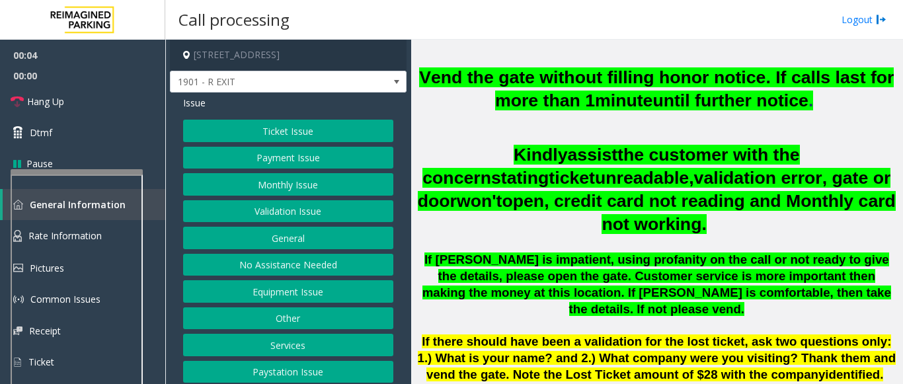
scroll to position [463, 0]
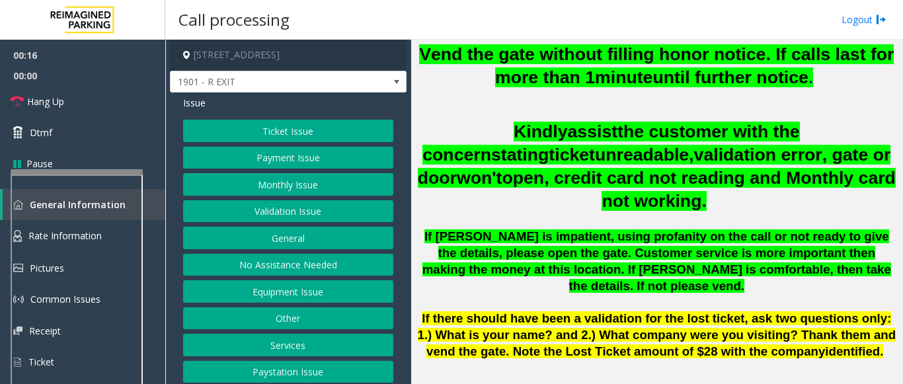
click at [321, 177] on button "Monthly Issue" at bounding box center [288, 184] width 210 height 22
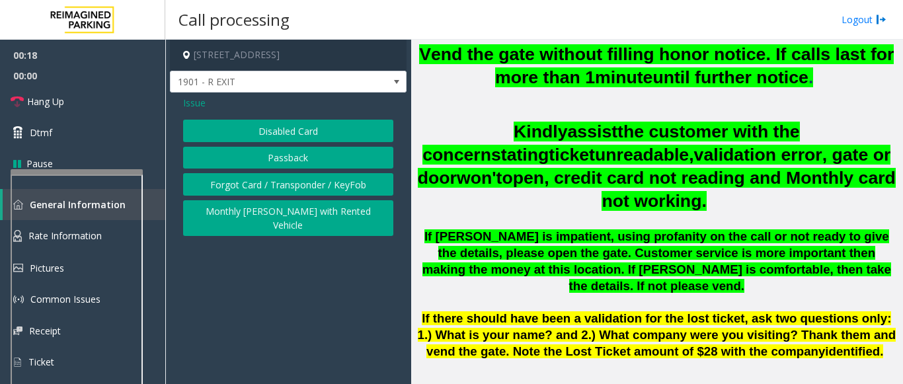
click at [307, 131] on button "Disabled Card" at bounding box center [288, 131] width 210 height 22
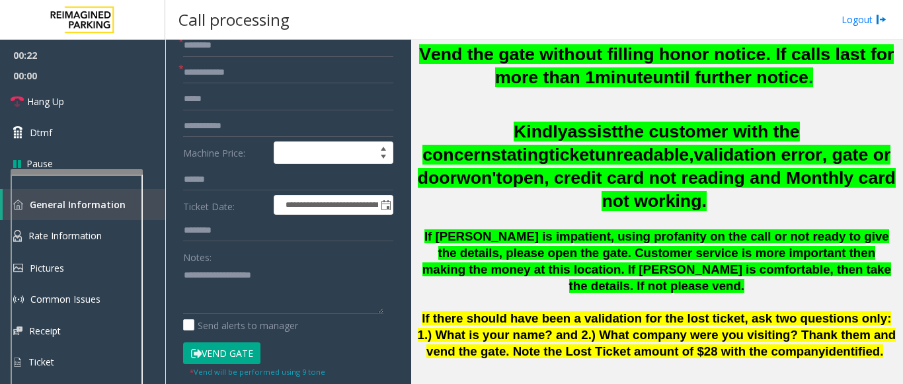
scroll to position [132, 0]
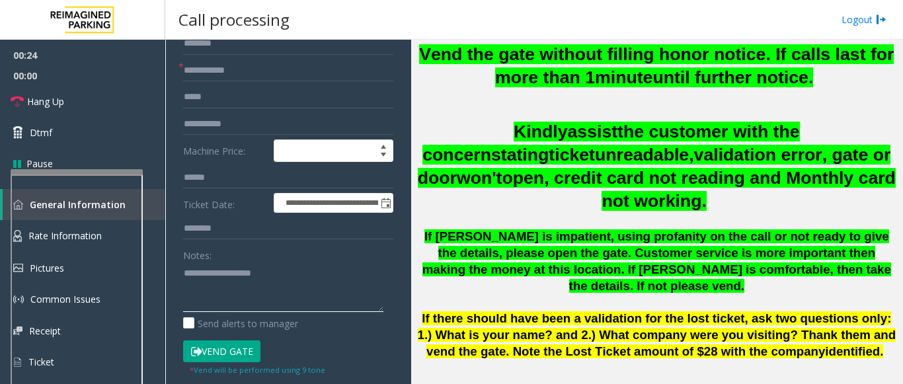
paste textarea "**********"
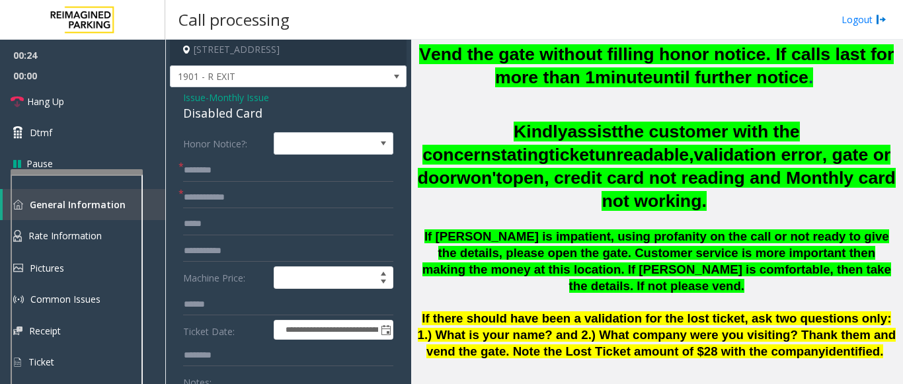
scroll to position [0, 0]
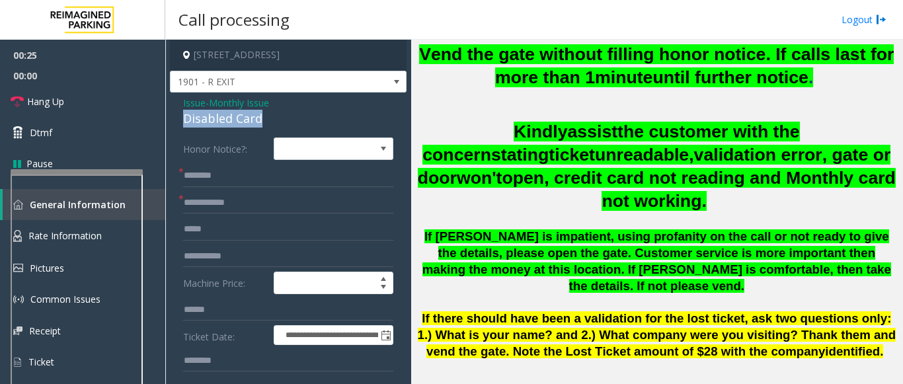
drag, startPoint x: 182, startPoint y: 116, endPoint x: 266, endPoint y: 120, distance: 84.0
copy div "Disabled Card"
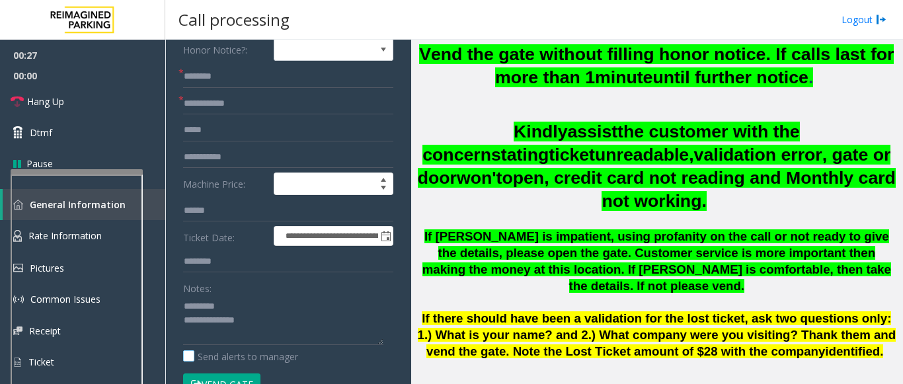
scroll to position [198, 0]
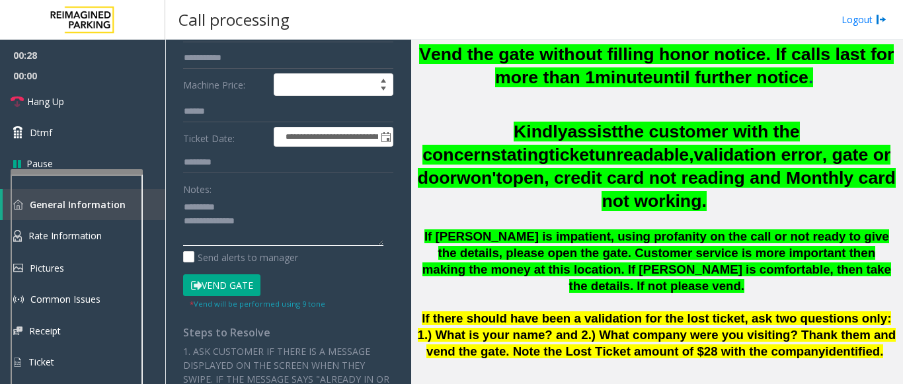
paste textarea "**********"
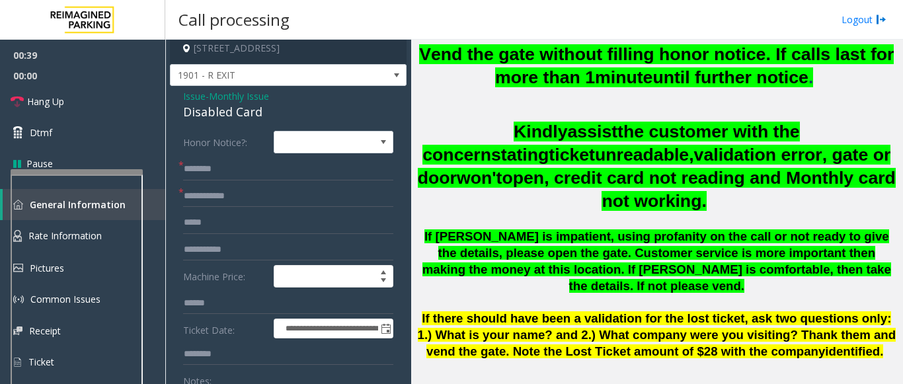
scroll to position [0, 0]
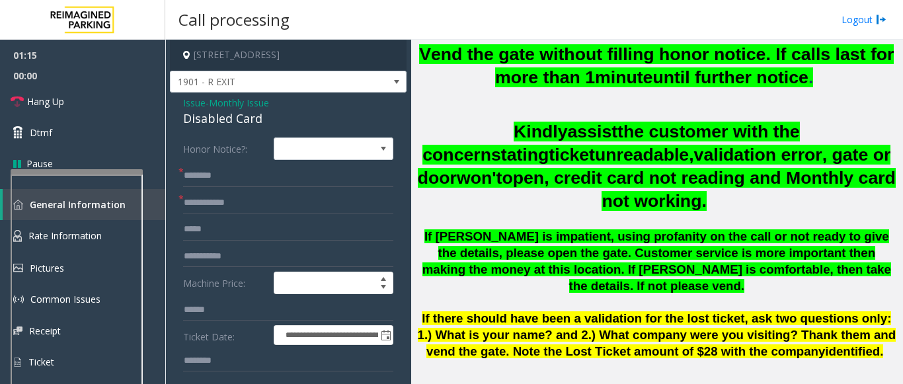
type textarea "**********"
click at [249, 175] on input "text" at bounding box center [288, 176] width 210 height 22
type input "**"
click at [286, 206] on input "text" at bounding box center [288, 203] width 210 height 22
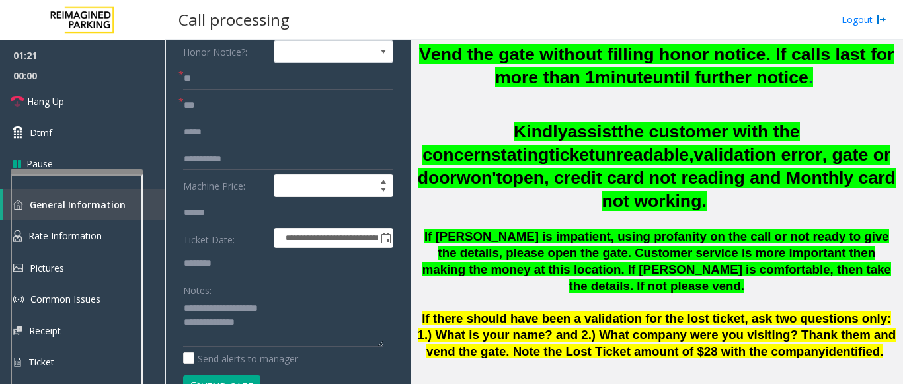
scroll to position [198, 0]
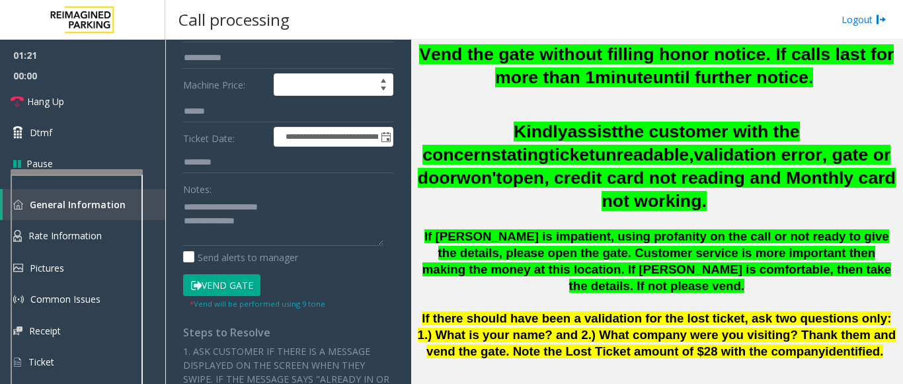
type input "**"
click at [276, 231] on textarea at bounding box center [283, 221] width 200 height 50
click at [43, 99] on span "Hang Up" at bounding box center [45, 102] width 37 height 14
drag, startPoint x: 208, startPoint y: 237, endPoint x: 184, endPoint y: 237, distance: 23.8
click at [184, 237] on textarea at bounding box center [283, 221] width 200 height 50
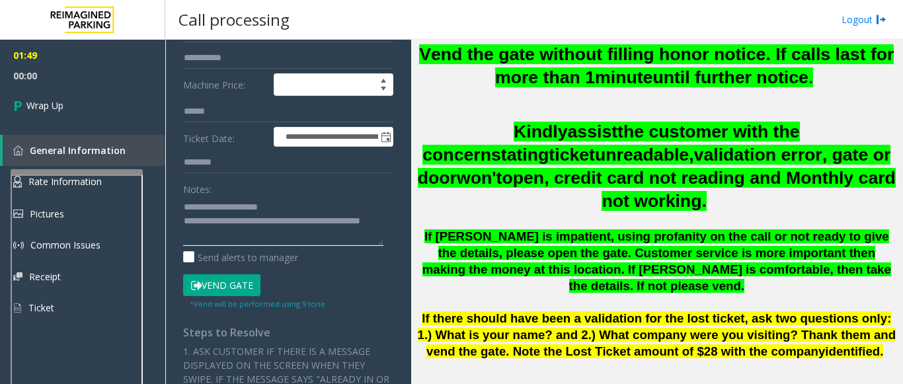
paste textarea "**********"
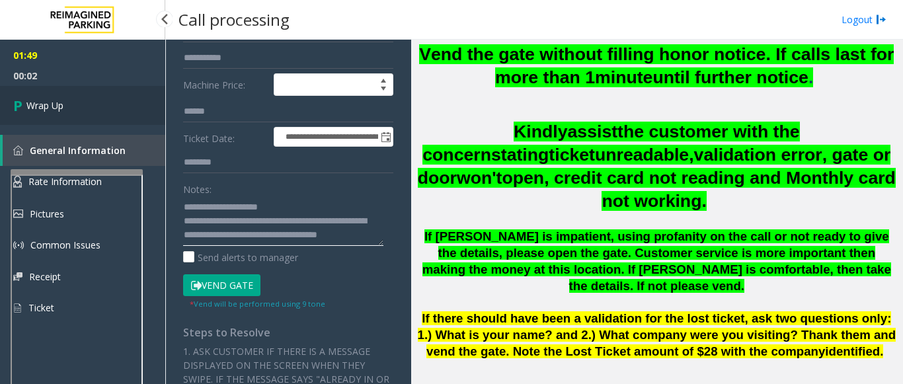
type textarea "**********"
click at [132, 93] on link "Wrap Up" at bounding box center [82, 105] width 165 height 39
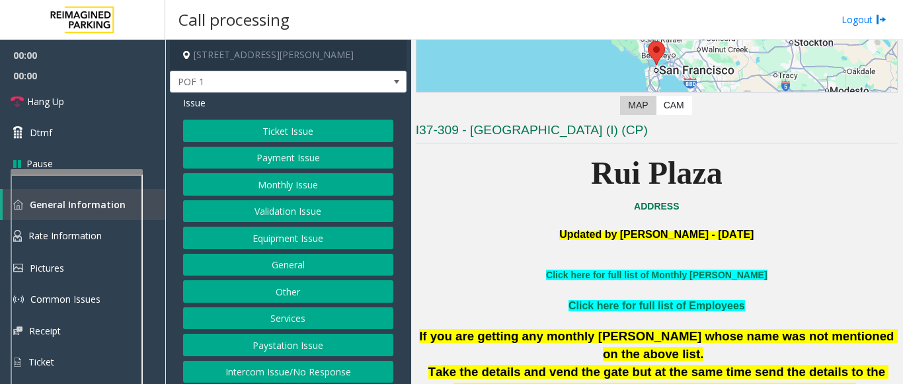
scroll to position [265, 0]
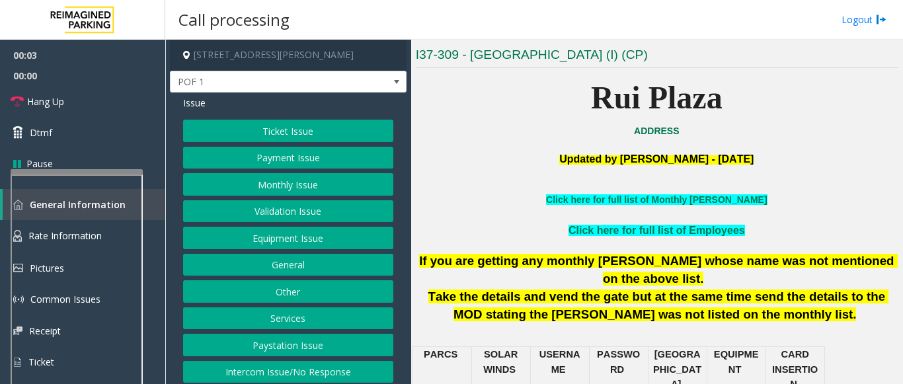
click at [286, 155] on button "Payment Issue" at bounding box center [288, 158] width 210 height 22
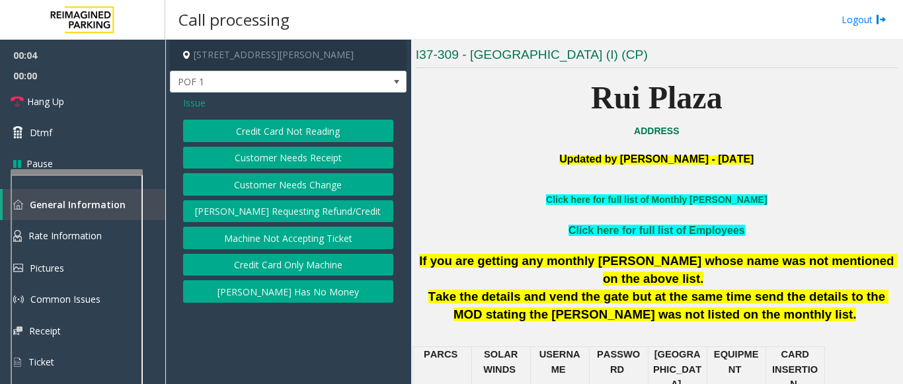
click at [278, 120] on button "Credit Card Not Reading" at bounding box center [288, 131] width 210 height 22
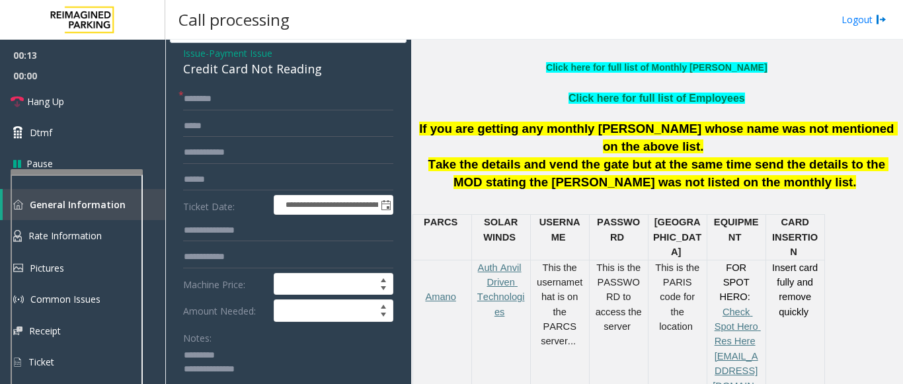
scroll to position [46, 0]
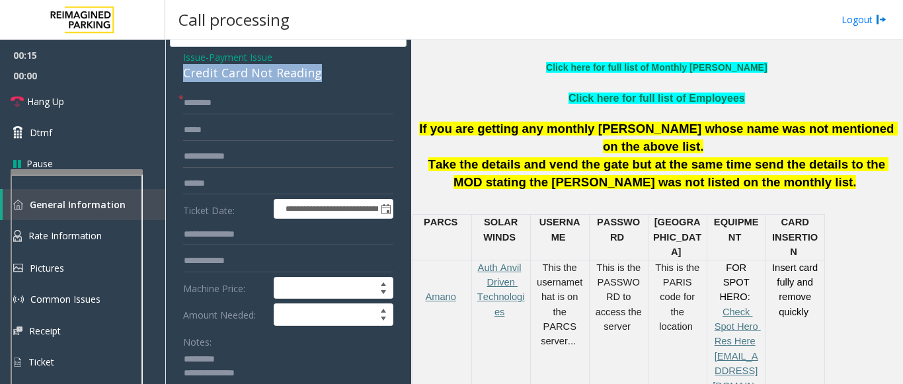
drag, startPoint x: 186, startPoint y: 70, endPoint x: 323, endPoint y: 65, distance: 136.3
click at [323, 65] on div "Credit Card Not Reading" at bounding box center [288, 73] width 210 height 18
copy div "Credit Card Not Reading"
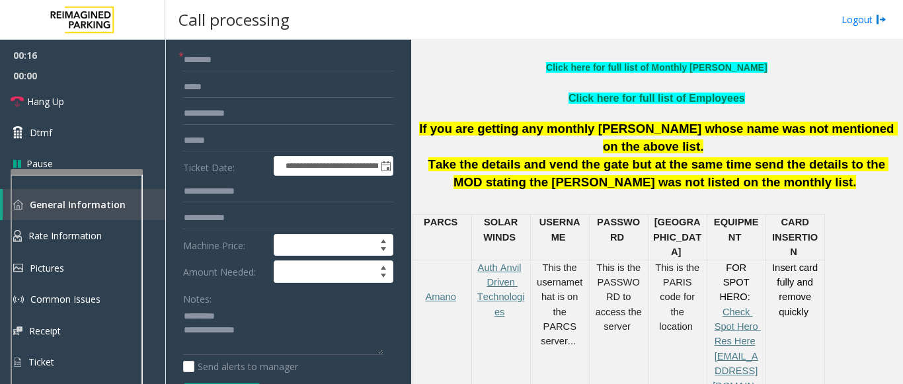
scroll to position [112, 0]
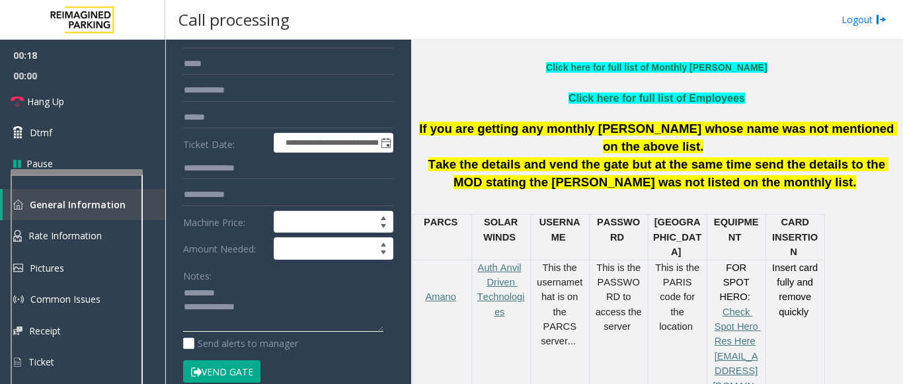
paste textarea "**********"
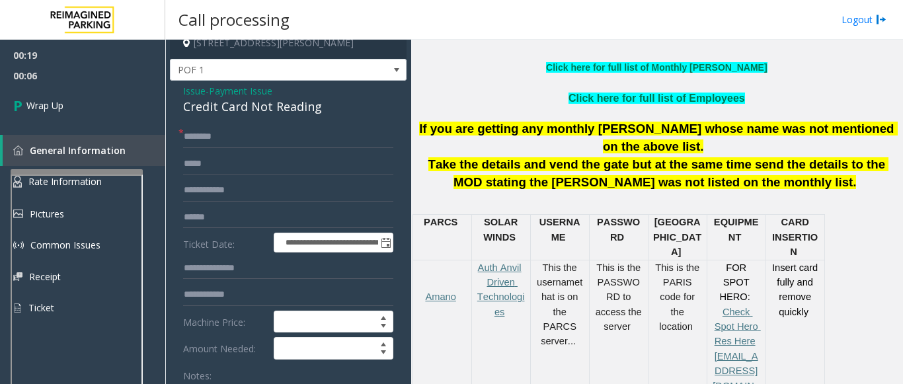
scroll to position [0, 0]
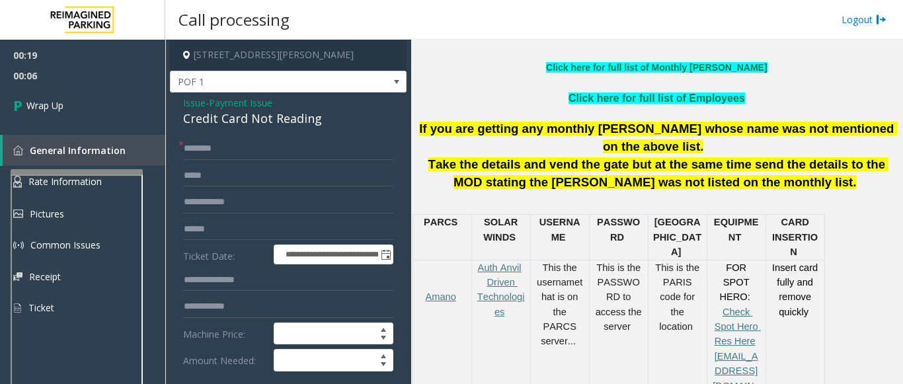
type textarea "**********"
click at [212, 153] on input "text" at bounding box center [288, 149] width 210 height 22
type input "**"
click at [19, 101] on icon at bounding box center [19, 106] width 13 height 22
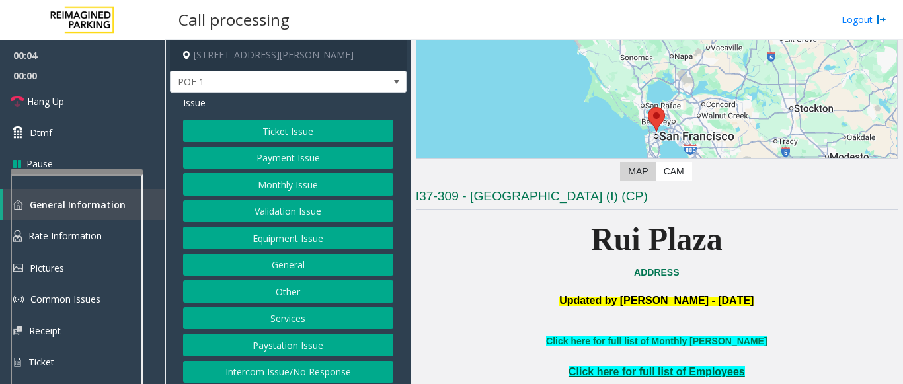
scroll to position [265, 0]
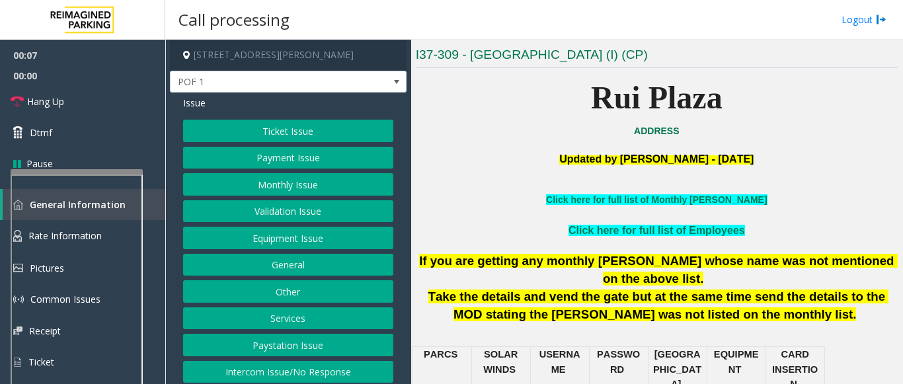
click at [296, 161] on button "Payment Issue" at bounding box center [288, 158] width 210 height 22
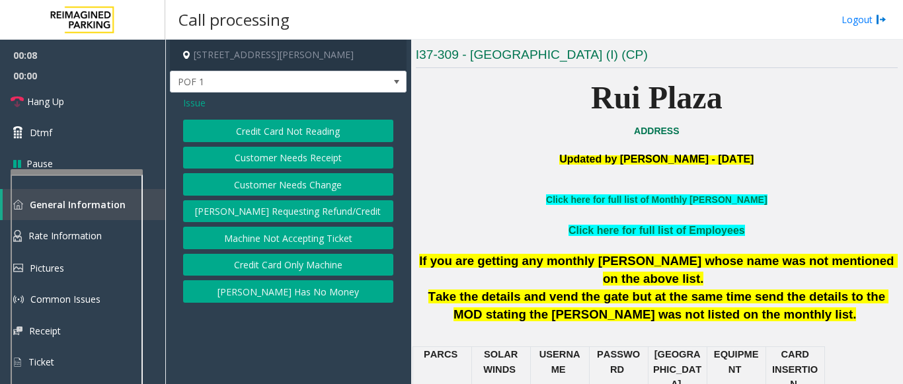
click at [288, 138] on button "Credit Card Not Reading" at bounding box center [288, 131] width 210 height 22
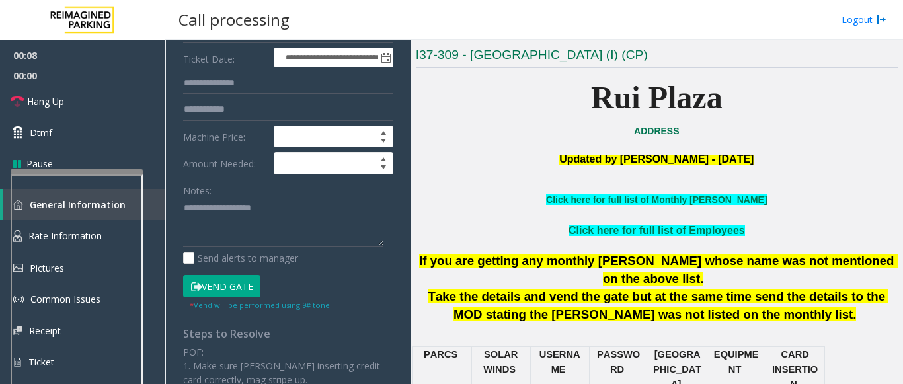
scroll to position [198, 0]
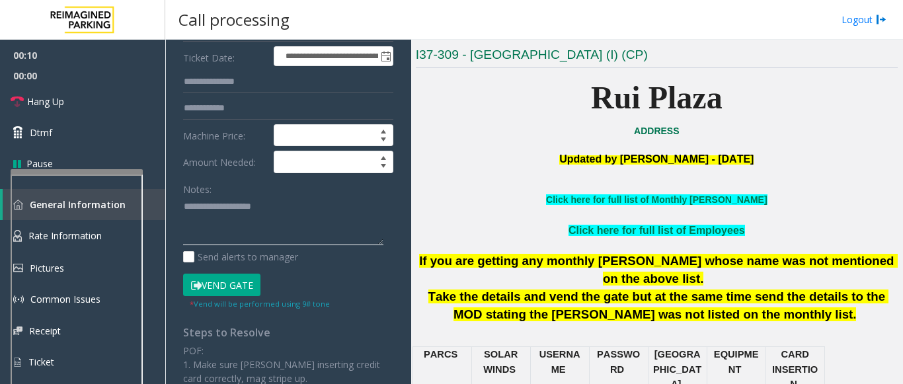
paste textarea "**********"
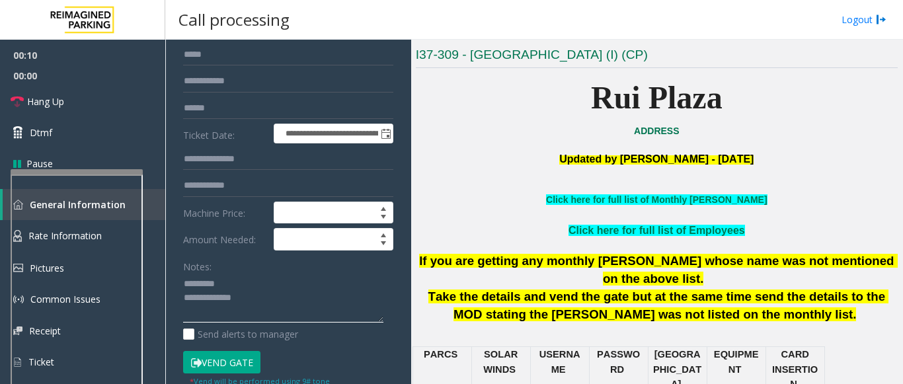
scroll to position [0, 0]
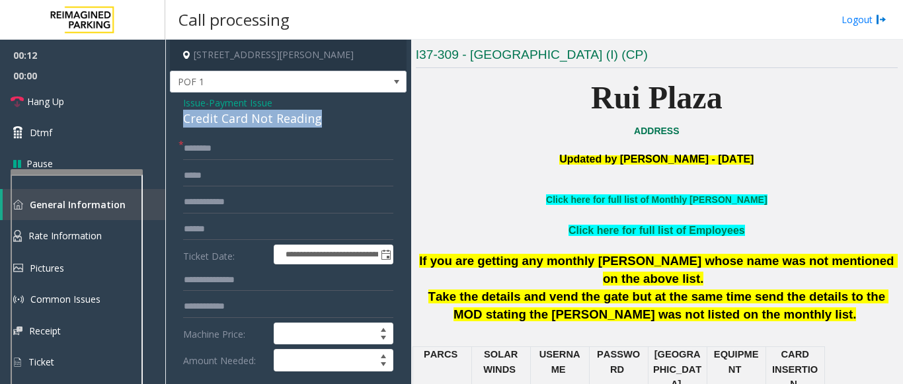
drag, startPoint x: 184, startPoint y: 118, endPoint x: 317, endPoint y: 116, distance: 132.9
copy div "Credit Card Not Reading"
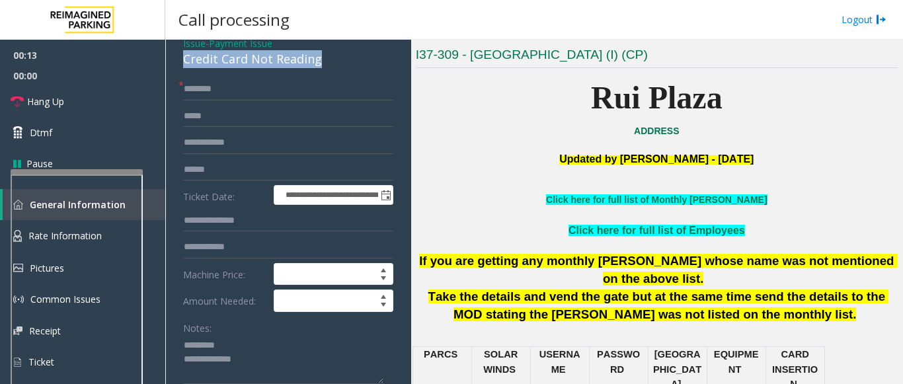
scroll to position [198, 0]
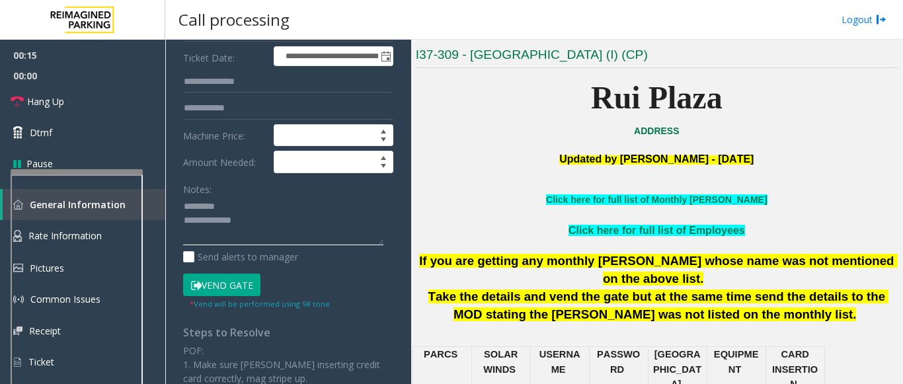
paste textarea "**********"
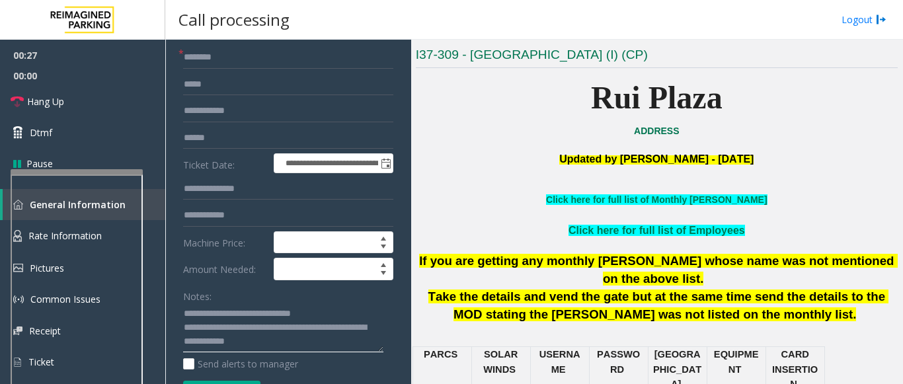
scroll to position [0, 0]
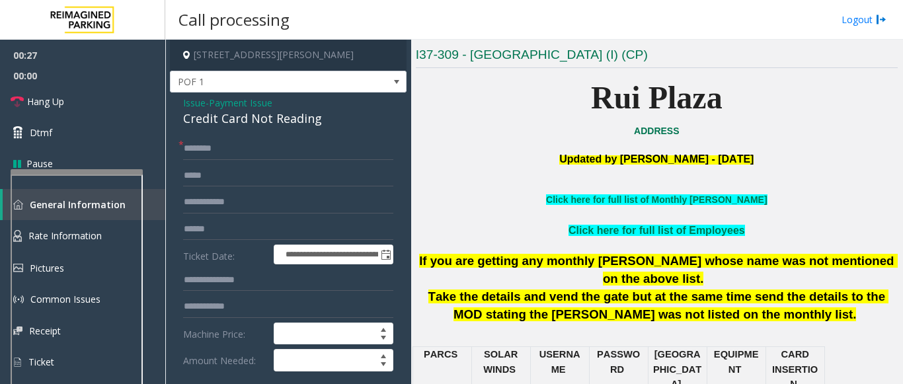
type textarea "**********"
click at [249, 138] on input "text" at bounding box center [288, 149] width 210 height 22
type input "**"
click at [130, 89] on link "Hang Up" at bounding box center [82, 101] width 165 height 31
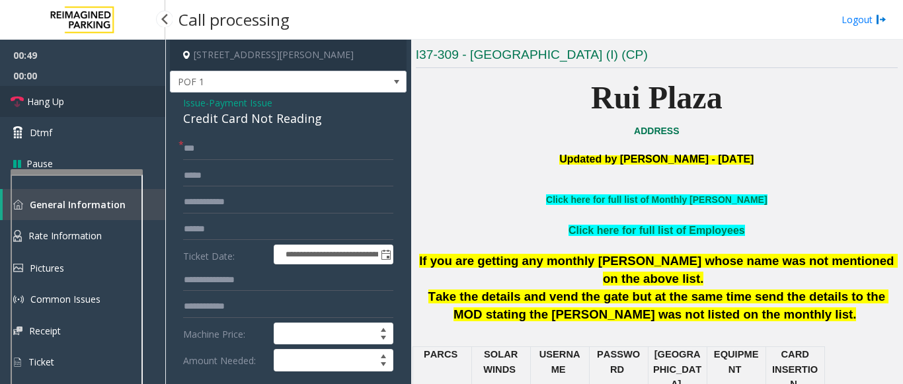
click at [130, 89] on link "Hang Up" at bounding box center [82, 101] width 165 height 31
click at [126, 87] on link "Hang Up" at bounding box center [82, 101] width 165 height 31
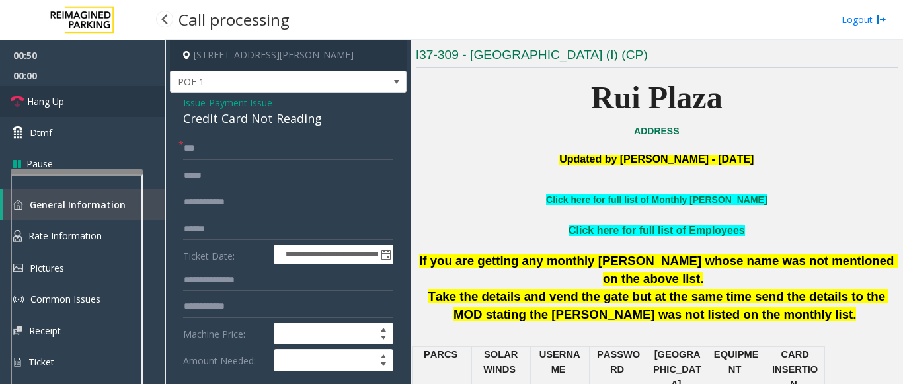
click at [126, 87] on link "Hang Up" at bounding box center [82, 101] width 165 height 31
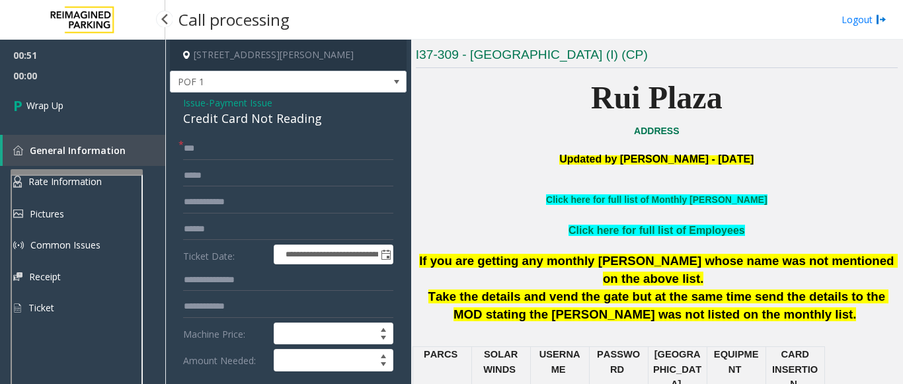
click at [126, 87] on link "Wrap Up" at bounding box center [82, 105] width 165 height 39
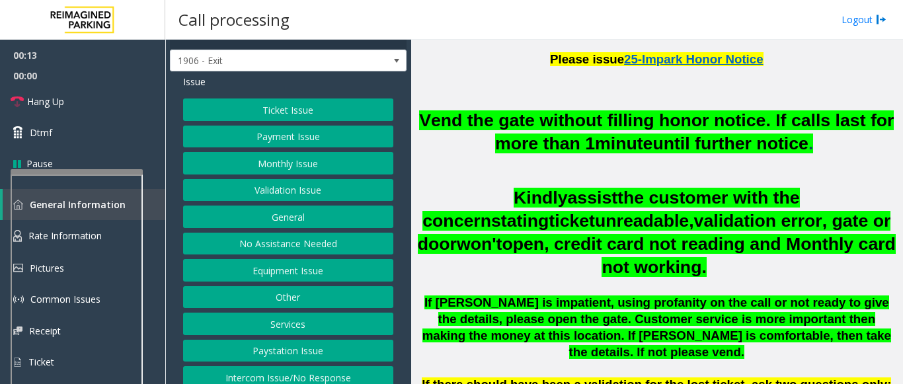
scroll to position [32, 0]
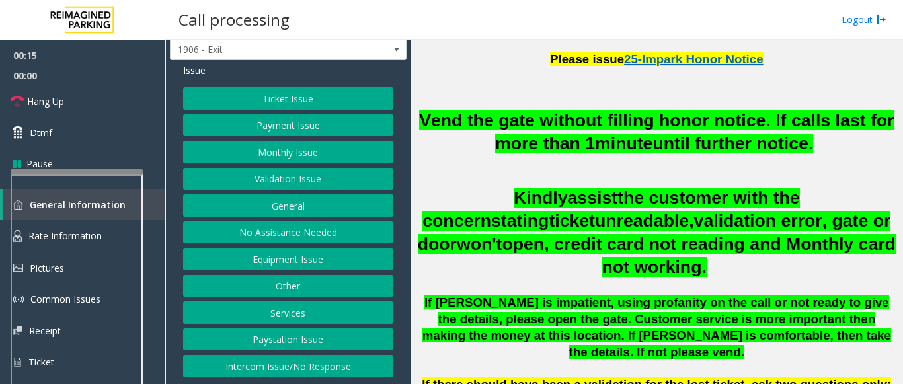
click at [282, 245] on div "Ticket Issue Payment Issue Monthly Issue Validation Issue General No Assistance…" at bounding box center [288, 232] width 210 height 290
click at [275, 235] on button "No Assistance Needed" at bounding box center [288, 233] width 210 height 22
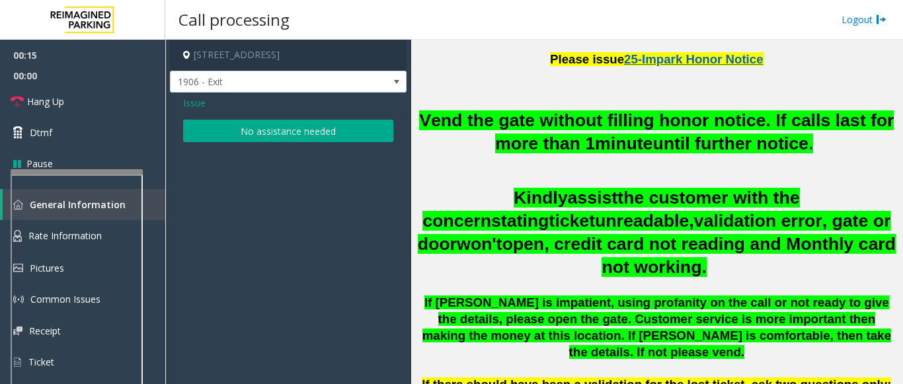
scroll to position [0, 0]
click at [83, 108] on link "Hang Up" at bounding box center [82, 101] width 165 height 31
click at [222, 129] on button "No assistance needed" at bounding box center [288, 131] width 210 height 22
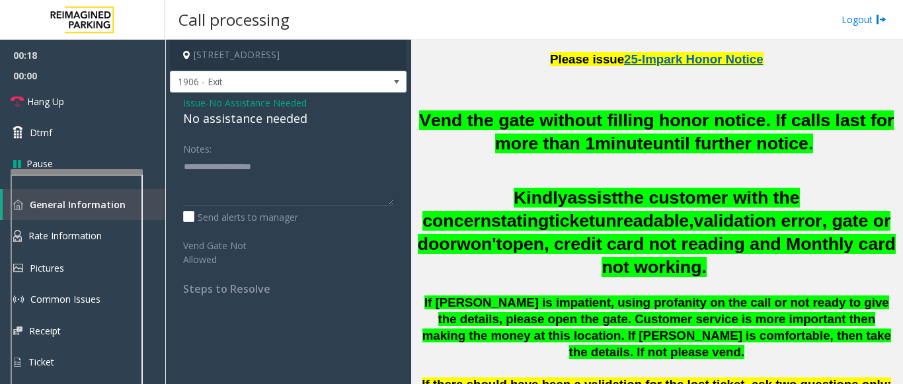
click at [188, 119] on div "No assistance needed" at bounding box center [288, 119] width 210 height 18
click at [188, 120] on div "No assistance needed" at bounding box center [288, 119] width 210 height 18
click at [190, 120] on div "No assistance needed" at bounding box center [288, 119] width 210 height 18
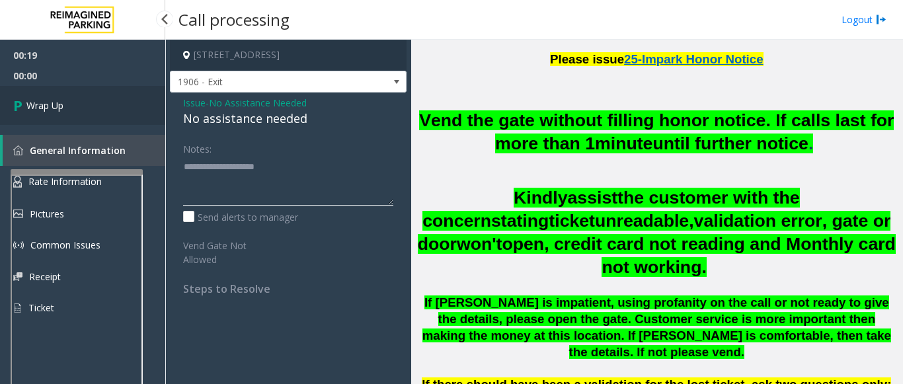
type textarea "**********"
click at [51, 110] on span "Wrap Up" at bounding box center [44, 106] width 37 height 14
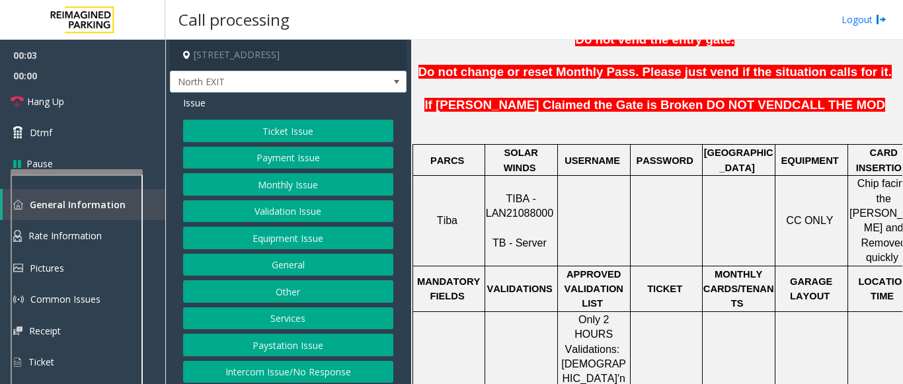
scroll to position [463, 0]
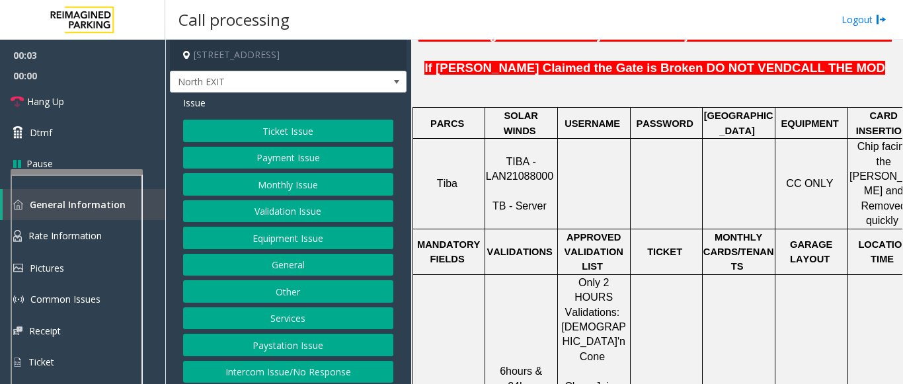
click at [524, 156] on span "TIBA - LAN21088000" at bounding box center [519, 169] width 67 height 26
copy p "LAN21088000"
click at [288, 218] on button "Validation Issue" at bounding box center [288, 211] width 210 height 22
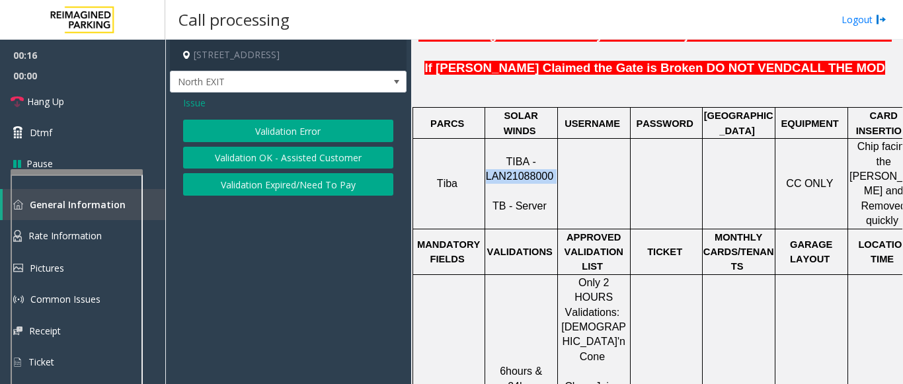
click at [259, 131] on button "Validation Error" at bounding box center [288, 131] width 210 height 22
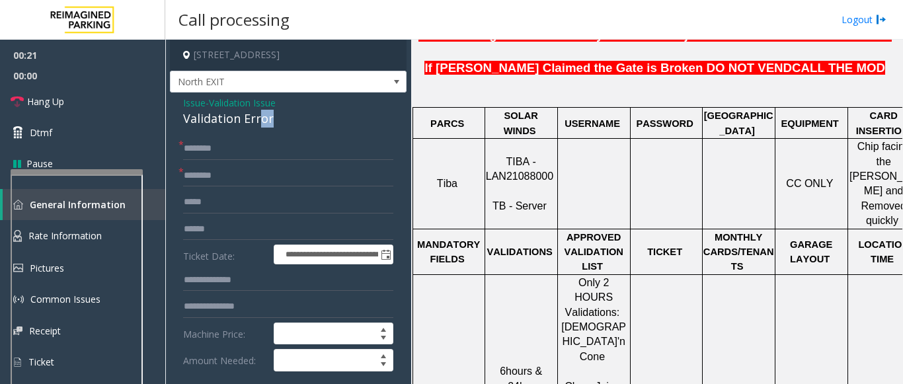
drag, startPoint x: 287, startPoint y: 122, endPoint x: 257, endPoint y: 118, distance: 30.8
click at [257, 118] on div "Validation Error" at bounding box center [288, 119] width 210 height 18
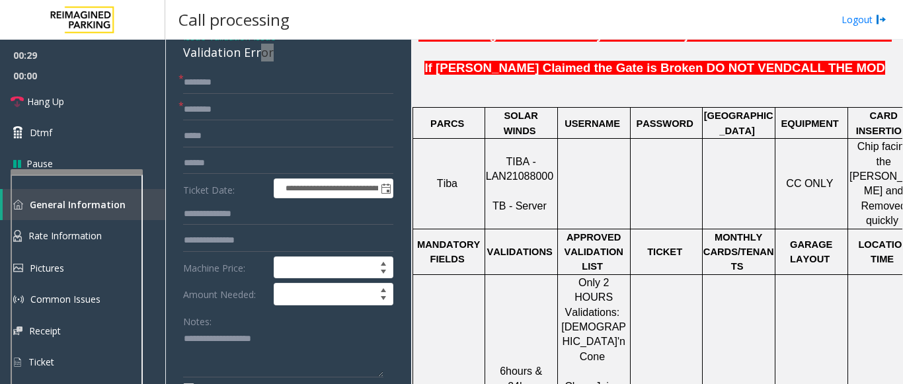
scroll to position [132, 0]
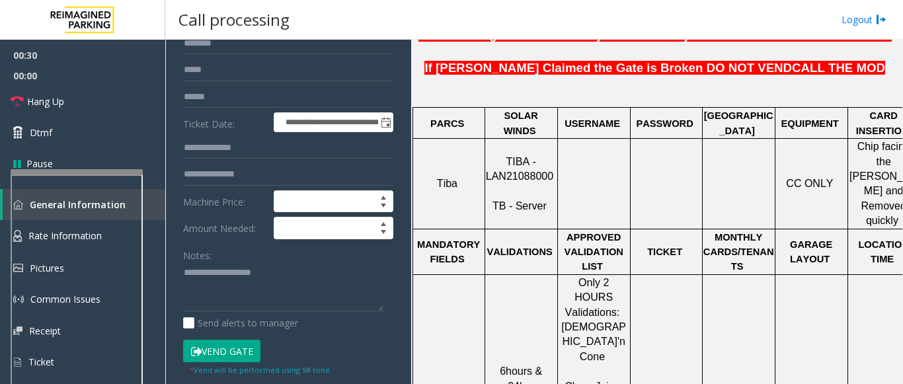
drag, startPoint x: 197, startPoint y: 313, endPoint x: 179, endPoint y: 288, distance: 30.8
paste textarea "**********"
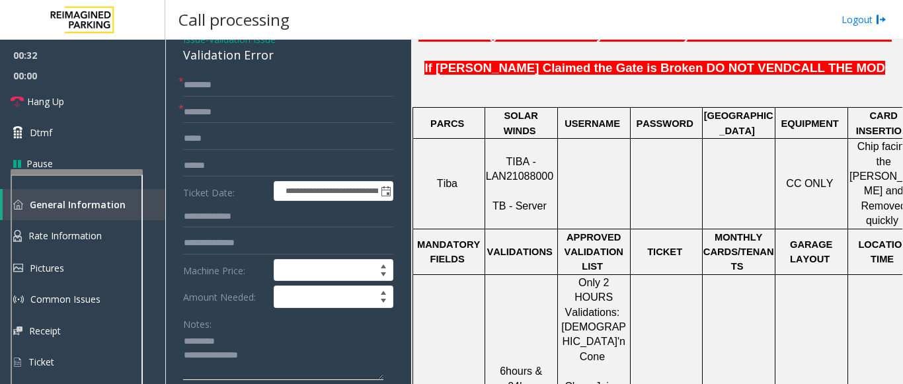
scroll to position [0, 0]
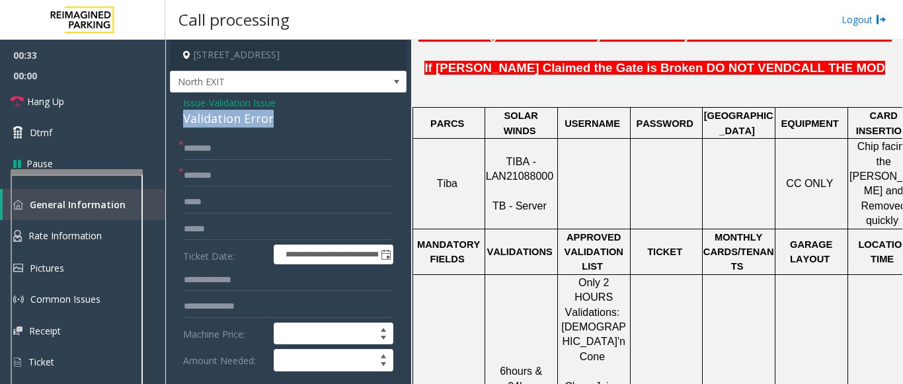
drag, startPoint x: 183, startPoint y: 120, endPoint x: 271, endPoint y: 117, distance: 88.6
copy div "Validation Error"
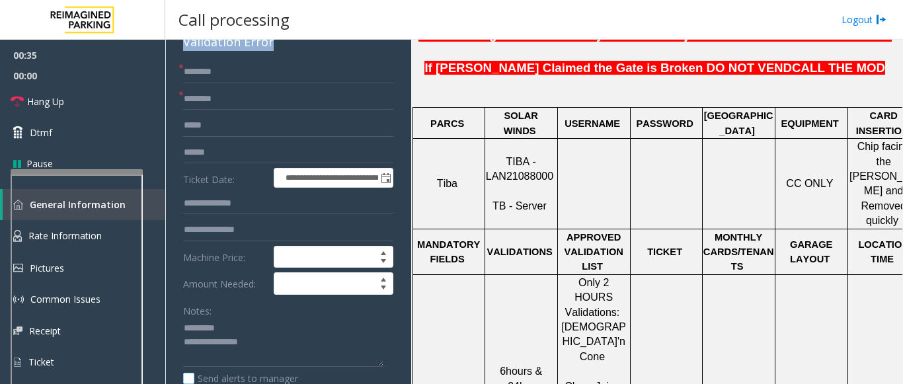
scroll to position [198, 0]
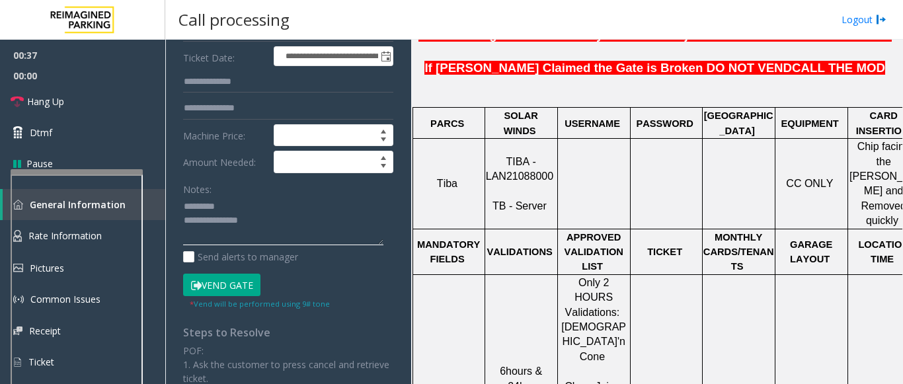
paste textarea "**********"
click at [50, 97] on span "Hang Up" at bounding box center [45, 102] width 37 height 14
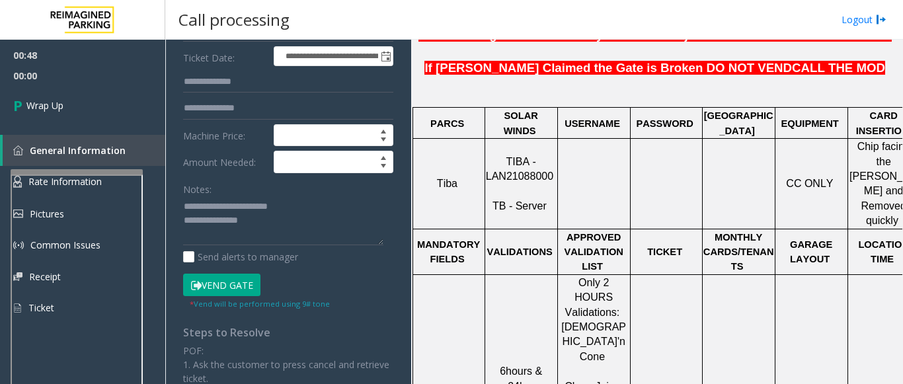
scroll to position [331, 0]
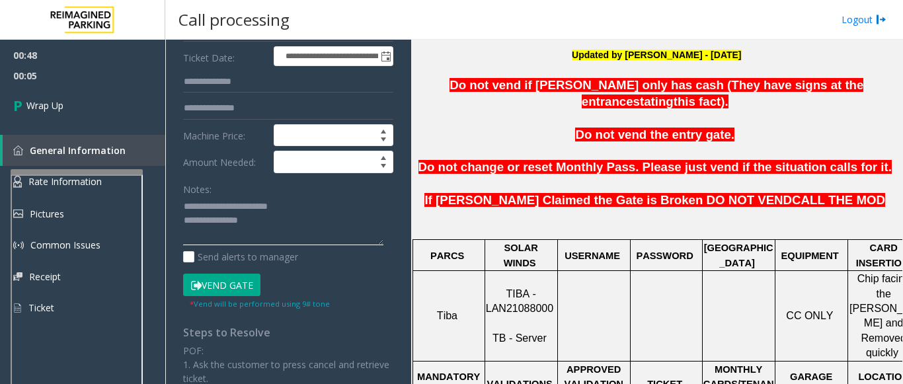
click at [267, 221] on textarea at bounding box center [283, 221] width 200 height 50
paste textarea "**********"
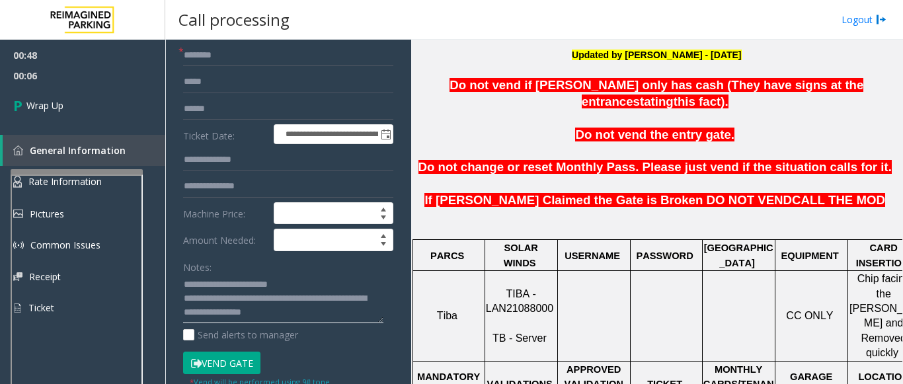
scroll to position [0, 0]
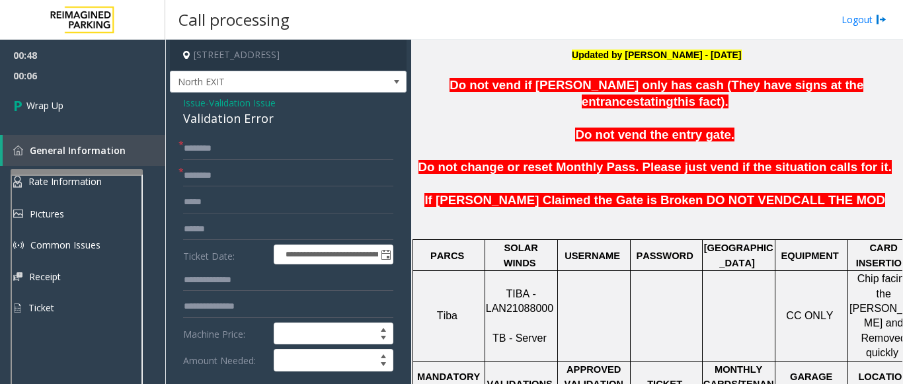
type textarea "**********"
click at [205, 151] on input "text" at bounding box center [288, 149] width 210 height 22
type input "**"
click at [207, 184] on input "*" at bounding box center [288, 176] width 210 height 22
type input "**"
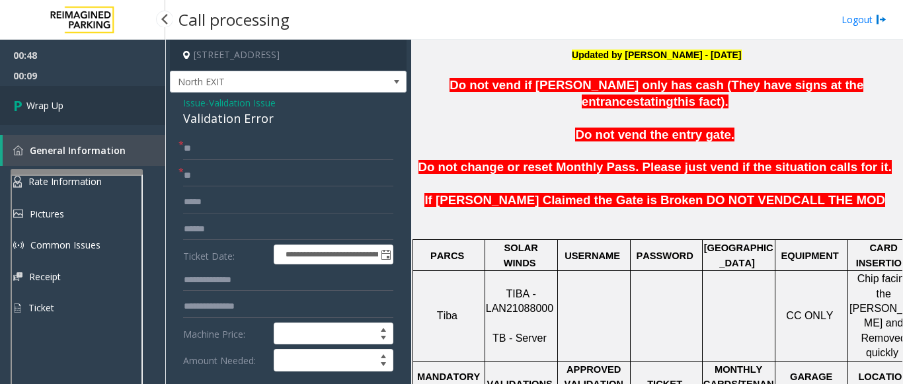
click at [114, 104] on link "Wrap Up" at bounding box center [82, 105] width 165 height 39
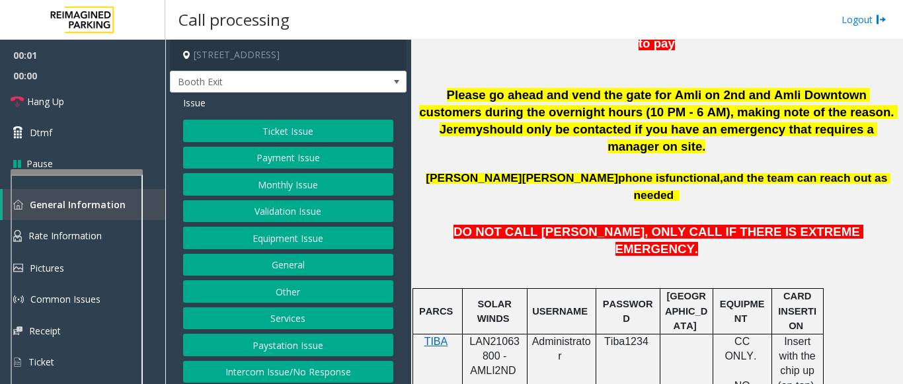
scroll to position [595, 0]
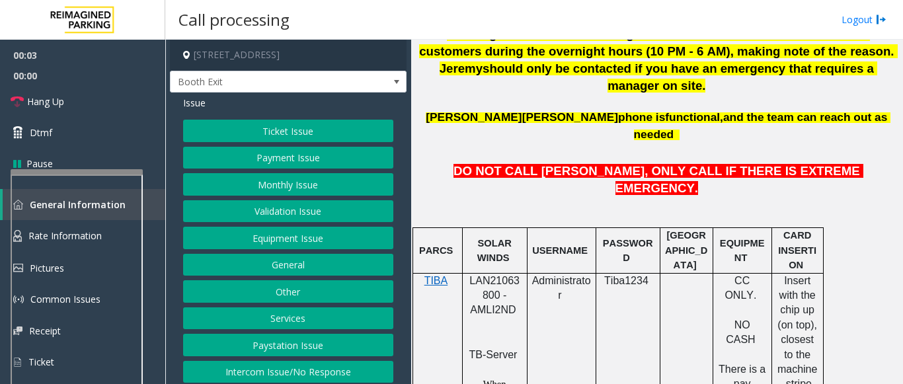
click at [497, 275] on span "LAN21063800 - AMLI2ND" at bounding box center [494, 295] width 50 height 41
copy span "LAN21063800"
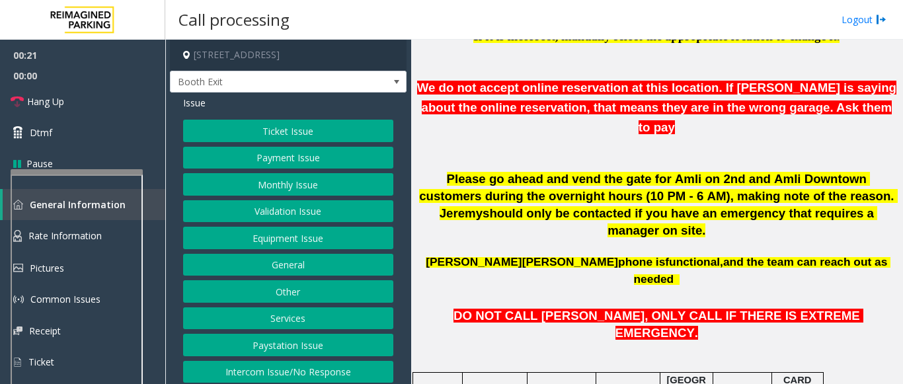
scroll to position [463, 0]
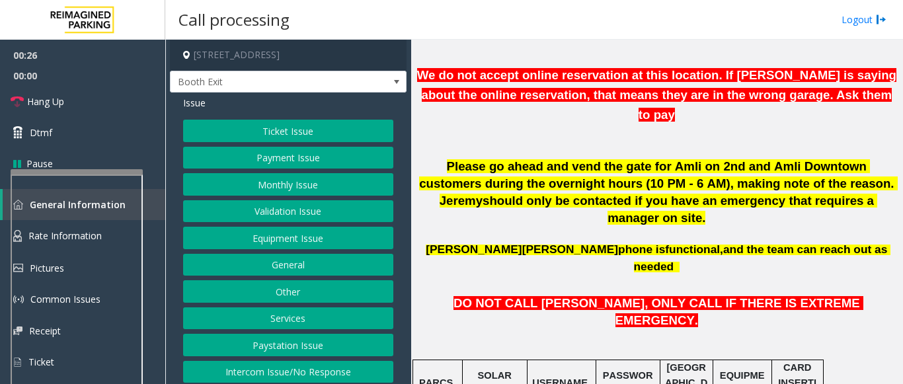
click at [271, 155] on button "Payment Issue" at bounding box center [288, 158] width 210 height 22
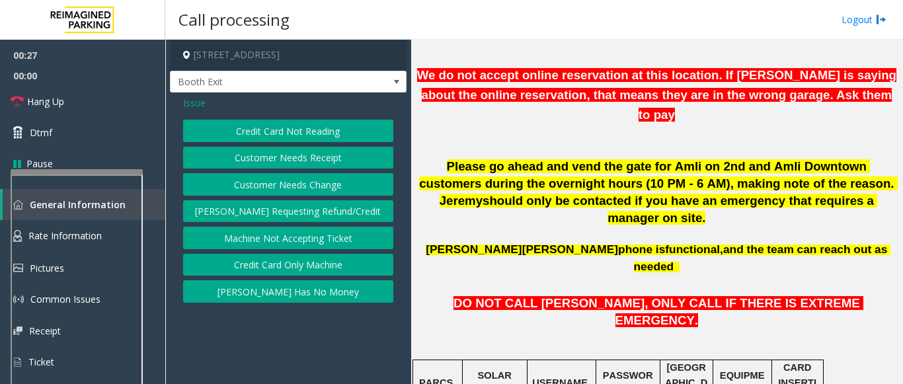
click at [301, 259] on button "Credit Card Only Machine" at bounding box center [288, 265] width 210 height 22
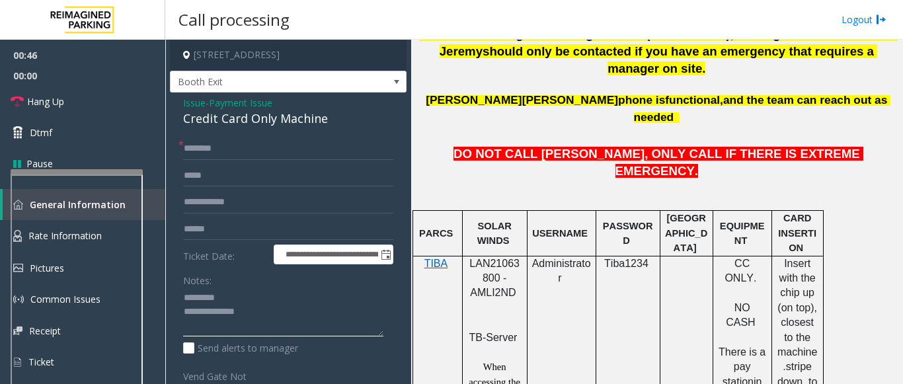
scroll to position [546, 0]
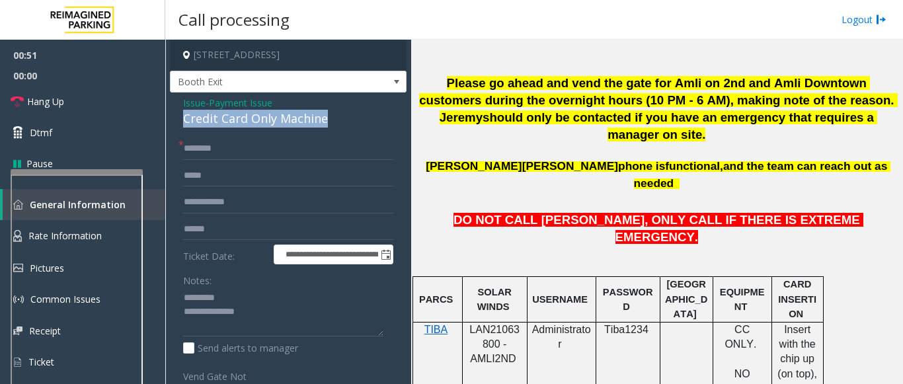
drag, startPoint x: 183, startPoint y: 118, endPoint x: 327, endPoint y: 118, distance: 144.2
click at [327, 118] on div "**********" at bounding box center [288, 317] width 237 height 449
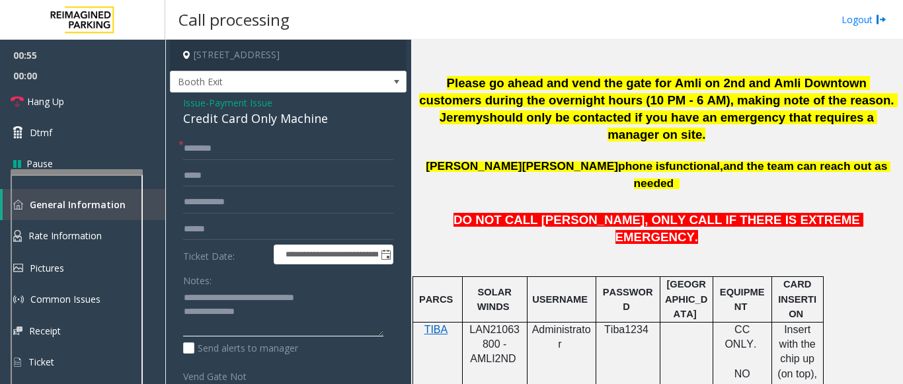
type textarea "**********"
click at [210, 154] on input "text" at bounding box center [288, 149] width 210 height 22
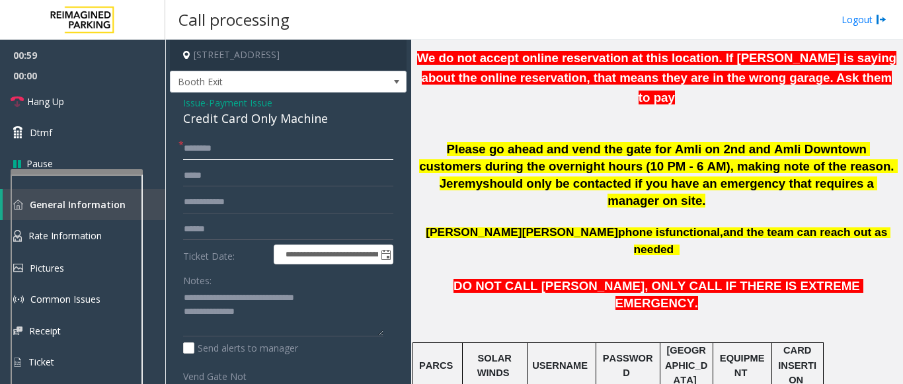
scroll to position [414, 0]
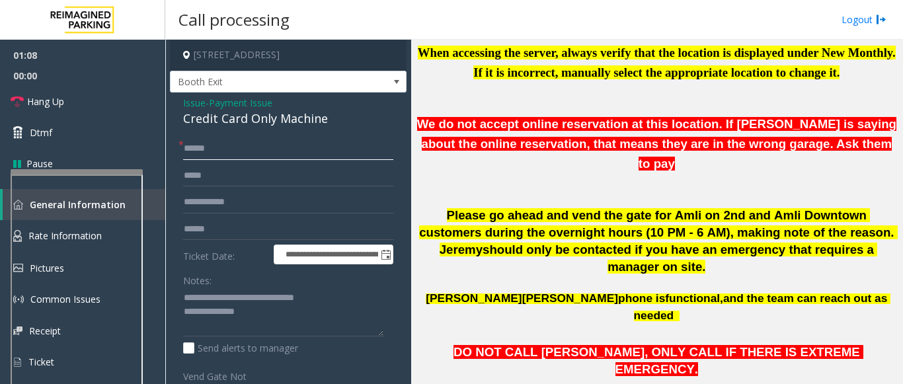
click at [195, 151] on input "*****" at bounding box center [288, 149] width 210 height 22
click at [238, 154] on input "******" at bounding box center [288, 149] width 210 height 22
drag, startPoint x: 208, startPoint y: 147, endPoint x: 198, endPoint y: 147, distance: 10.6
click at [197, 147] on input "******" at bounding box center [288, 149] width 210 height 22
click at [203, 149] on input "******" at bounding box center [288, 149] width 210 height 22
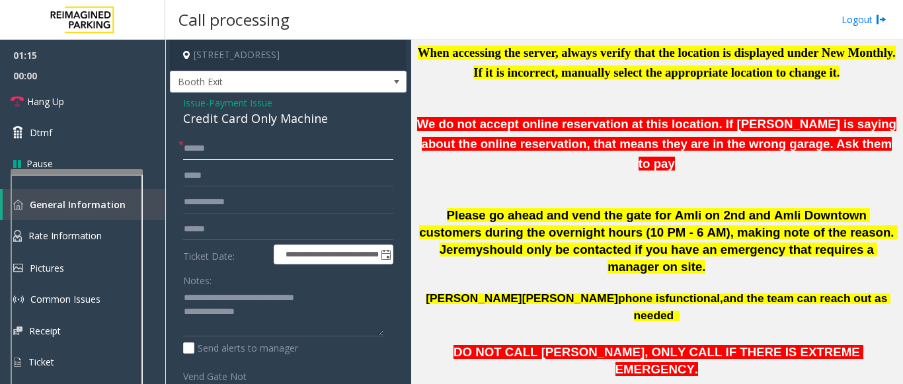
click at [231, 159] on input "*****" at bounding box center [288, 149] width 210 height 22
type input "*****"
click at [255, 220] on input "text" at bounding box center [288, 229] width 210 height 22
click at [245, 310] on textarea at bounding box center [283, 313] width 200 height 50
click at [240, 309] on textarea at bounding box center [283, 313] width 200 height 50
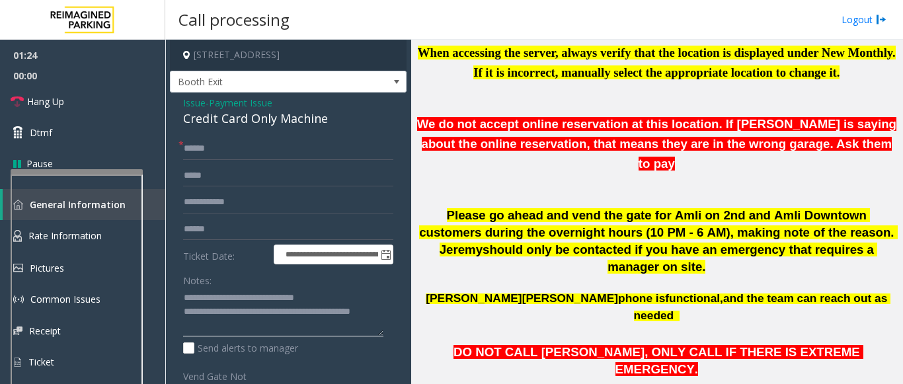
click at [243, 311] on textarea at bounding box center [283, 313] width 200 height 50
click at [239, 333] on textarea at bounding box center [283, 313] width 200 height 50
type textarea "**********"
click at [218, 235] on input "text" at bounding box center [288, 229] width 210 height 22
type input "*******"
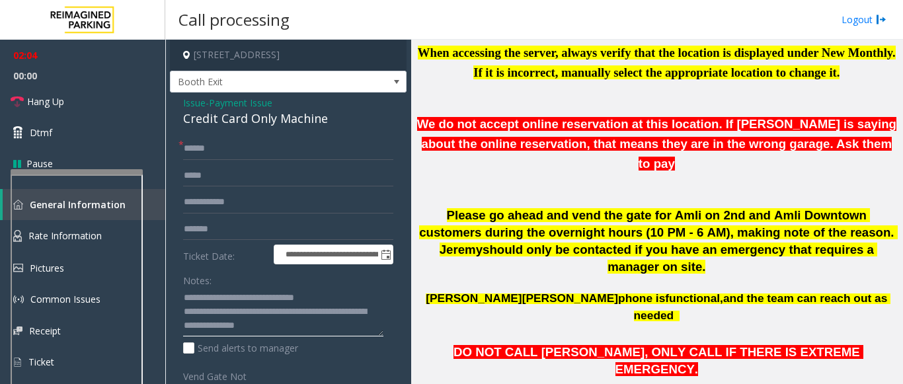
type textarea "**********"
click at [210, 232] on input "*******" at bounding box center [288, 229] width 210 height 22
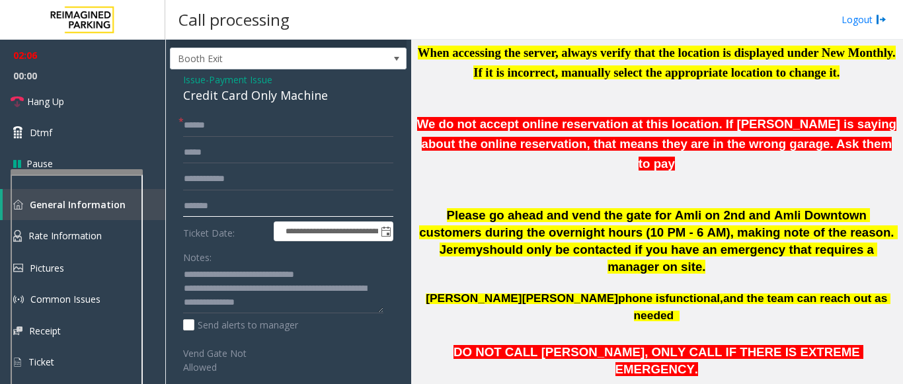
scroll to position [0, 0]
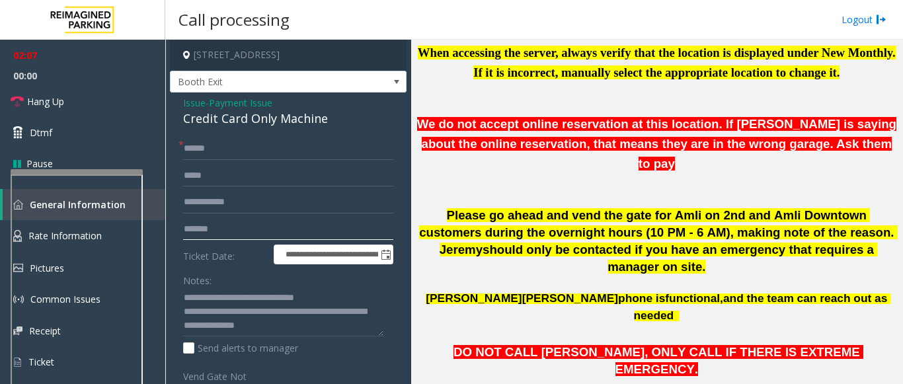
type input "*******"
click at [233, 102] on span "Payment Issue" at bounding box center [240, 103] width 63 height 14
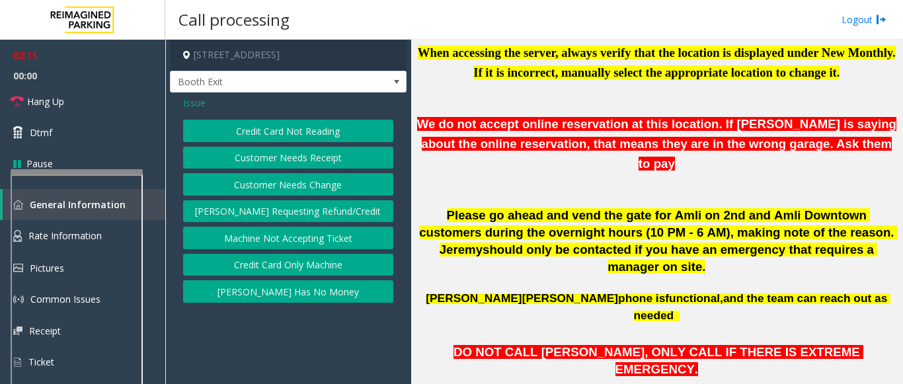
click at [274, 141] on button "Credit Card Not Reading" at bounding box center [288, 131] width 210 height 22
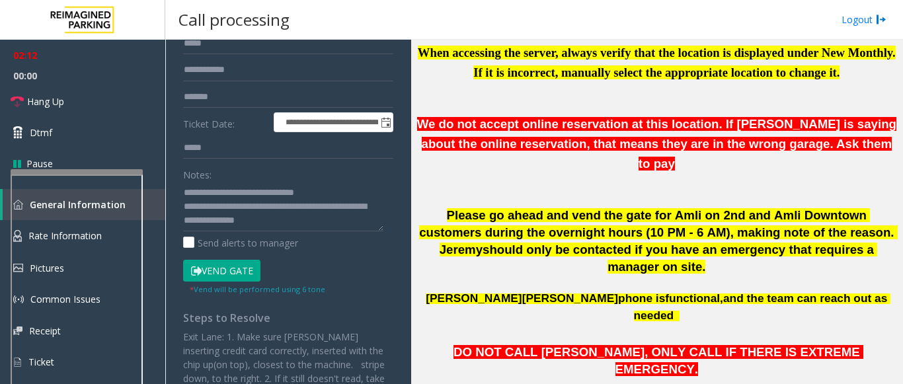
click at [235, 268] on button "Vend Gate" at bounding box center [221, 271] width 77 height 22
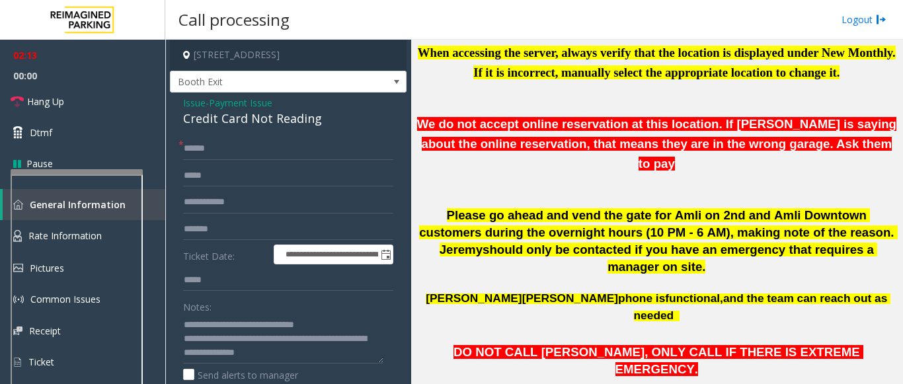
click at [228, 105] on span "Payment Issue" at bounding box center [240, 103] width 63 height 14
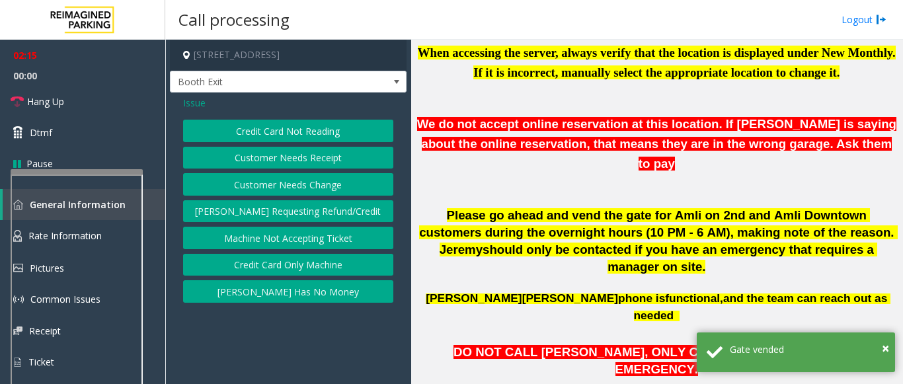
click at [344, 266] on button "Credit Card Only Machine" at bounding box center [288, 265] width 210 height 22
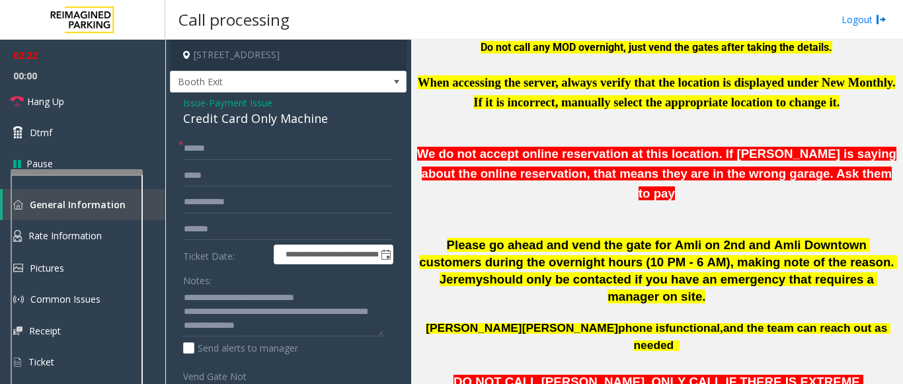
scroll to position [546, 0]
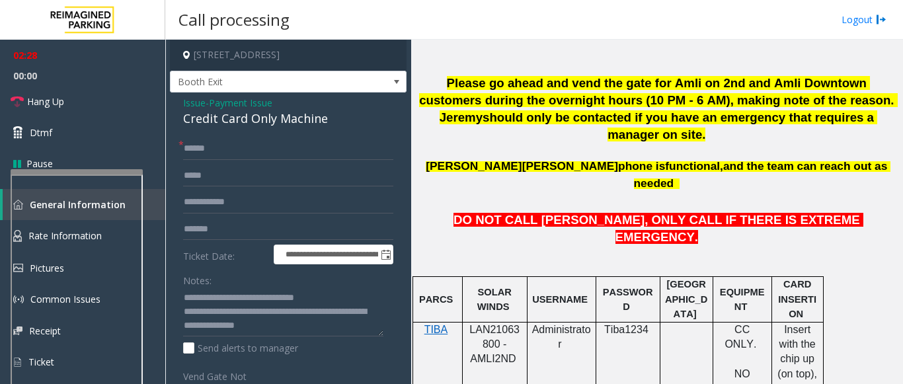
click at [261, 107] on span "Payment Issue" at bounding box center [240, 103] width 63 height 14
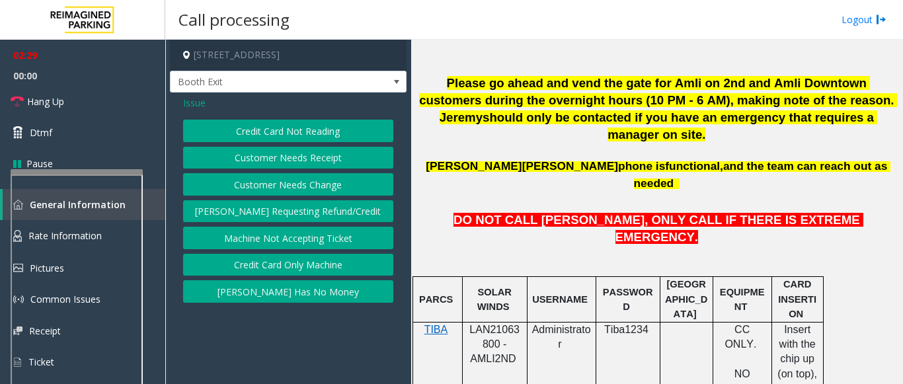
click at [223, 130] on button "Credit Card Not Reading" at bounding box center [288, 131] width 210 height 22
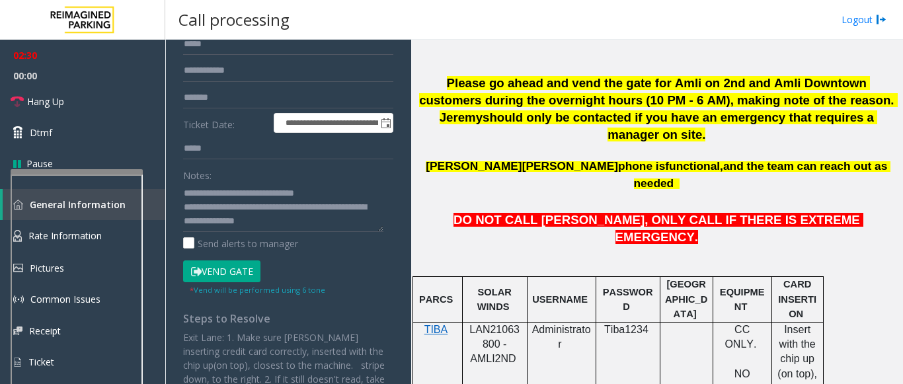
scroll to position [132, 0]
click at [232, 279] on button "Vend Gate" at bounding box center [221, 271] width 77 height 22
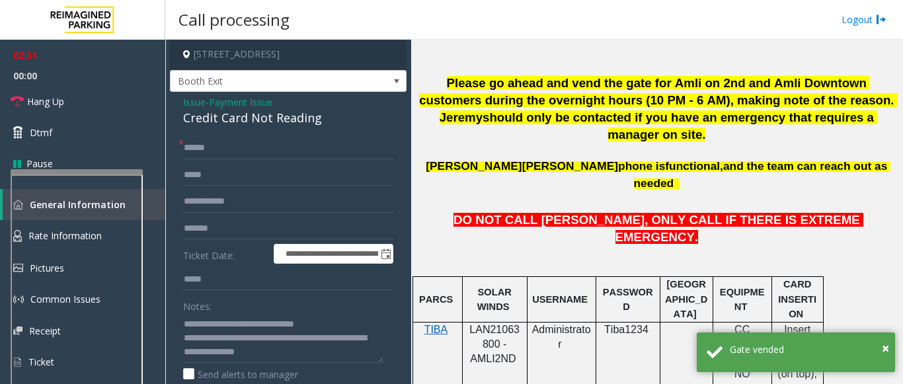
scroll to position [0, 0]
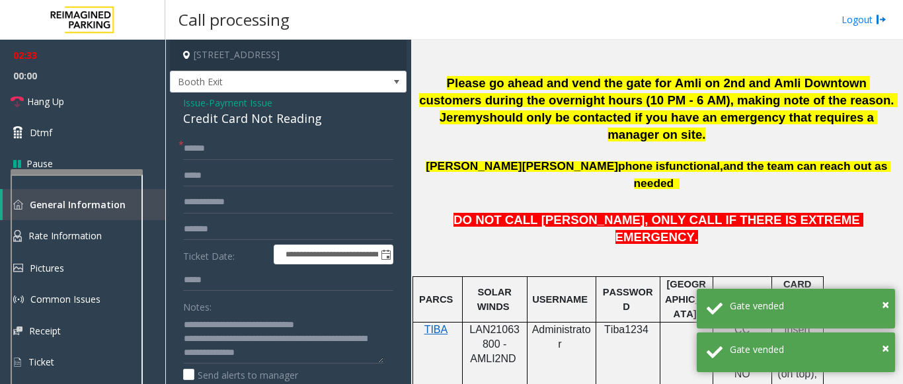
click at [228, 112] on div "Credit Card Not Reading" at bounding box center [288, 119] width 210 height 18
click at [242, 106] on span "Payment Issue" at bounding box center [240, 103] width 63 height 14
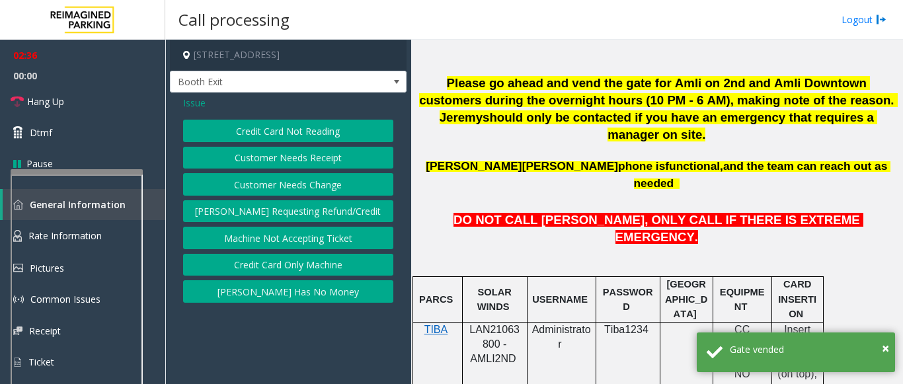
click at [310, 269] on button "Credit Card Only Machine" at bounding box center [288, 265] width 210 height 22
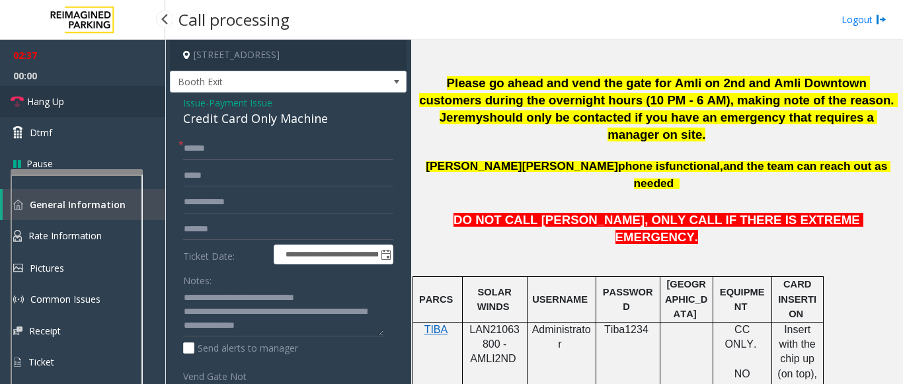
click at [120, 93] on link "Hang Up" at bounding box center [82, 101] width 165 height 31
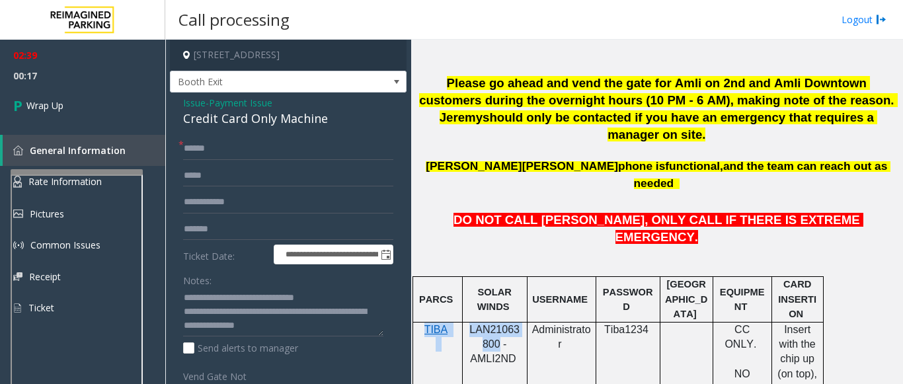
drag, startPoint x: 495, startPoint y: 275, endPoint x: 464, endPoint y: 259, distance: 34.9
click at [487, 324] on span "LAN21063800 - AMLI2ND" at bounding box center [494, 344] width 50 height 41
click at [499, 324] on span "LAN21063800 - AMLI2ND" at bounding box center [494, 344] width 50 height 41
click at [487, 324] on span "LAN21063800 - AMLI2ND" at bounding box center [494, 344] width 50 height 41
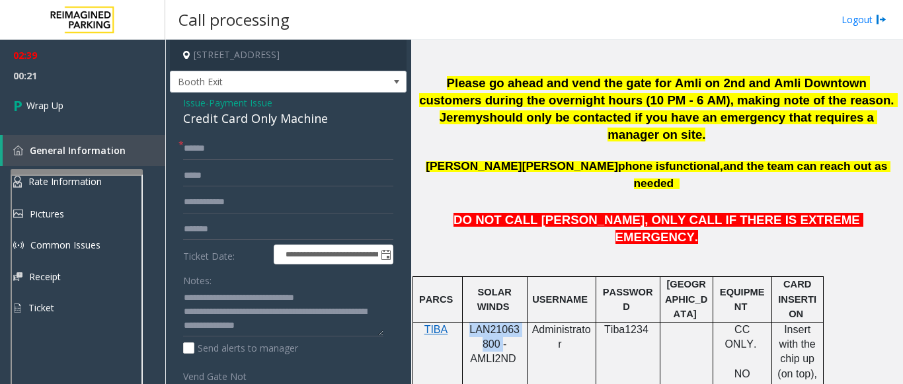
drag, startPoint x: 499, startPoint y: 272, endPoint x: 469, endPoint y: 255, distance: 34.7
click at [469, 323] on p "LAN21063800 - AMLI2ND" at bounding box center [495, 353] width 55 height 60
copy span "LAN21063800"
click at [118, 110] on link "Wrap Up" at bounding box center [82, 105] width 165 height 39
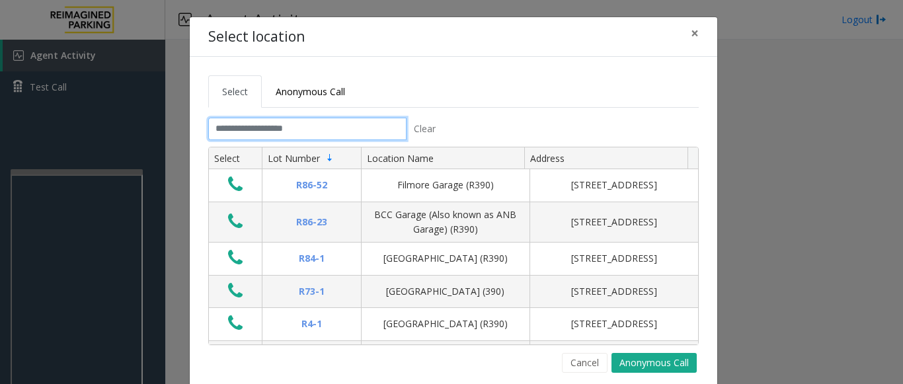
click at [350, 124] on input "text" at bounding box center [307, 129] width 198 height 22
drag, startPoint x: 696, startPoint y: 32, endPoint x: 677, endPoint y: 38, distance: 19.3
click at [695, 32] on button "×" at bounding box center [695, 33] width 26 height 32
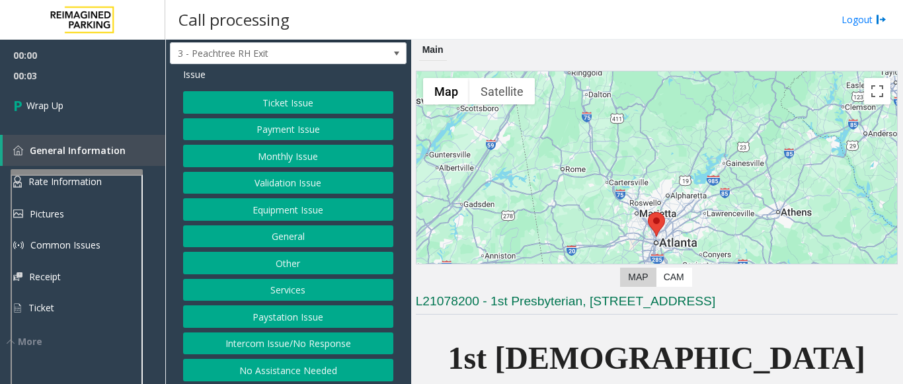
scroll to position [44, 0]
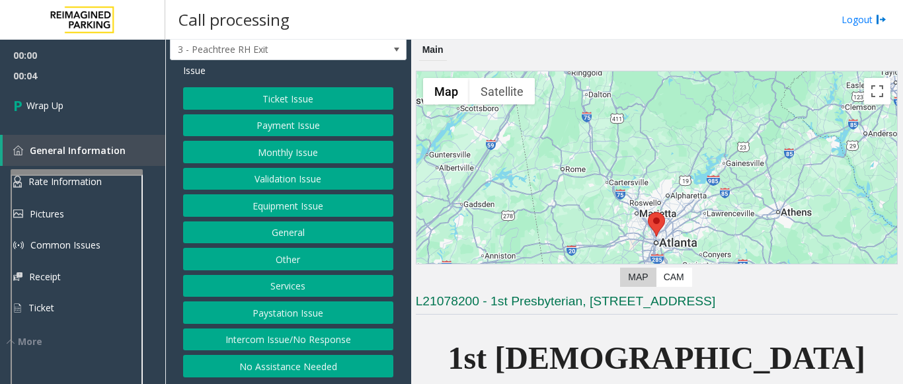
click at [300, 337] on button "Intercom Issue/No Response" at bounding box center [288, 340] width 210 height 22
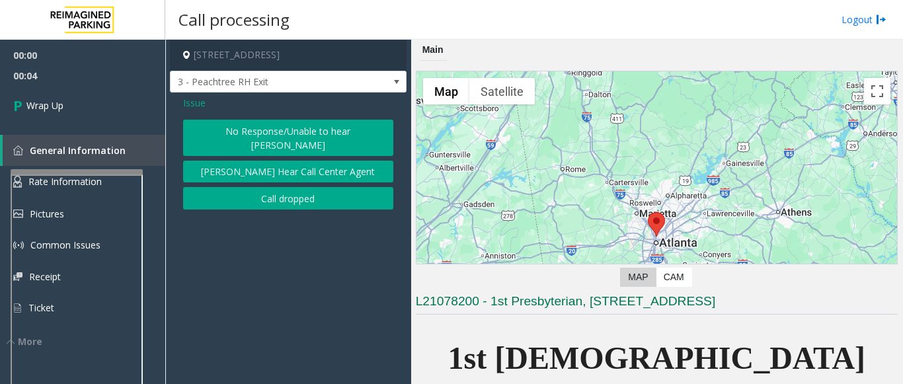
click at [270, 138] on button "No Response/Unable to hear [PERSON_NAME]" at bounding box center [288, 138] width 210 height 36
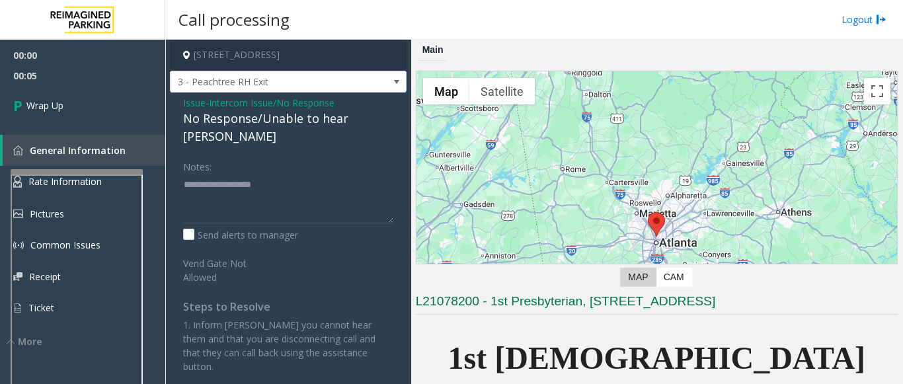
click at [249, 128] on div "Issue - Intercom Issue/No Response No Response/Unable to hear [PERSON_NAME] Not…" at bounding box center [288, 240] width 237 height 294
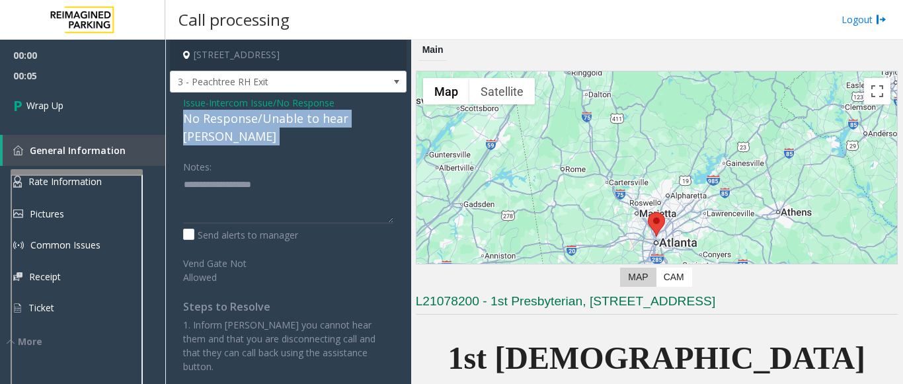
click at [249, 127] on div "No Response/Unable to hear [PERSON_NAME]" at bounding box center [288, 128] width 210 height 36
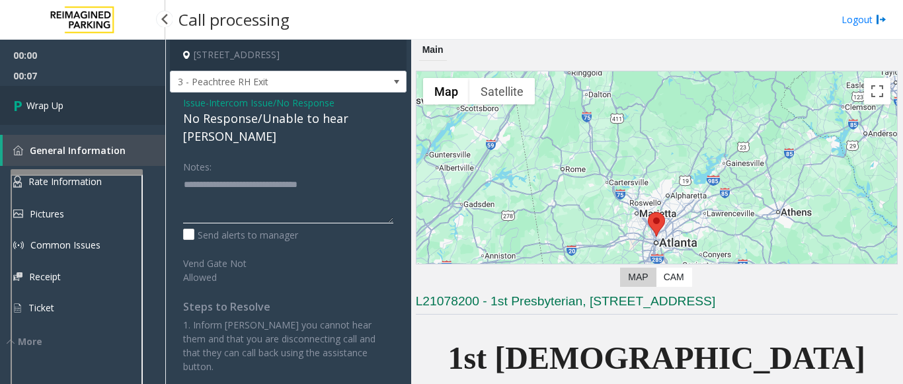
type textarea "**********"
click at [62, 114] on link "Wrap Up" at bounding box center [82, 105] width 165 height 39
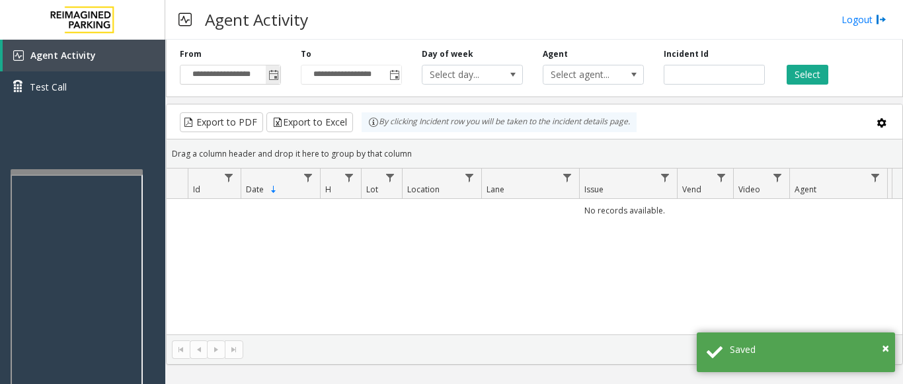
click at [270, 77] on span "Toggle popup" at bounding box center [273, 75] width 11 height 11
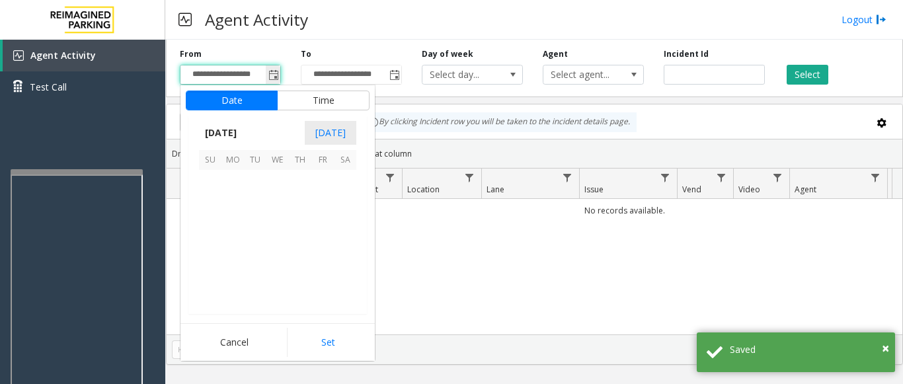
scroll to position [237328, 0]
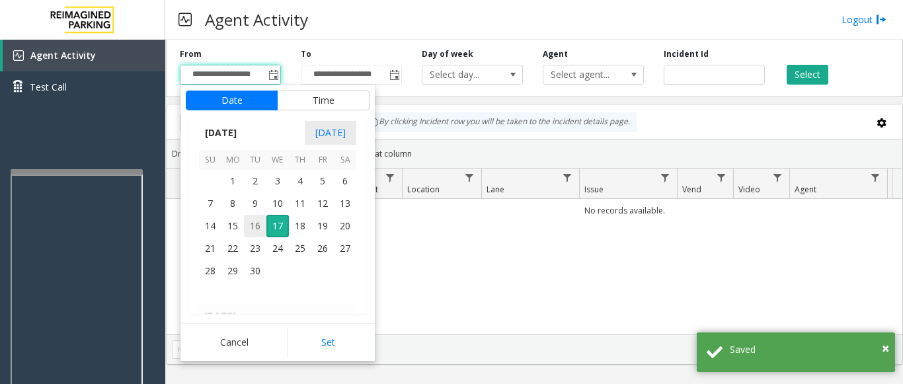
click at [258, 223] on span "16" at bounding box center [255, 226] width 22 height 22
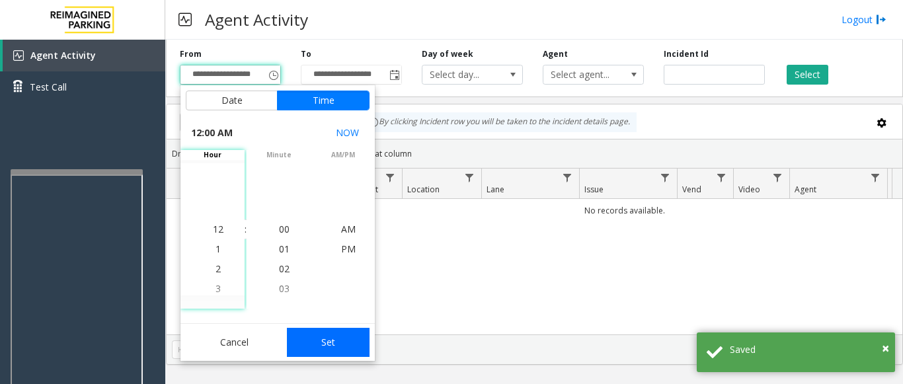
click at [295, 342] on button "Set" at bounding box center [328, 342] width 83 height 29
type input "**********"
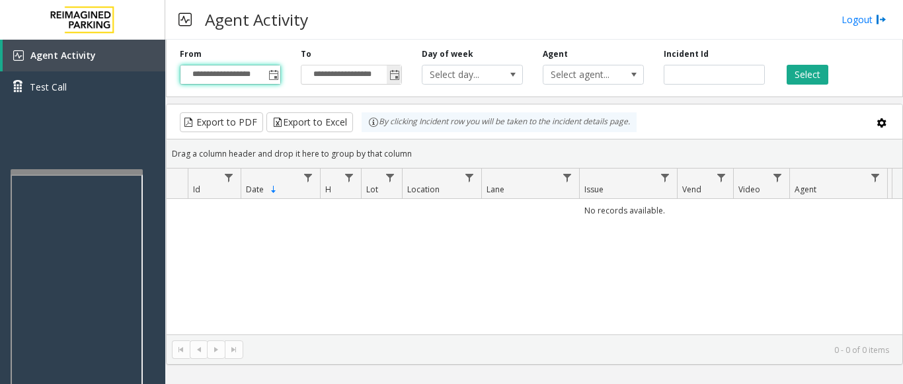
click at [389, 81] on span "Toggle popup" at bounding box center [394, 74] width 15 height 21
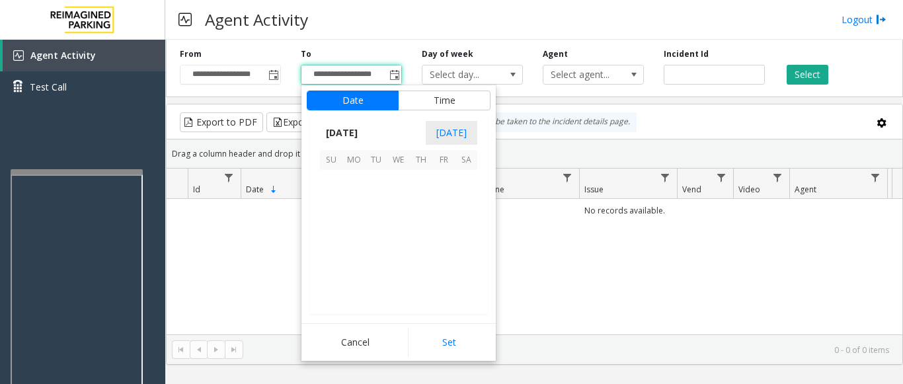
scroll to position [20, 0]
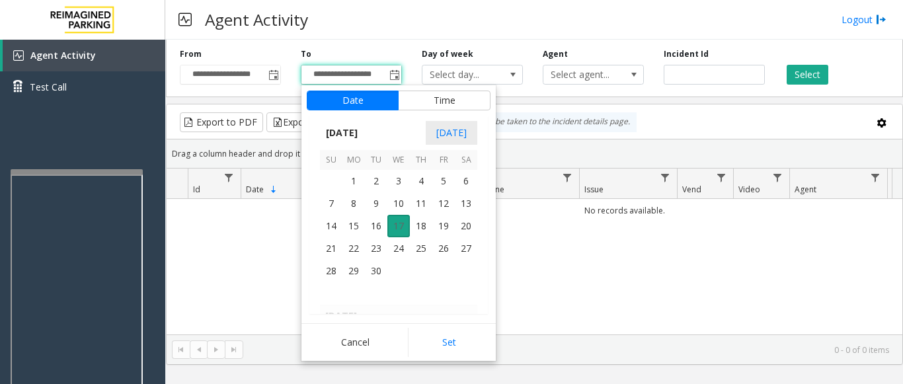
click at [394, 224] on span "17" at bounding box center [398, 226] width 22 height 22
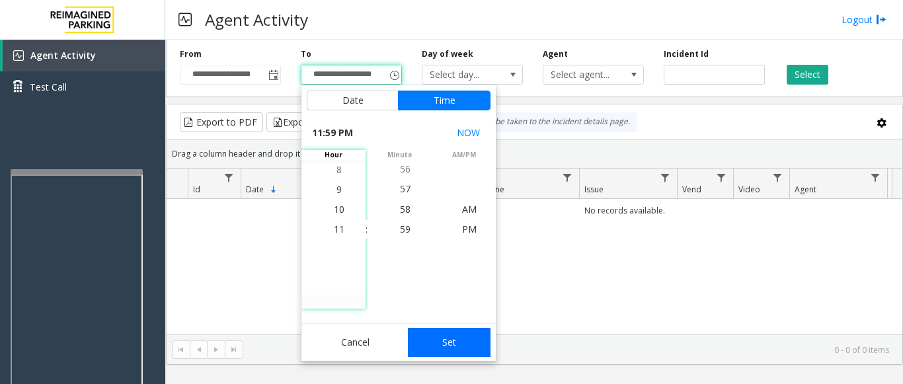
click at [460, 337] on button "Set" at bounding box center [449, 342] width 83 height 29
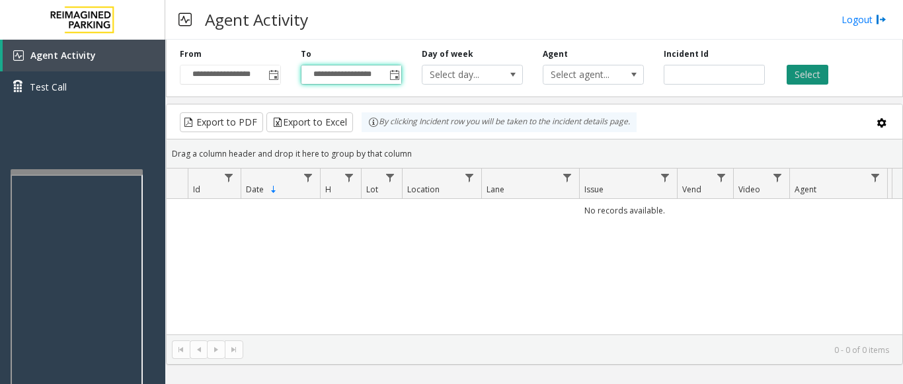
click at [824, 78] on button "Select" at bounding box center [808, 75] width 42 height 20
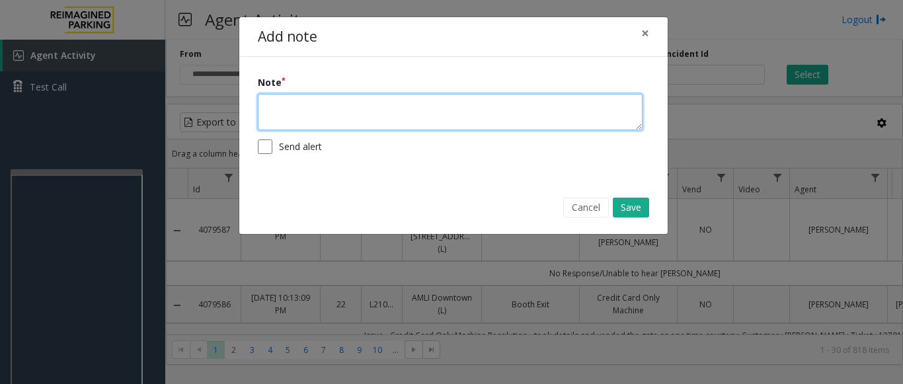
drag, startPoint x: 760, startPoint y: 233, endPoint x: 407, endPoint y: 124, distance: 369.4
click at [407, 124] on textarea at bounding box center [450, 112] width 385 height 36
click at [408, 109] on textarea "**********" at bounding box center [450, 112] width 385 height 36
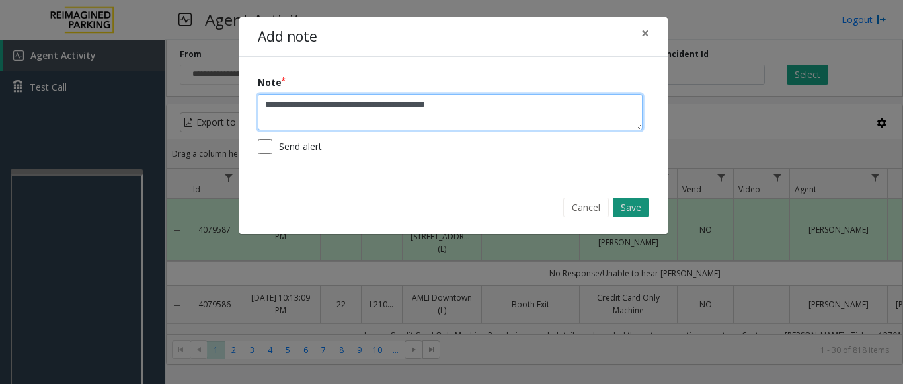
type textarea "**********"
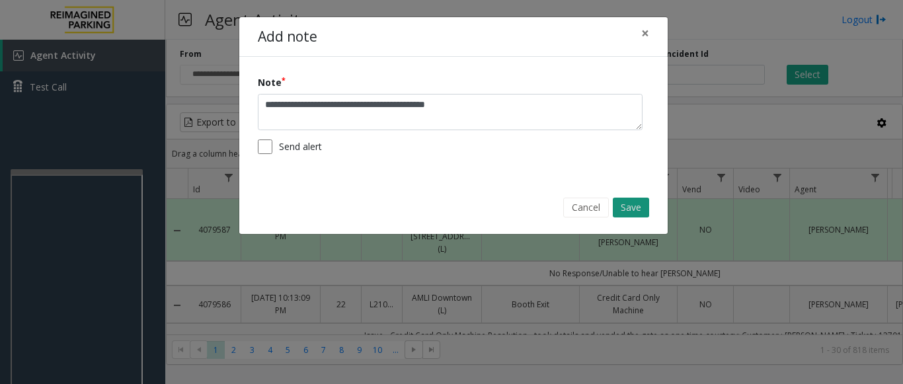
click at [633, 202] on button "Save" at bounding box center [631, 208] width 36 height 20
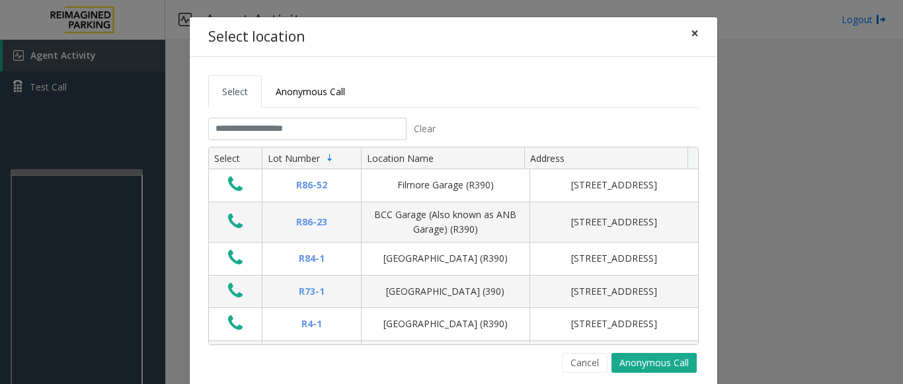
click at [694, 41] on span "×" at bounding box center [695, 33] width 8 height 19
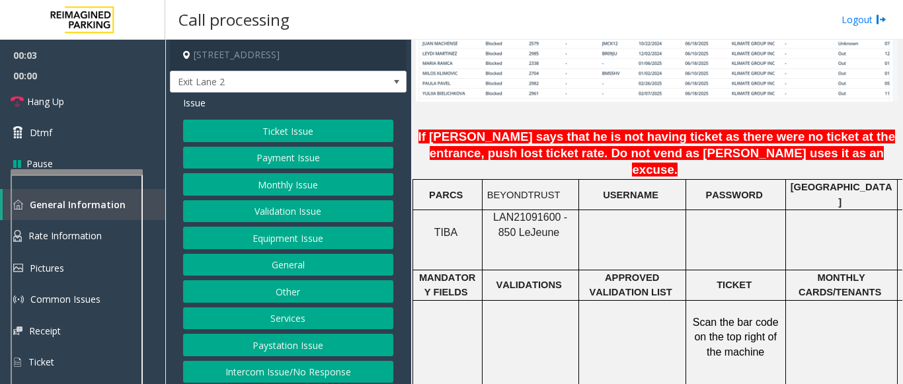
scroll to position [1058, 0]
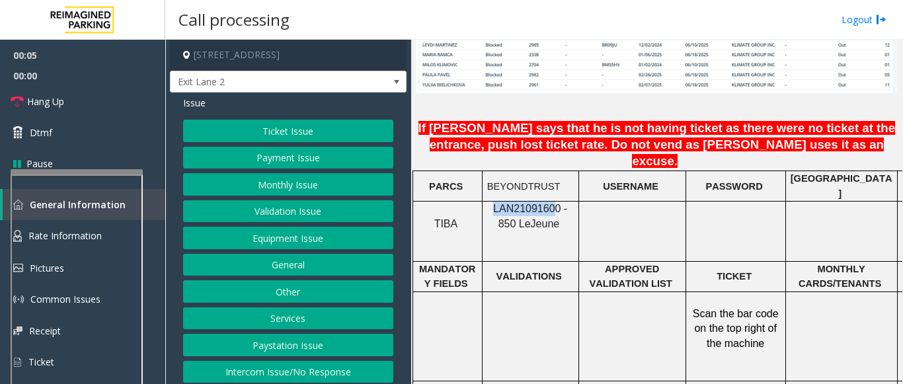
drag, startPoint x: 489, startPoint y: 171, endPoint x: 545, endPoint y: 171, distance: 55.5
click at [545, 203] on span "LAN21091600 - 850 Le" at bounding box center [530, 216] width 74 height 26
drag, startPoint x: 548, startPoint y: 171, endPoint x: 489, endPoint y: 167, distance: 59.7
click at [493, 203] on span "LAN21091600 - 850 Le" at bounding box center [530, 216] width 74 height 26
copy span "LAN21091600"
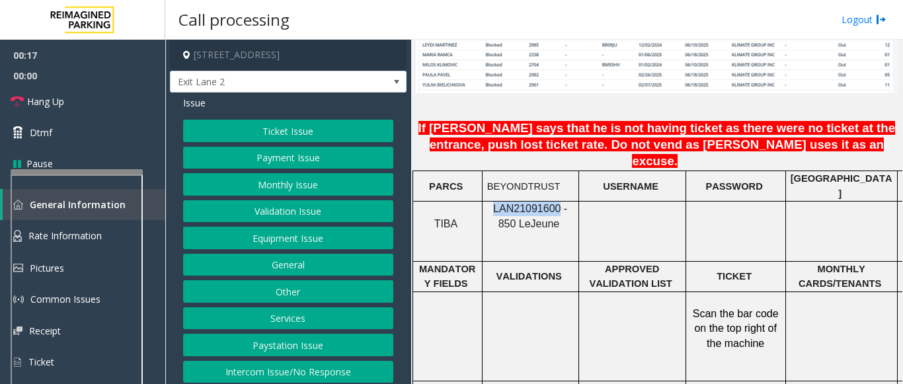
click at [298, 227] on button "Equipment Issue" at bounding box center [288, 238] width 210 height 22
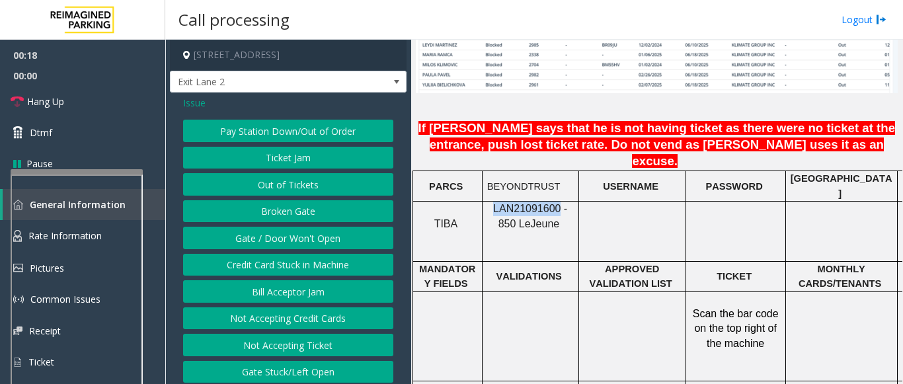
click at [290, 213] on button "Broken Gate" at bounding box center [288, 211] width 210 height 22
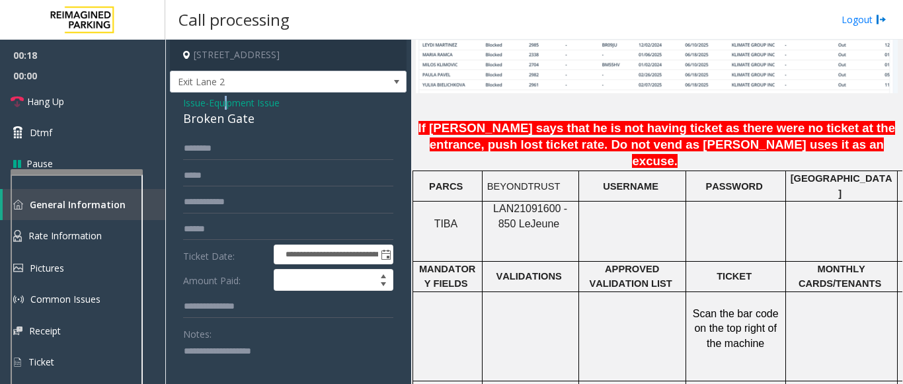
click at [231, 109] on span "Equipment Issue" at bounding box center [244, 103] width 71 height 14
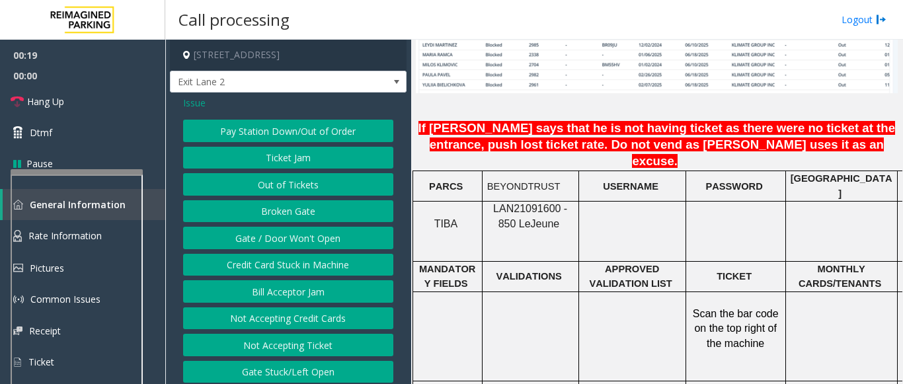
click at [203, 106] on span "Issue" at bounding box center [194, 103] width 22 height 14
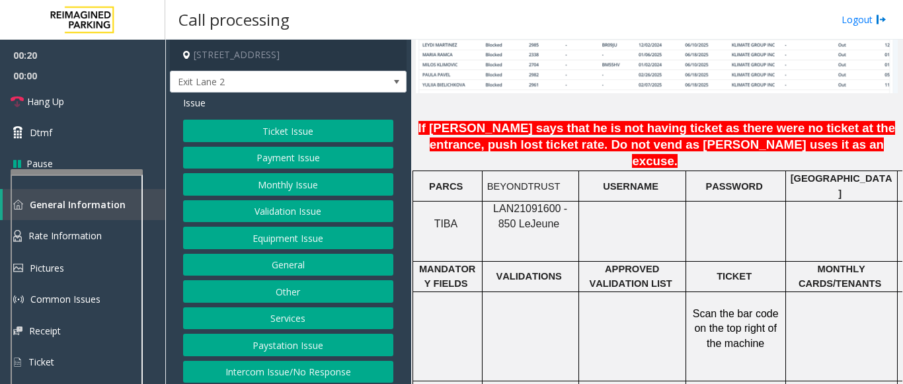
click at [271, 209] on button "Validation Issue" at bounding box center [288, 211] width 210 height 22
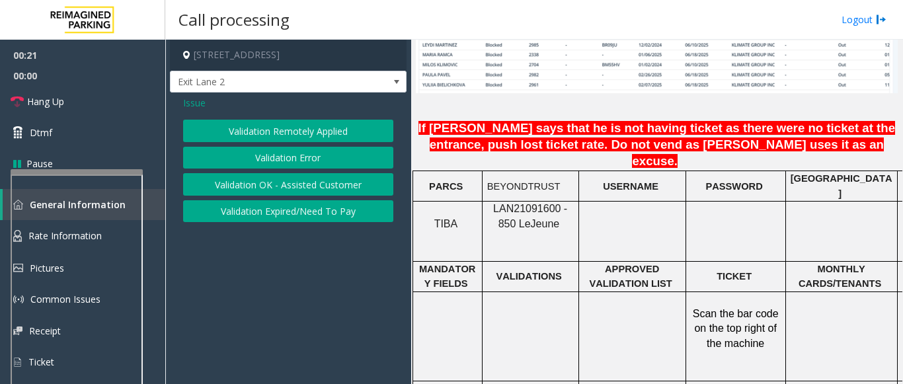
click at [263, 160] on button "Validation Error" at bounding box center [288, 158] width 210 height 22
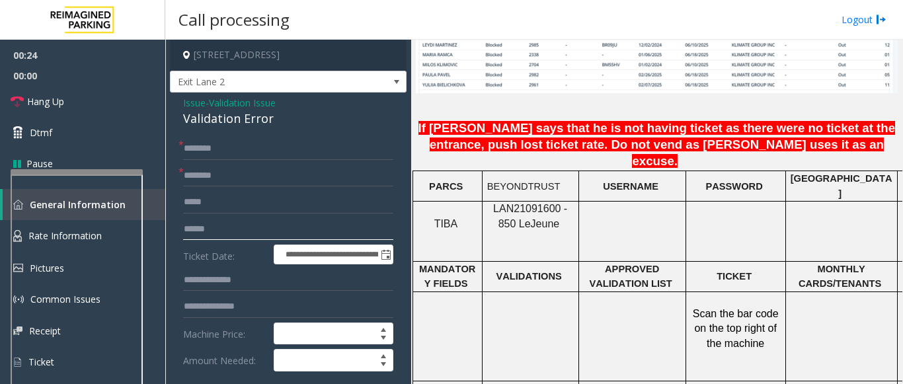
click at [235, 235] on input "text" at bounding box center [288, 229] width 210 height 22
type input "*******"
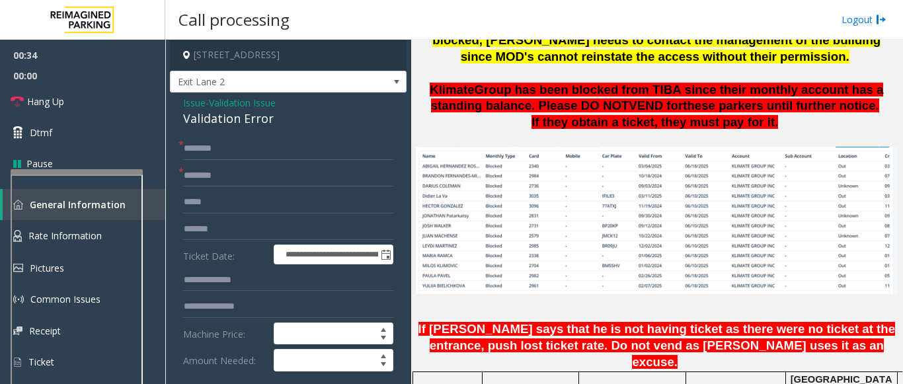
scroll to position [926, 0]
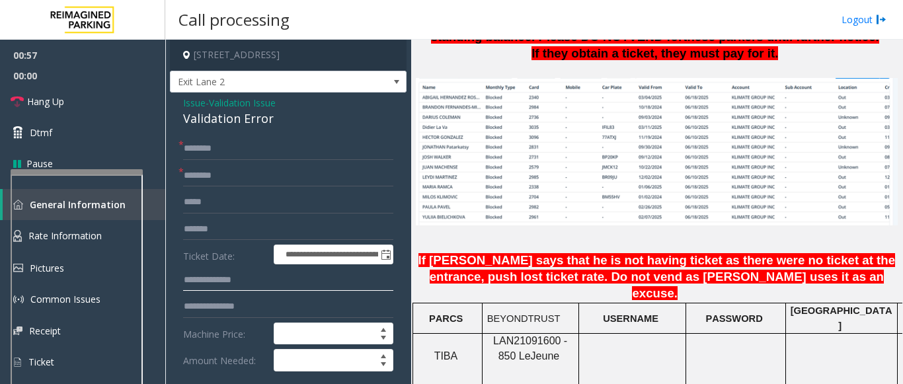
click at [213, 288] on input "text" at bounding box center [288, 280] width 210 height 22
click at [212, 288] on input "text" at bounding box center [288, 280] width 210 height 22
type input "*****"
click at [265, 153] on input "text" at bounding box center [288, 149] width 210 height 22
type input "********"
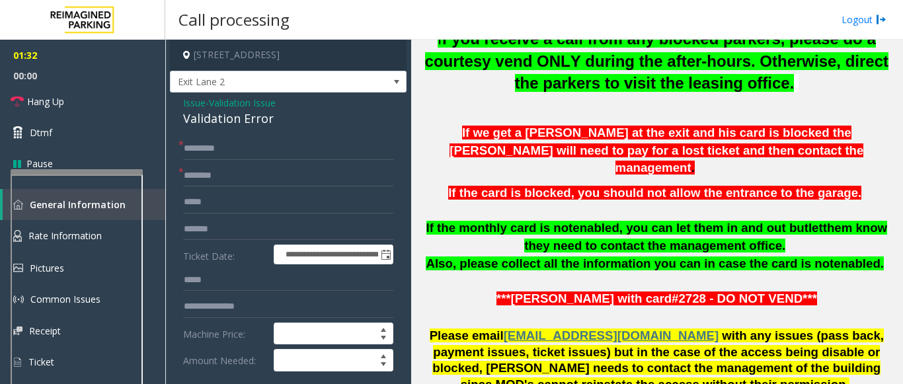
scroll to position [265, 0]
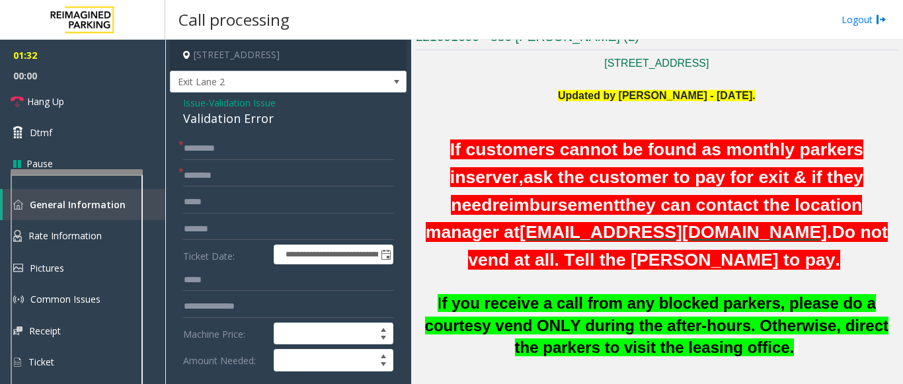
click at [735, 104] on p at bounding box center [657, 111] width 482 height 15
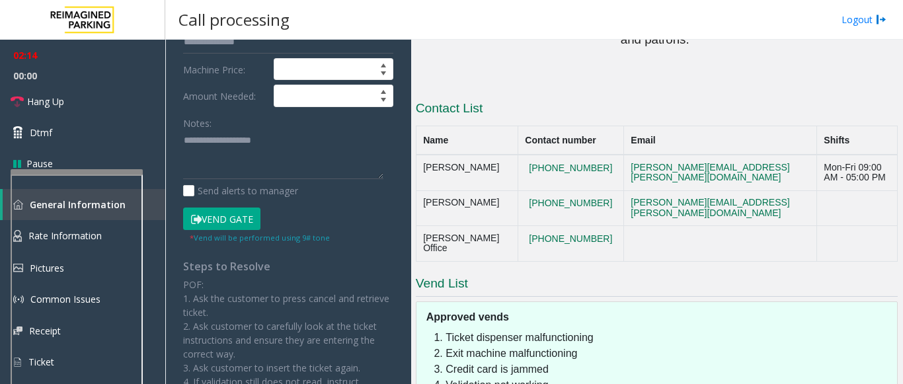
click at [229, 225] on button "Vend Gate" at bounding box center [221, 219] width 77 height 22
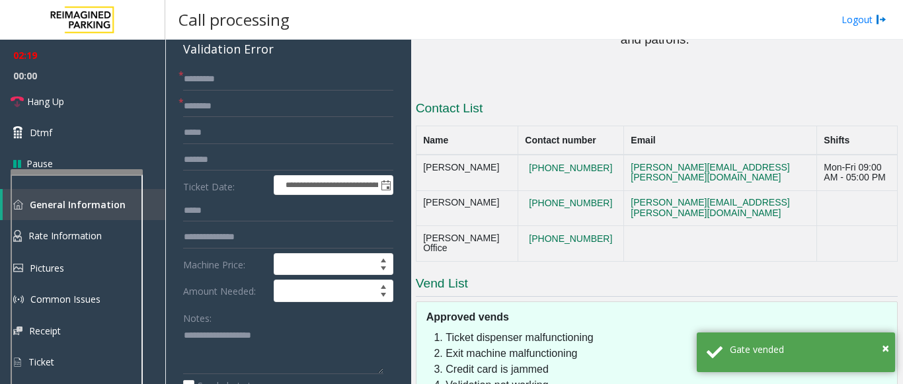
scroll to position [0, 0]
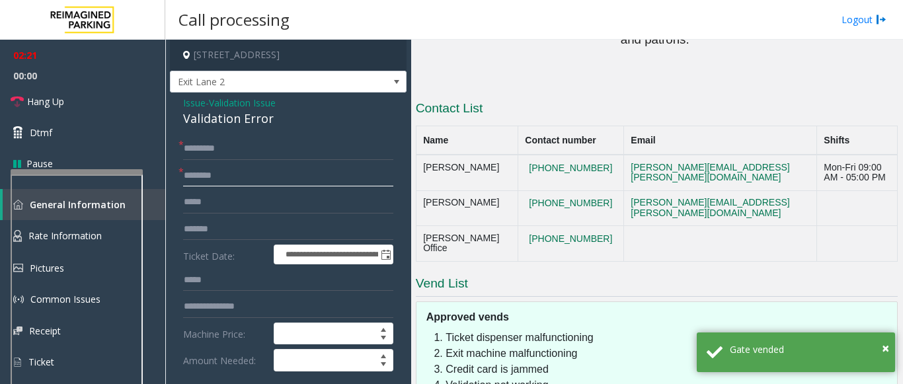
paste input "**********"
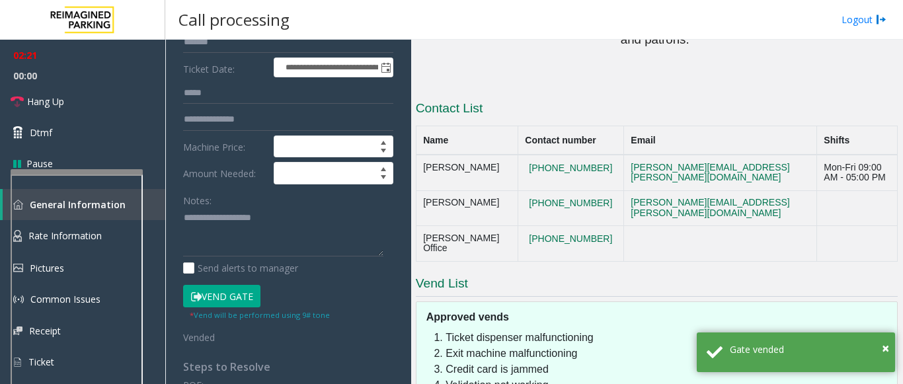
scroll to position [198, 0]
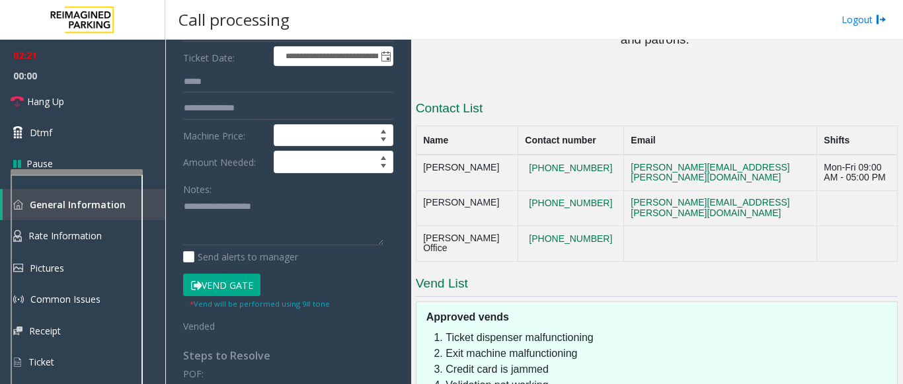
type input "**********"
click at [214, 225] on textarea at bounding box center [283, 221] width 200 height 50
click at [81, 104] on link "Hang Up" at bounding box center [82, 101] width 165 height 31
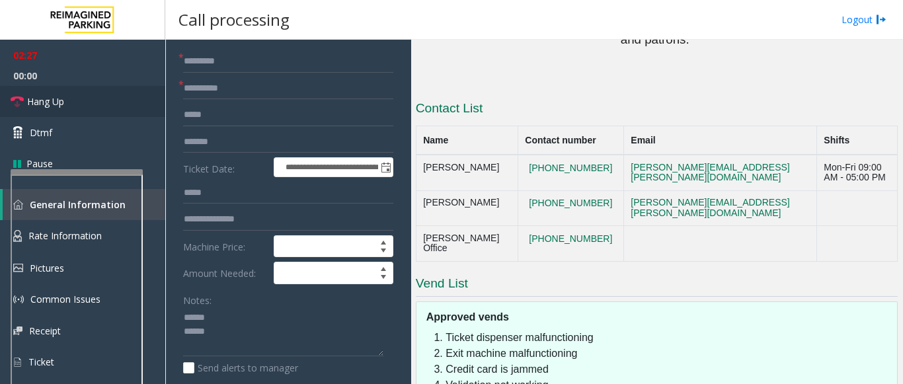
scroll to position [0, 0]
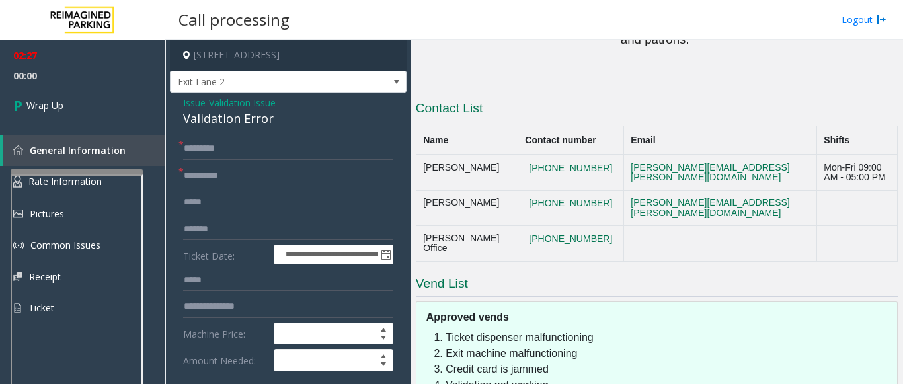
click at [266, 120] on div "Validation Error" at bounding box center [288, 119] width 210 height 18
copy div "Validation Error"
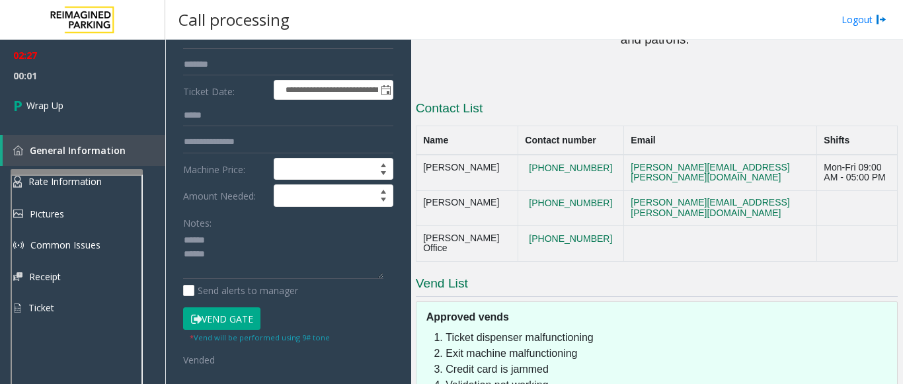
scroll to position [198, 0]
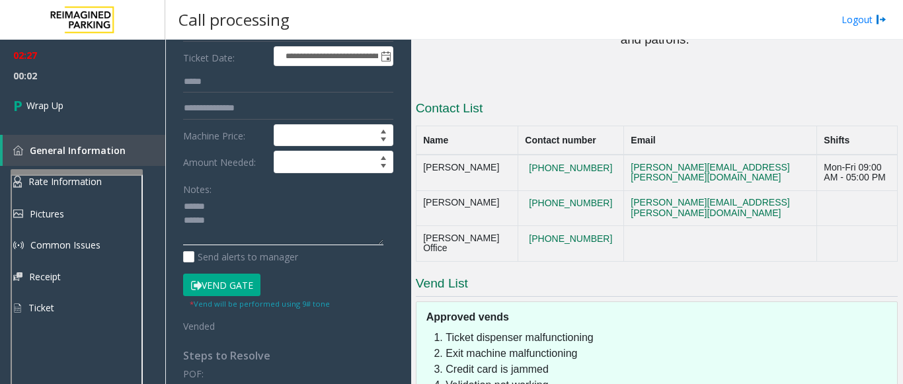
click at [218, 210] on textarea at bounding box center [283, 221] width 200 height 50
paste textarea "**********"
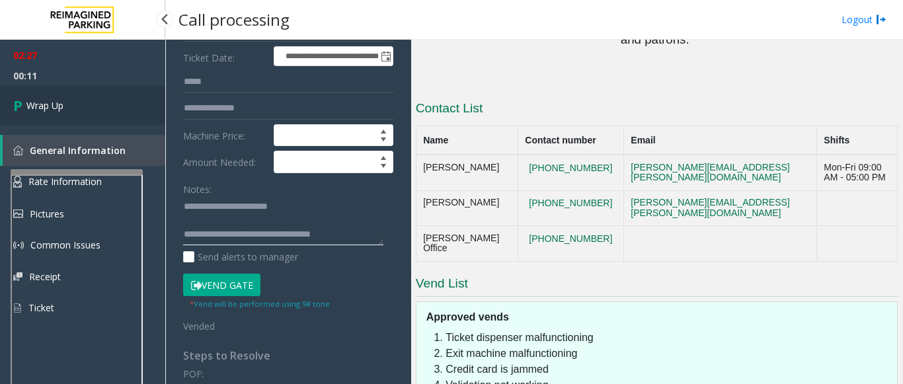
type textarea "**********"
click at [44, 92] on link "Wrap Up" at bounding box center [82, 105] width 165 height 39
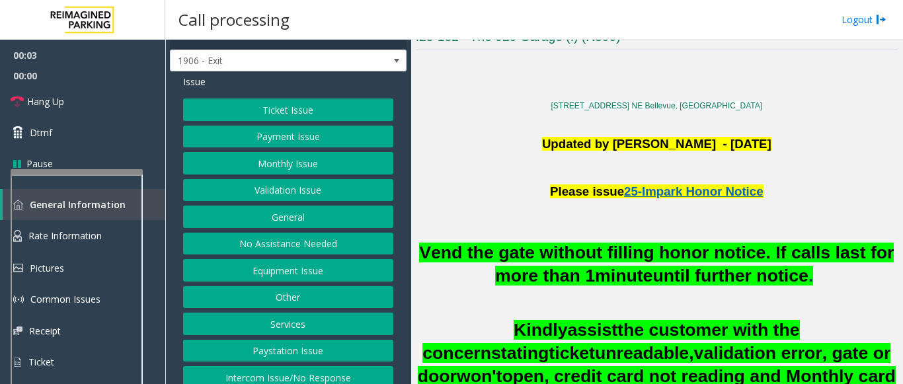
scroll to position [32, 0]
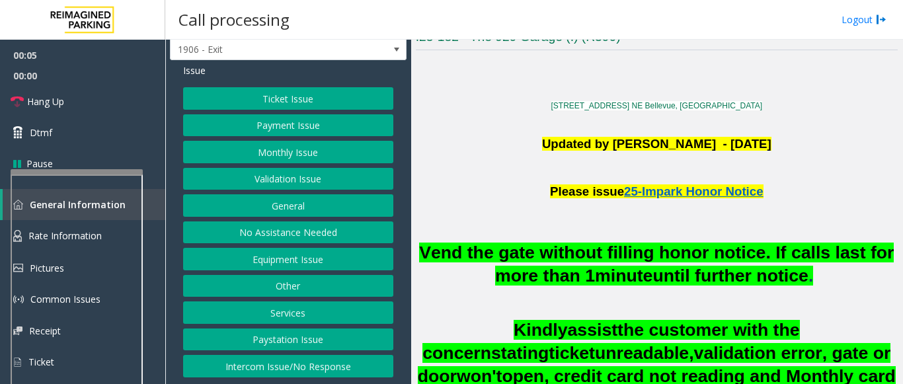
click at [250, 359] on button "Intercom Issue/No Response" at bounding box center [288, 366] width 210 height 22
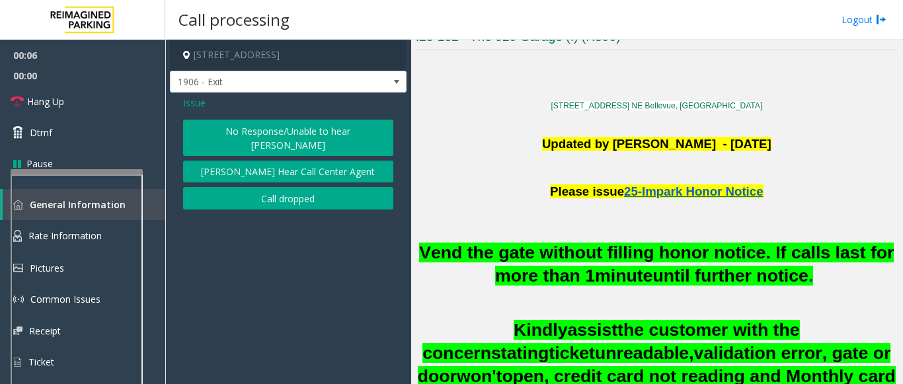
click at [326, 130] on button "No Response/Unable to hear [PERSON_NAME]" at bounding box center [288, 138] width 210 height 36
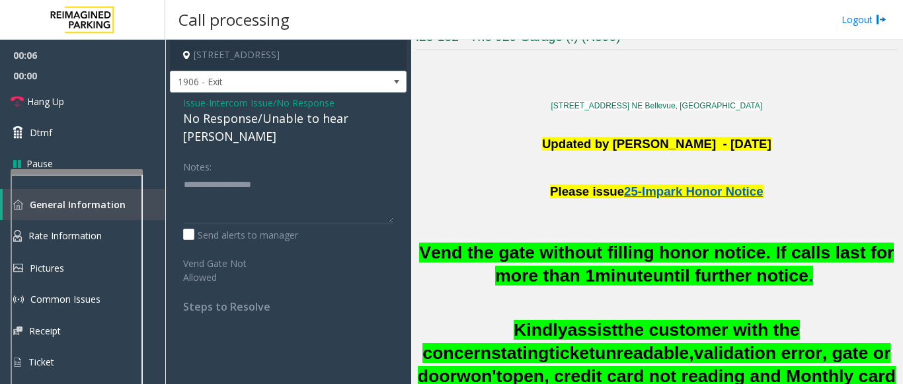
click at [317, 126] on div "No Response/Unable to hear [PERSON_NAME]" at bounding box center [288, 128] width 210 height 36
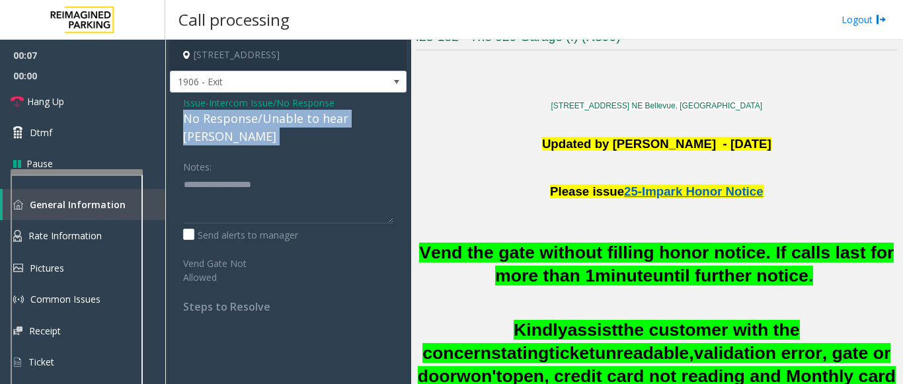
click at [317, 126] on div "No Response/Unable to hear [PERSON_NAME]" at bounding box center [288, 128] width 210 height 36
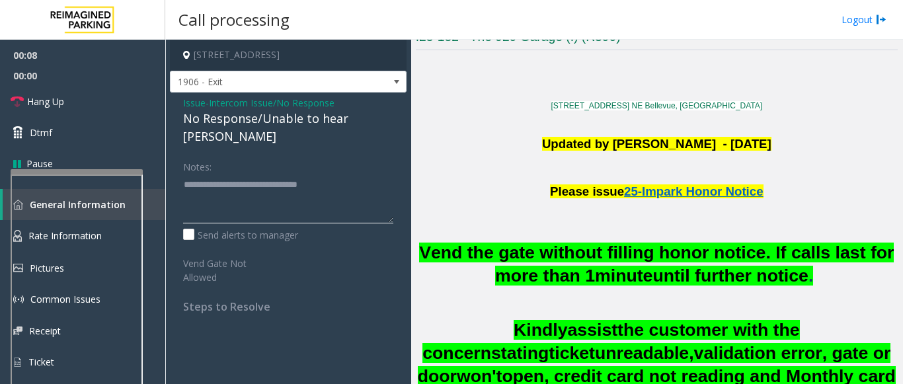
type textarea "**********"
click at [71, 113] on link "Hang Up" at bounding box center [82, 101] width 165 height 31
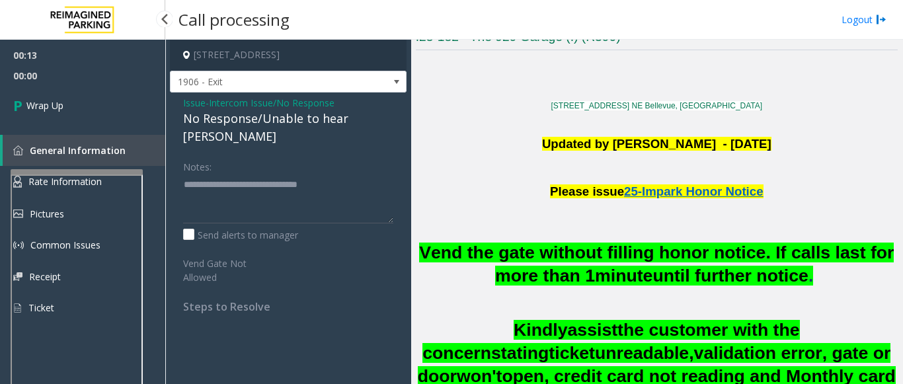
click at [71, 113] on link "Wrap Up" at bounding box center [82, 105] width 165 height 39
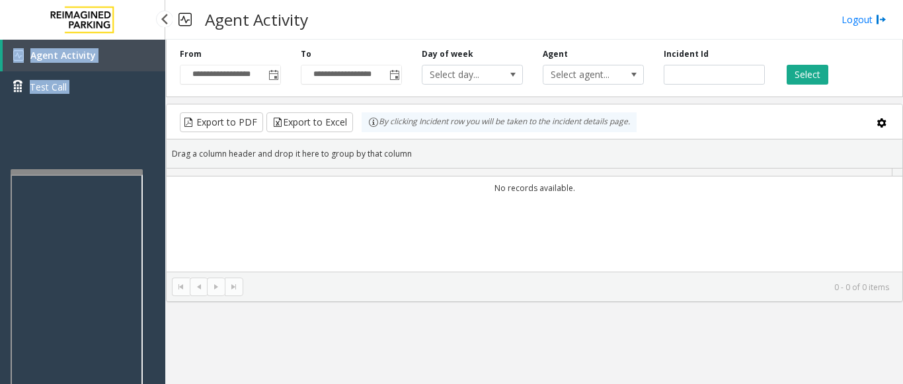
click at [71, 113] on div "Agent Activity Test Call" at bounding box center [82, 232] width 165 height 384
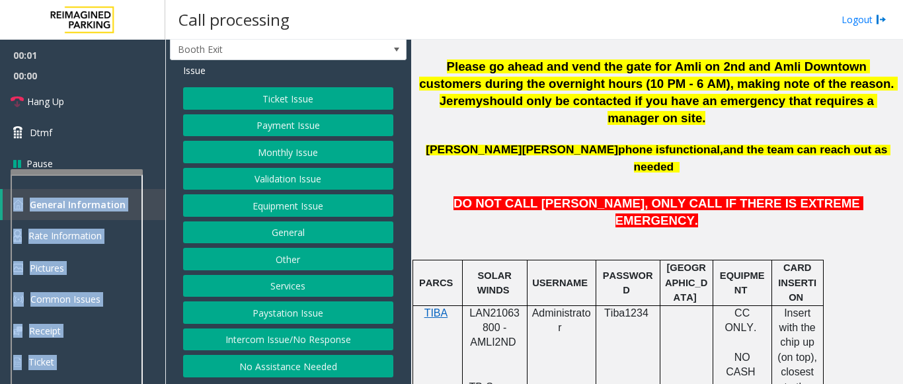
scroll to position [595, 0]
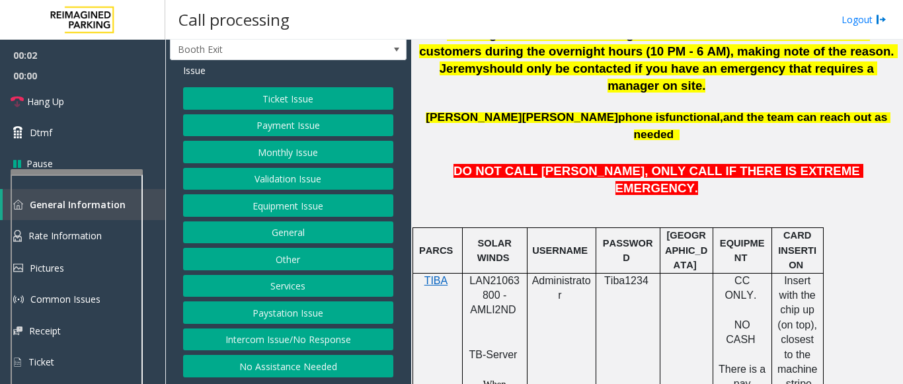
click at [487, 275] on span "LAN21063800 - AMLI2ND" at bounding box center [494, 295] width 50 height 41
copy span "LAN21063800"
click at [336, 193] on div "Ticket Issue Payment Issue Monthly Issue Validation Issue Equipment Issue Gener…" at bounding box center [288, 232] width 210 height 290
click at [333, 204] on button "Equipment Issue" at bounding box center [288, 205] width 210 height 22
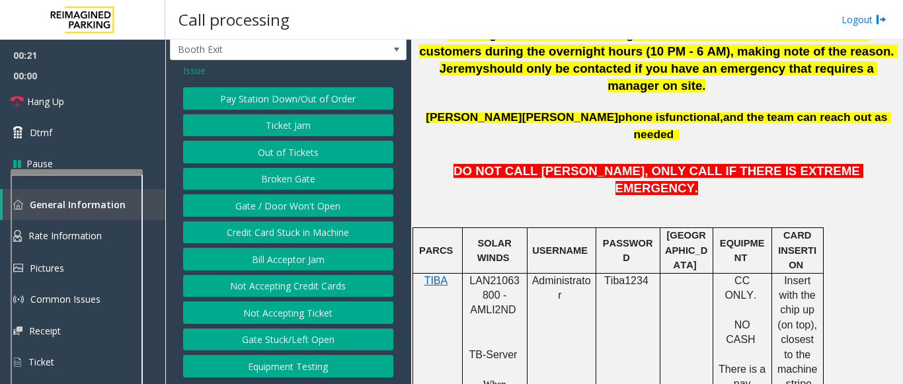
click at [306, 203] on button "Gate / Door Won't Open" at bounding box center [288, 205] width 210 height 22
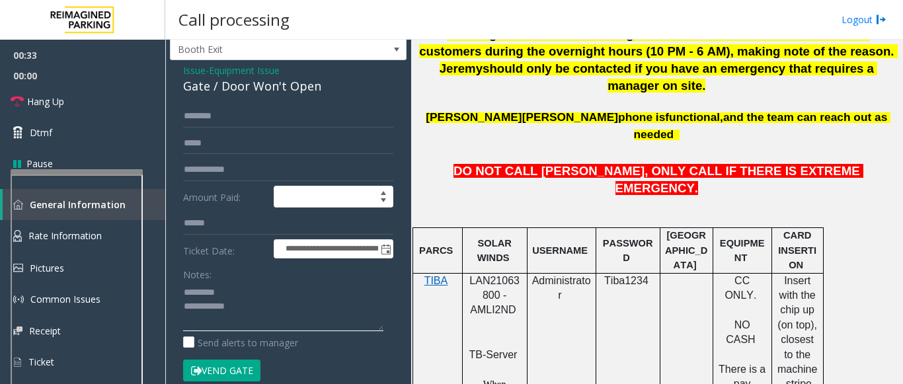
type textarea "**********"
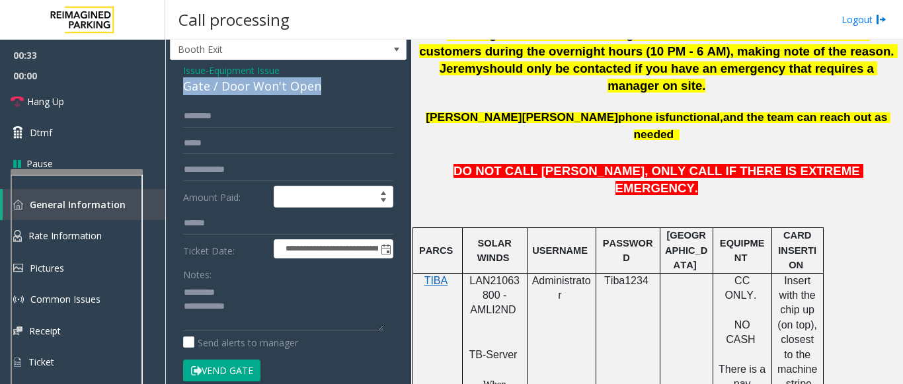
drag, startPoint x: 192, startPoint y: 83, endPoint x: 319, endPoint y: 87, distance: 127.7
click at [319, 87] on div "Gate / Door Won't Open" at bounding box center [288, 86] width 210 height 18
drag, startPoint x: 263, startPoint y: 68, endPoint x: 272, endPoint y: 75, distance: 12.3
click at [272, 75] on span "Equipment Issue" at bounding box center [244, 70] width 71 height 14
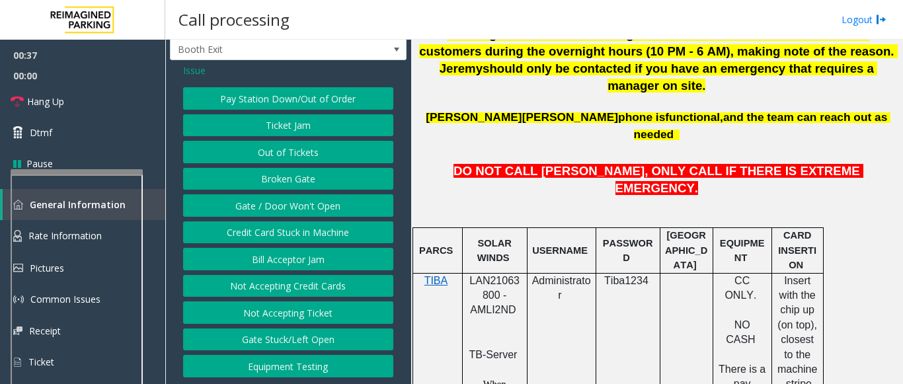
click at [287, 214] on button "Gate / Door Won't Open" at bounding box center [288, 205] width 210 height 22
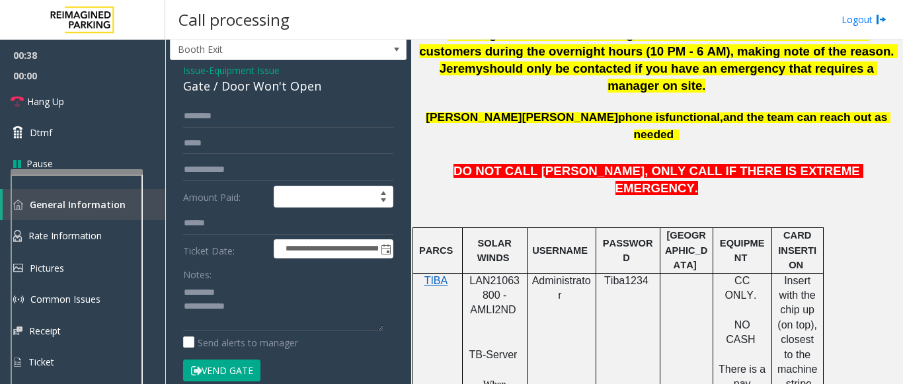
click at [259, 91] on div "Gate / Door Won't Open" at bounding box center [288, 86] width 210 height 18
click at [261, 91] on div "Gate / Door Won't Open" at bounding box center [288, 86] width 210 height 18
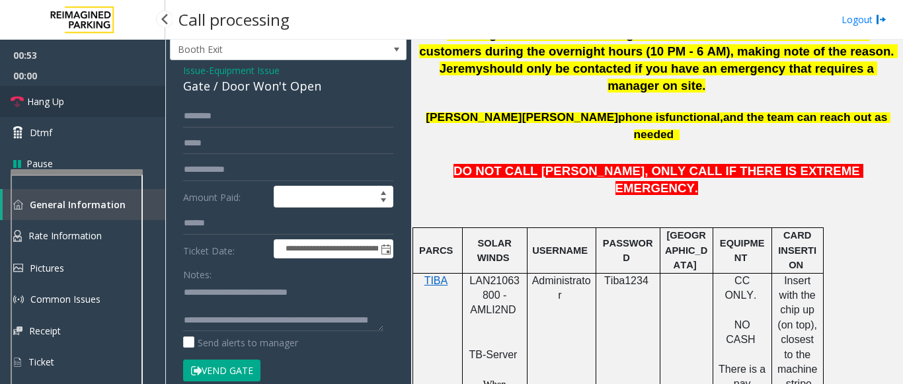
click at [94, 104] on link "Hang Up" at bounding box center [82, 101] width 165 height 31
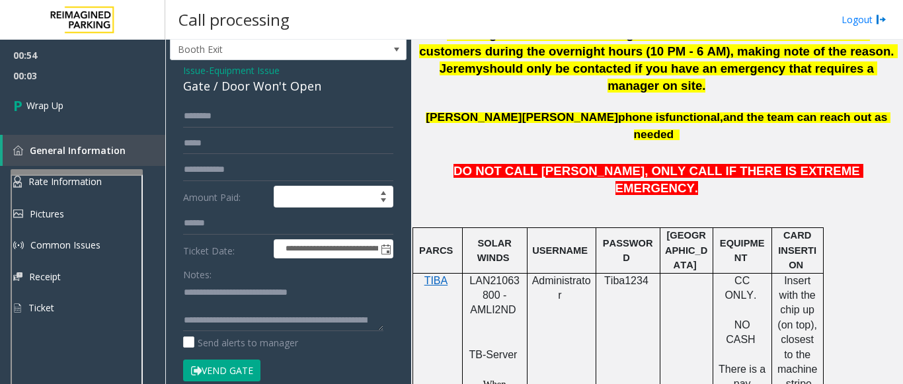
scroll to position [14, 0]
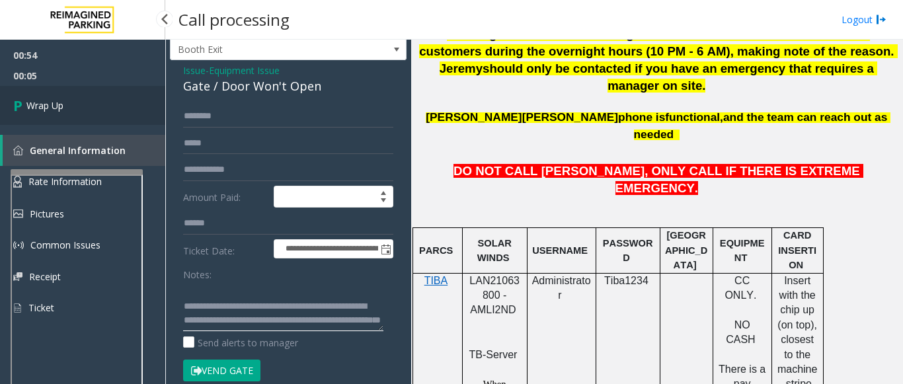
type textarea "**********"
click at [86, 117] on link "Wrap Up" at bounding box center [82, 105] width 165 height 39
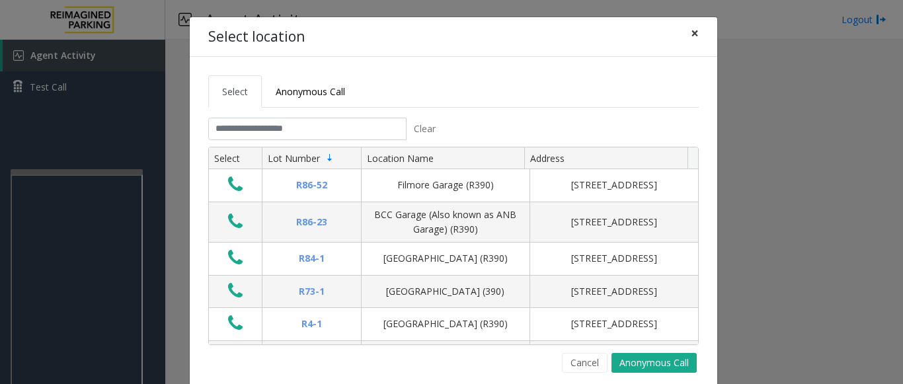
click at [691, 38] on span "×" at bounding box center [695, 33] width 8 height 19
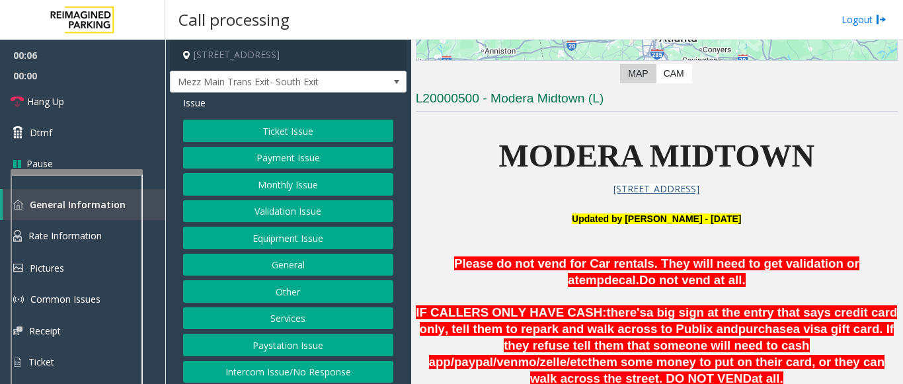
scroll to position [397, 0]
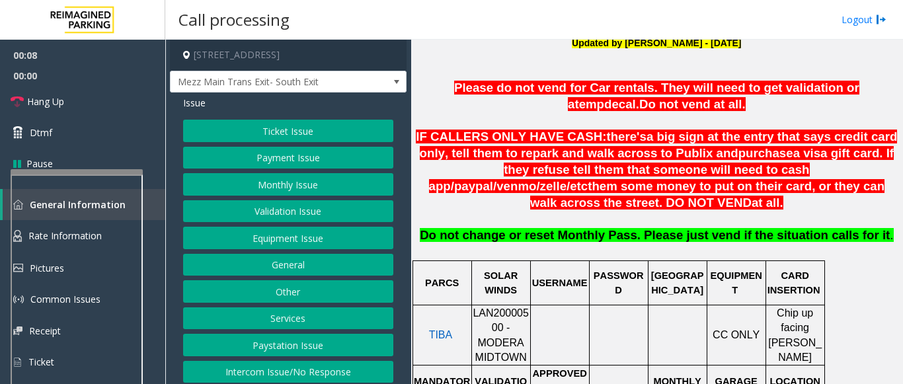
click at [517, 307] on span "LAN20000500 - MODERA MIDTOWN" at bounding box center [501, 335] width 56 height 56
click at [292, 205] on button "Validation Issue" at bounding box center [288, 211] width 210 height 22
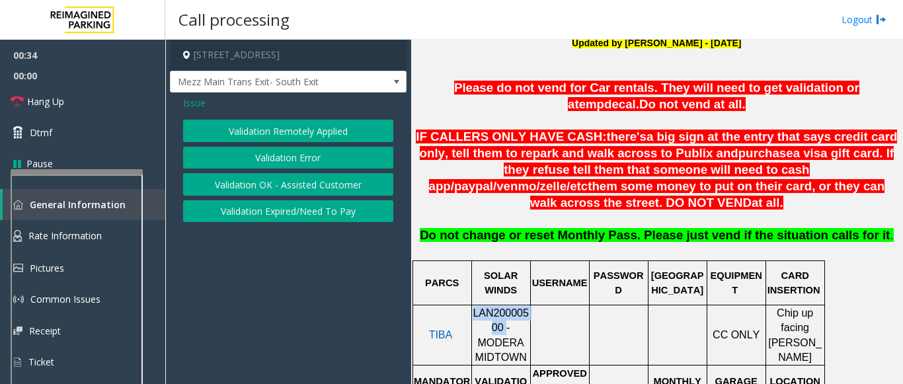
click at [298, 162] on button "Validation Error" at bounding box center [288, 158] width 210 height 22
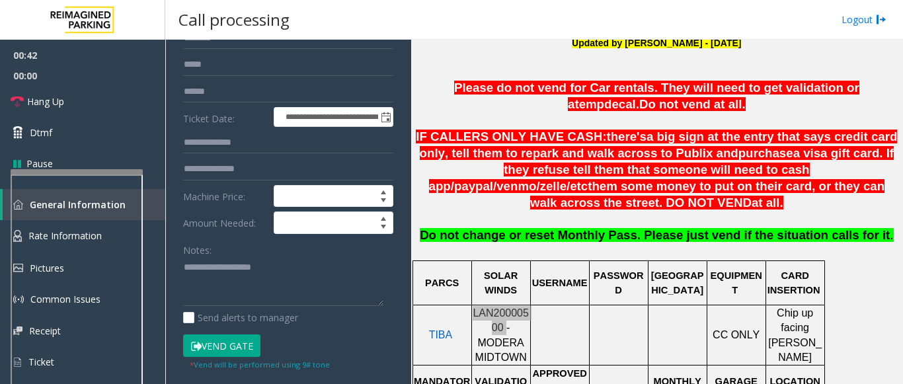
scroll to position [224, 0]
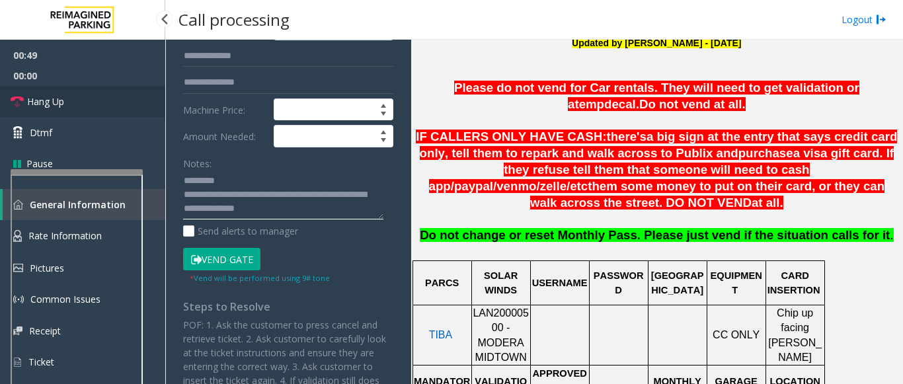
type textarea "**********"
click at [110, 94] on link "Hang Up" at bounding box center [82, 101] width 165 height 31
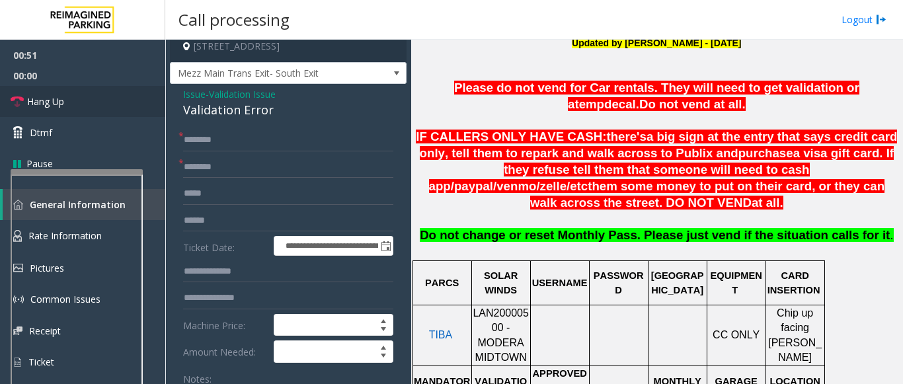
scroll to position [0, 0]
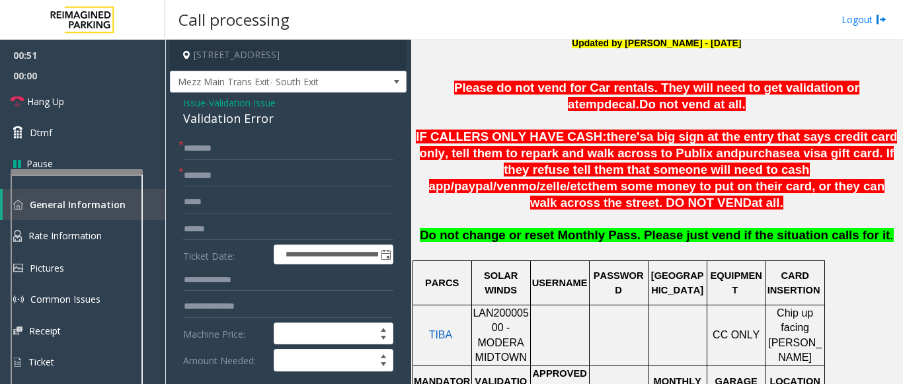
click at [251, 118] on div "Validation Error" at bounding box center [288, 119] width 210 height 18
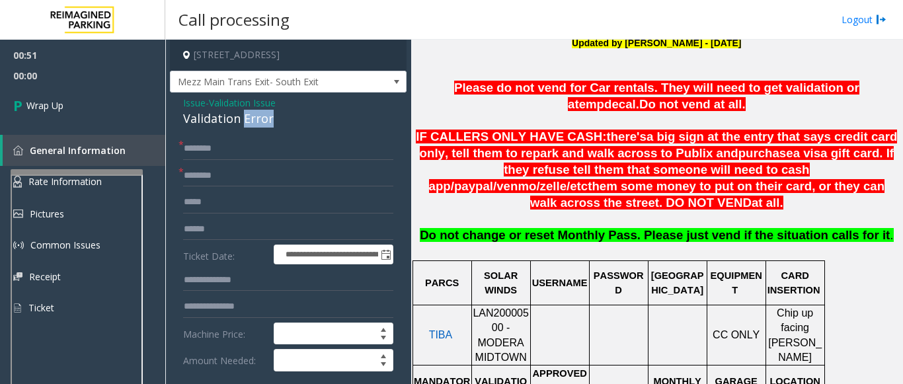
click at [251, 118] on div "Validation Error" at bounding box center [288, 119] width 210 height 18
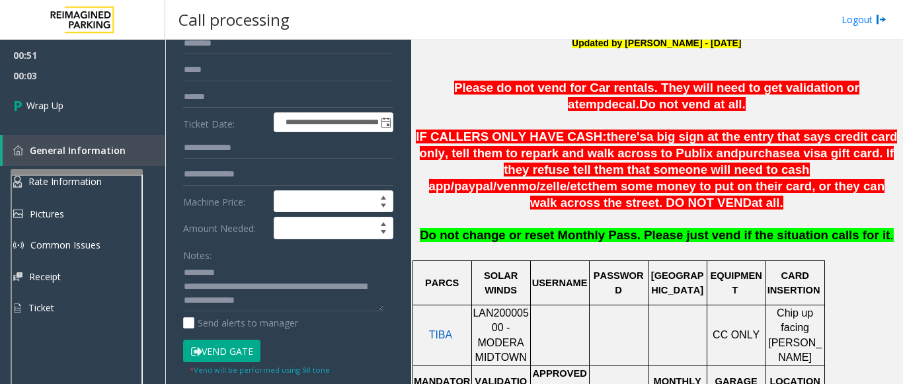
scroll to position [66, 0]
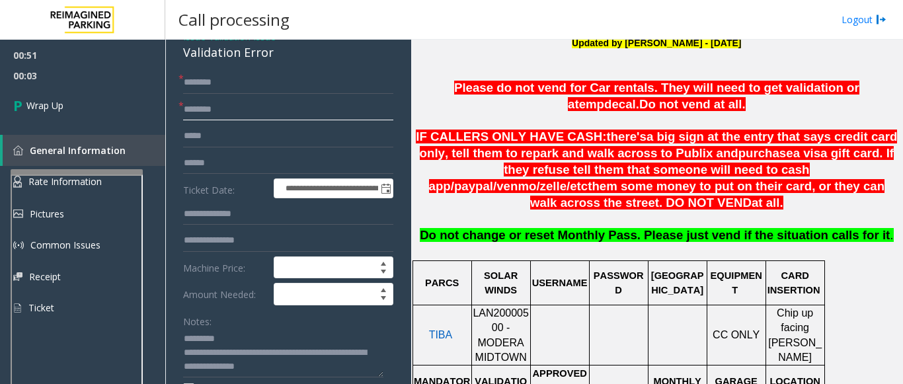
click at [210, 99] on input "text" at bounding box center [288, 110] width 210 height 22
type input "***"
click at [215, 82] on input "text" at bounding box center [288, 82] width 210 height 22
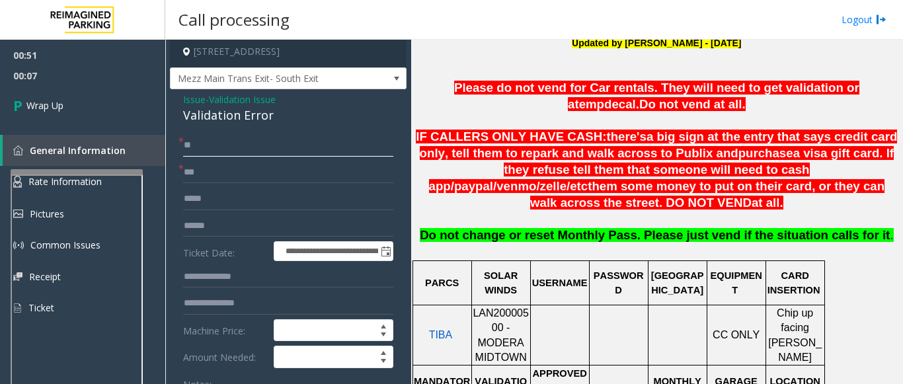
scroll to position [0, 0]
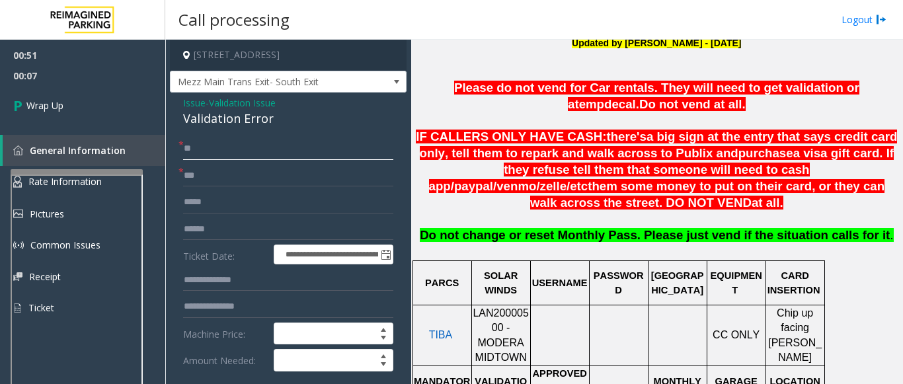
drag, startPoint x: 191, startPoint y: 147, endPoint x: 159, endPoint y: 150, distance: 31.9
click at [161, 151] on app-root "**********" at bounding box center [451, 192] width 903 height 384
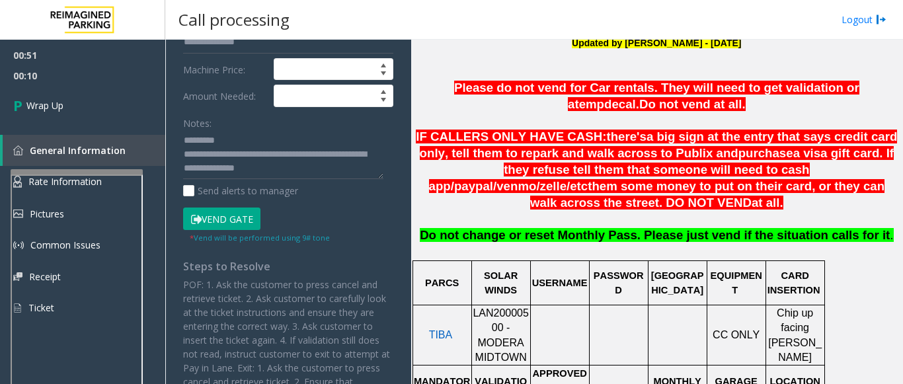
type input "**"
click at [239, 145] on textarea at bounding box center [283, 155] width 200 height 50
paste textarea "**********"
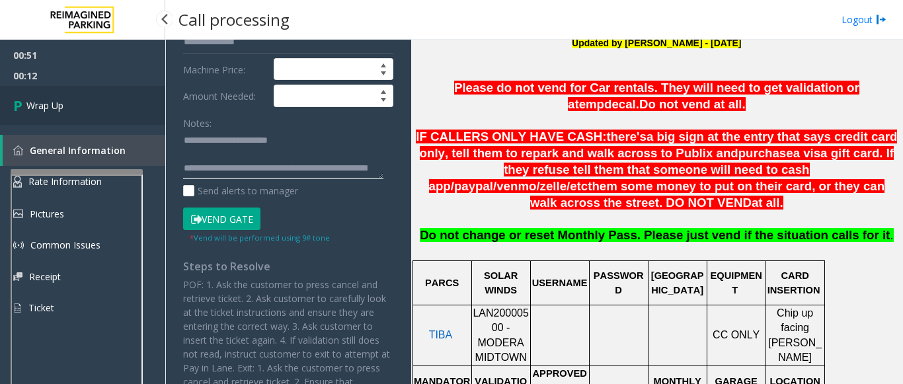
type textarea "**********"
click at [60, 88] on link "Wrap Up" at bounding box center [82, 105] width 165 height 39
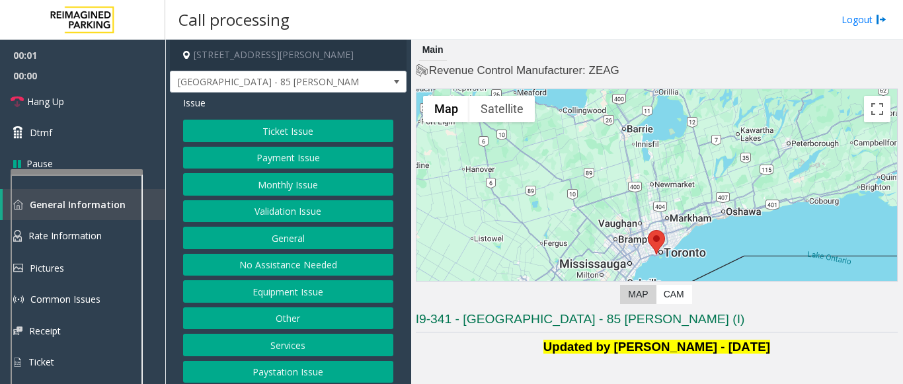
scroll to position [32, 0]
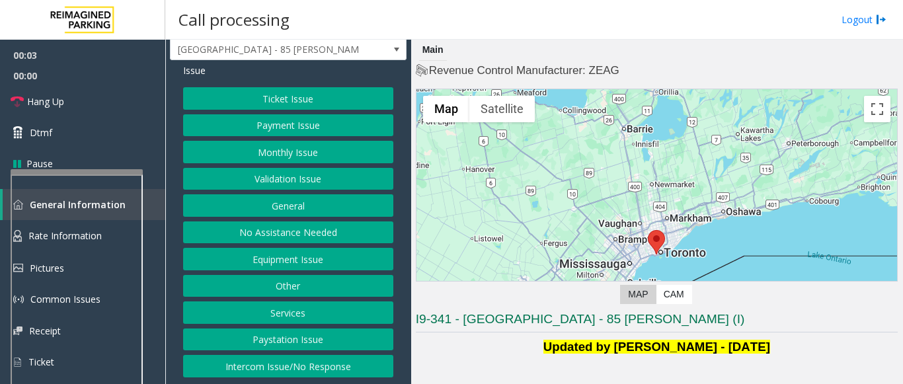
click at [294, 188] on button "Validation Issue" at bounding box center [288, 179] width 210 height 22
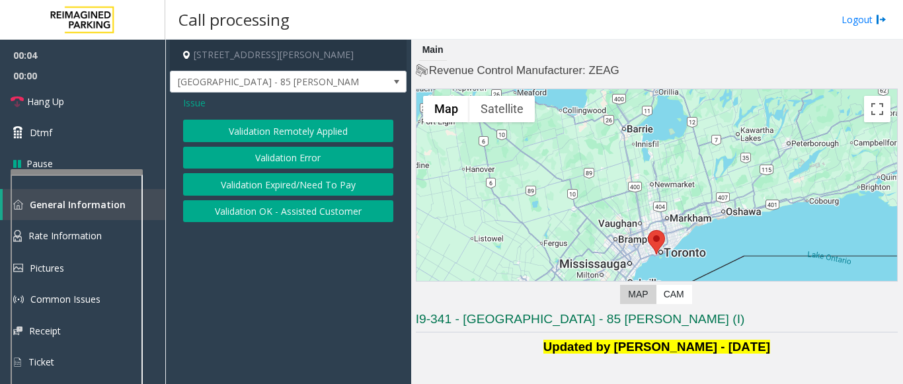
click at [309, 157] on button "Validation Error" at bounding box center [288, 158] width 210 height 22
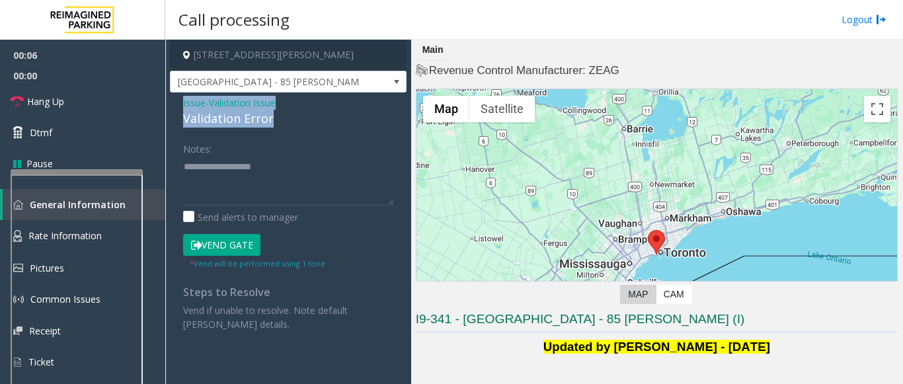
drag, startPoint x: 286, startPoint y: 120, endPoint x: 179, endPoint y: 97, distance: 108.9
click at [179, 97] on div "Issue - Validation Issue Validation Error Notes: Send alerts to manager Vend Ga…" at bounding box center [288, 219] width 237 height 252
click at [248, 181] on textarea at bounding box center [288, 181] width 210 height 50
click at [257, 185] on textarea at bounding box center [288, 181] width 210 height 50
click at [243, 177] on textarea at bounding box center [288, 181] width 210 height 50
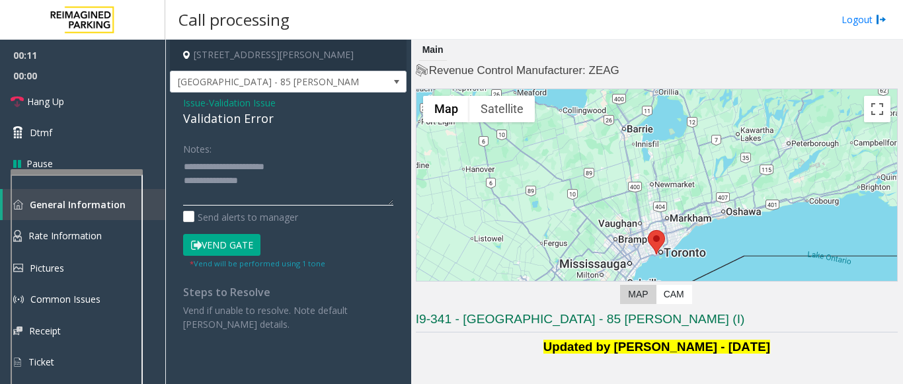
click at [232, 180] on textarea at bounding box center [288, 181] width 210 height 50
click at [254, 192] on textarea at bounding box center [288, 181] width 210 height 50
click at [271, 181] on textarea at bounding box center [288, 181] width 210 height 50
click at [303, 198] on textarea at bounding box center [288, 181] width 210 height 50
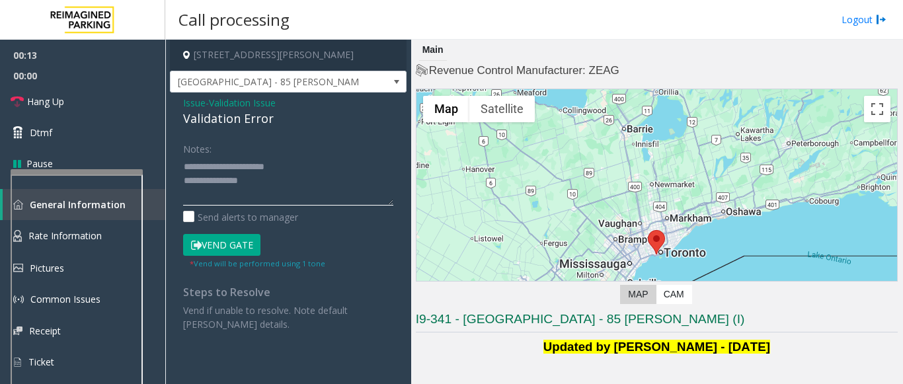
click at [282, 191] on textarea at bounding box center [288, 181] width 210 height 50
click at [263, 185] on textarea at bounding box center [288, 181] width 210 height 50
click at [217, 194] on textarea at bounding box center [288, 181] width 210 height 50
click at [216, 196] on textarea at bounding box center [288, 181] width 210 height 50
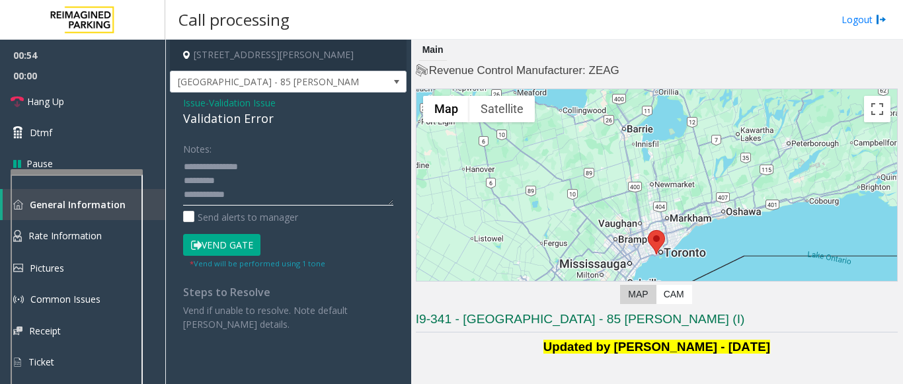
scroll to position [28, 0]
click at [288, 197] on textarea at bounding box center [288, 181] width 210 height 50
click at [237, 242] on button "Vend Gate" at bounding box center [221, 245] width 77 height 22
click at [210, 198] on textarea at bounding box center [288, 181] width 210 height 50
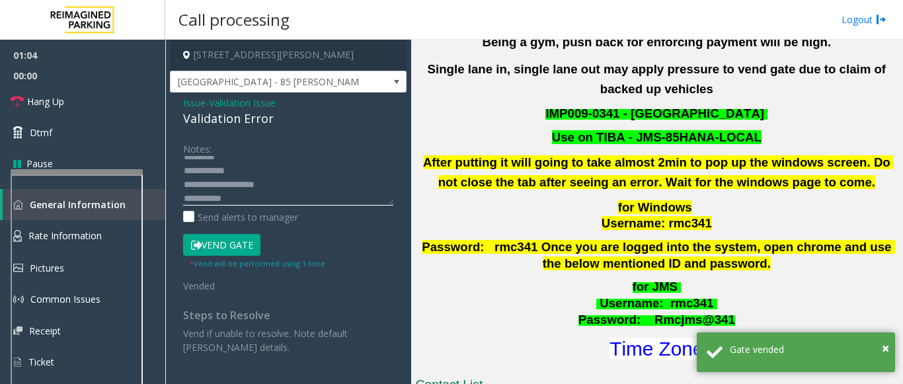
scroll to position [595, 0]
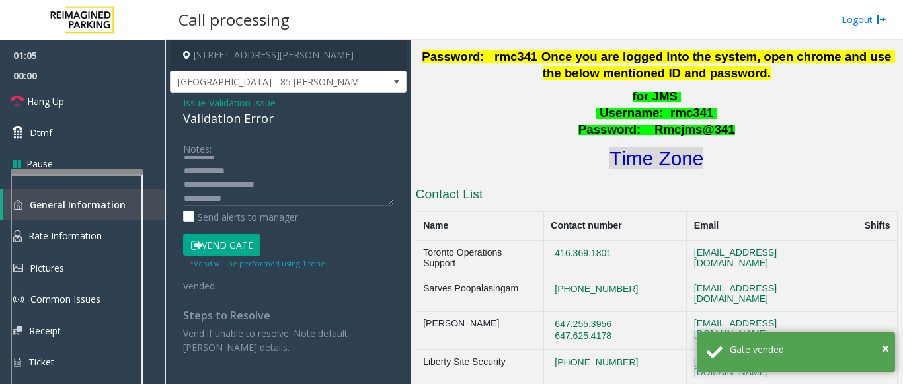
click at [662, 149] on font "Time Zone" at bounding box center [657, 158] width 94 height 22
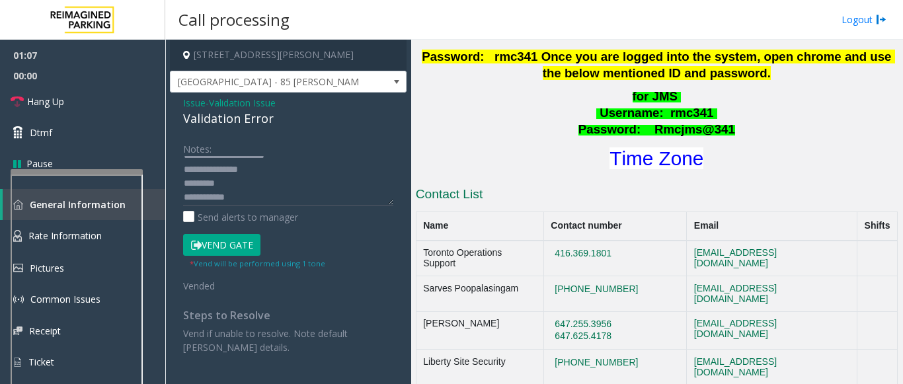
scroll to position [0, 0]
click at [263, 180] on textarea at bounding box center [288, 181] width 210 height 50
paste textarea "**********"
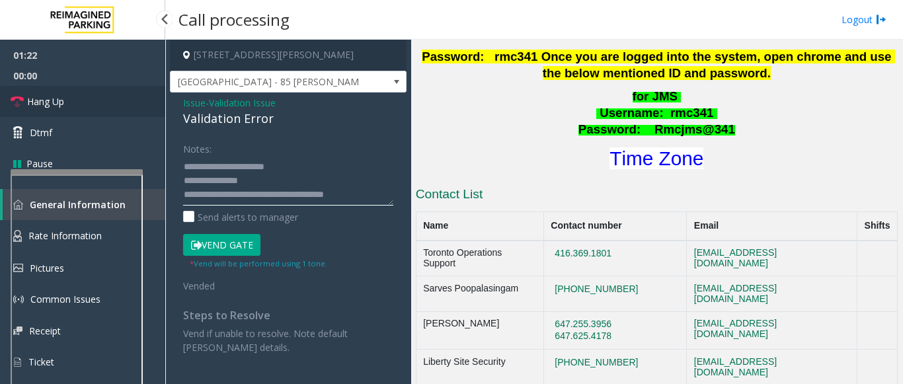
type textarea "**********"
click at [46, 98] on span "Hang Up" at bounding box center [45, 102] width 37 height 14
click at [47, 98] on span "Hang Up" at bounding box center [45, 102] width 37 height 14
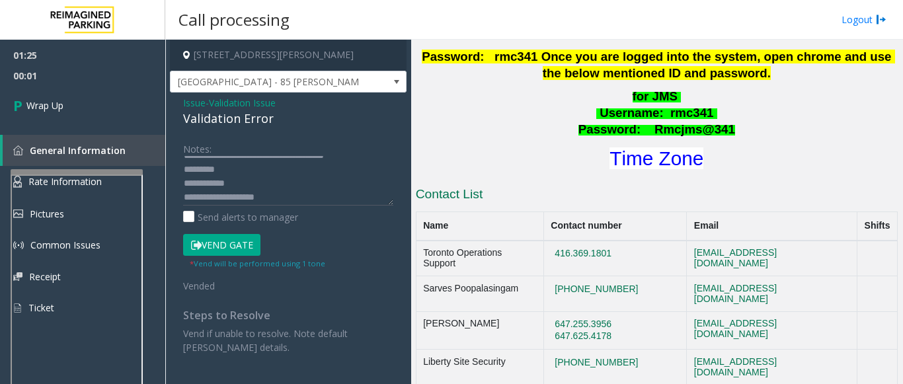
scroll to position [56, 0]
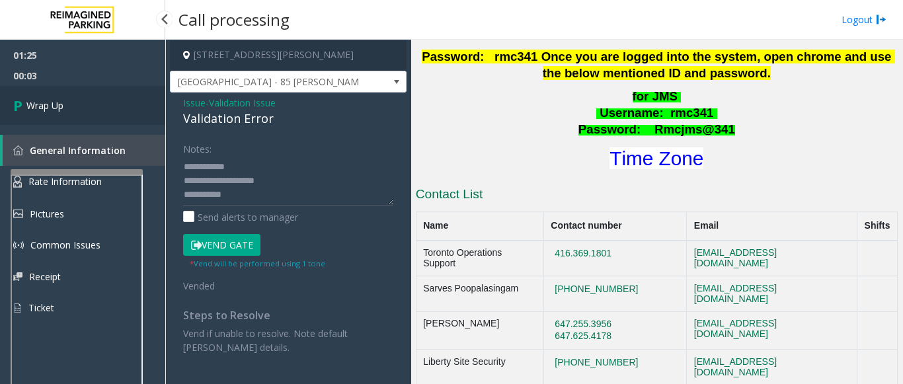
click at [70, 95] on link "Wrap Up" at bounding box center [82, 105] width 165 height 39
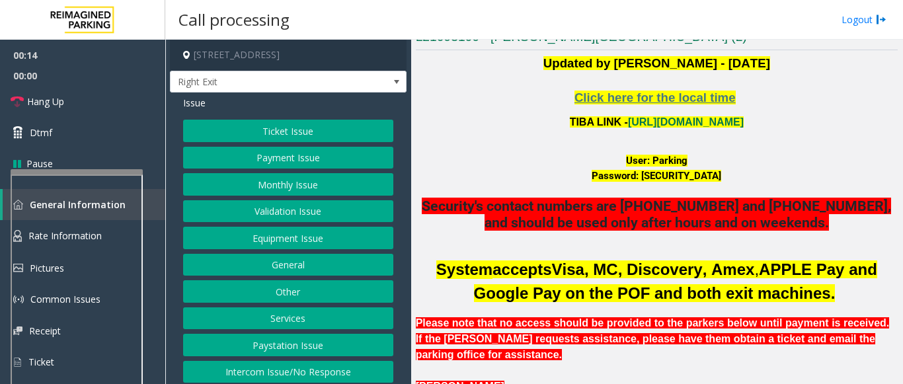
scroll to position [331, 0]
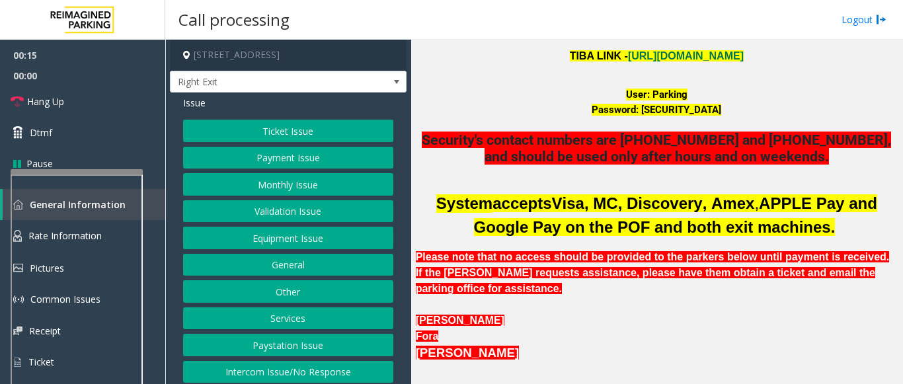
click at [292, 178] on button "Monthly Issue" at bounding box center [288, 184] width 210 height 22
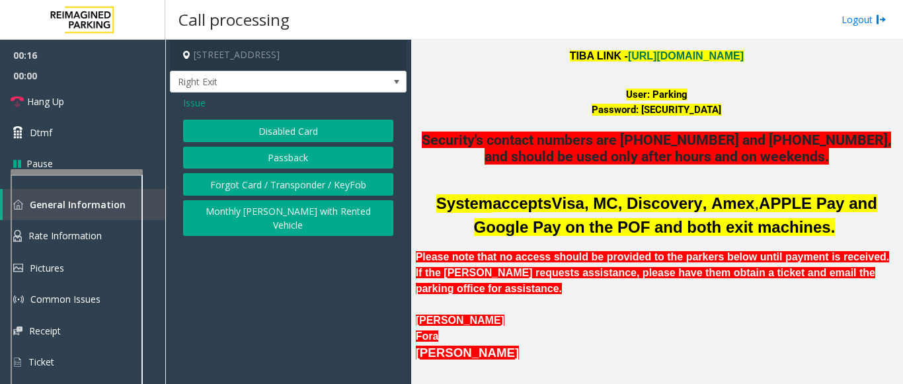
click at [318, 138] on button "Disabled Card" at bounding box center [288, 131] width 210 height 22
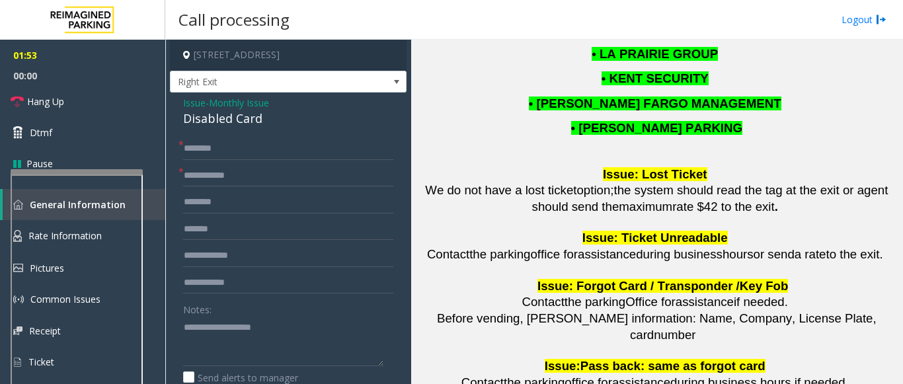
scroll to position [1389, 0]
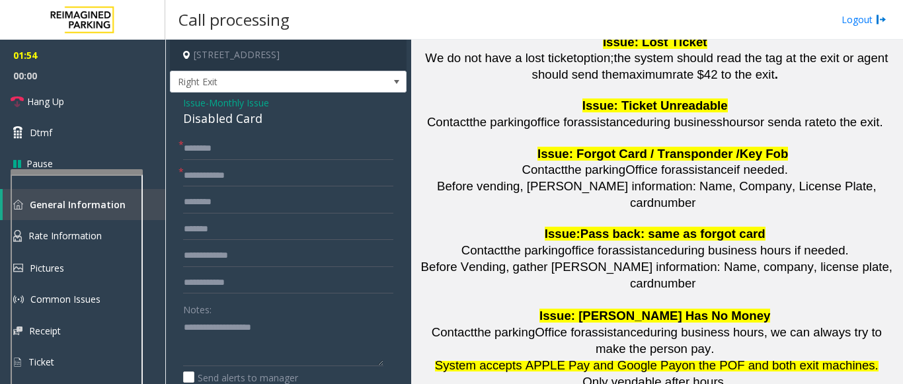
click at [226, 111] on div "Disabled Card" at bounding box center [288, 119] width 210 height 18
click at [241, 104] on span "Monthly Issue" at bounding box center [239, 103] width 60 height 14
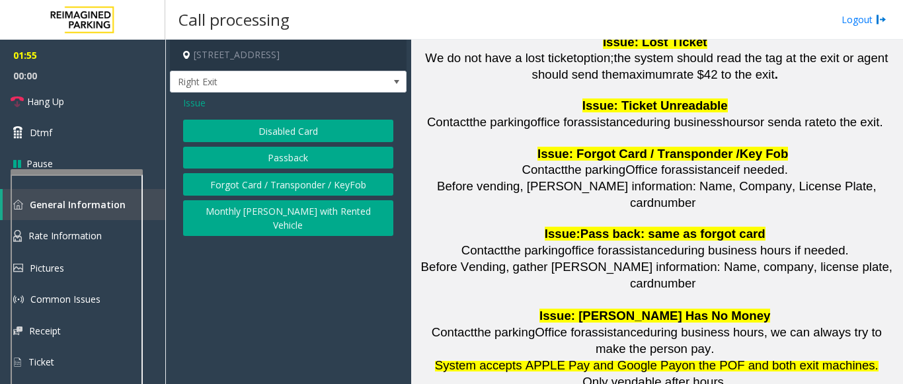
click at [245, 127] on button "Disabled Card" at bounding box center [288, 131] width 210 height 22
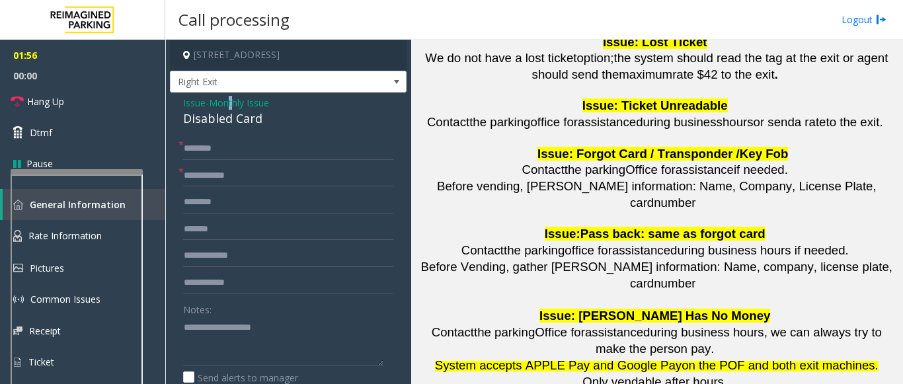
click at [237, 107] on span "Monthly Issue" at bounding box center [239, 103] width 60 height 14
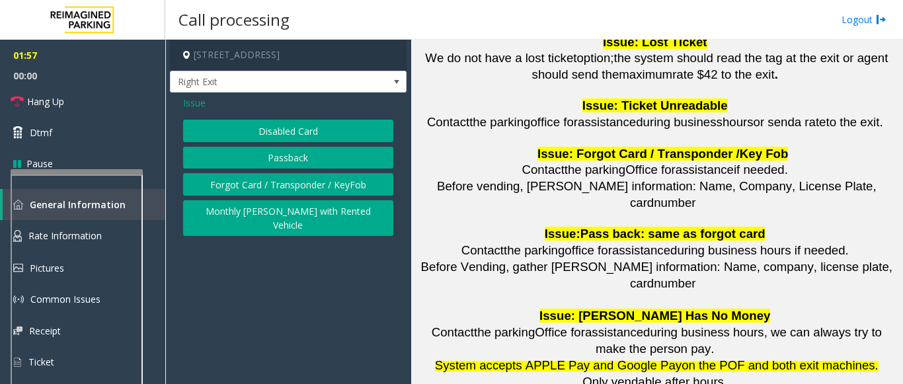
click at [199, 101] on span "Issue" at bounding box center [194, 103] width 22 height 14
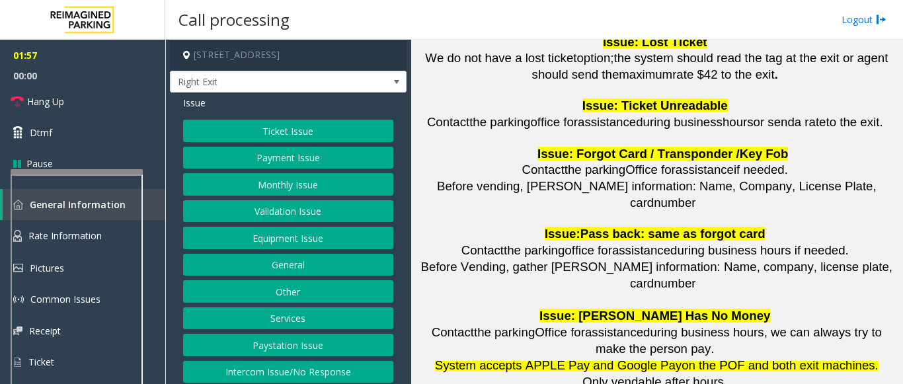
click at [235, 135] on button "Ticket Issue" at bounding box center [288, 131] width 210 height 22
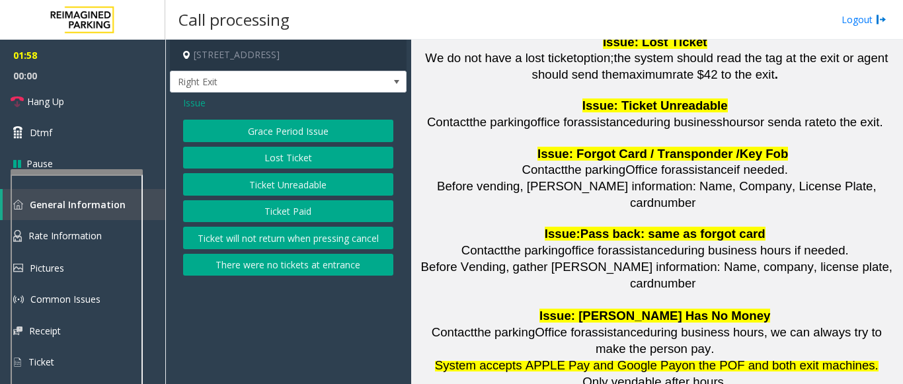
click at [271, 177] on button "Ticket Unreadable" at bounding box center [288, 184] width 210 height 22
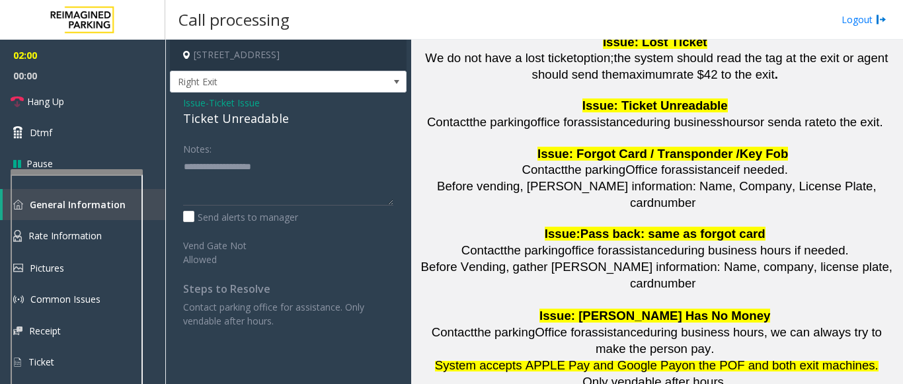
click at [229, 100] on span "Ticket Issue" at bounding box center [234, 103] width 51 height 14
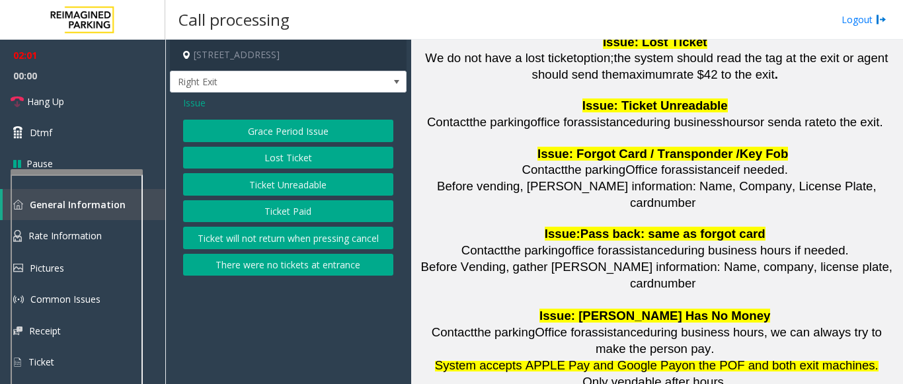
click at [266, 128] on button "Grace Period Issue" at bounding box center [288, 131] width 210 height 22
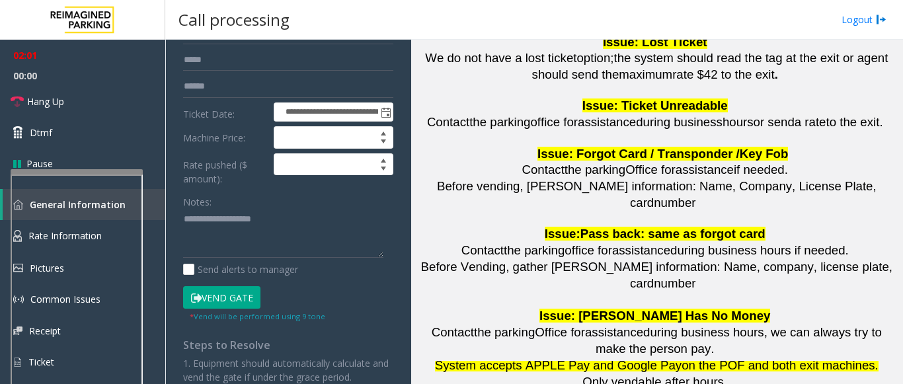
scroll to position [198, 0]
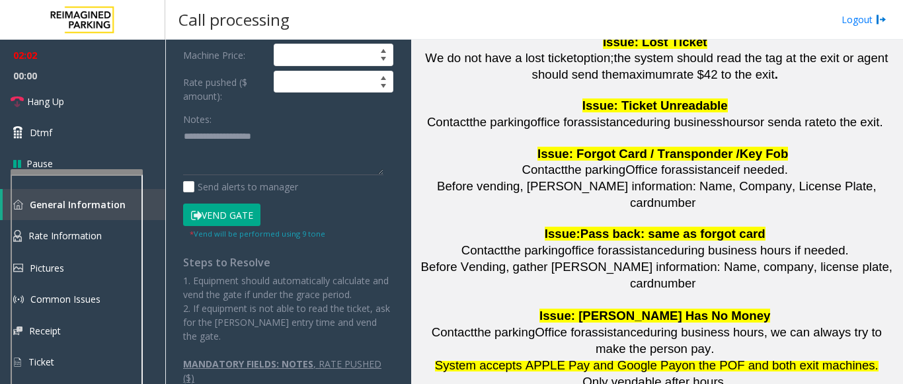
click at [239, 216] on button "Vend Gate" at bounding box center [221, 215] width 77 height 22
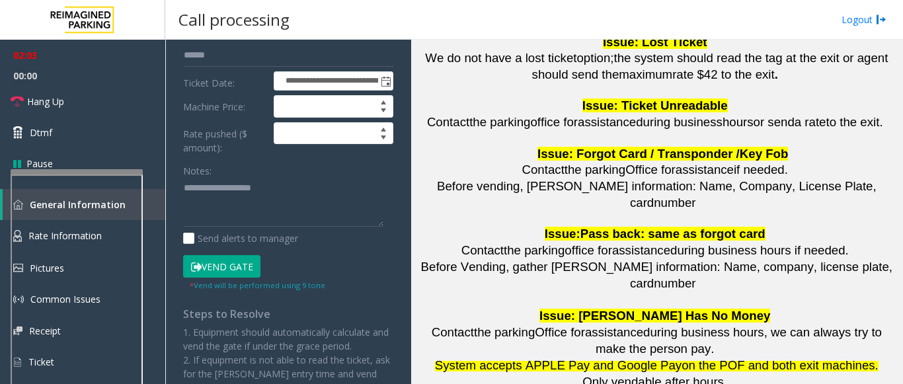
scroll to position [66, 0]
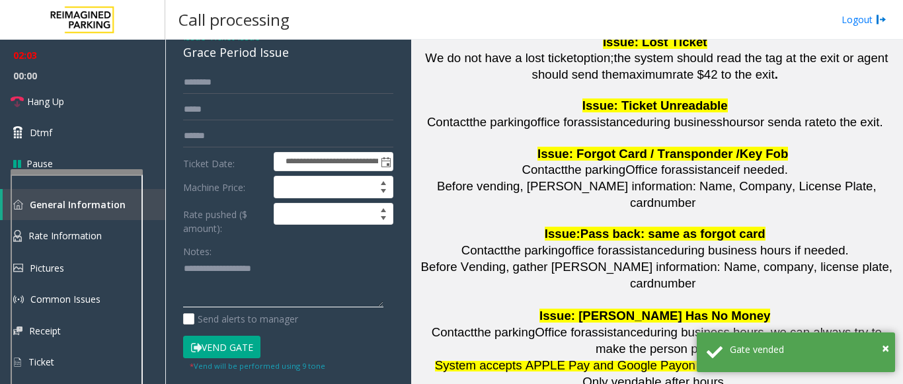
click at [227, 266] on textarea at bounding box center [283, 284] width 200 height 50
type textarea "******** *****"
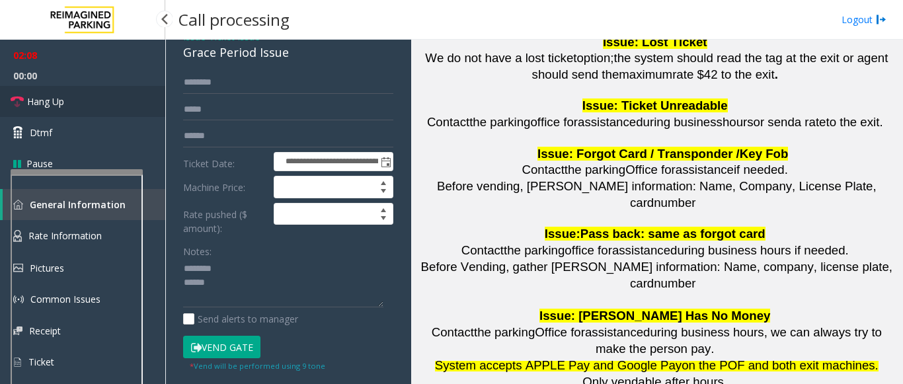
click at [81, 93] on link "Hang Up" at bounding box center [82, 101] width 165 height 31
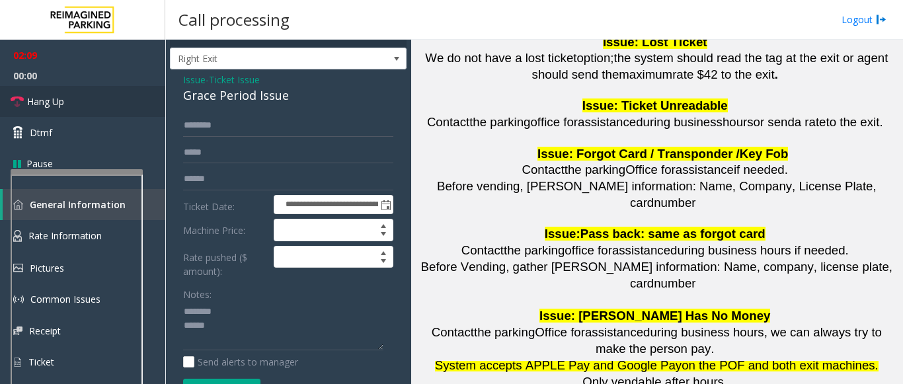
scroll to position [0, 0]
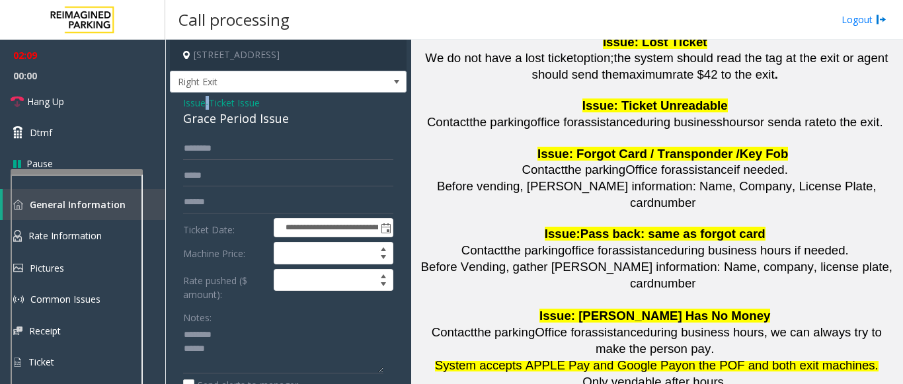
click at [207, 101] on div "Issue - Ticket Issue Grace Period Issue" at bounding box center [288, 112] width 210 height 32
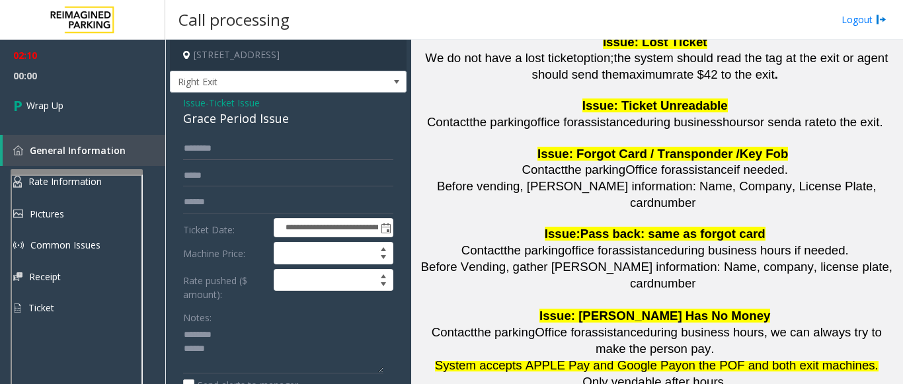
click at [245, 106] on span "Ticket Issue" at bounding box center [234, 103] width 51 height 14
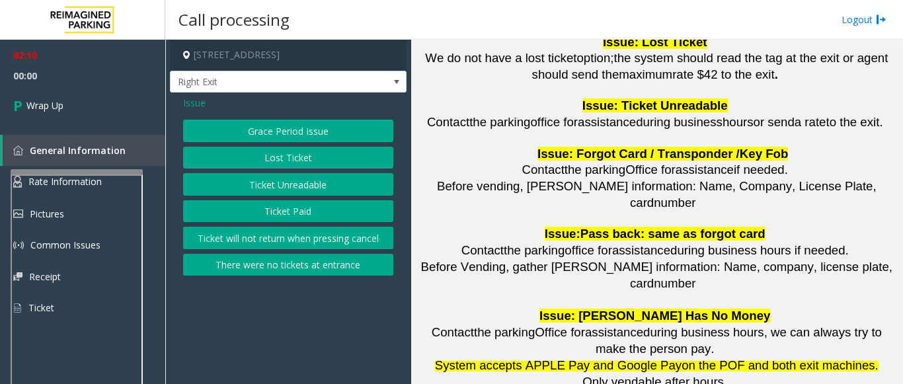
click at [206, 102] on div "Issue" at bounding box center [288, 103] width 210 height 14
click at [196, 106] on span "Issue" at bounding box center [194, 103] width 22 height 14
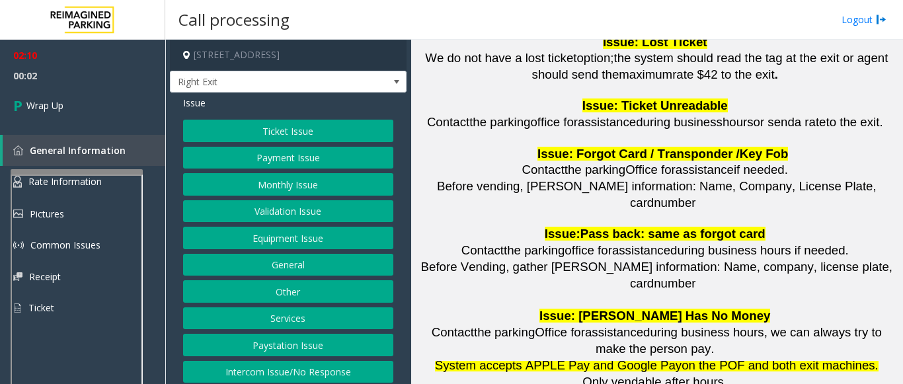
click at [269, 188] on button "Monthly Issue" at bounding box center [288, 184] width 210 height 22
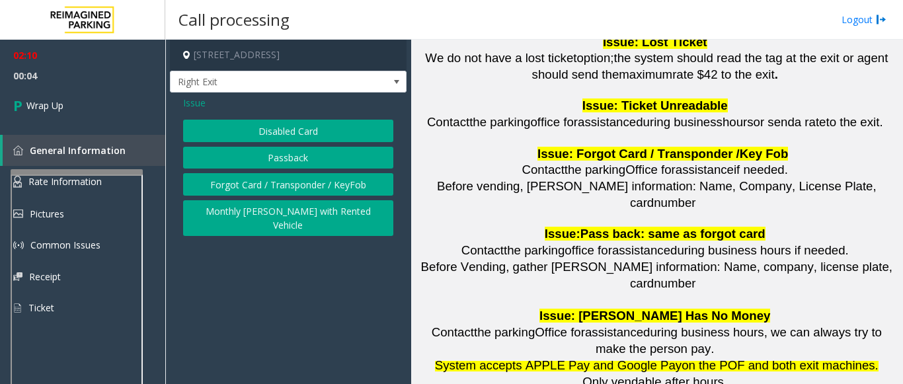
click at [286, 138] on button "Disabled Card" at bounding box center [288, 131] width 210 height 22
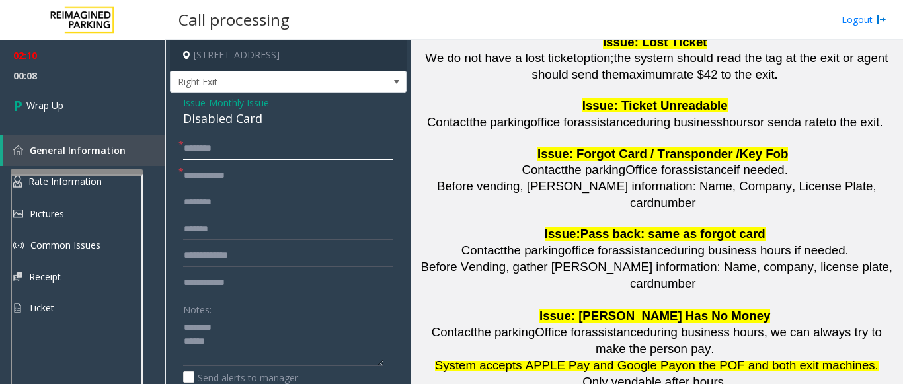
click at [306, 143] on input "text" at bounding box center [288, 149] width 210 height 22
paste input "********"
click at [275, 152] on input "********" at bounding box center [288, 149] width 210 height 22
paste input "******"
type input "**********"
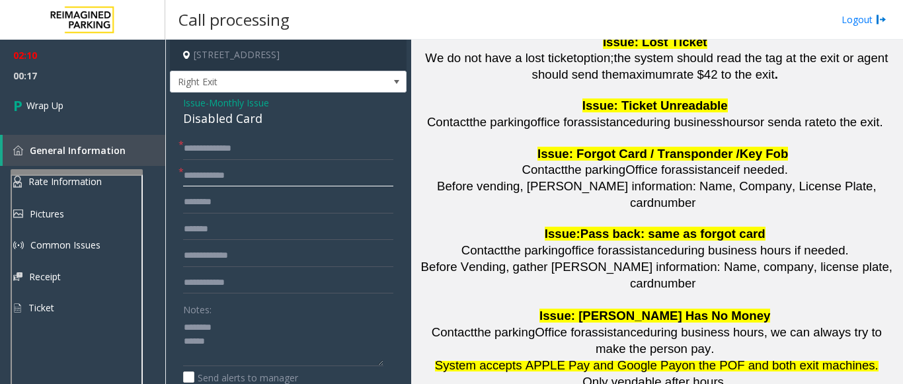
click at [272, 186] on input "text" at bounding box center [288, 176] width 210 height 22
paste input "***"
type input "***"
click at [266, 206] on input "text" at bounding box center [288, 202] width 210 height 22
paste input "**********"
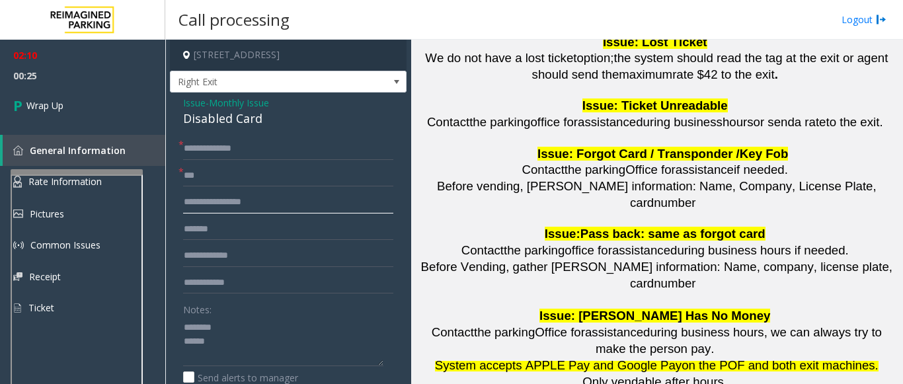
type input "**********"
click at [225, 124] on div "Disabled Card" at bounding box center [288, 119] width 210 height 18
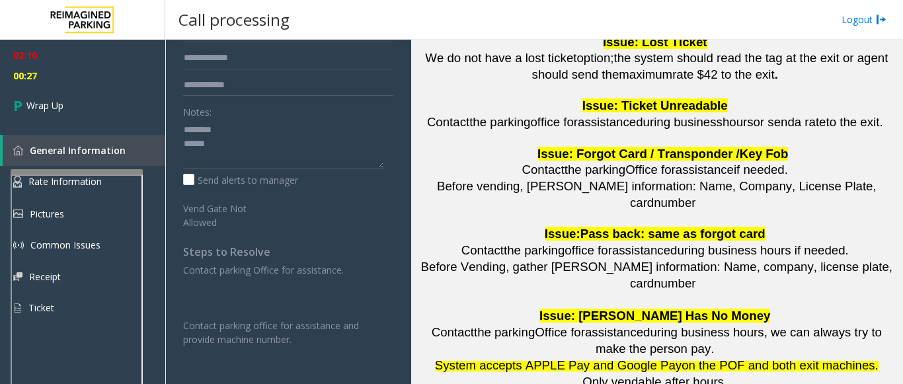
scroll to position [198, 0]
click at [214, 131] on textarea at bounding box center [283, 143] width 200 height 50
paste textarea "**********"
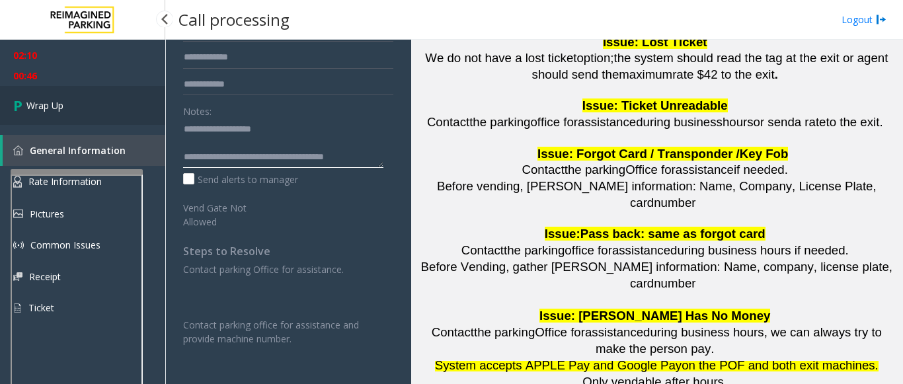
type textarea "**********"
click at [104, 102] on link "Wrap Up" at bounding box center [82, 105] width 165 height 39
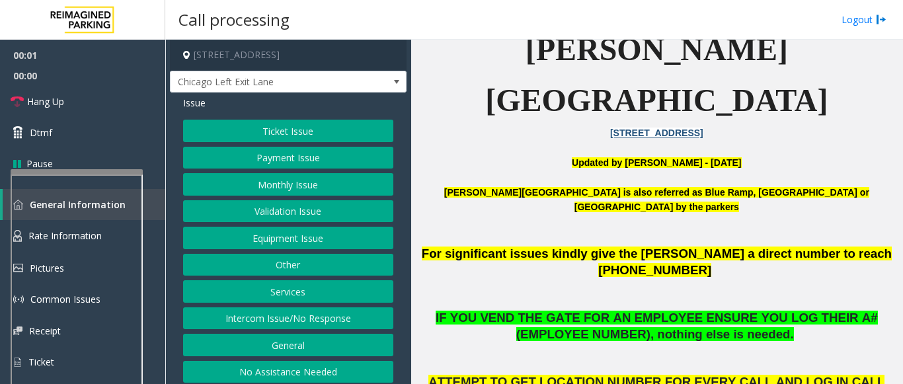
scroll to position [529, 0]
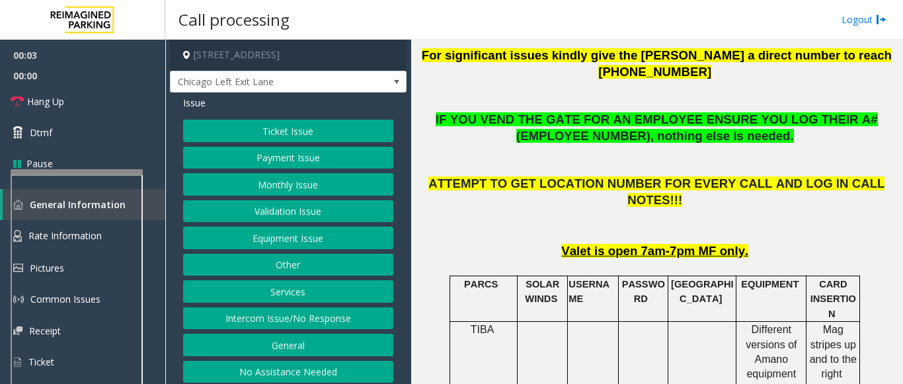
click at [325, 236] on button "Equipment Issue" at bounding box center [288, 238] width 210 height 22
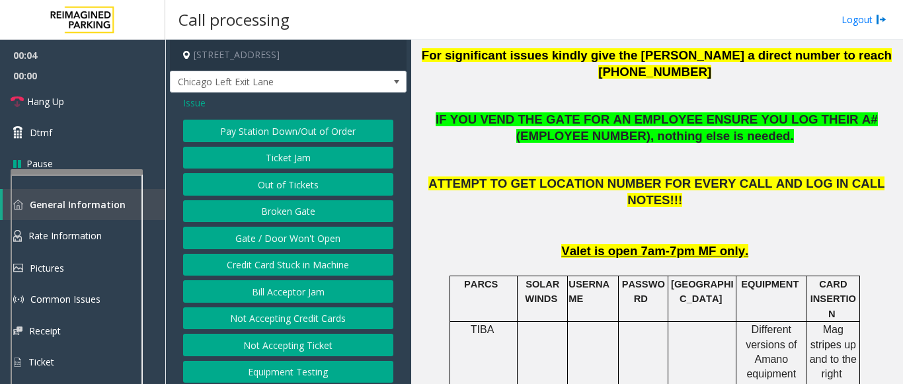
click at [301, 234] on button "Gate / Door Won't Open" at bounding box center [288, 238] width 210 height 22
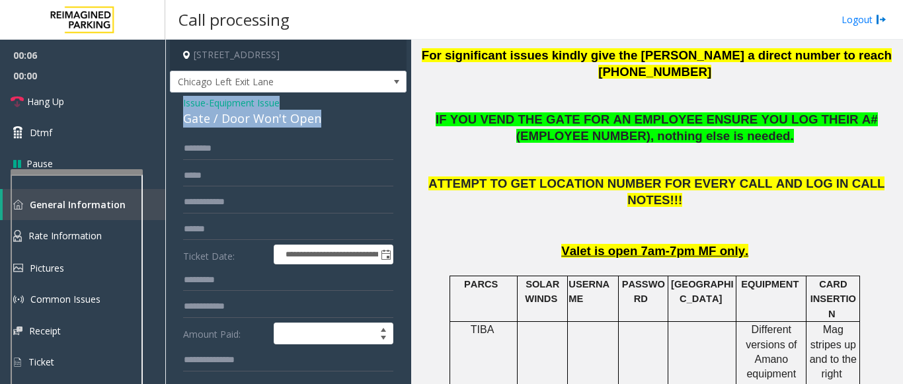
drag, startPoint x: 324, startPoint y: 124, endPoint x: 181, endPoint y: 105, distance: 144.1
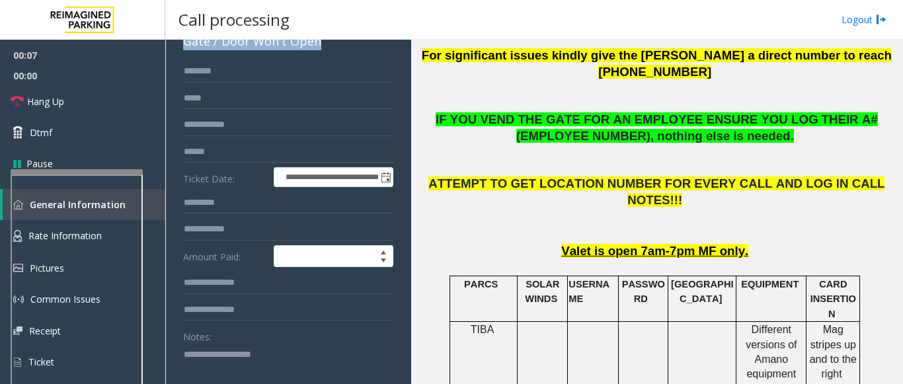
scroll to position [198, 0]
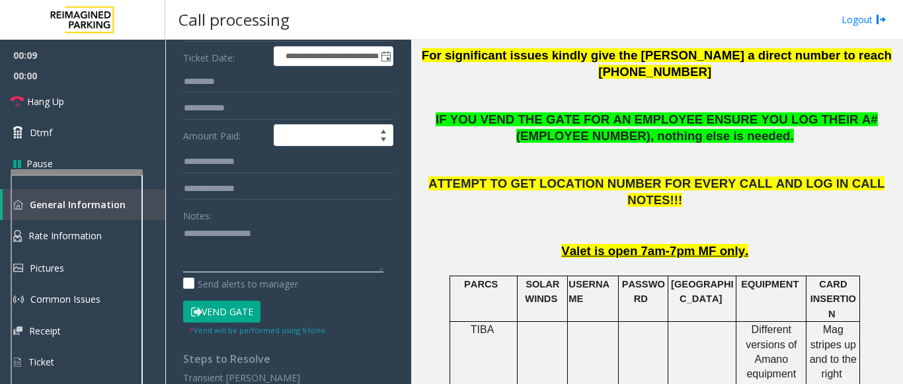
paste textarea "**********"
click at [303, 255] on textarea at bounding box center [283, 248] width 200 height 50
paste textarea "**********"
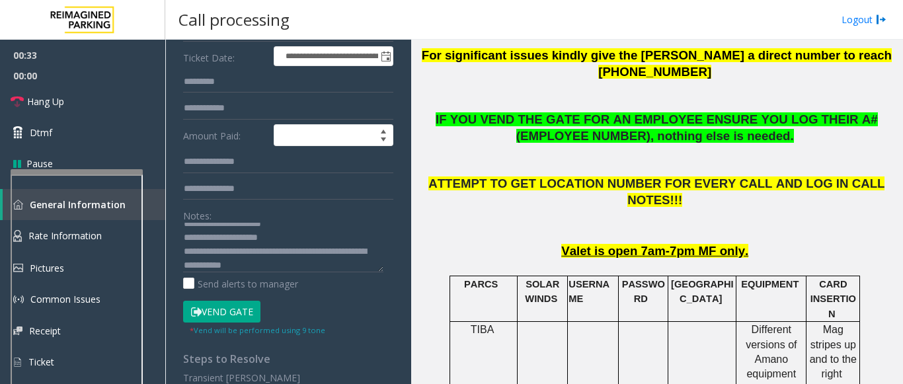
click at [228, 312] on button "Vend Gate" at bounding box center [221, 312] width 77 height 22
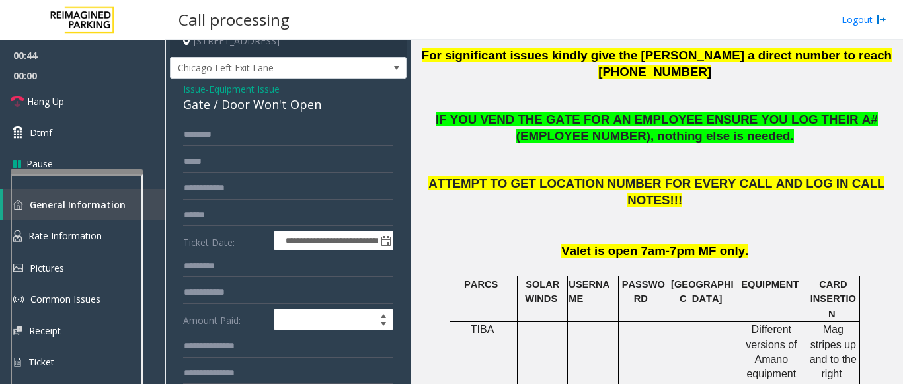
scroll to position [0, 0]
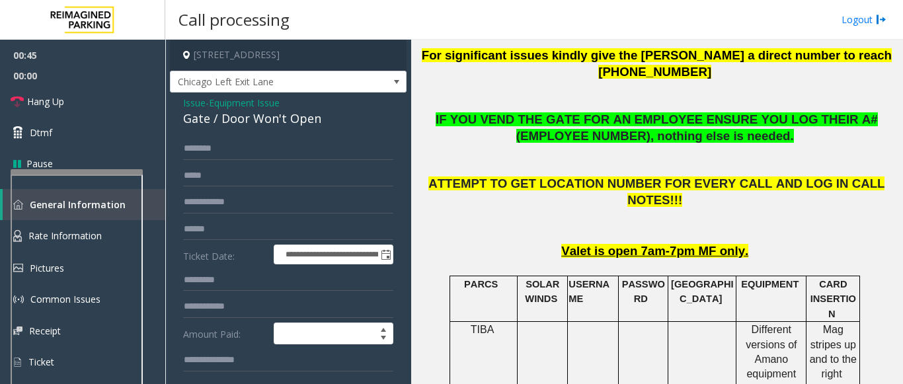
type textarea "**********"
click at [44, 99] on span "Hang Up" at bounding box center [45, 102] width 37 height 14
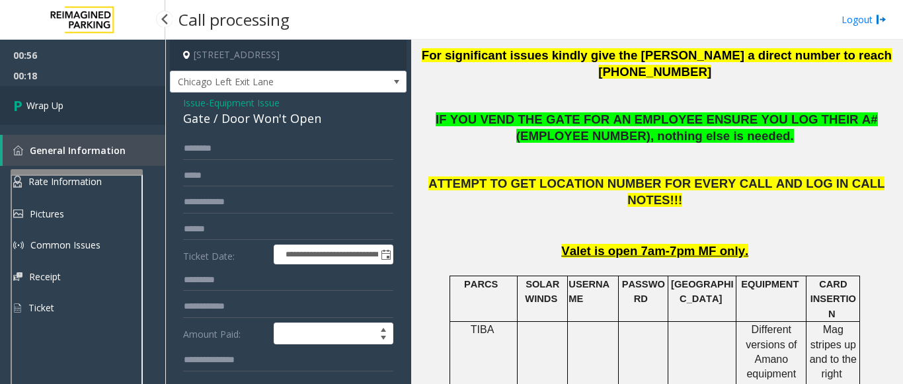
click at [44, 99] on span "Wrap Up" at bounding box center [44, 106] width 37 height 14
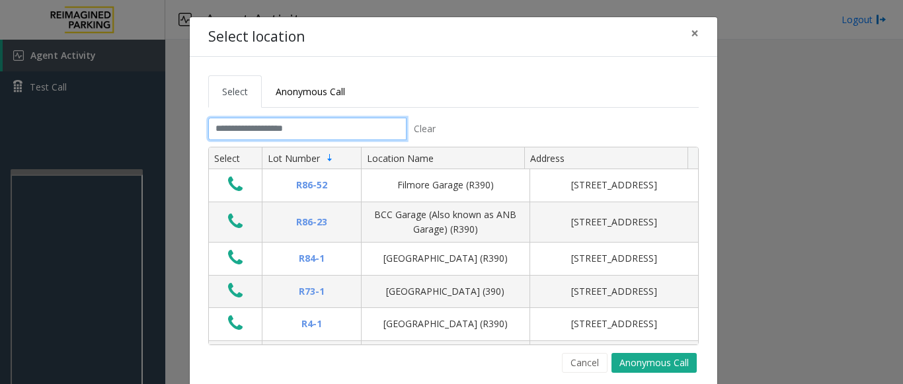
click at [265, 123] on input "text" at bounding box center [307, 129] width 198 height 22
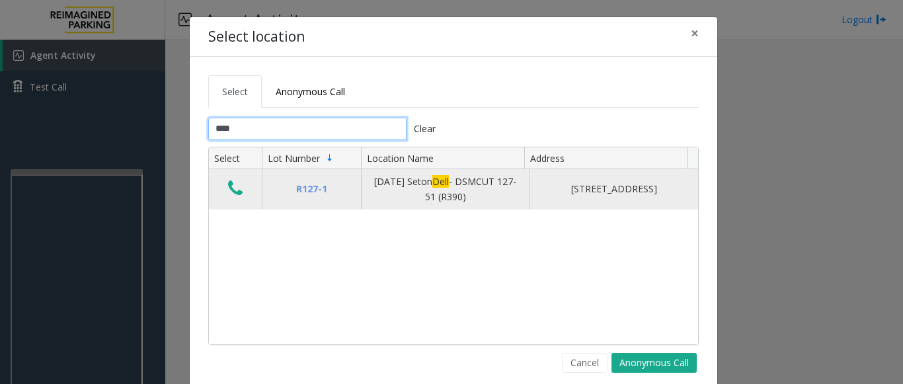
type input "****"
click at [229, 195] on icon "Data table" at bounding box center [235, 188] width 15 height 19
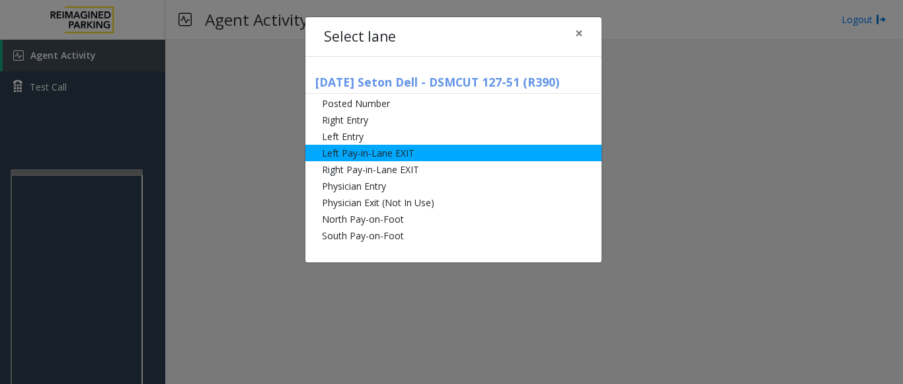
click at [403, 148] on li "Left Pay-in-Lane EXIT" at bounding box center [454, 153] width 296 height 17
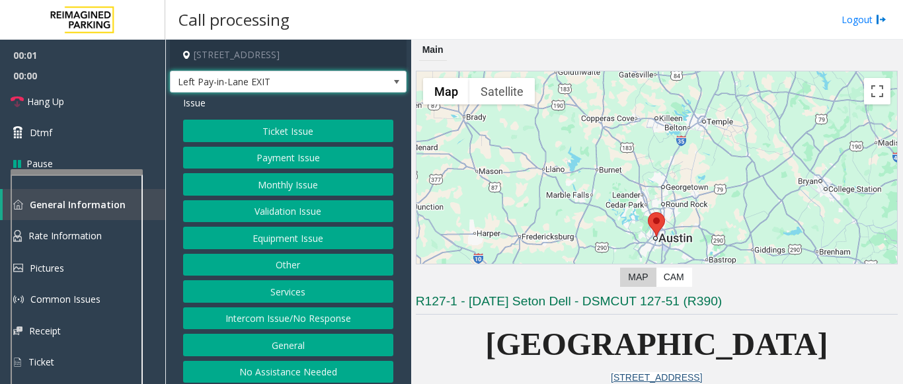
click at [317, 83] on span "Left Pay-in-Lane EXIT" at bounding box center [265, 81] width 188 height 21
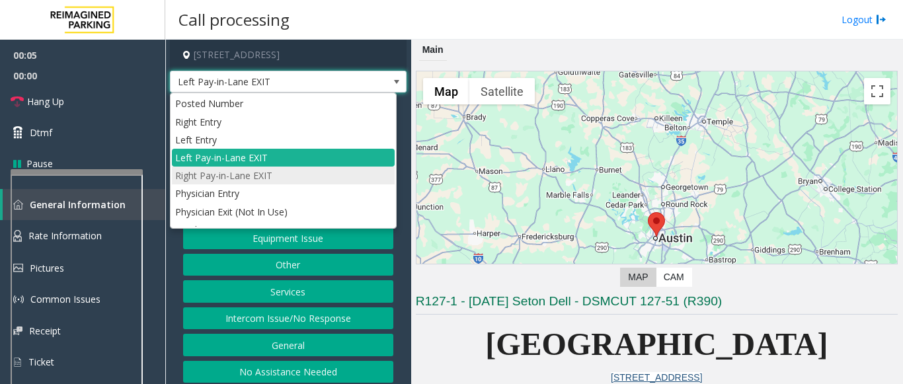
click at [260, 184] on li "Right Pay-in-Lane EXIT" at bounding box center [283, 176] width 223 height 18
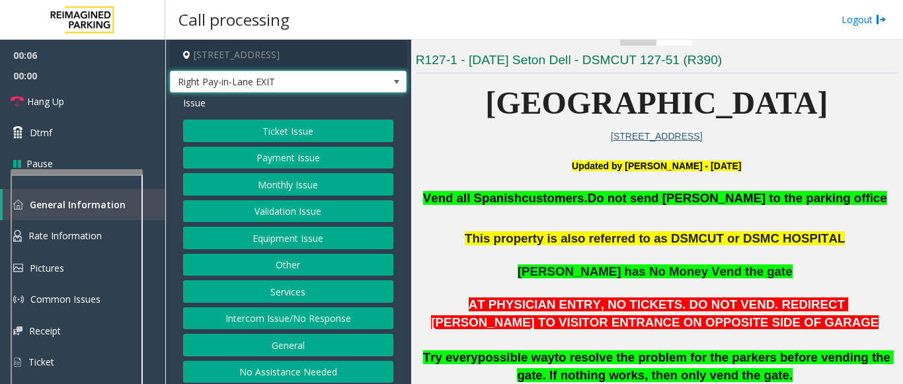
scroll to position [265, 0]
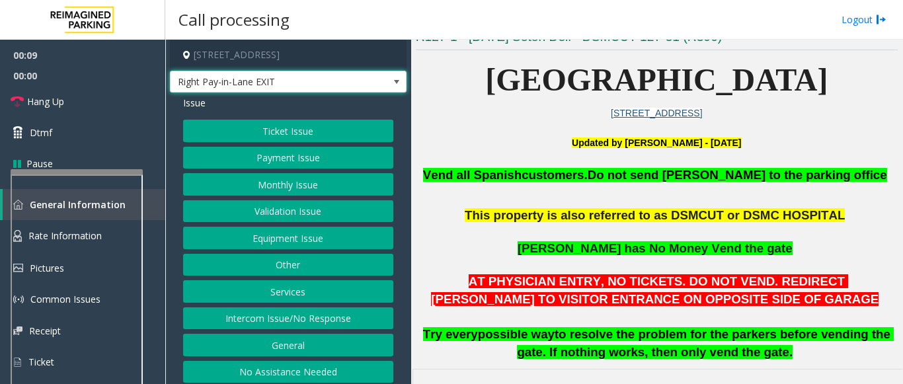
click at [298, 235] on button "Equipment Issue" at bounding box center [288, 238] width 210 height 22
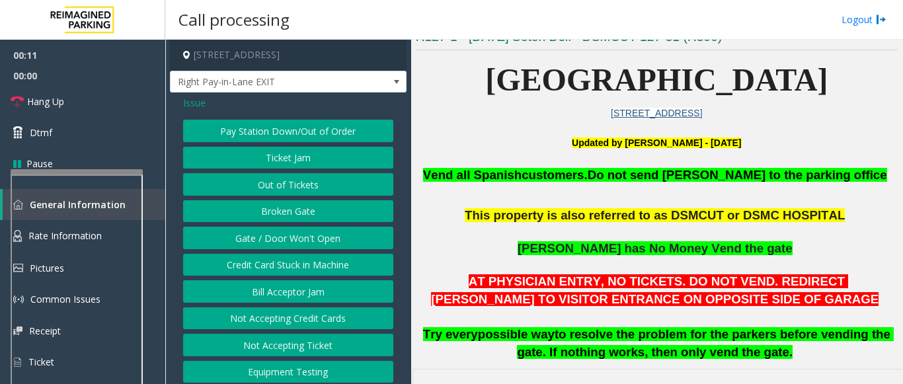
click at [187, 102] on span "Issue" at bounding box center [194, 103] width 22 height 14
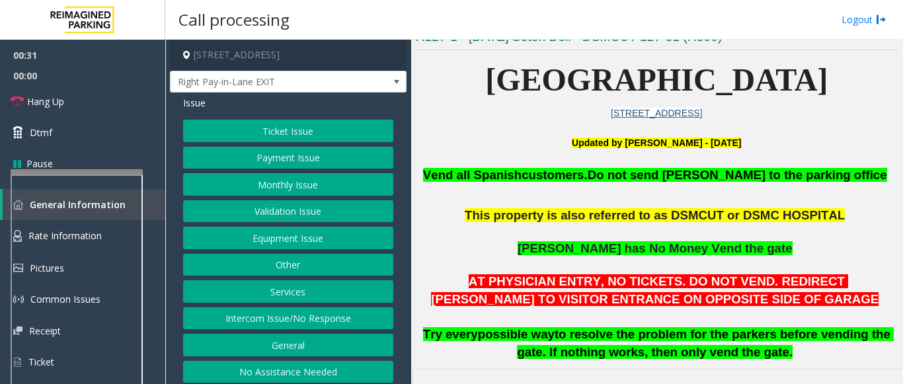
click at [318, 209] on button "Validation Issue" at bounding box center [288, 211] width 210 height 22
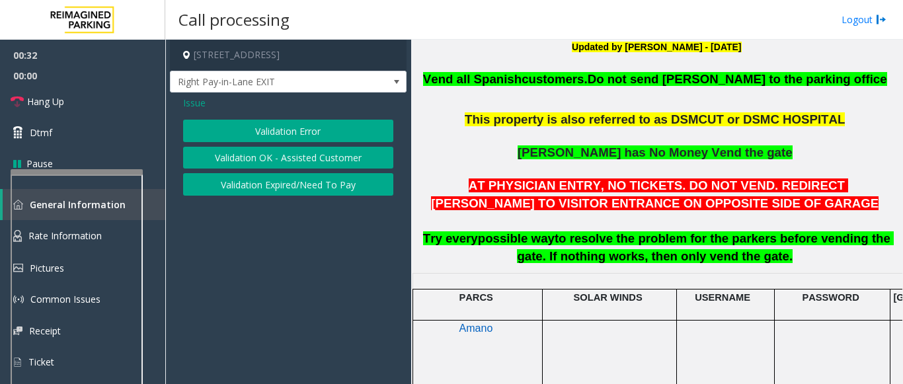
scroll to position [463, 0]
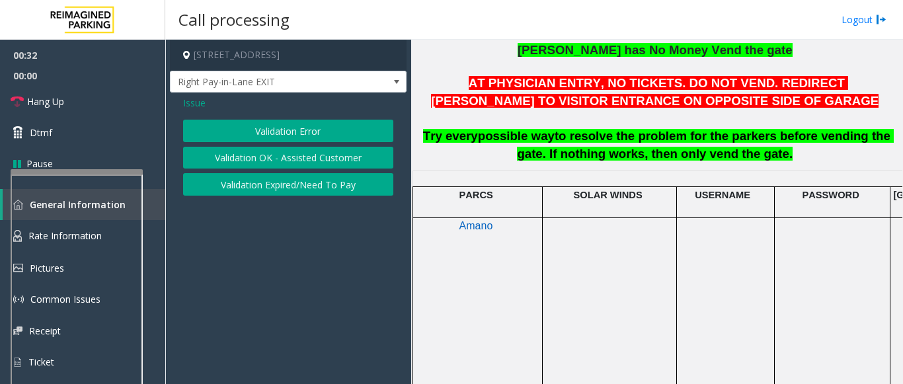
click at [291, 132] on button "Validation Error" at bounding box center [288, 131] width 210 height 22
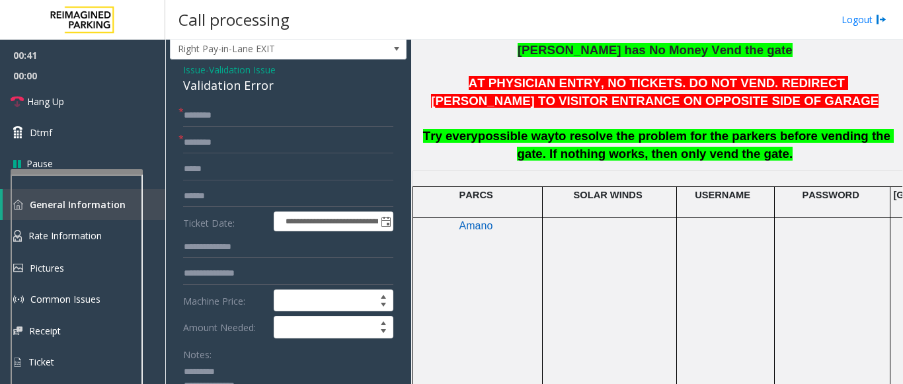
scroll to position [0, 0]
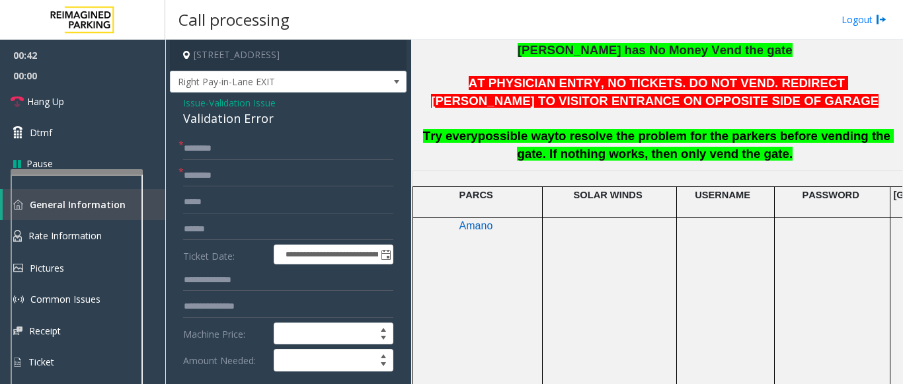
type textarea "**********"
click at [244, 102] on span "Validation Issue" at bounding box center [242, 103] width 67 height 14
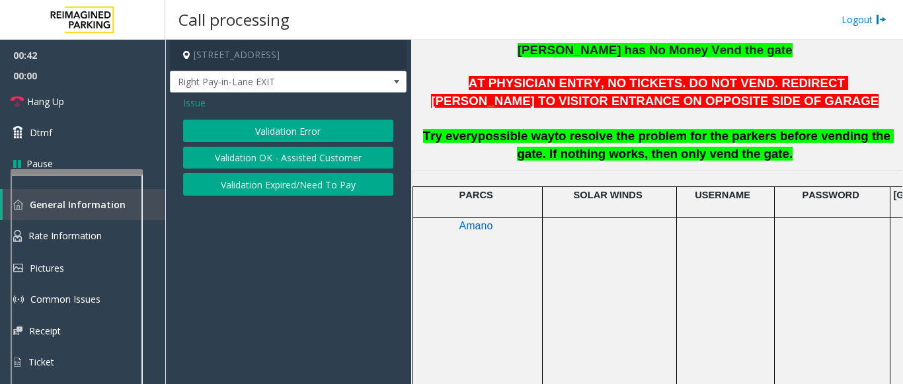
click at [192, 103] on span "Issue" at bounding box center [194, 103] width 22 height 14
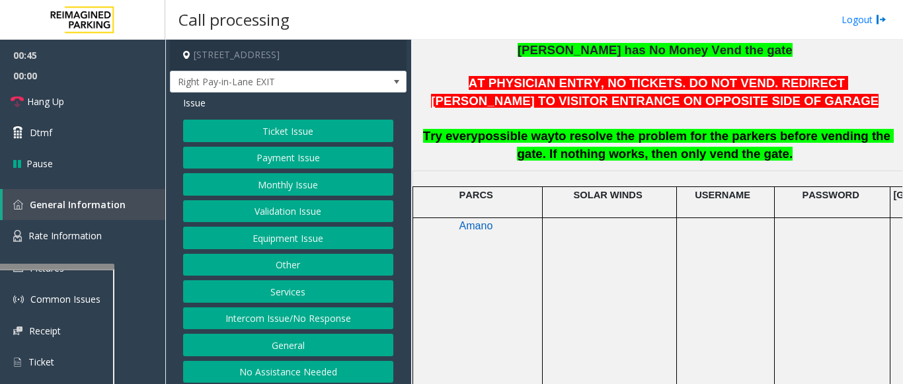
click at [48, 268] on div at bounding box center [48, 266] width 132 height 5
click at [66, 235] on span "Rate Information" at bounding box center [64, 235] width 73 height 13
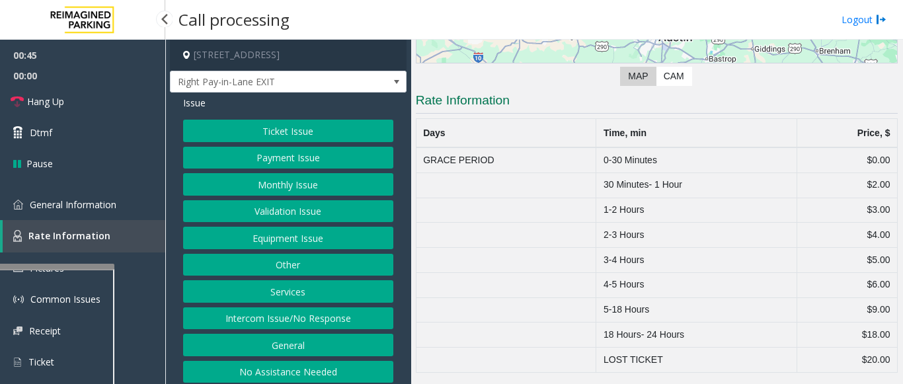
scroll to position [201, 0]
click at [73, 204] on span "General Information" at bounding box center [73, 204] width 87 height 13
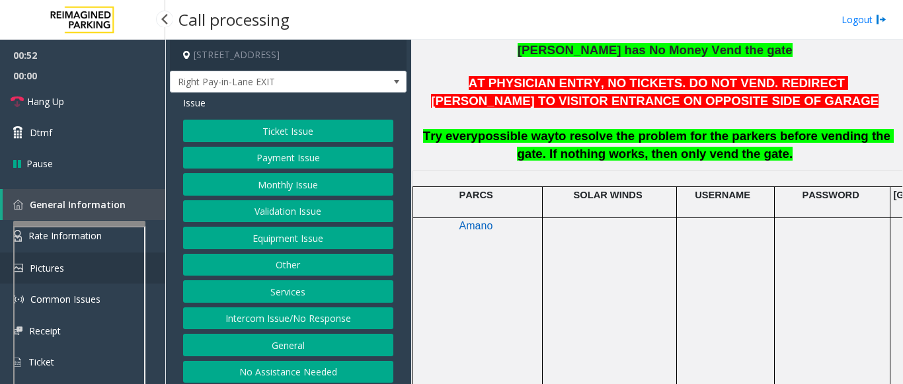
click at [103, 216] on app-root "00:52 00:00 Hang Up Dtmf Pause General Information Rate Information Pictures Co…" at bounding box center [451, 192] width 903 height 384
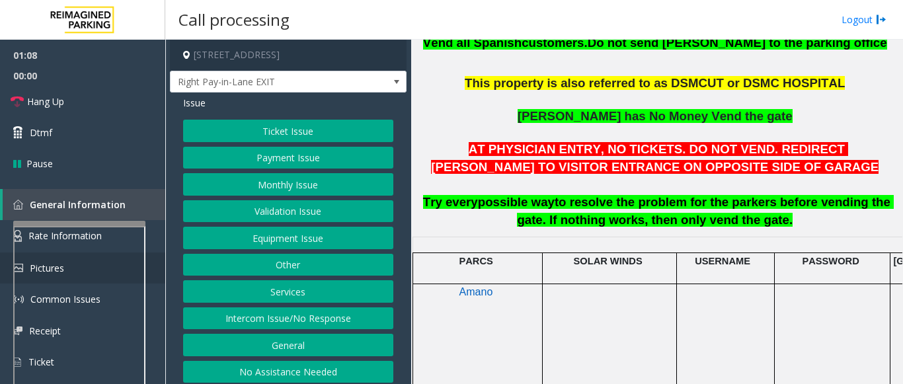
scroll to position [5, 0]
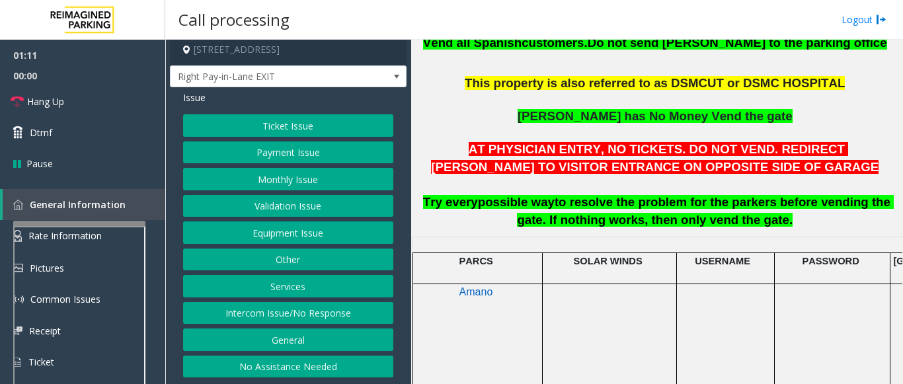
click at [307, 237] on button "Equipment Issue" at bounding box center [288, 233] width 210 height 22
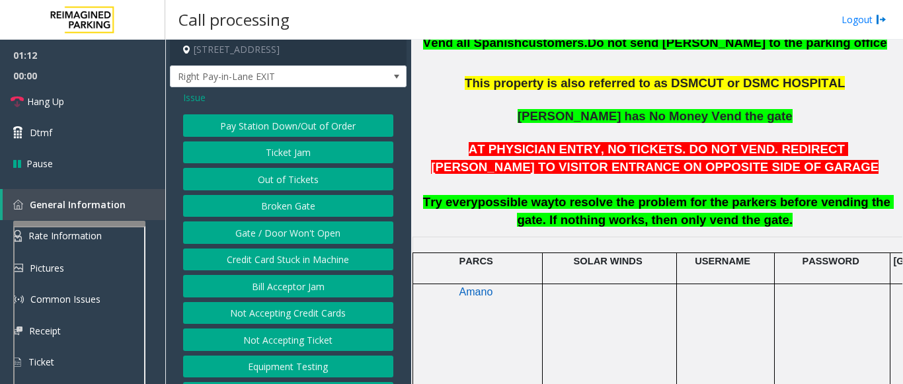
click at [298, 233] on button "Gate / Door Won't Open" at bounding box center [288, 233] width 210 height 22
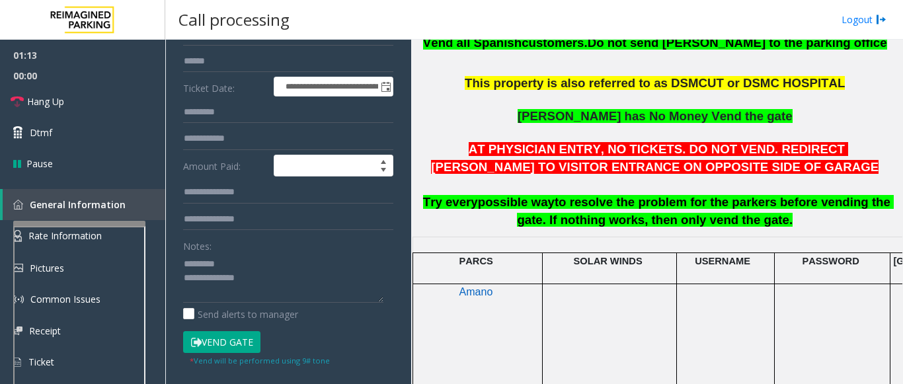
scroll to position [204, 0]
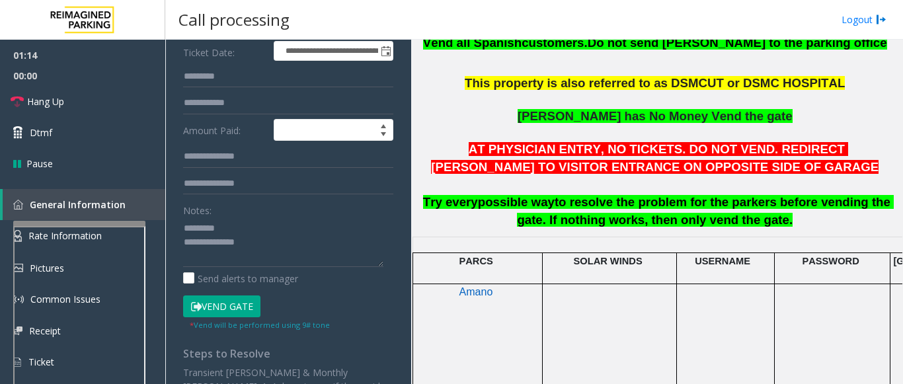
click at [224, 307] on button "Vend Gate" at bounding box center [221, 307] width 77 height 22
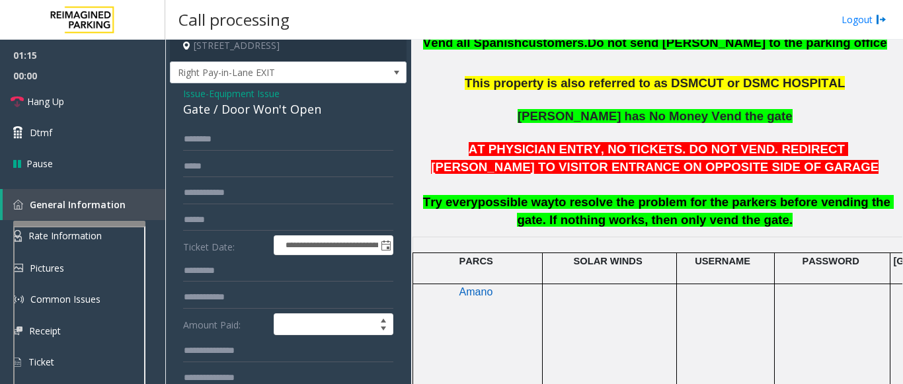
scroll to position [0, 0]
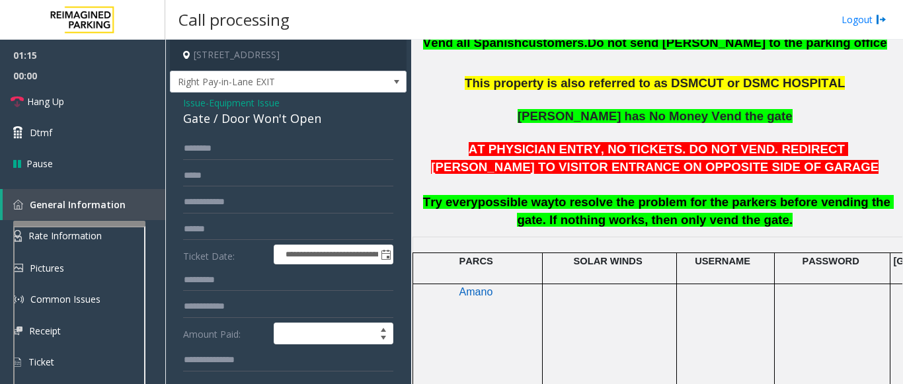
click at [229, 120] on div "Gate / Door Won't Open" at bounding box center [288, 119] width 210 height 18
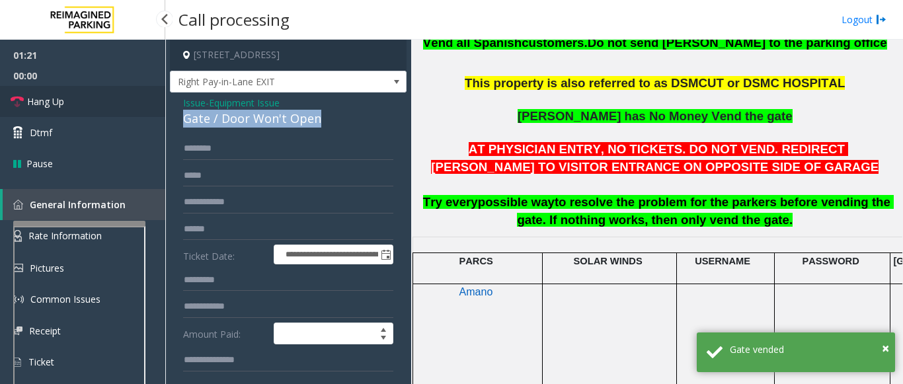
click at [97, 110] on link "Hang Up" at bounding box center [82, 101] width 165 height 31
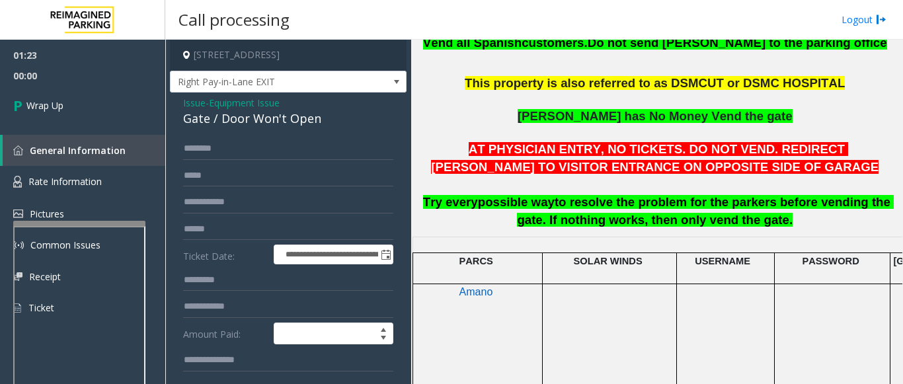
drag, startPoint x: 242, startPoint y: 132, endPoint x: 246, endPoint y: 174, distance: 42.5
click at [240, 126] on div "Gate / Door Won't Open" at bounding box center [288, 119] width 210 height 18
click at [239, 126] on div "Gate / Door Won't Open" at bounding box center [288, 119] width 210 height 18
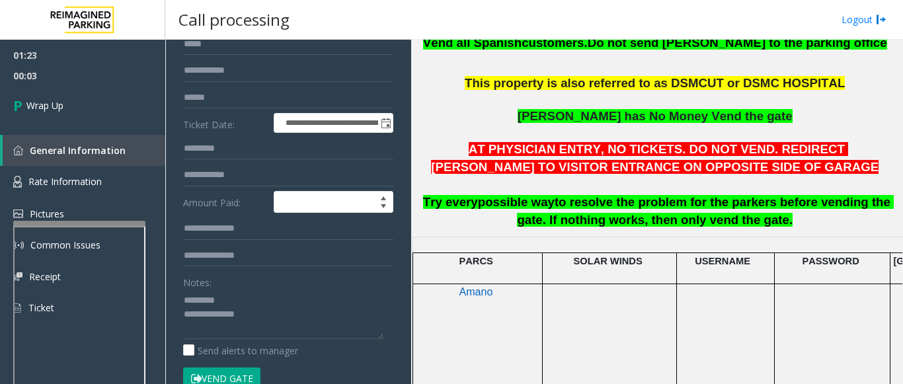
scroll to position [132, 0]
click at [223, 296] on textarea at bounding box center [283, 314] width 200 height 50
paste textarea "**********"
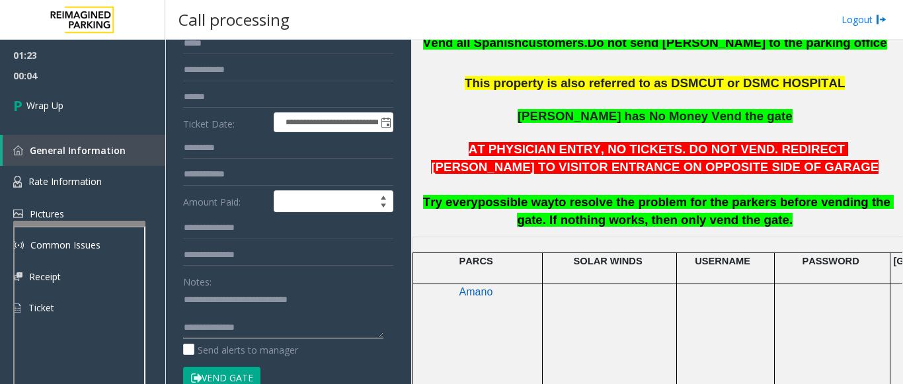
drag, startPoint x: 355, startPoint y: 296, endPoint x: 345, endPoint y: 291, distance: 11.5
click at [354, 296] on textarea at bounding box center [283, 314] width 200 height 50
click at [247, 325] on textarea at bounding box center [283, 314] width 200 height 50
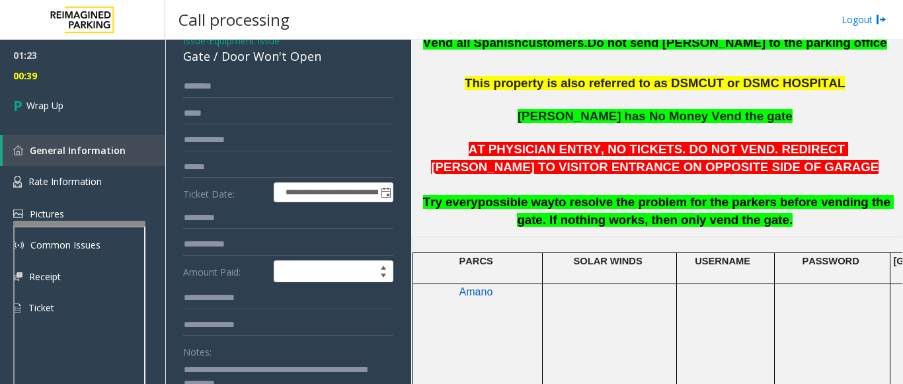
scroll to position [0, 0]
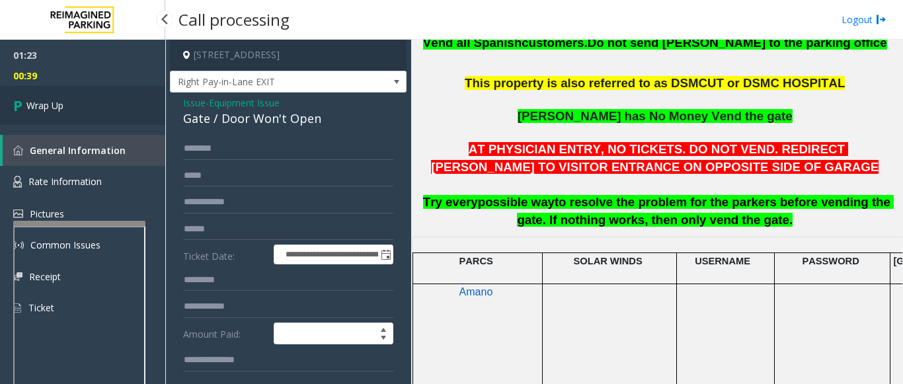
type textarea "**********"
click at [110, 117] on link "Wrap Up" at bounding box center [82, 105] width 165 height 39
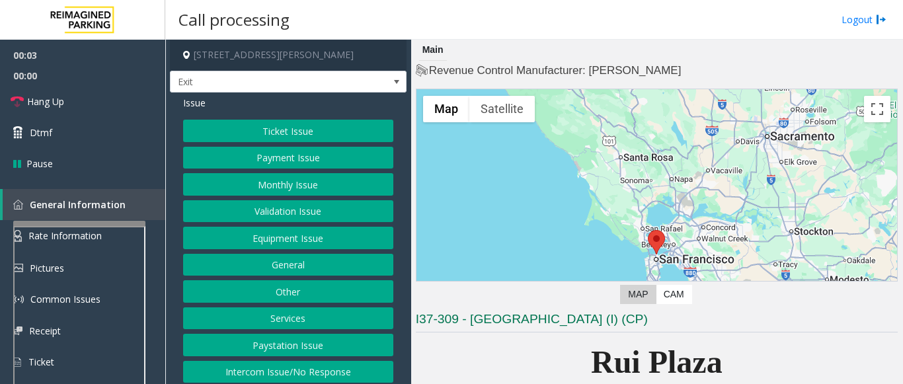
click at [337, 311] on button "Services" at bounding box center [288, 318] width 210 height 22
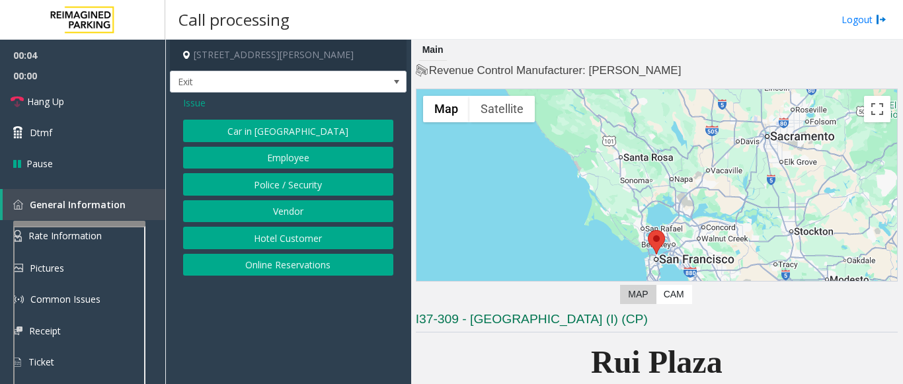
click at [316, 266] on button "Online Reservations" at bounding box center [288, 265] width 210 height 22
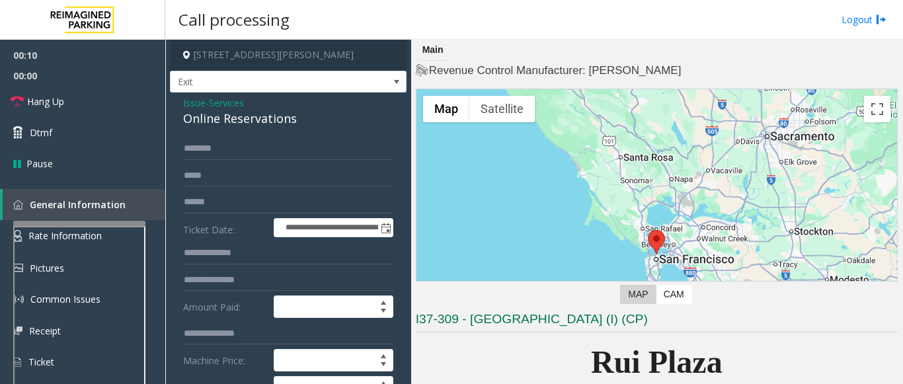
click at [224, 106] on span "Services" at bounding box center [226, 103] width 35 height 14
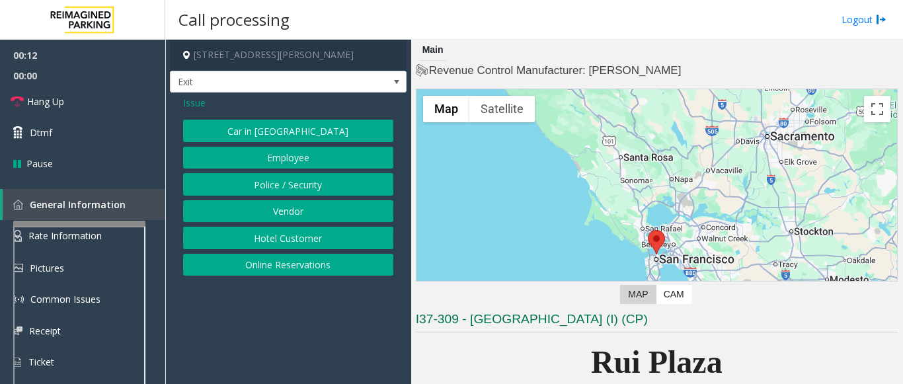
click at [184, 109] on span "Issue" at bounding box center [194, 103] width 22 height 14
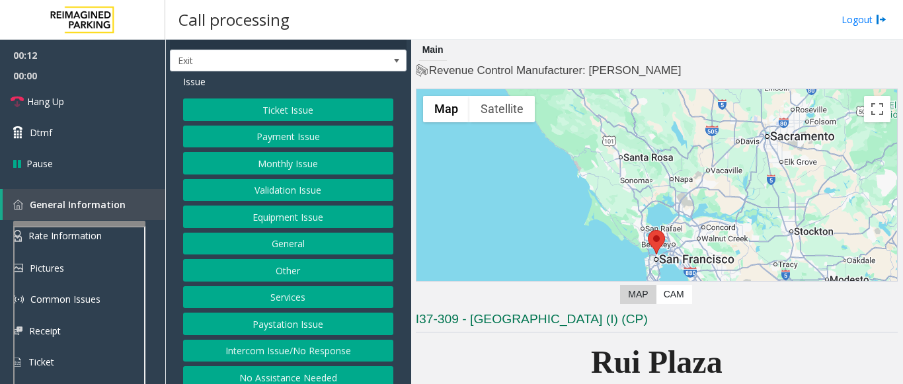
scroll to position [32, 0]
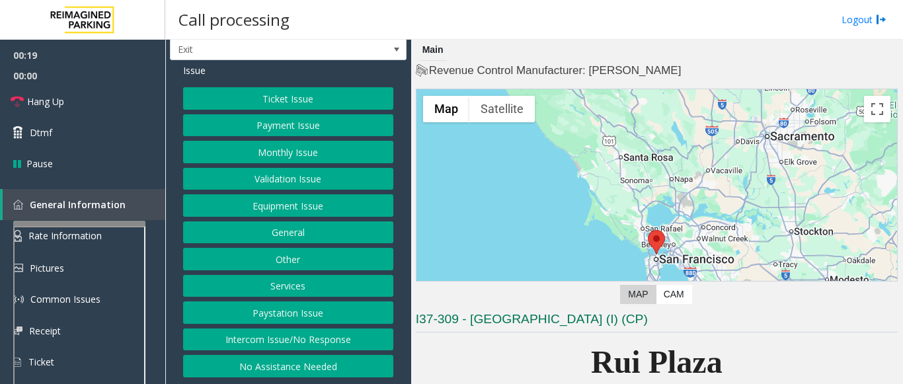
click at [309, 151] on button "Monthly Issue" at bounding box center [288, 152] width 210 height 22
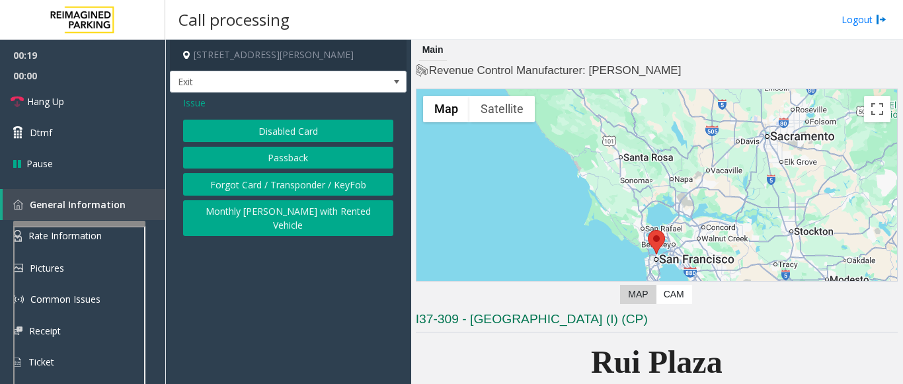
scroll to position [0, 0]
click at [320, 185] on button "Forgot Card / Transponder / KeyFob" at bounding box center [288, 184] width 210 height 22
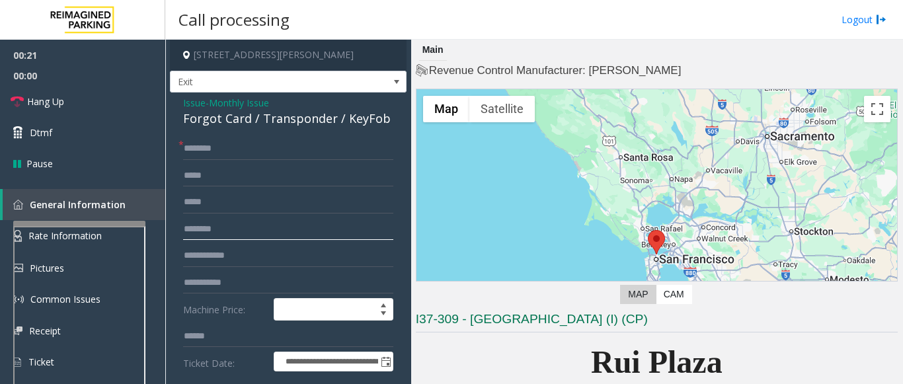
click at [240, 231] on input "text" at bounding box center [288, 229] width 210 height 22
click at [221, 261] on input "text" at bounding box center [288, 256] width 210 height 22
type input "***"
type textarea "**********"
drag, startPoint x: 183, startPoint y: 120, endPoint x: 249, endPoint y: 122, distance: 66.2
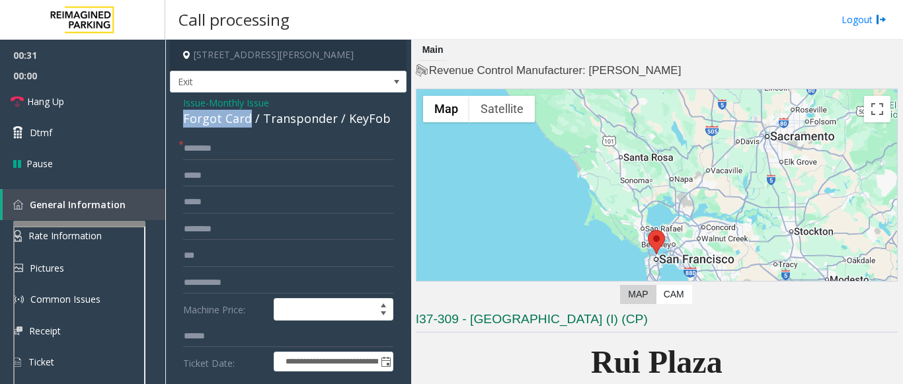
click at [204, 149] on input "text" at bounding box center [288, 149] width 210 height 22
type input "******"
drag, startPoint x: 204, startPoint y: 149, endPoint x: 181, endPoint y: 163, distance: 26.7
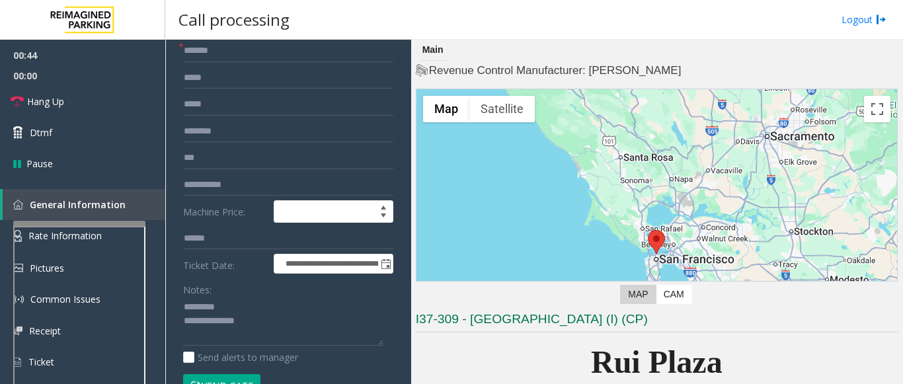
scroll to position [132, 0]
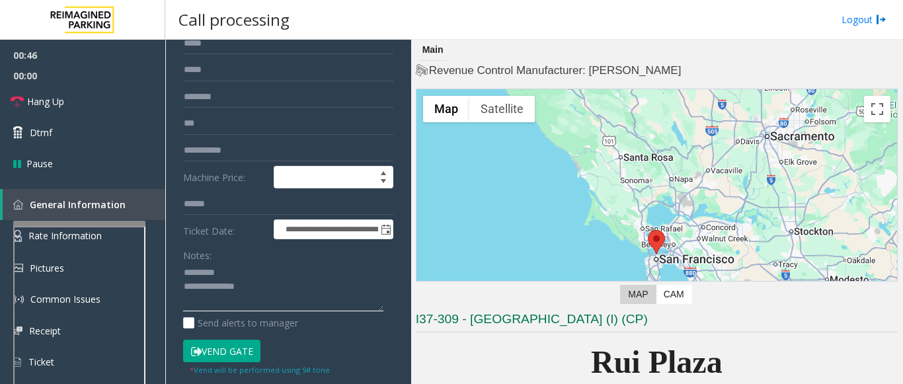
paste textarea "**********"
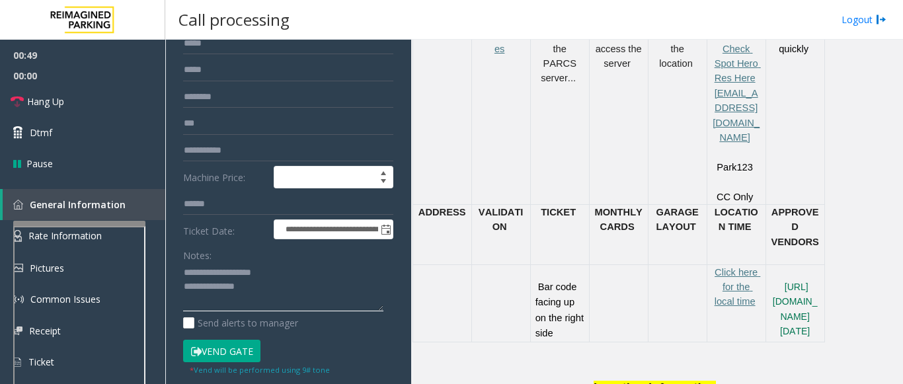
scroll to position [661, 0]
click at [218, 350] on button "Vend Gate" at bounding box center [221, 351] width 77 height 22
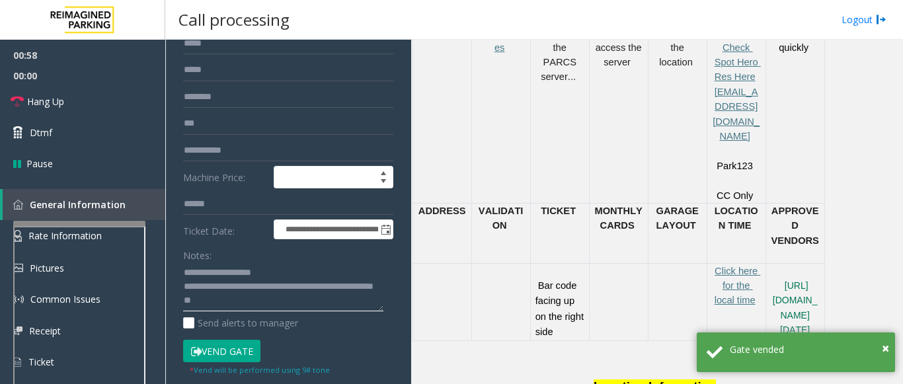
type textarea "**********"
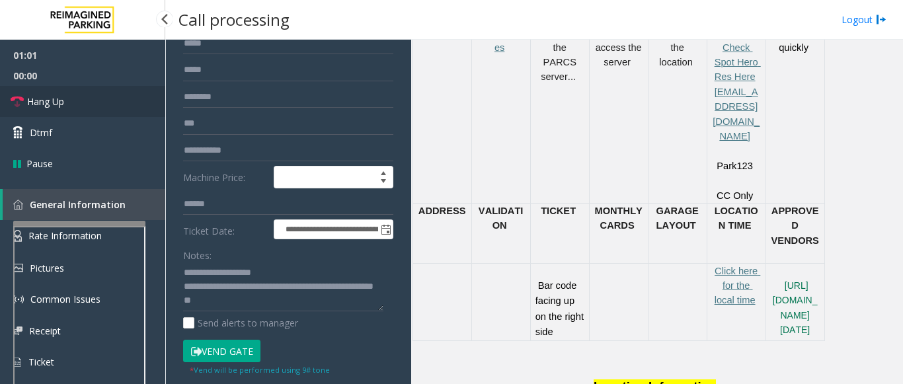
click at [71, 98] on link "Hang Up" at bounding box center [82, 101] width 165 height 31
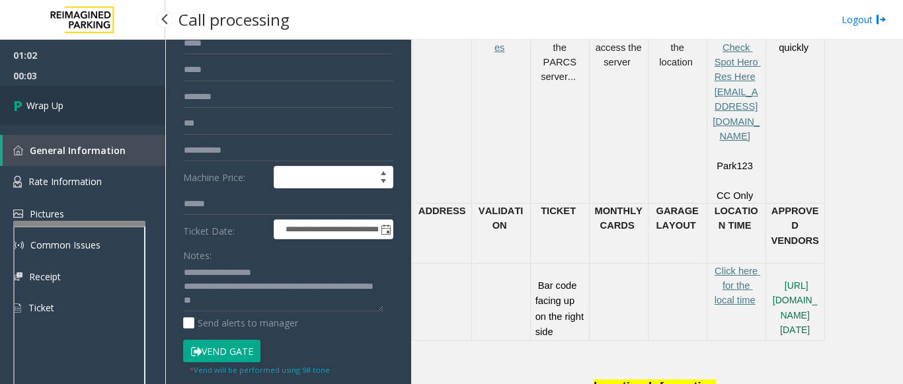
drag, startPoint x: 81, startPoint y: 82, endPoint x: 85, endPoint y: 95, distance: 14.0
click at [81, 82] on span "00:03" at bounding box center [82, 75] width 165 height 20
click at [89, 107] on link "Wrap Up" at bounding box center [82, 105] width 165 height 39
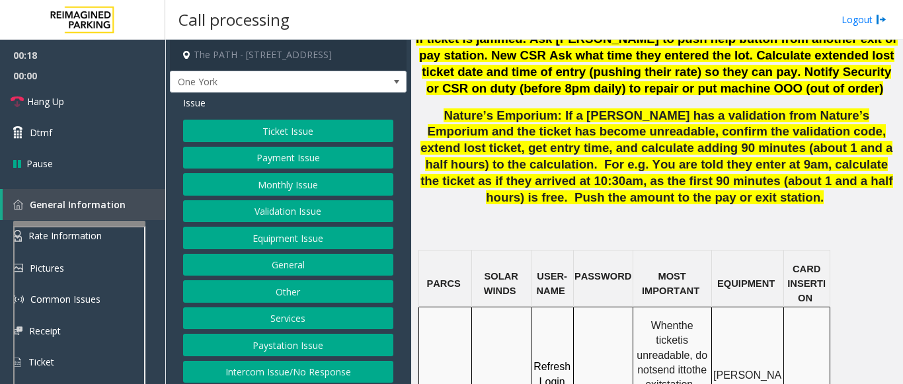
scroll to position [992, 0]
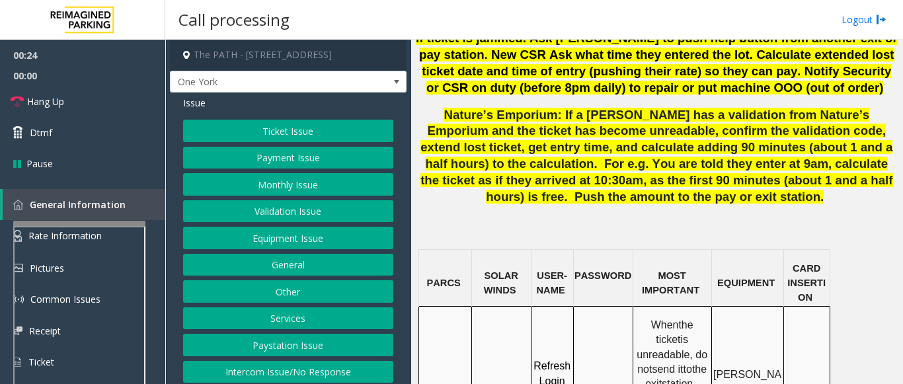
click at [317, 128] on button "Ticket Issue" at bounding box center [288, 131] width 210 height 22
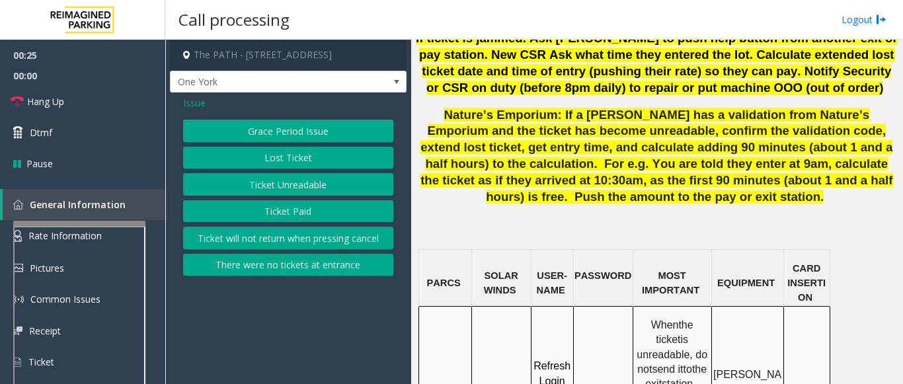
click at [302, 219] on button "Ticket Paid" at bounding box center [288, 211] width 210 height 22
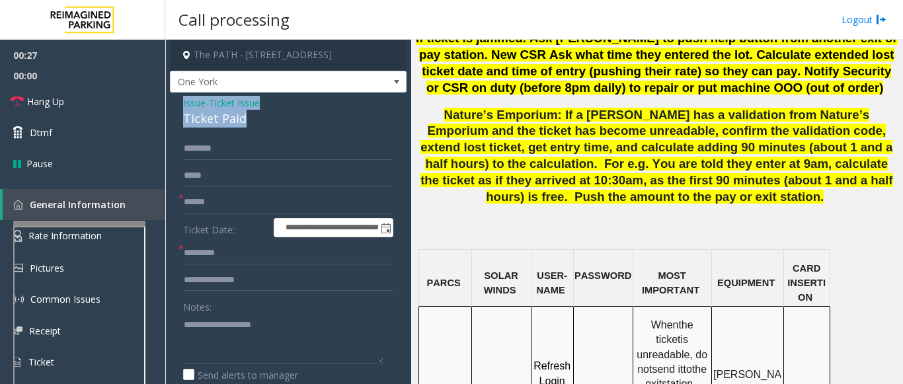
drag, startPoint x: 236, startPoint y: 124, endPoint x: 168, endPoint y: 104, distance: 70.9
click at [168, 104] on app-call-processing-form "**********" at bounding box center [288, 212] width 246 height 345
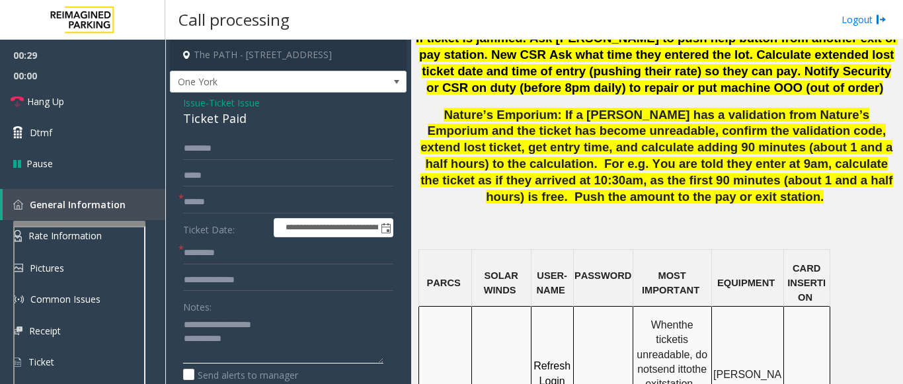
click at [239, 348] on textarea at bounding box center [283, 339] width 200 height 50
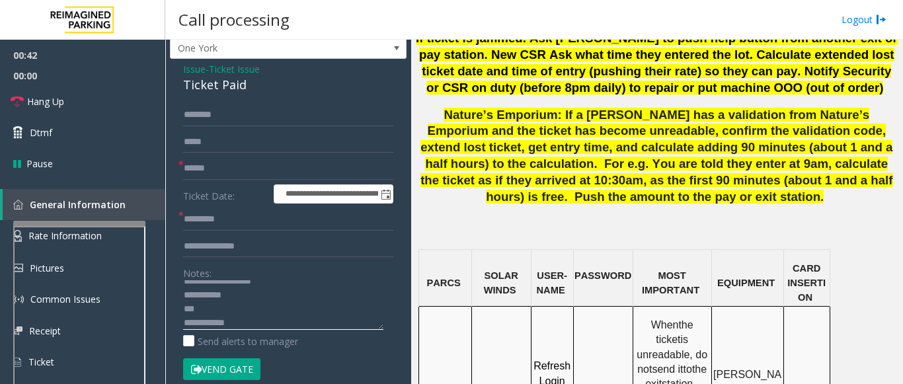
scroll to position [66, 0]
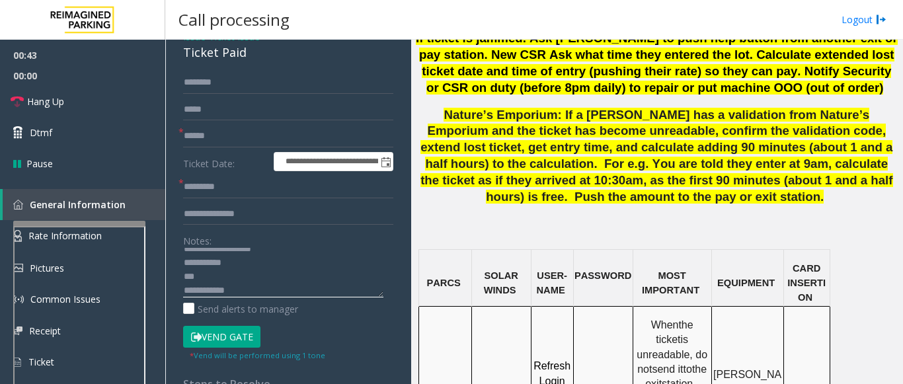
click at [188, 293] on textarea at bounding box center [283, 273] width 200 height 50
click at [184, 292] on textarea at bounding box center [283, 273] width 200 height 50
click at [280, 296] on textarea at bounding box center [283, 273] width 200 height 50
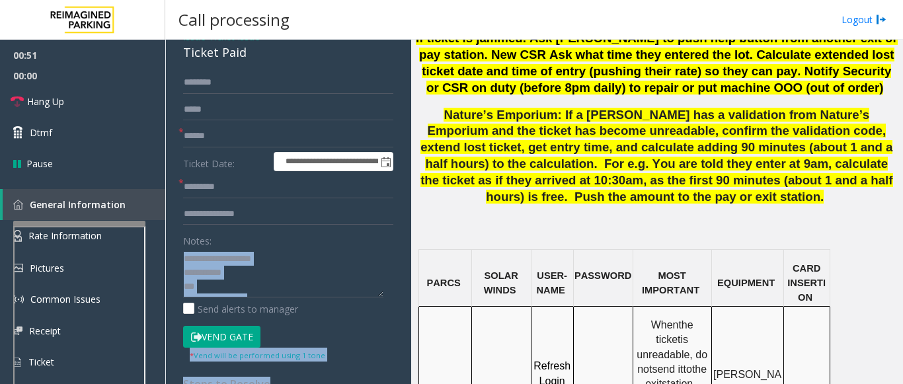
drag, startPoint x: 384, startPoint y: 293, endPoint x: 368, endPoint y: 348, distance: 57.6
click at [378, 368] on div "**********" at bounding box center [288, 358] width 230 height 574
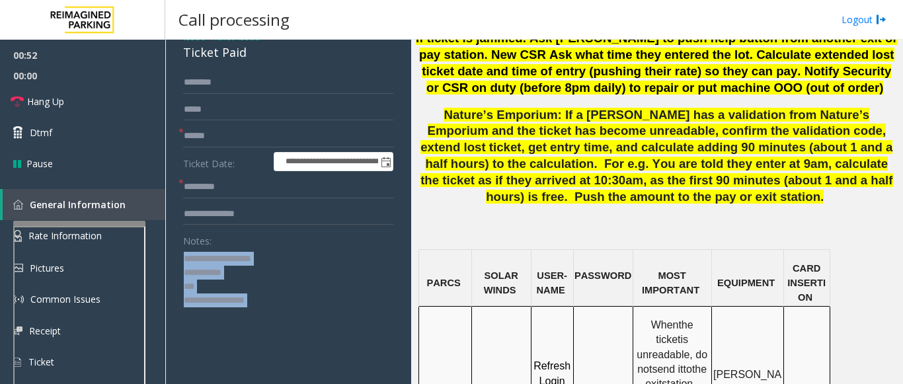
drag, startPoint x: 380, startPoint y: 291, endPoint x: 384, endPoint y: 409, distance: 117.8
click at [384, 384] on html "**********" at bounding box center [451, 192] width 903 height 384
drag, startPoint x: 185, startPoint y: 300, endPoint x: 188, endPoint y: 325, distance: 25.3
click at [188, 325] on textarea at bounding box center [283, 331] width 200 height 167
click at [188, 302] on textarea at bounding box center [283, 331] width 200 height 167
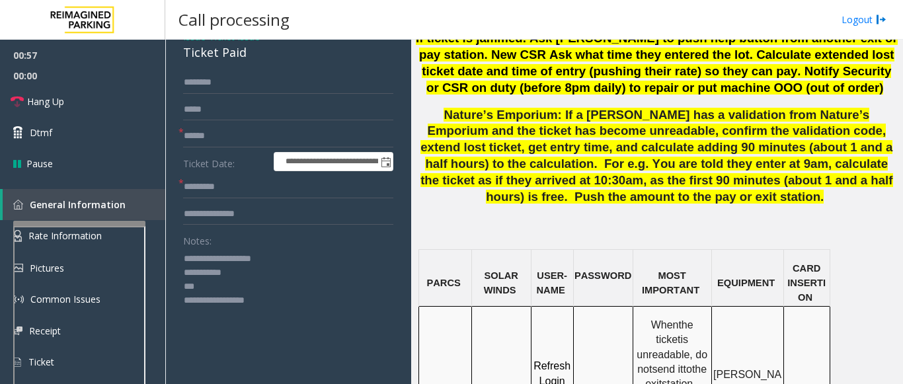
click at [194, 301] on textarea at bounding box center [283, 331] width 200 height 167
click at [186, 302] on textarea at bounding box center [283, 331] width 200 height 167
click at [184, 280] on textarea at bounding box center [283, 331] width 200 height 167
click at [244, 277] on textarea at bounding box center [283, 331] width 200 height 167
drag, startPoint x: 212, startPoint y: 261, endPoint x: 310, endPoint y: 253, distance: 98.8
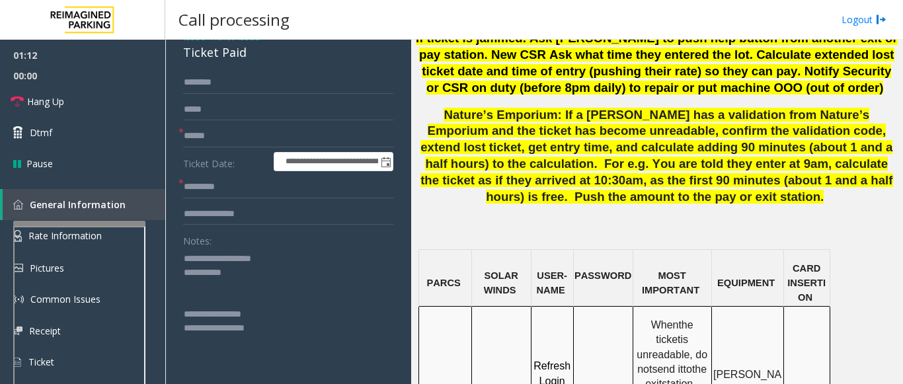
click at [309, 256] on textarea at bounding box center [283, 331] width 200 height 167
click at [184, 276] on textarea at bounding box center [283, 331] width 200 height 167
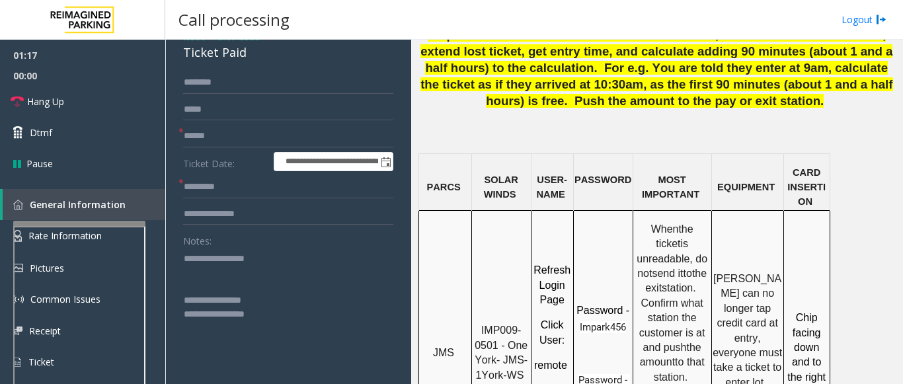
scroll to position [1190, 0]
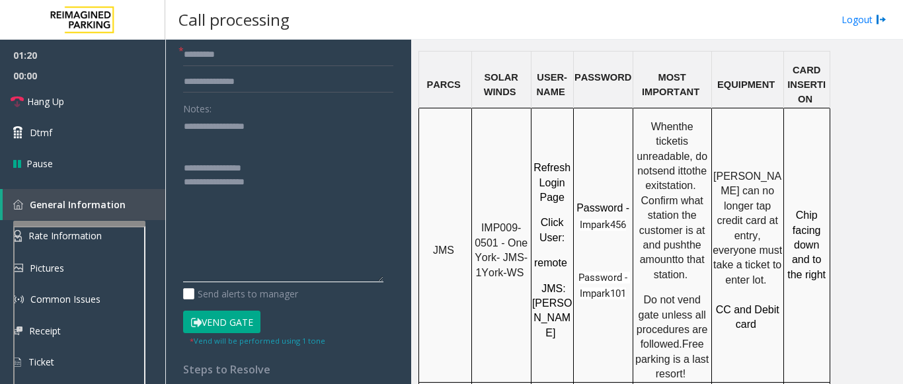
type textarea "**********"
click at [221, 317] on button "Vend Gate" at bounding box center [221, 322] width 77 height 22
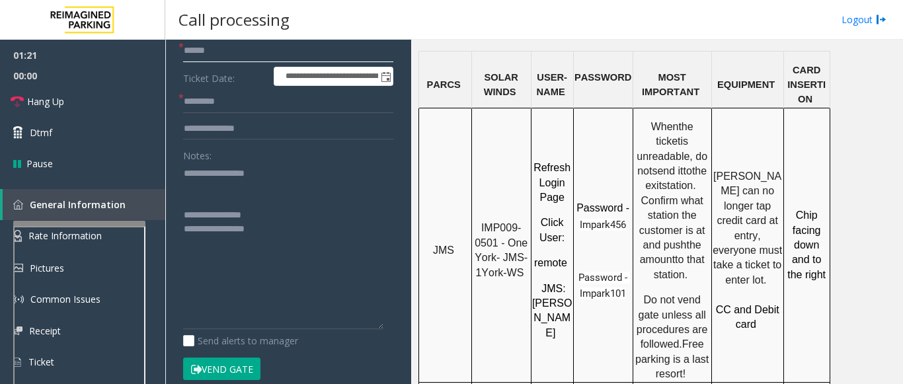
scroll to position [19, 0]
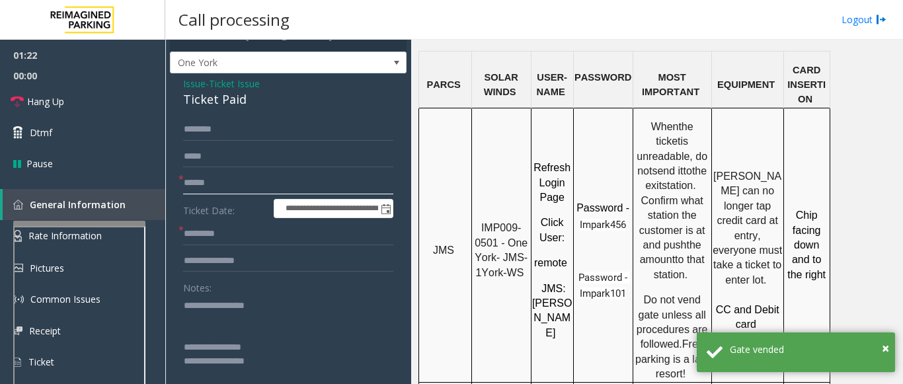
click at [208, 184] on input "text" at bounding box center [288, 183] width 210 height 22
type input "**"
click at [245, 228] on input "text" at bounding box center [288, 234] width 210 height 22
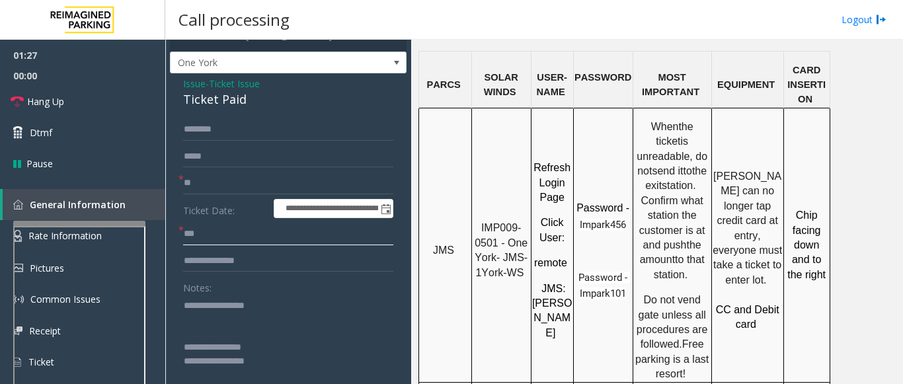
type input "**"
click at [302, 309] on textarea at bounding box center [283, 378] width 200 height 167
click at [57, 101] on span "Hang Up" at bounding box center [45, 102] width 37 height 14
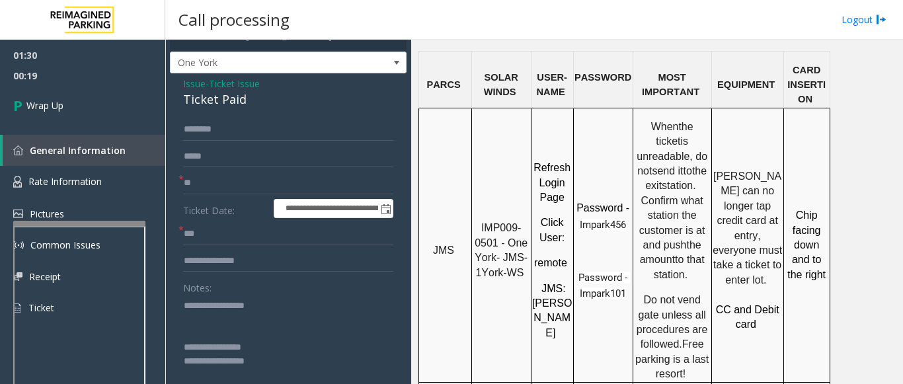
click at [274, 310] on textarea at bounding box center [283, 378] width 200 height 167
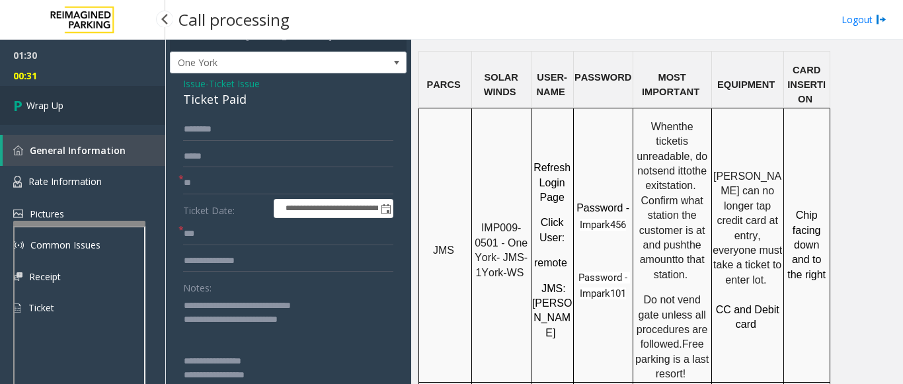
type textarea "**********"
click at [35, 117] on link "Wrap Up" at bounding box center [82, 105] width 165 height 39
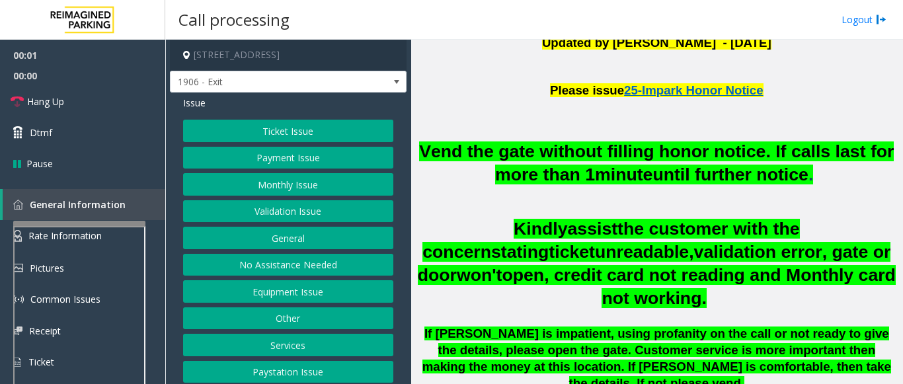
scroll to position [397, 0]
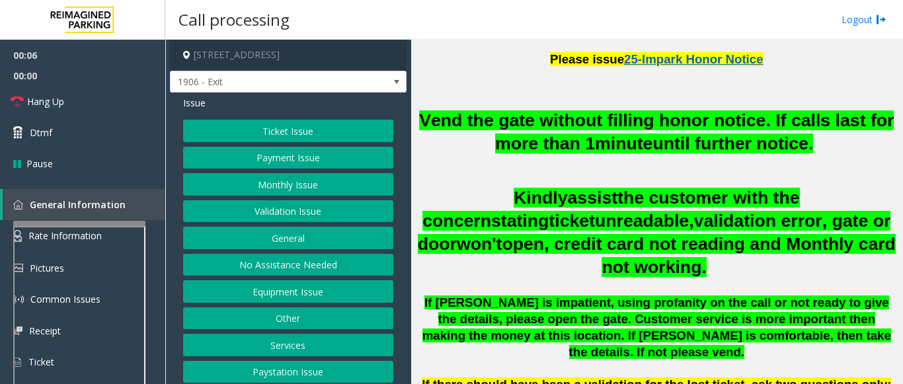
click at [277, 178] on button "Monthly Issue" at bounding box center [288, 184] width 210 height 22
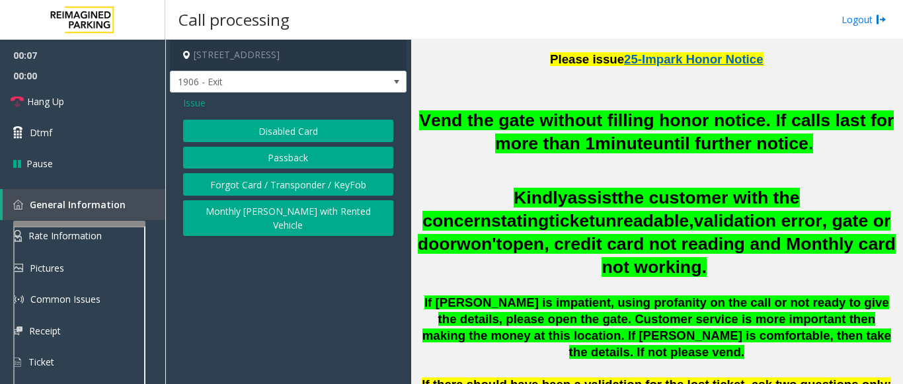
click at [276, 163] on button "Passback" at bounding box center [288, 158] width 210 height 22
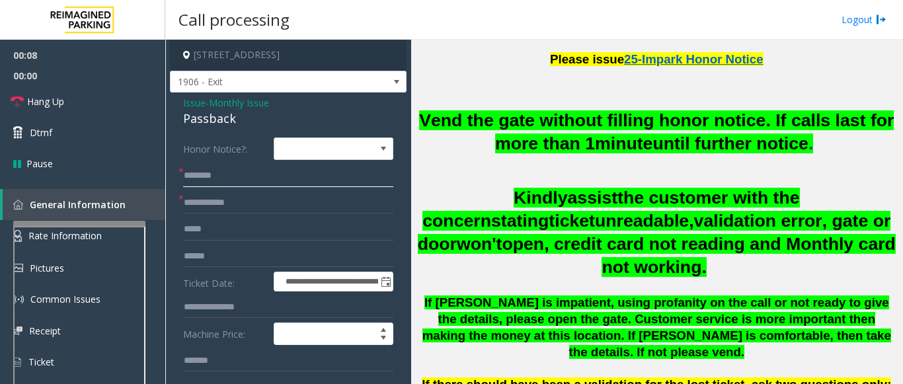
click at [268, 173] on input "text" at bounding box center [288, 176] width 210 height 22
type input "****"
click at [252, 108] on span "Monthly Issue" at bounding box center [239, 103] width 60 height 14
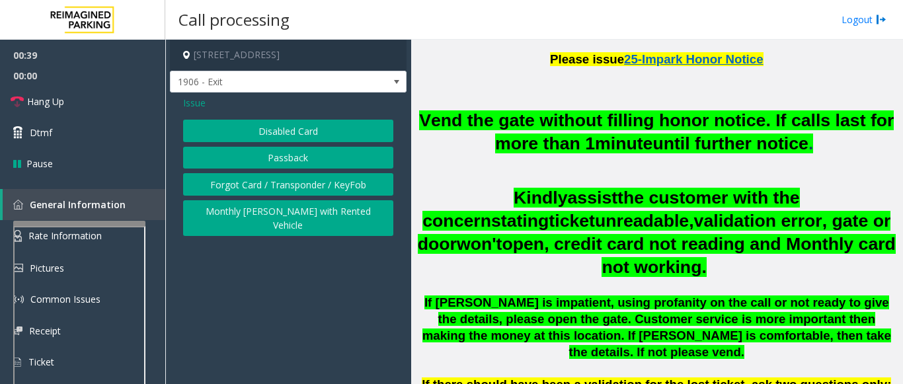
click at [288, 126] on button "Disabled Card" at bounding box center [288, 131] width 210 height 22
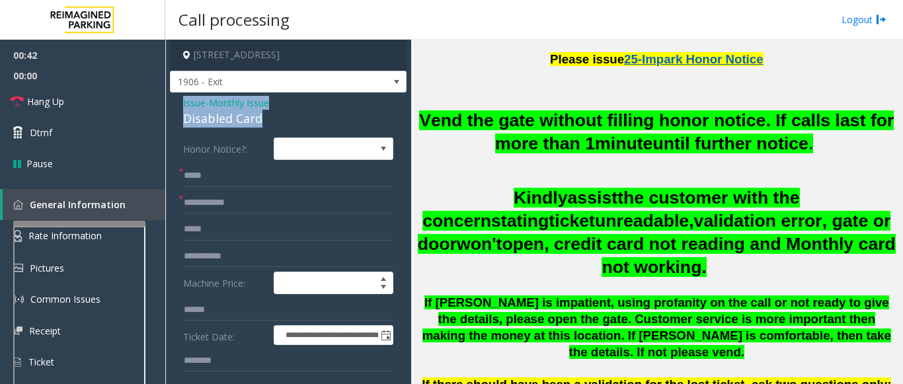
drag, startPoint x: 267, startPoint y: 119, endPoint x: 182, endPoint y: 104, distance: 86.5
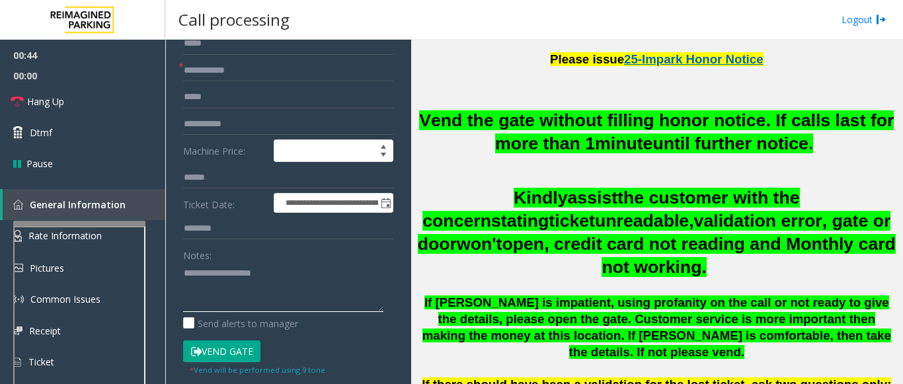
paste textarea "**********"
drag, startPoint x: 228, startPoint y: 272, endPoint x: 346, endPoint y: 259, distance: 119.1
click at [346, 259] on div "Notes:" at bounding box center [288, 278] width 210 height 68
click at [184, 284] on textarea at bounding box center [283, 288] width 200 height 50
click at [307, 282] on textarea at bounding box center [283, 288] width 200 height 50
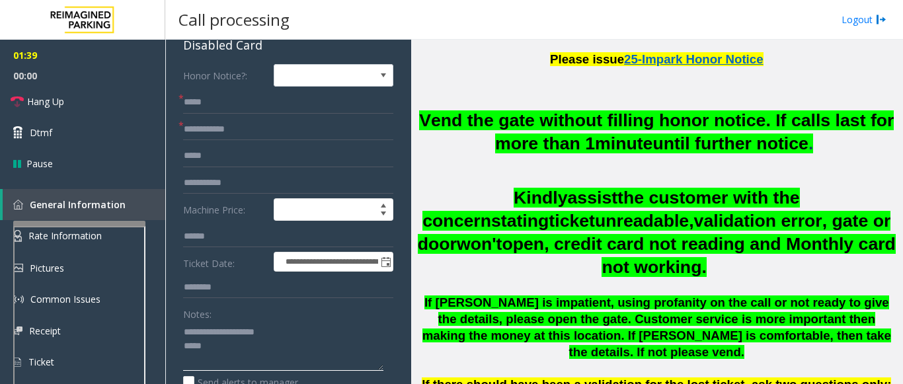
scroll to position [198, 0]
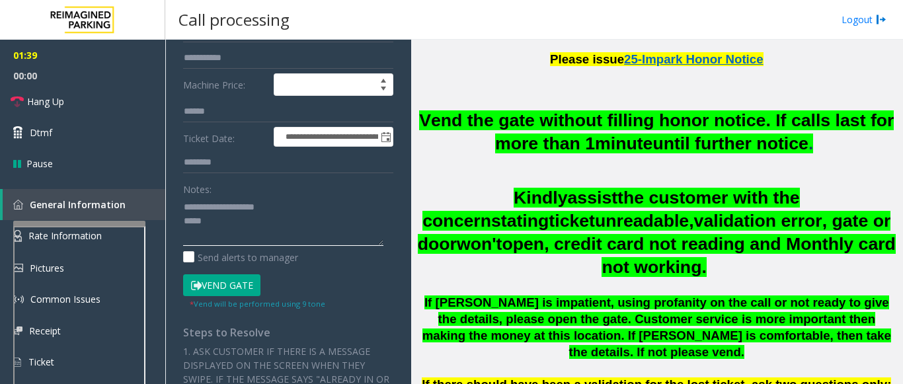
type textarea "**********"
click at [225, 298] on div "* Vend will be performed using 9 tone" at bounding box center [258, 303] width 136 height 14
click at [216, 289] on button "Vend Gate" at bounding box center [221, 285] width 77 height 22
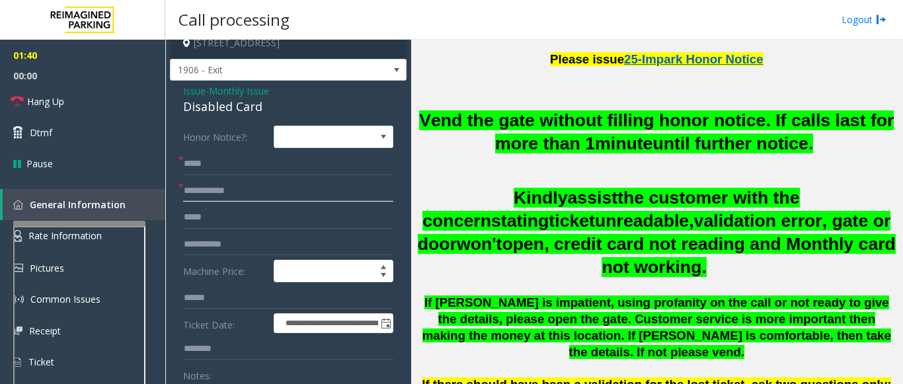
scroll to position [0, 0]
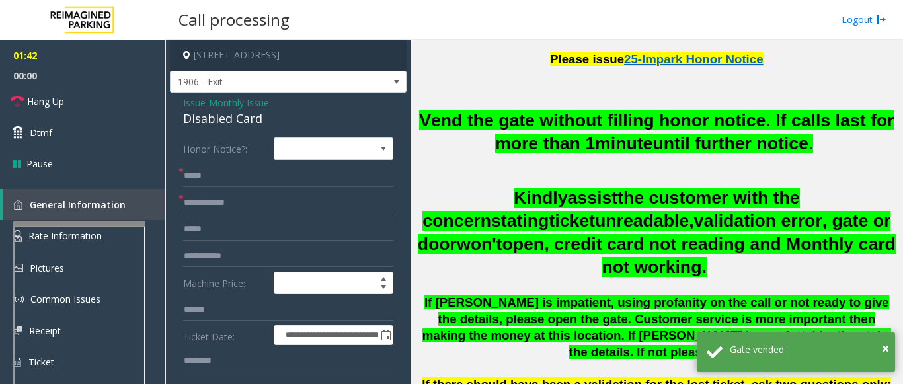
click at [245, 196] on input "text" at bounding box center [288, 203] width 210 height 22
type input "**"
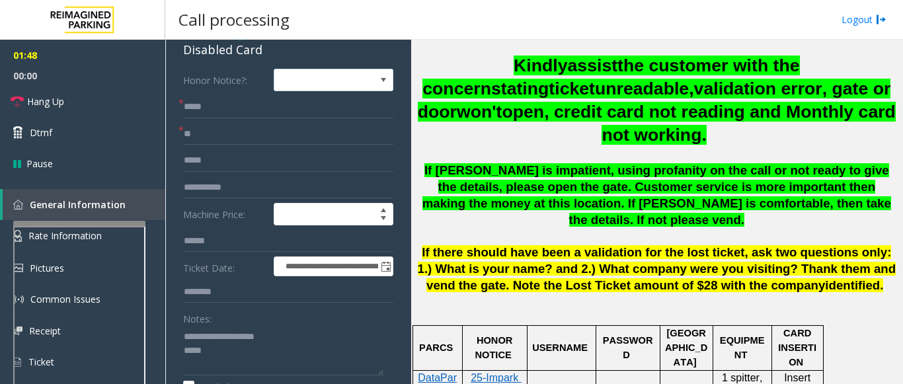
scroll to position [132, 0]
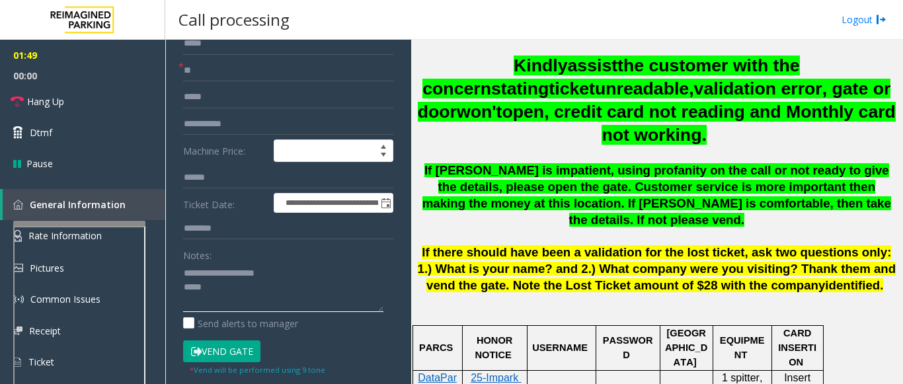
paste textarea "**********"
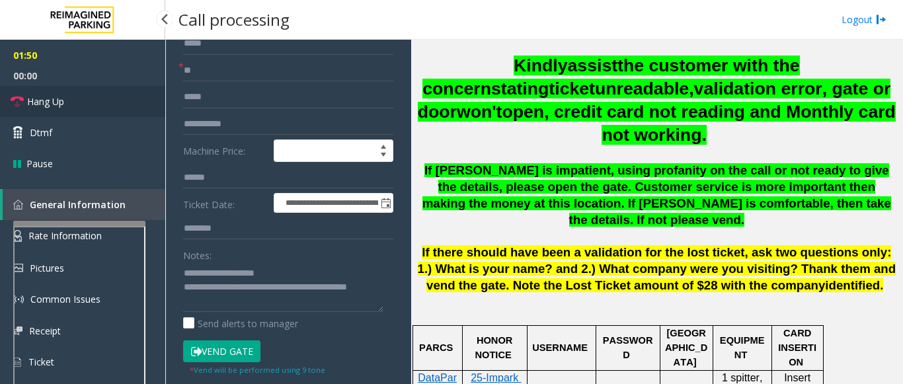
click at [62, 110] on link "Hang Up" at bounding box center [82, 101] width 165 height 31
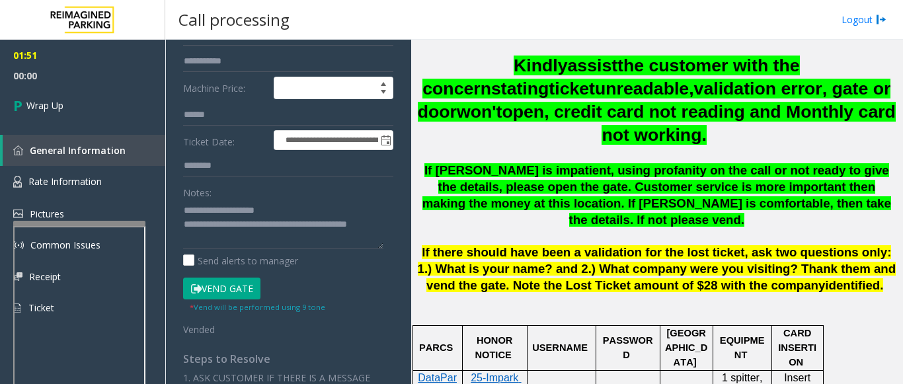
scroll to position [198, 0]
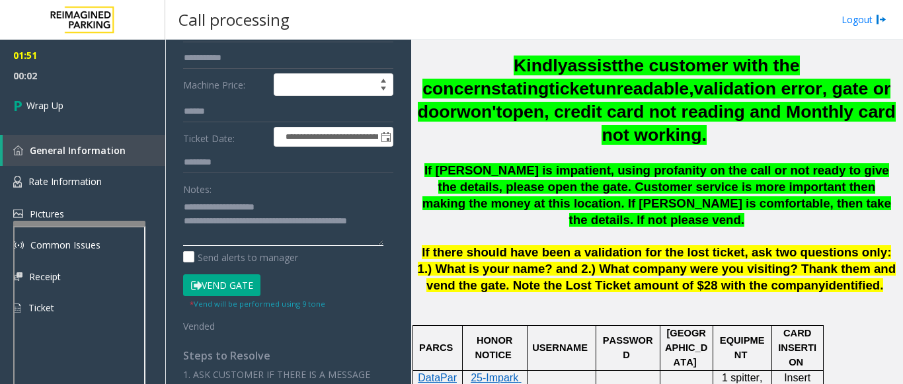
click at [222, 240] on textarea at bounding box center [283, 221] width 200 height 50
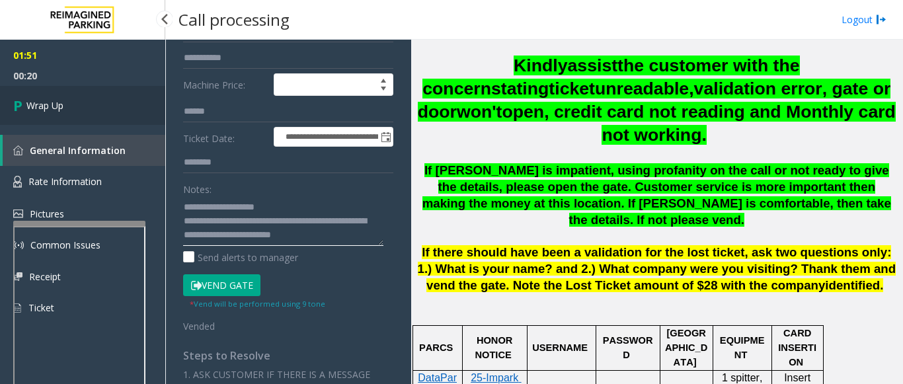
type textarea "**********"
click at [46, 95] on link "Wrap Up" at bounding box center [82, 105] width 165 height 39
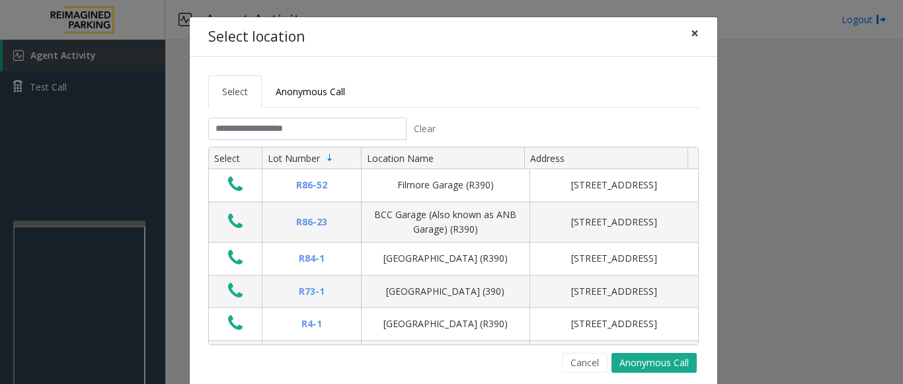
drag, startPoint x: 688, startPoint y: 33, endPoint x: 294, endPoint y: 66, distance: 395.5
click at [682, 38] on button "×" at bounding box center [695, 33] width 26 height 32
drag, startPoint x: 688, startPoint y: 38, endPoint x: 450, endPoint y: 116, distance: 250.7
click at [691, 40] on span "×" at bounding box center [695, 33] width 8 height 19
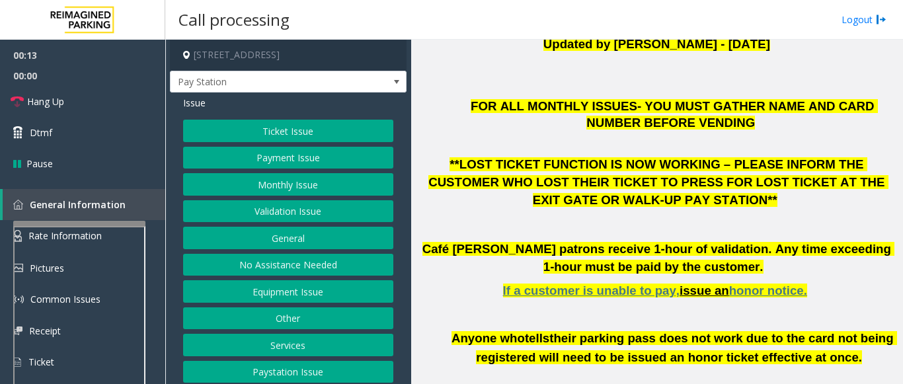
scroll to position [397, 0]
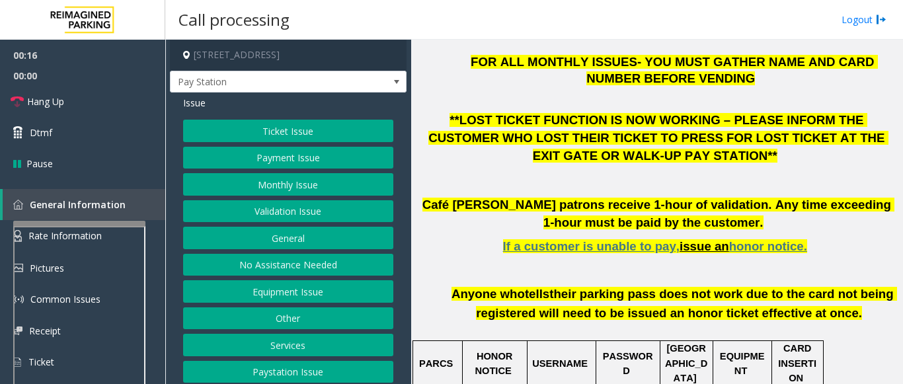
click at [259, 298] on button "Equipment Issue" at bounding box center [288, 291] width 210 height 22
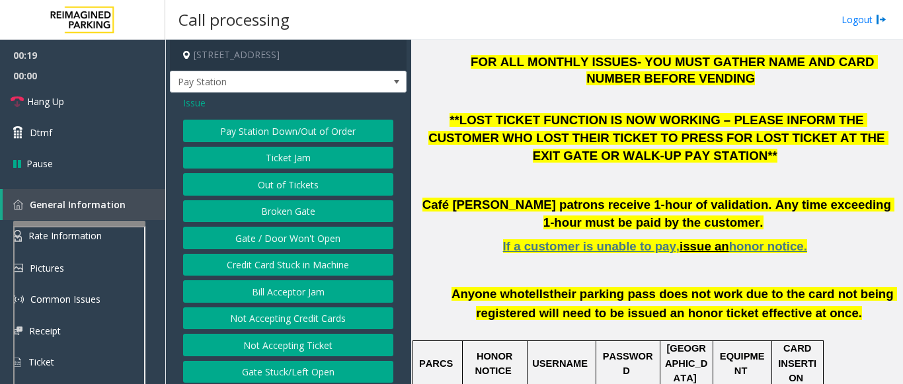
click at [192, 105] on span "Issue" at bounding box center [194, 103] width 22 height 14
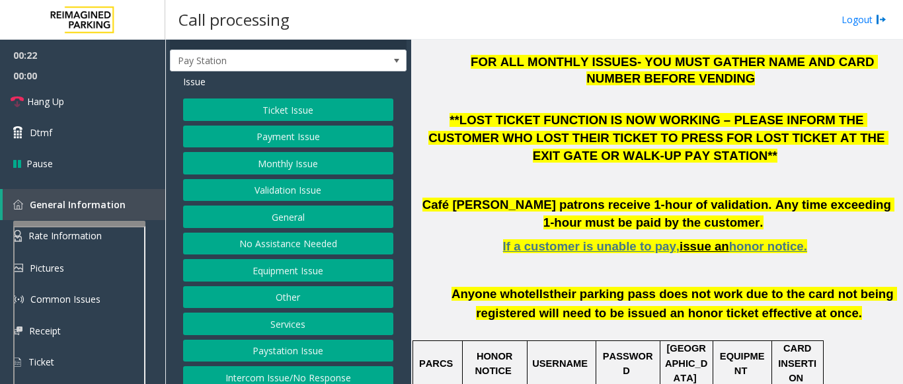
scroll to position [32, 0]
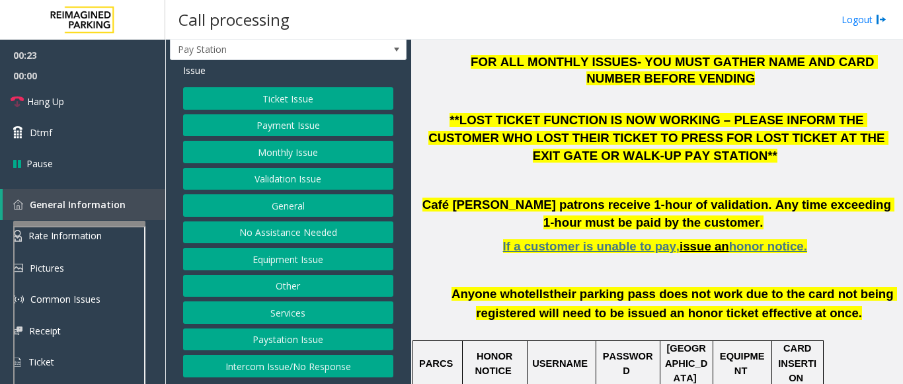
drag, startPoint x: 318, startPoint y: 360, endPoint x: 288, endPoint y: 288, distance: 78.6
click at [317, 360] on button "Intercom Issue/No Response" at bounding box center [288, 366] width 210 height 22
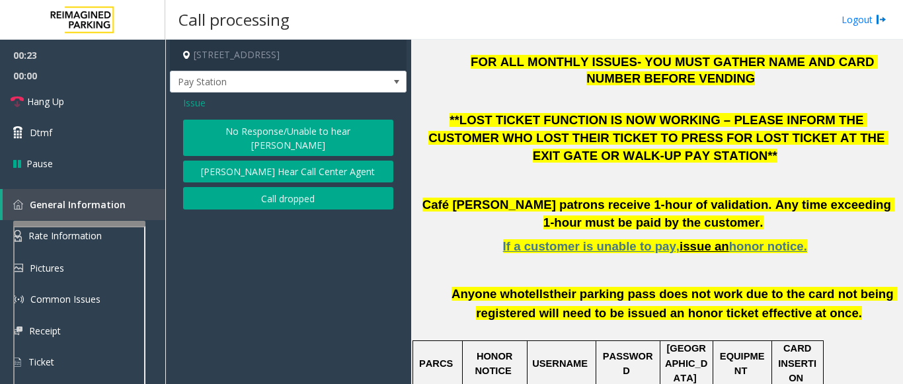
scroll to position [0, 0]
click at [301, 133] on button "No Response/Unable to hear [PERSON_NAME]" at bounding box center [288, 138] width 210 height 36
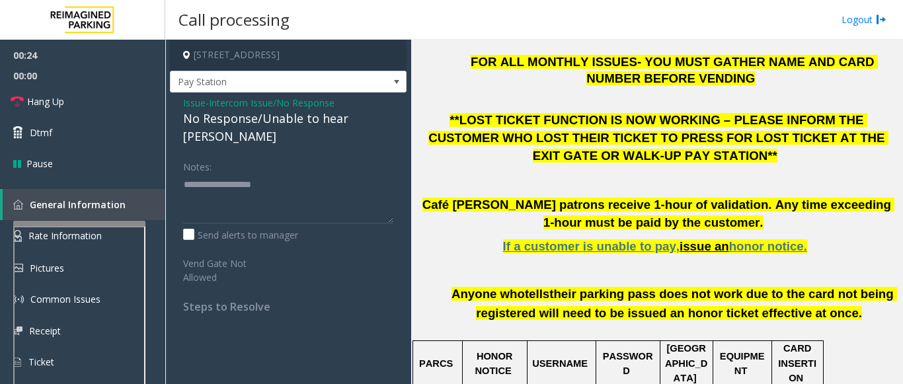
click at [288, 127] on div "No Response/Unable to hear [PERSON_NAME]" at bounding box center [288, 128] width 210 height 36
click at [265, 116] on div "No Response/Unable to hear [PERSON_NAME]" at bounding box center [288, 128] width 210 height 36
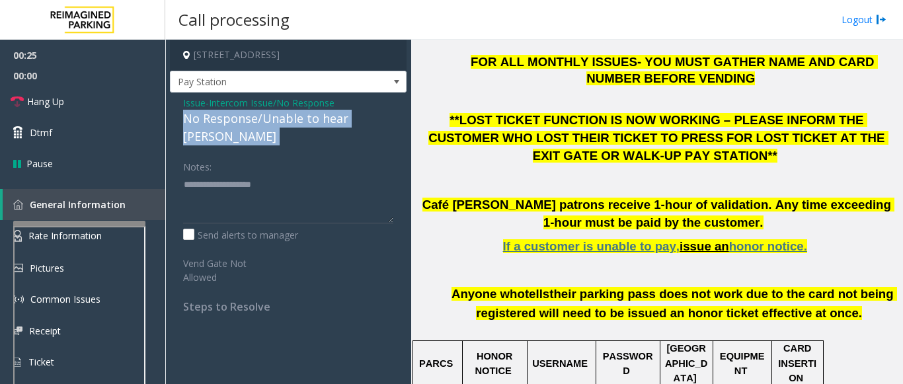
click at [265, 116] on div "No Response/Unable to hear [PERSON_NAME]" at bounding box center [288, 128] width 210 height 36
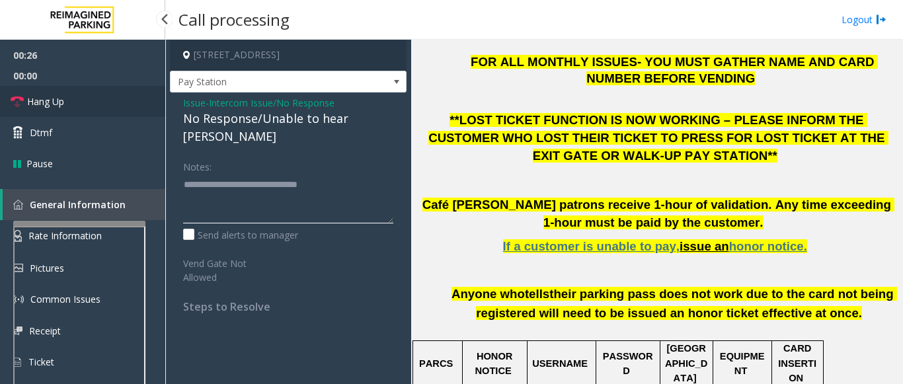
type textarea "**********"
click at [54, 102] on span "Hang Up" at bounding box center [45, 102] width 37 height 14
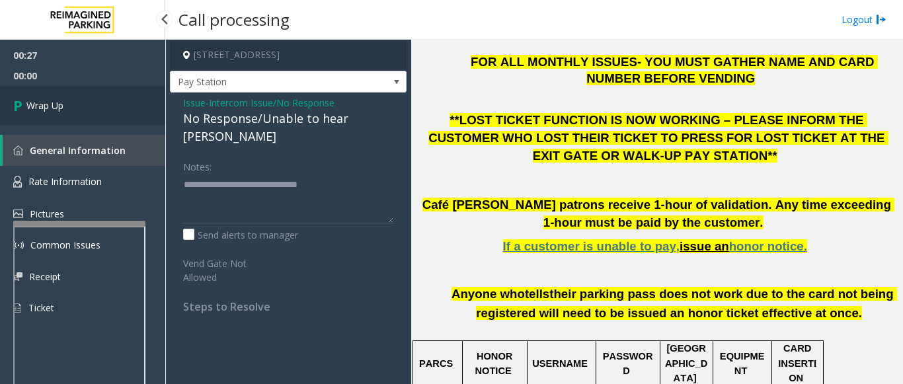
click at [54, 102] on span "Wrap Up" at bounding box center [44, 106] width 37 height 14
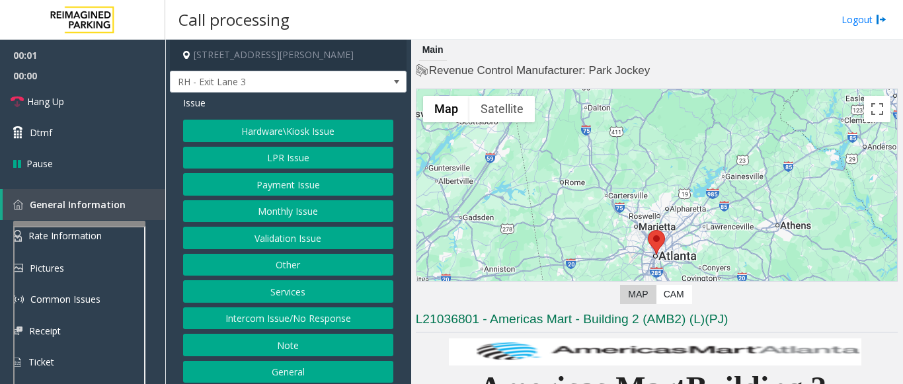
scroll to position [32, 0]
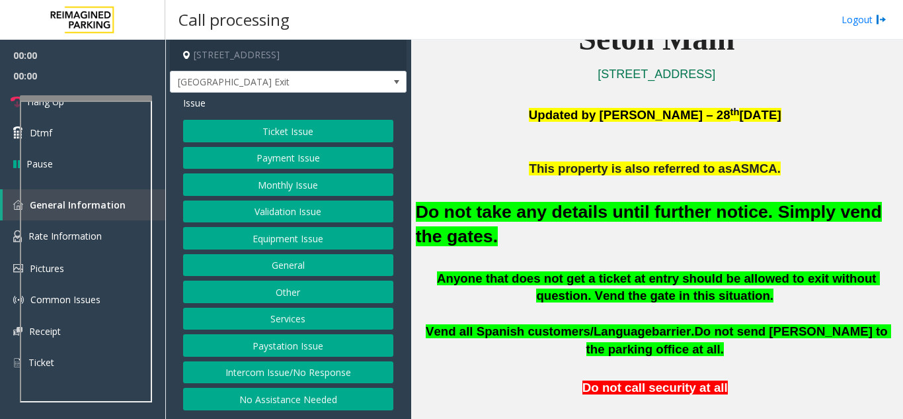
scroll to position [331, 0]
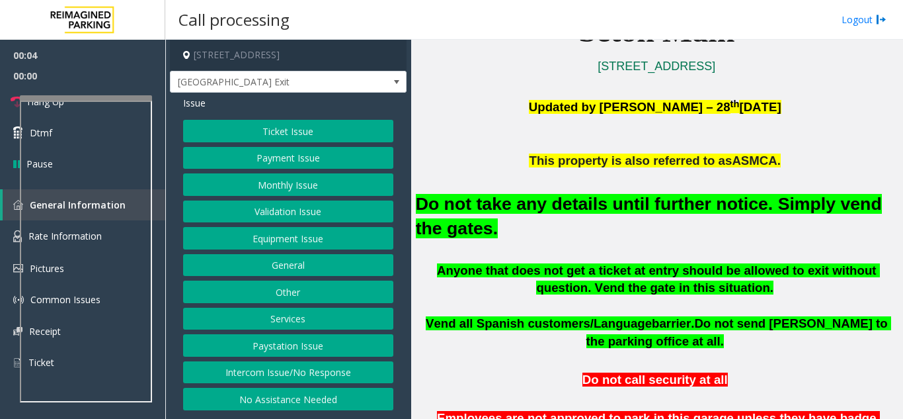
click at [285, 243] on button "Equipment Issue" at bounding box center [288, 238] width 210 height 22
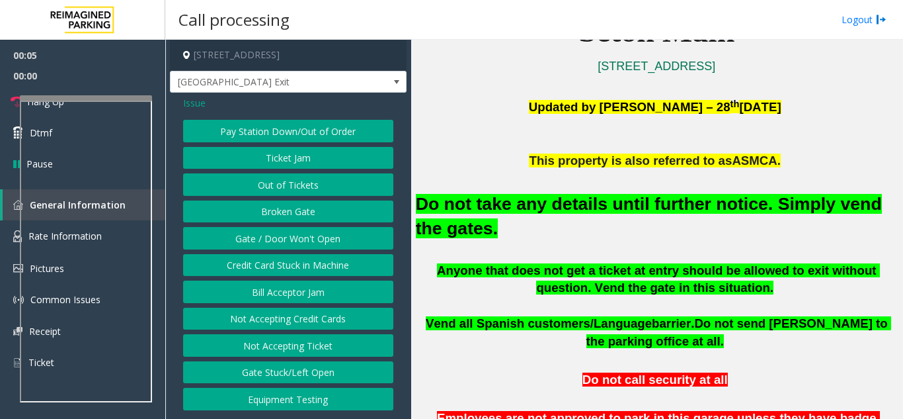
click at [309, 243] on button "Gate / Door Won't Open" at bounding box center [288, 238] width 210 height 22
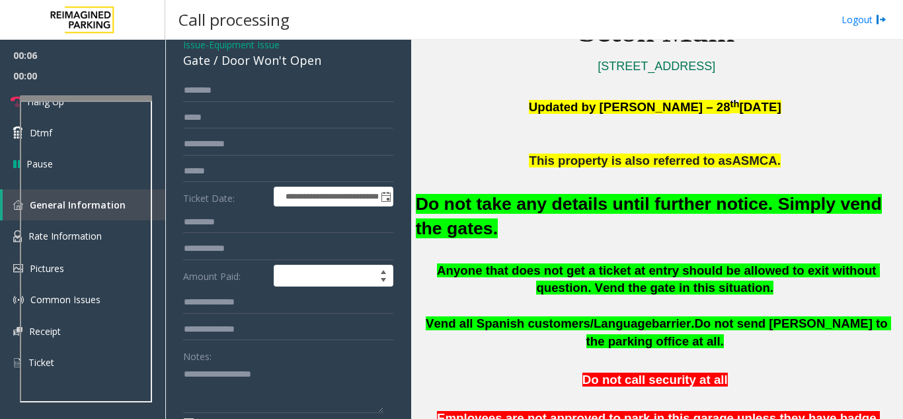
scroll to position [132, 0]
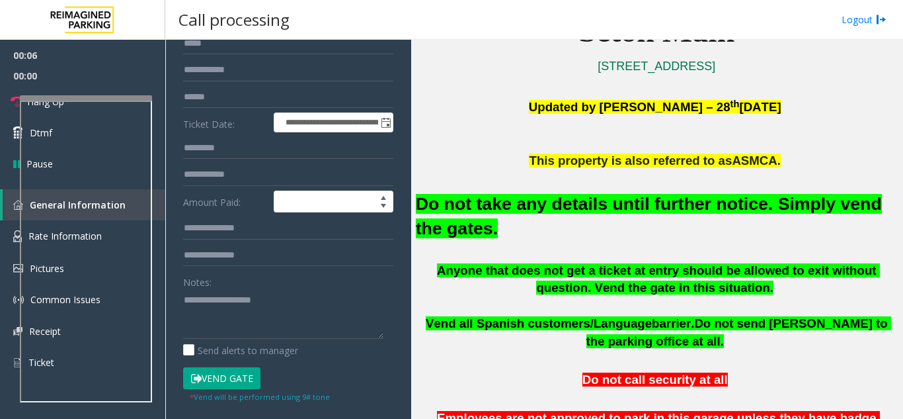
drag, startPoint x: 247, startPoint y: 376, endPoint x: 376, endPoint y: 251, distance: 180.0
click at [245, 378] on button "Vend Gate" at bounding box center [221, 378] width 77 height 22
click at [435, 216] on h2 "Do not take any details until further notice. Simply vend the gates." at bounding box center [657, 216] width 482 height 49
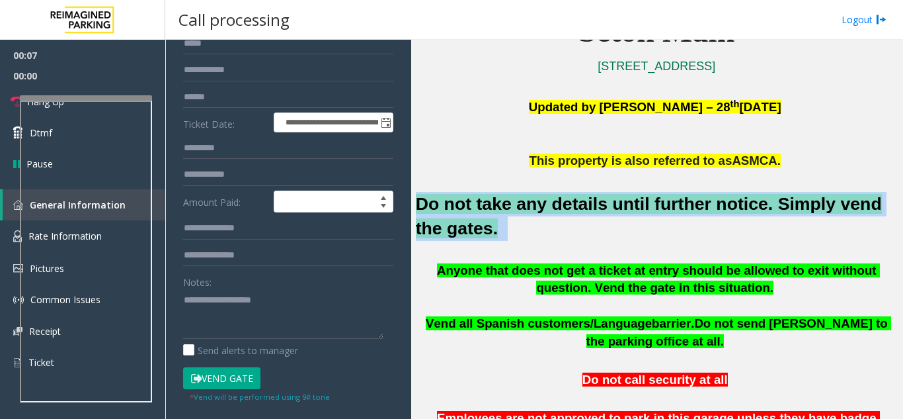
click at [435, 216] on h2 "Do not take any details until further notice. Simply vend the gates." at bounding box center [657, 216] width 482 height 49
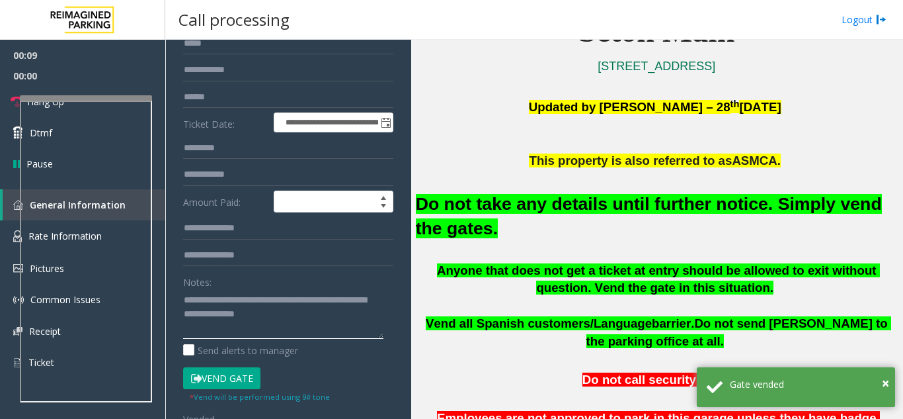
scroll to position [0, 0]
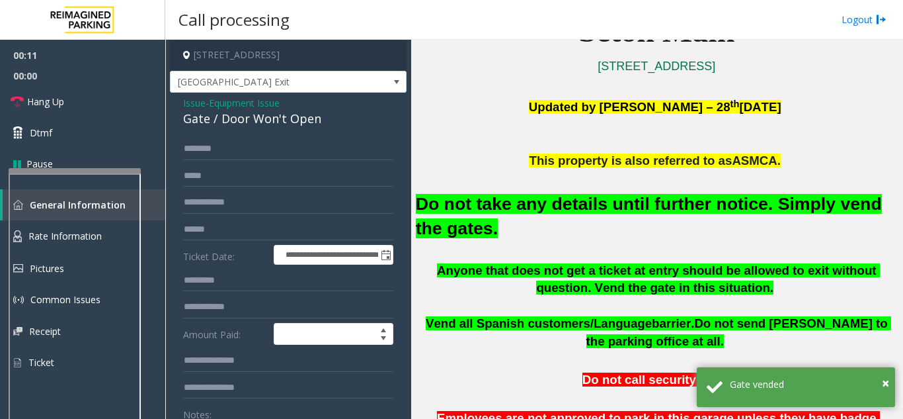
click at [102, 191] on div at bounding box center [75, 323] width 132 height 310
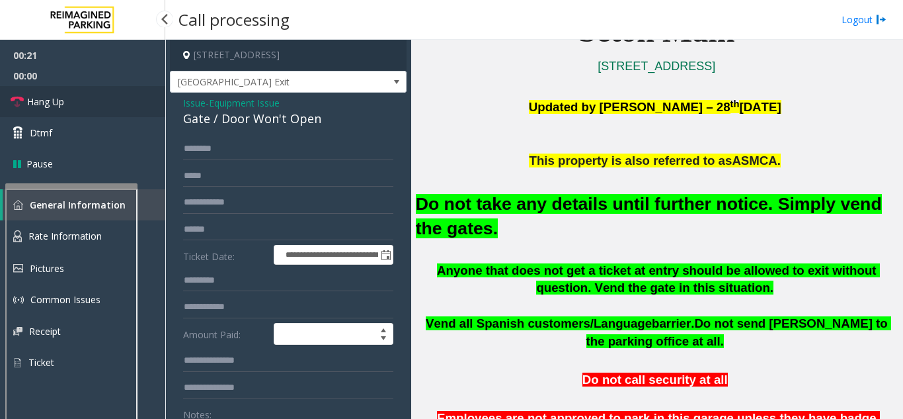
type textarea "**********"
click at [93, 114] on link "Hang Up" at bounding box center [82, 101] width 165 height 31
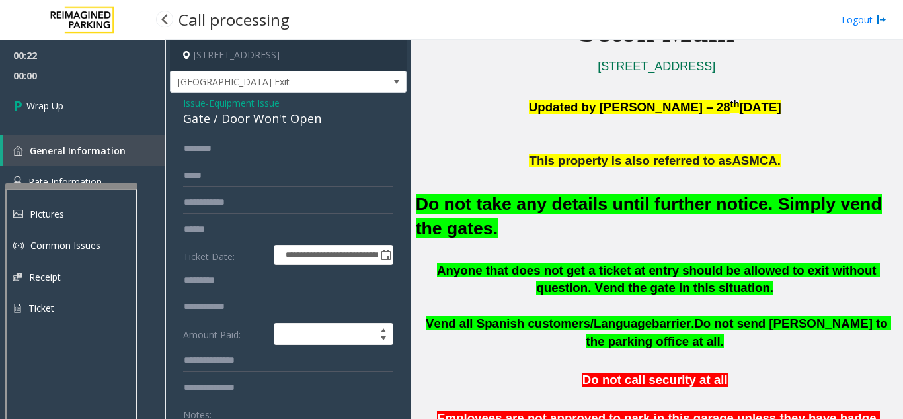
click at [93, 114] on link "Wrap Up" at bounding box center [82, 105] width 165 height 39
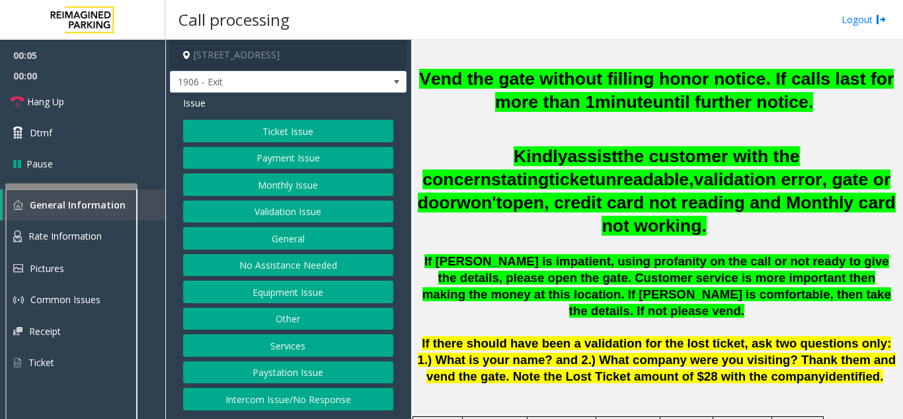
scroll to position [463, 0]
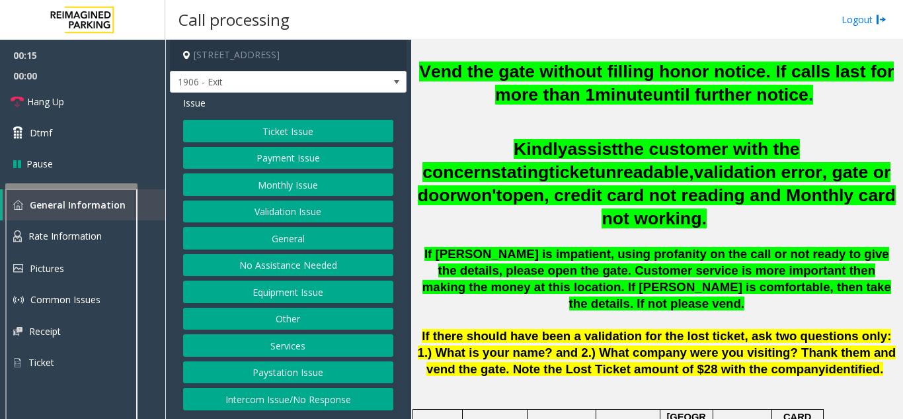
click at [317, 135] on button "Ticket Issue" at bounding box center [288, 131] width 210 height 22
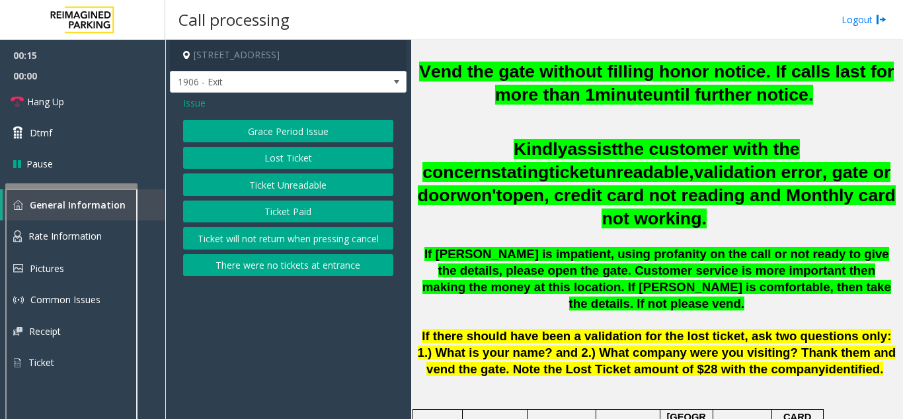
click at [304, 268] on button "There were no tickets at entrance" at bounding box center [288, 265] width 210 height 22
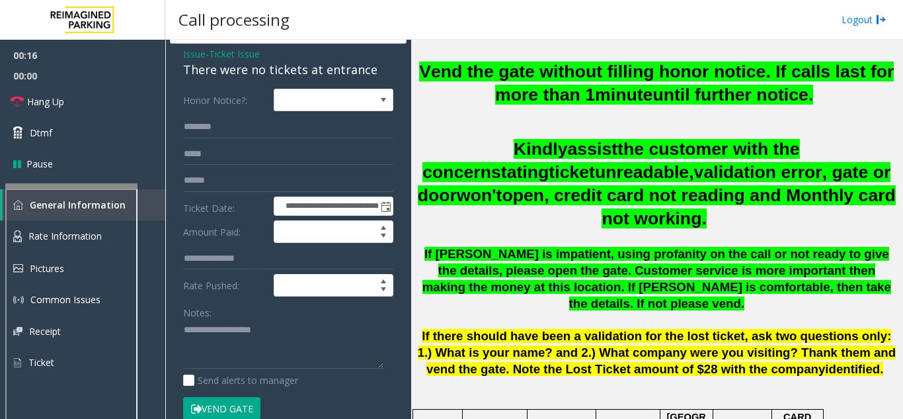
scroll to position [132, 0]
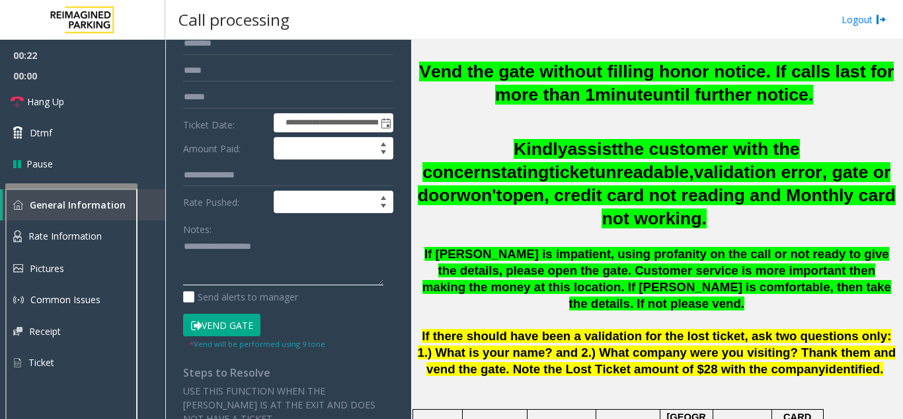
paste textarea "**********"
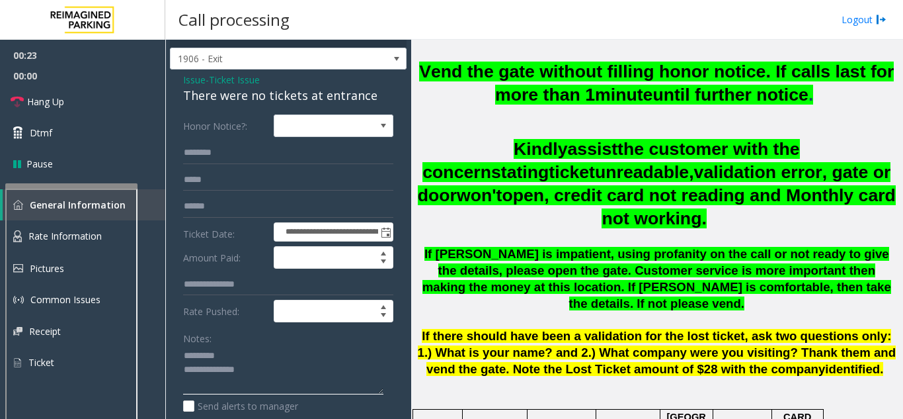
scroll to position [0, 0]
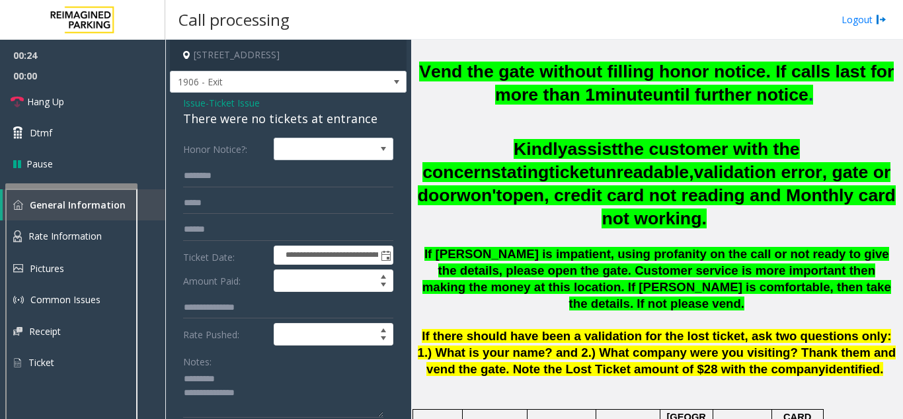
click at [188, 117] on div "There were no tickets at entrance" at bounding box center [288, 119] width 210 height 18
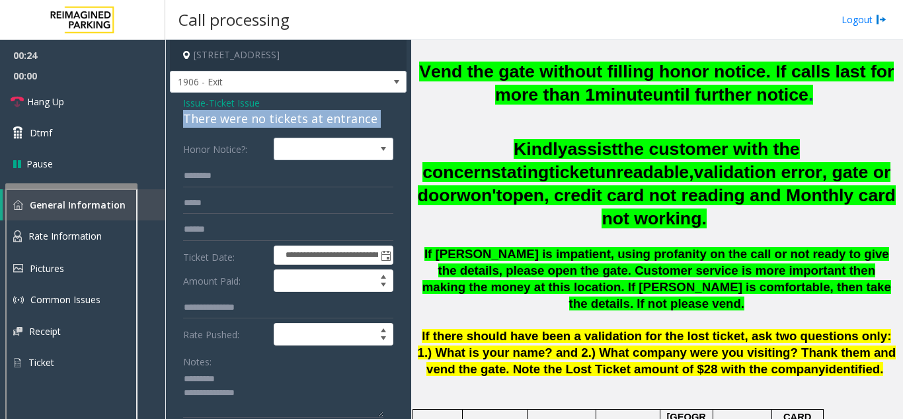
click at [188, 117] on div "There were no tickets at entrance" at bounding box center [288, 119] width 210 height 18
copy div "There were no tickets at entrance"
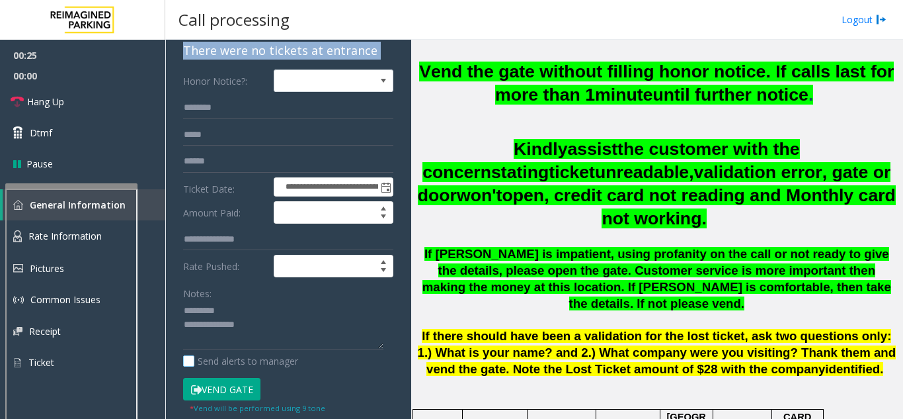
scroll to position [132, 0]
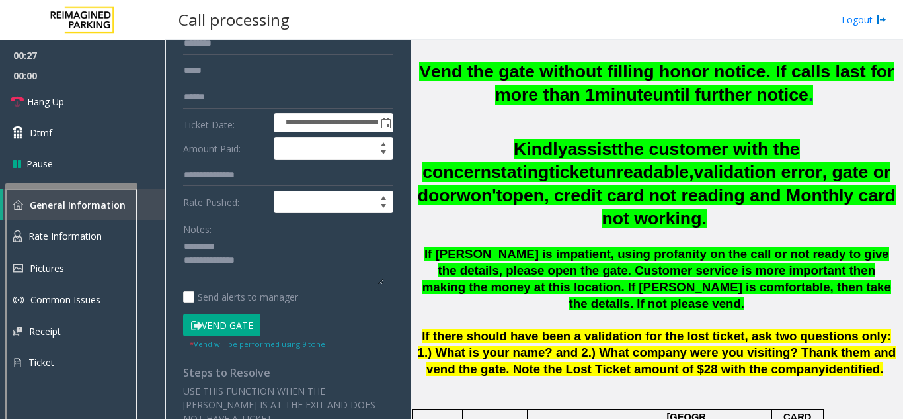
paste textarea "**********"
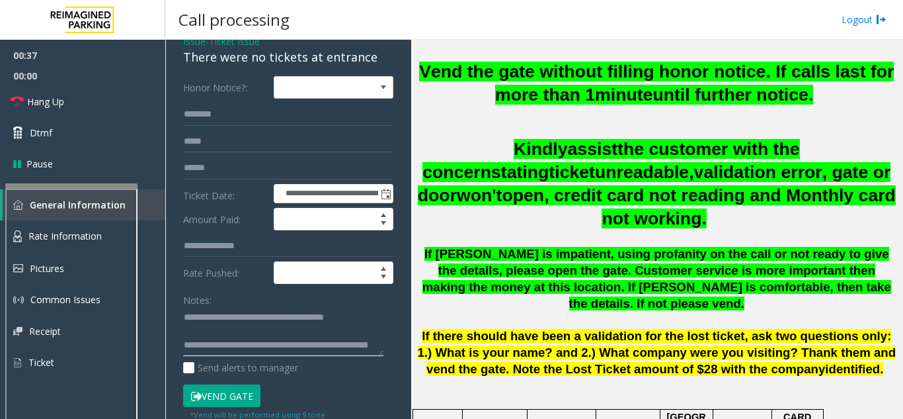
scroll to position [0, 0]
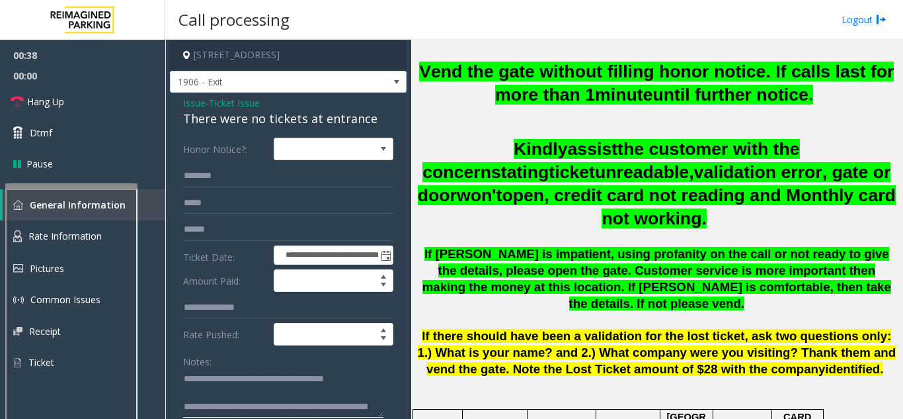
type textarea "**********"
click at [220, 164] on form "**********" at bounding box center [288, 310] width 210 height 345
click at [225, 175] on input "text" at bounding box center [288, 176] width 210 height 22
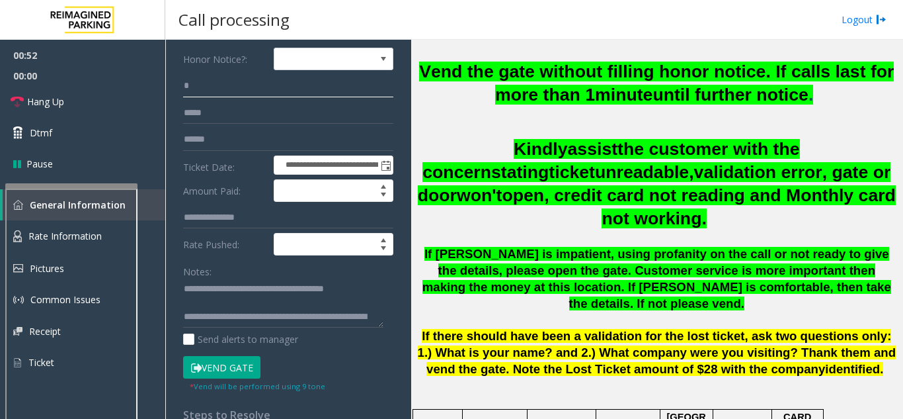
scroll to position [66, 0]
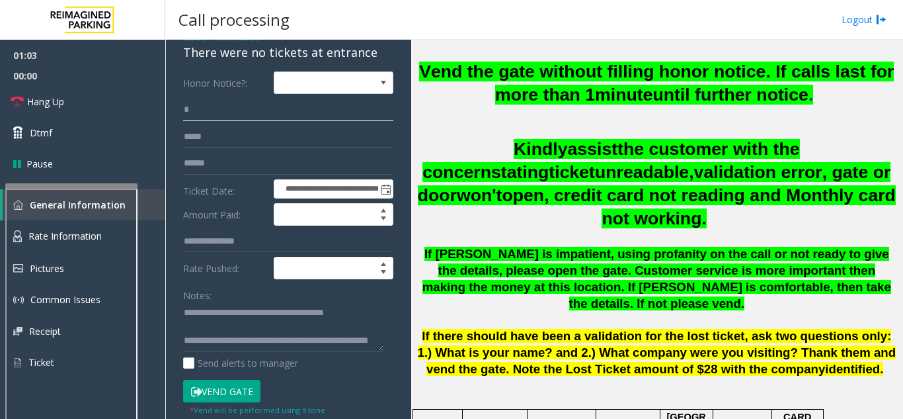
click at [201, 104] on input "*" at bounding box center [288, 110] width 210 height 22
type input "*"
click at [196, 397] on button "Vend Gate" at bounding box center [221, 391] width 77 height 22
click at [222, 114] on input "******" at bounding box center [288, 110] width 210 height 22
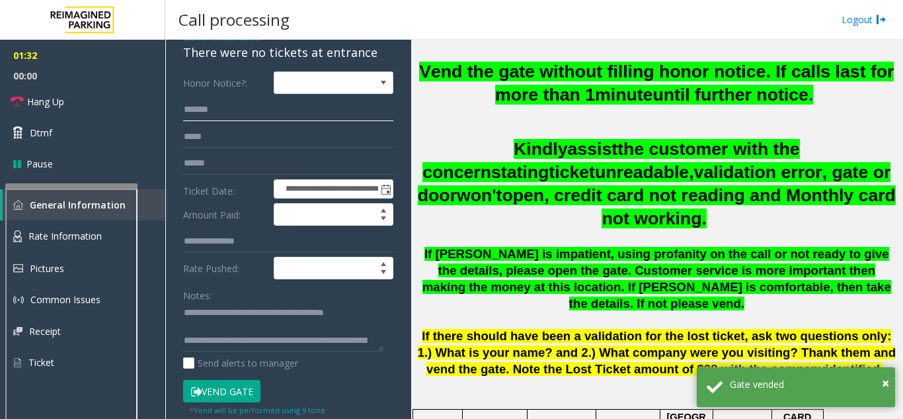
click at [220, 114] on input "******" at bounding box center [288, 110] width 210 height 22
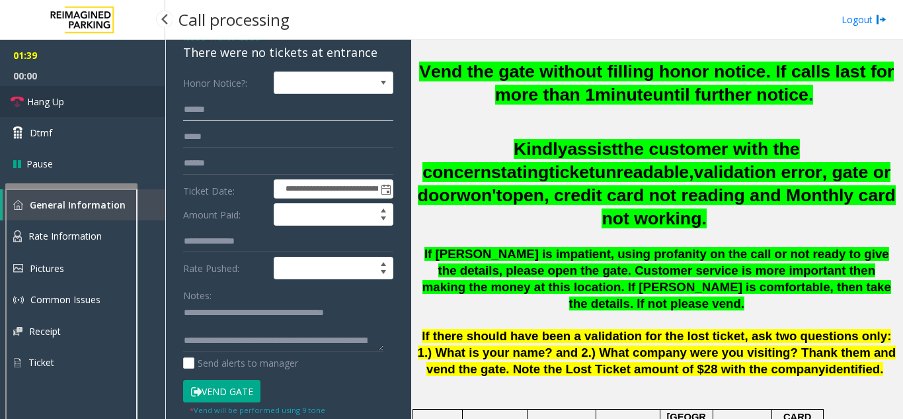
type input "*****"
click at [102, 113] on link "Hang Up" at bounding box center [82, 101] width 165 height 31
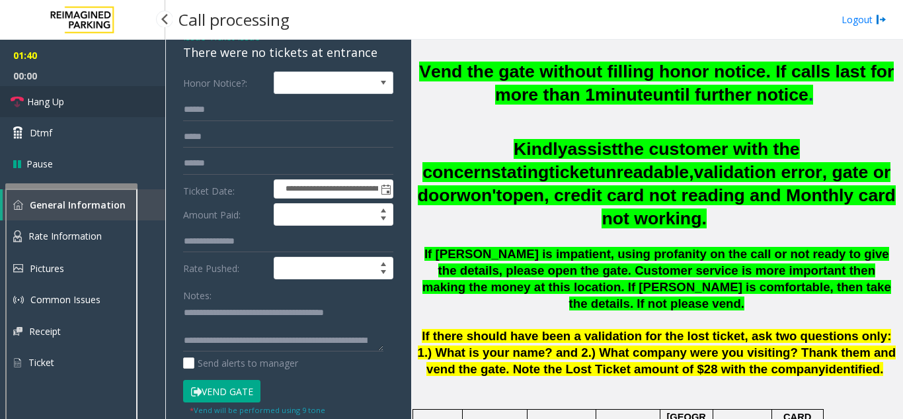
click at [102, 113] on link "Hang Up" at bounding box center [82, 101] width 165 height 31
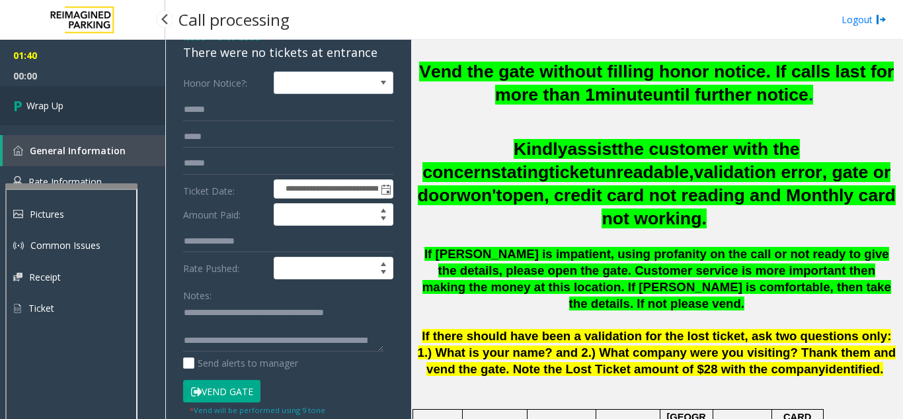
click at [102, 113] on link "Wrap Up" at bounding box center [82, 105] width 165 height 39
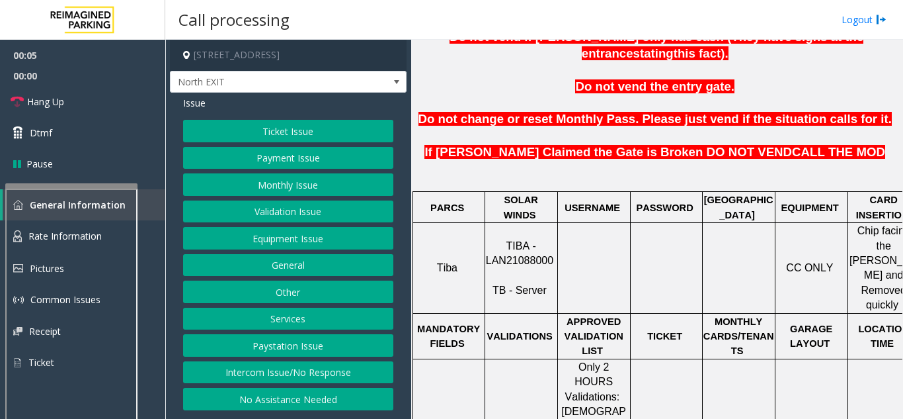
scroll to position [397, 0]
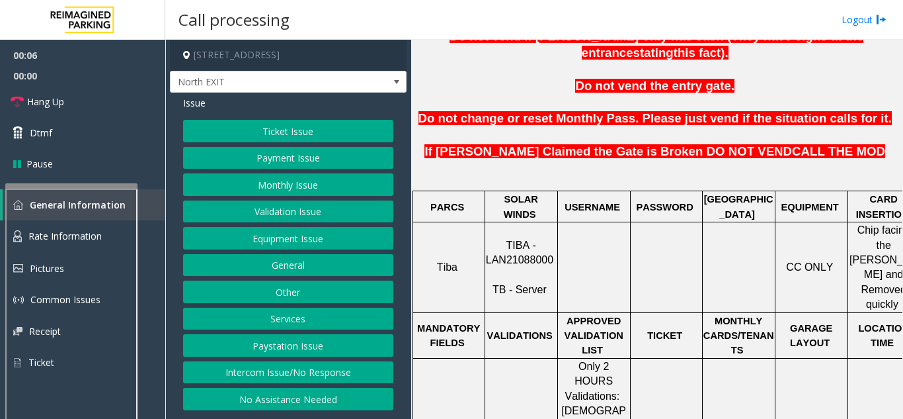
click at [252, 247] on button "Equipment Issue" at bounding box center [288, 238] width 210 height 22
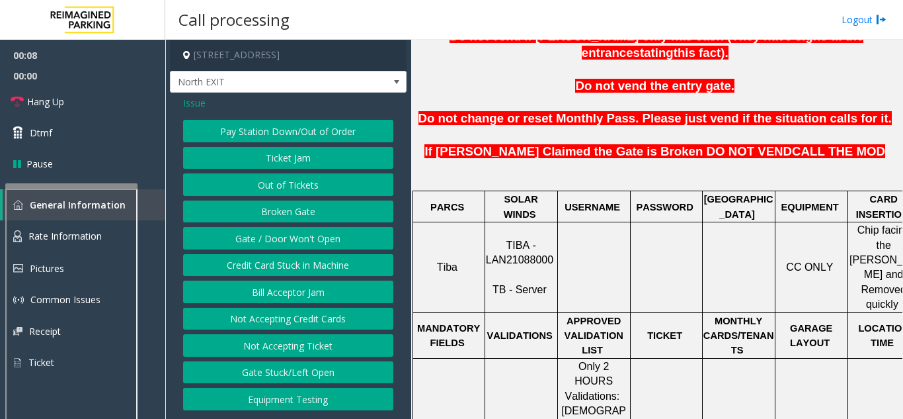
click at [292, 237] on button "Gate / Door Won't Open" at bounding box center [288, 238] width 210 height 22
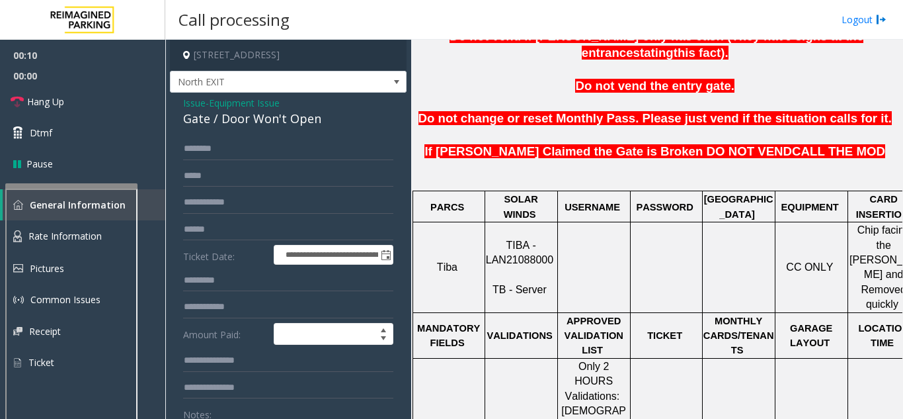
click at [538, 239] on span "TIBA - LAN21088000" at bounding box center [519, 252] width 67 height 26
click at [544, 239] on span "TIBA - LAN21088000" at bounding box center [519, 252] width 67 height 26
click at [542, 239] on span "TIBA - LAN21088000" at bounding box center [519, 252] width 67 height 26
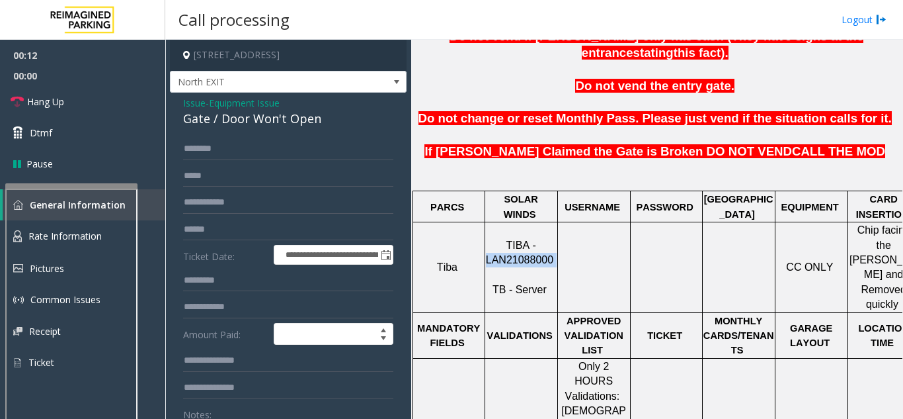
click at [542, 239] on span "TIBA - LAN21088000" at bounding box center [519, 252] width 67 height 26
copy p "LAN21088000"
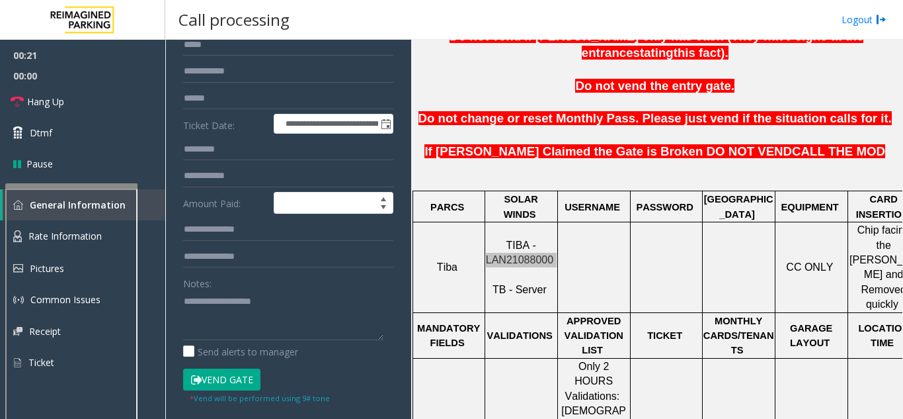
scroll to position [132, 0]
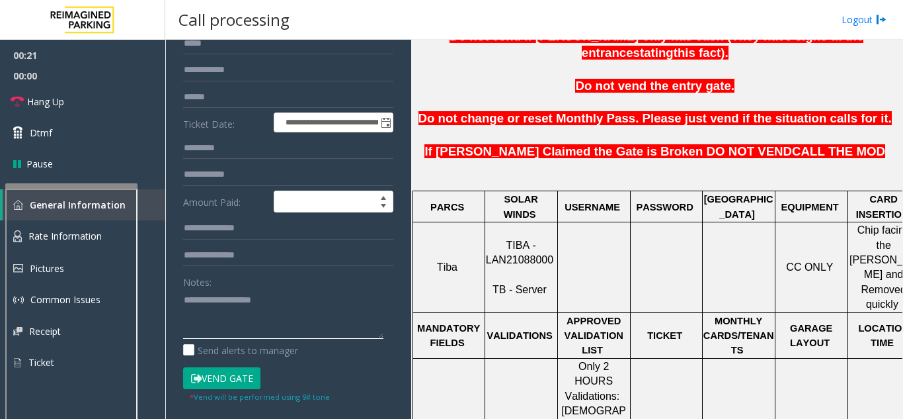
click at [273, 309] on textarea at bounding box center [283, 314] width 200 height 50
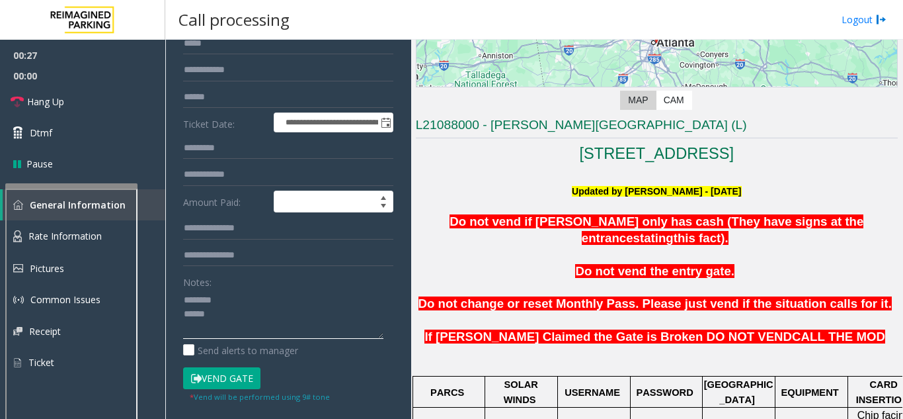
scroll to position [198, 0]
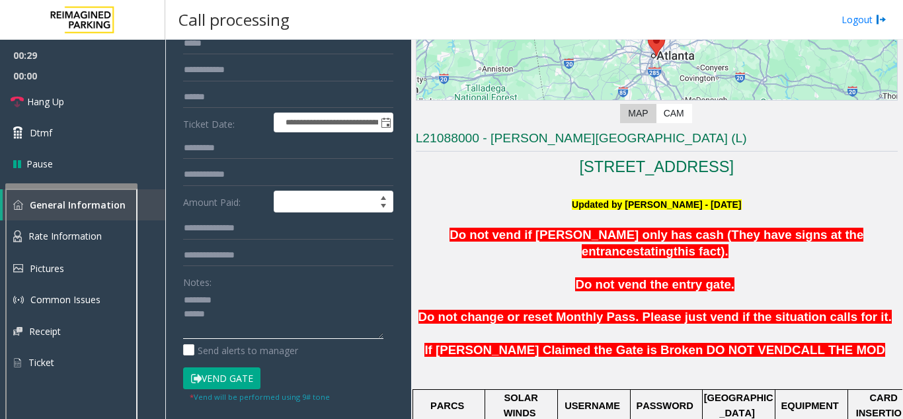
type textarea "******** *****"
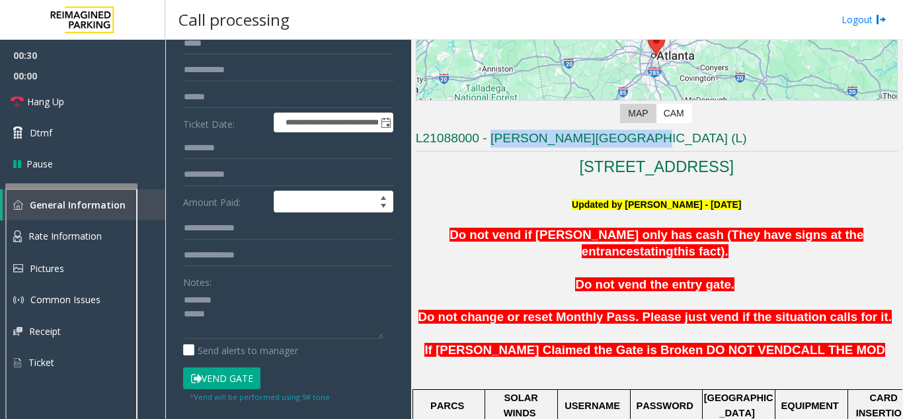
drag, startPoint x: 490, startPoint y: 136, endPoint x: 630, endPoint y: 134, distance: 139.6
click at [630, 134] on h3 "L21088000 - [PERSON_NAME][GEOGRAPHIC_DATA] (L)" at bounding box center [657, 141] width 482 height 22
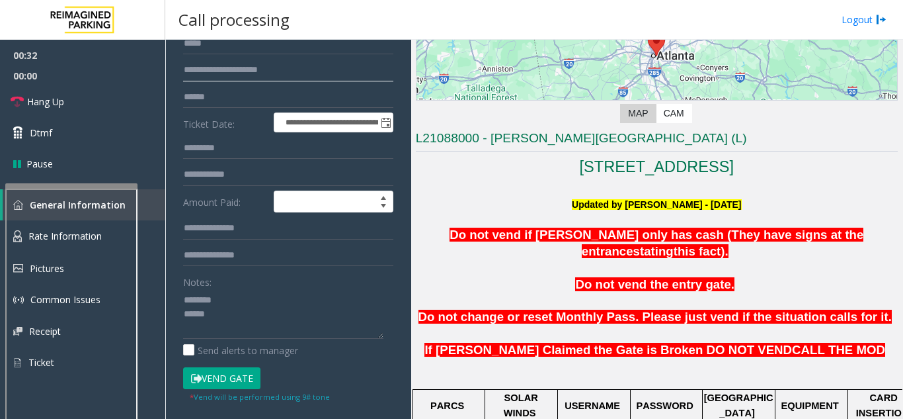
scroll to position [0, 0]
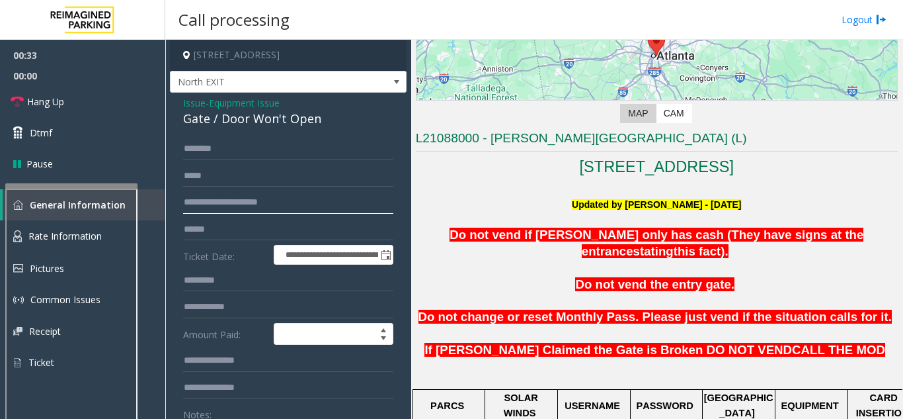
type input "**********"
click at [256, 102] on span "Equipment Issue" at bounding box center [244, 103] width 71 height 14
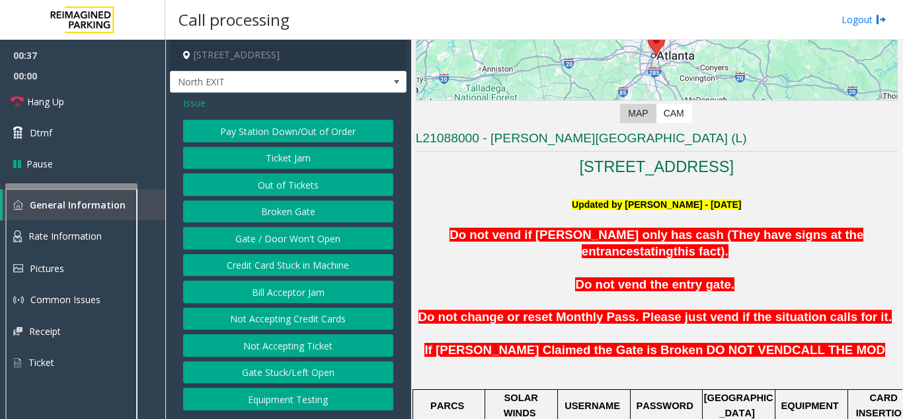
click at [196, 108] on span "Issue" at bounding box center [194, 103] width 22 height 14
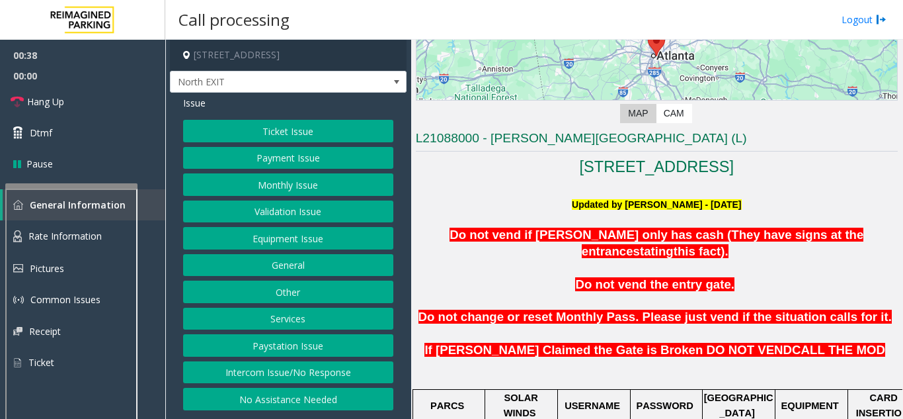
click at [307, 216] on button "Validation Issue" at bounding box center [288, 211] width 210 height 22
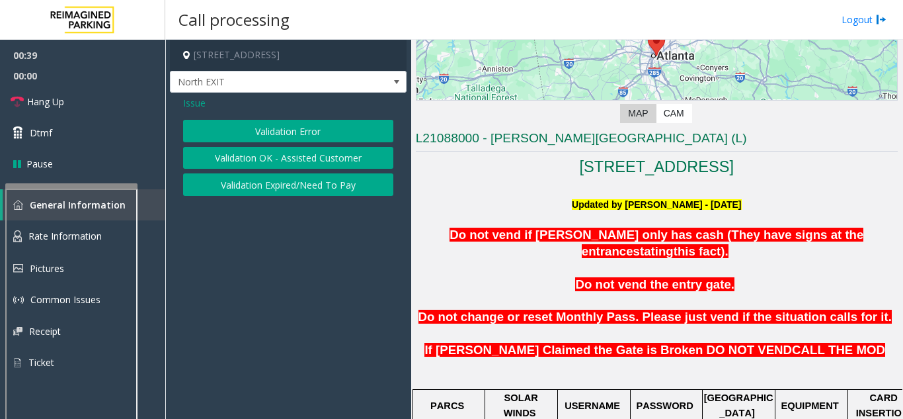
click at [268, 134] on button "Validation Error" at bounding box center [288, 131] width 210 height 22
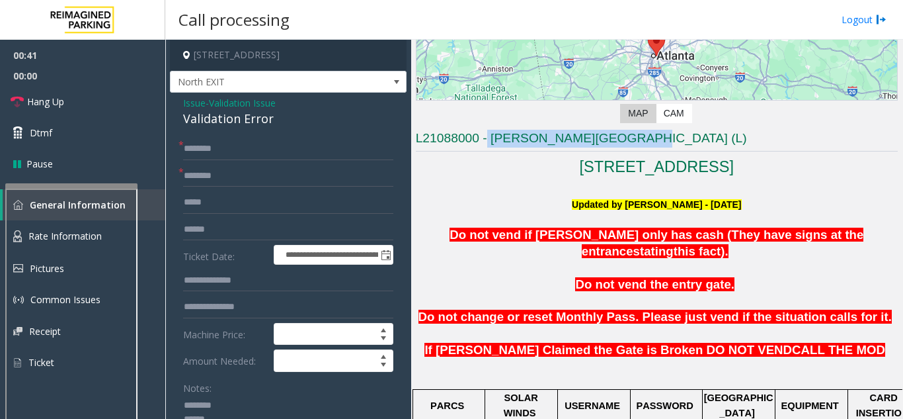
drag, startPoint x: 488, startPoint y: 138, endPoint x: 628, endPoint y: 132, distance: 140.3
click at [628, 132] on h3 "L21088000 - [PERSON_NAME][GEOGRAPHIC_DATA] (L)" at bounding box center [657, 141] width 482 height 22
click at [227, 237] on input "text" at bounding box center [288, 229] width 210 height 22
type input "*******"
drag, startPoint x: 491, startPoint y: 134, endPoint x: 632, endPoint y: 139, distance: 140.3
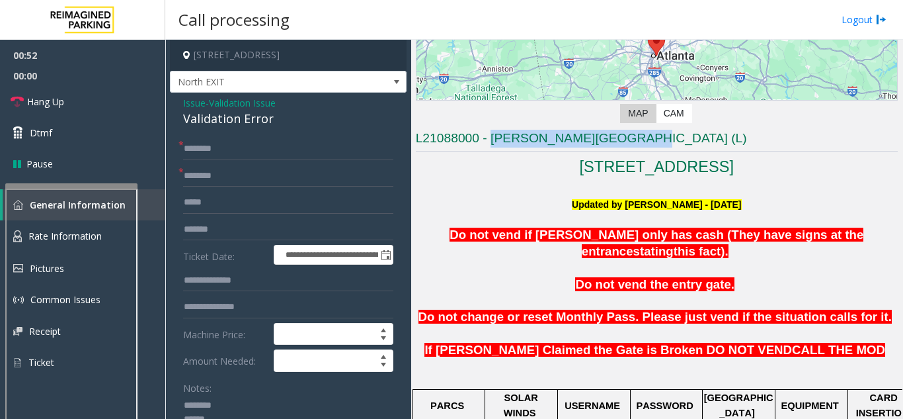
click at [632, 139] on h3 "L21088000 - [PERSON_NAME][GEOGRAPHIC_DATA] (L)" at bounding box center [657, 141] width 482 height 22
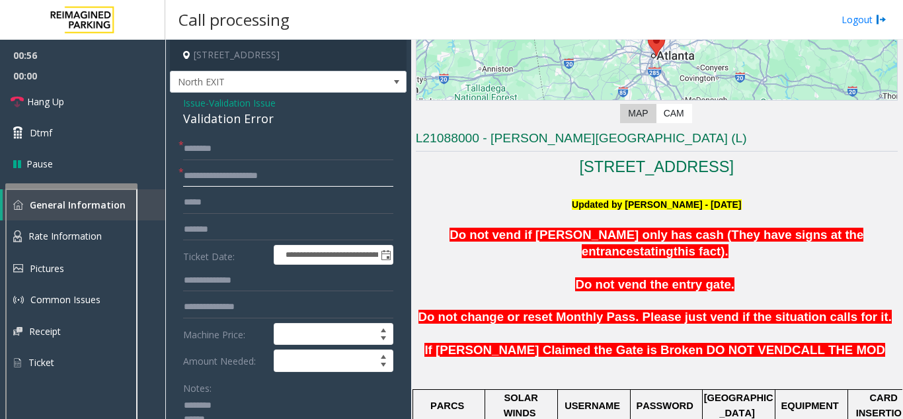
type input "**********"
drag, startPoint x: 185, startPoint y: 116, endPoint x: 275, endPoint y: 116, distance: 89.9
click at [275, 116] on div "Validation Error" at bounding box center [288, 119] width 210 height 18
copy div "Validation Error"
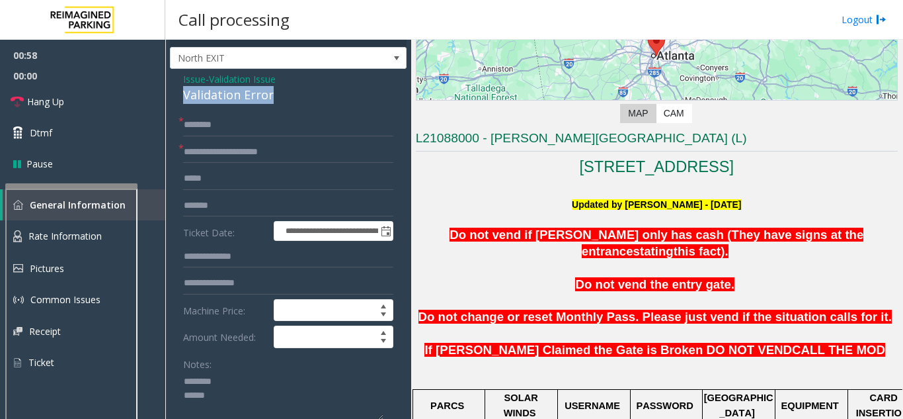
scroll to position [66, 0]
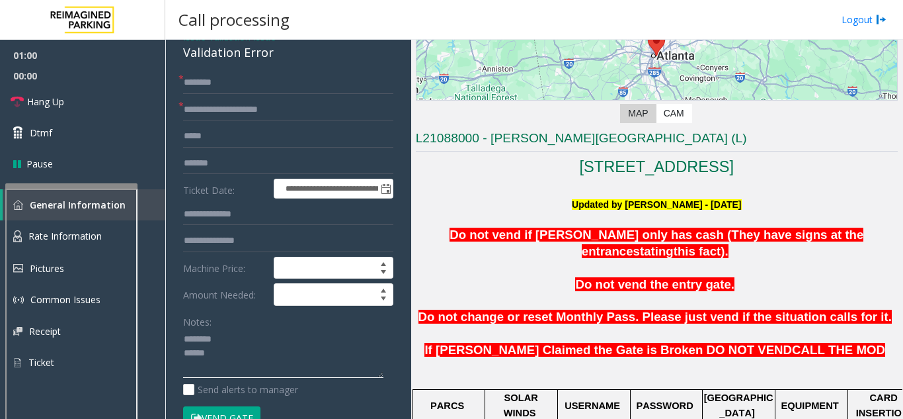
paste textarea "**********"
type textarea "**********"
click at [200, 162] on input "*******" at bounding box center [288, 163] width 210 height 22
drag, startPoint x: 225, startPoint y: 163, endPoint x: 265, endPoint y: 150, distance: 42.2
click at [265, 150] on form "**********" at bounding box center [288, 256] width 210 height 371
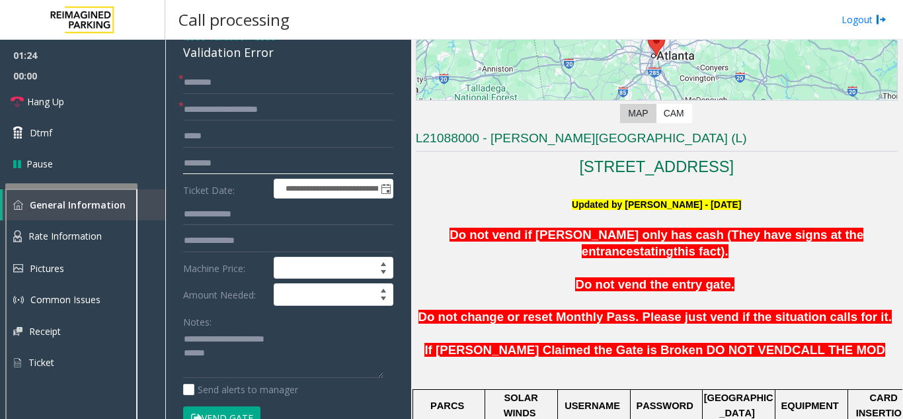
type input "*******"
click at [239, 77] on input "text" at bounding box center [288, 82] width 210 height 22
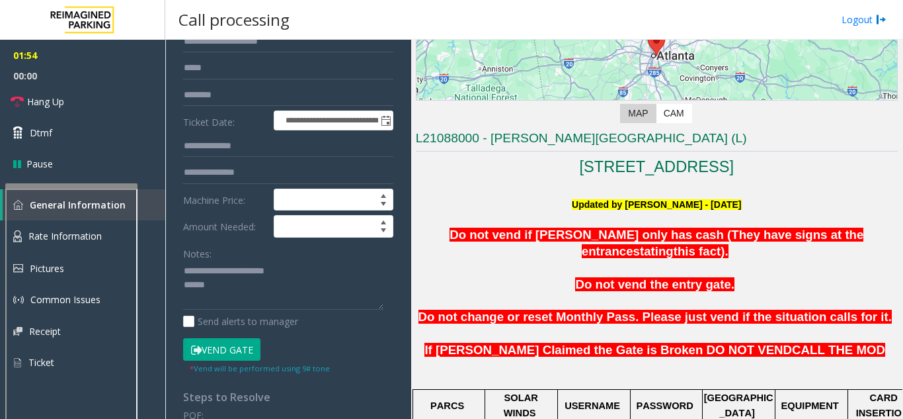
scroll to position [198, 0]
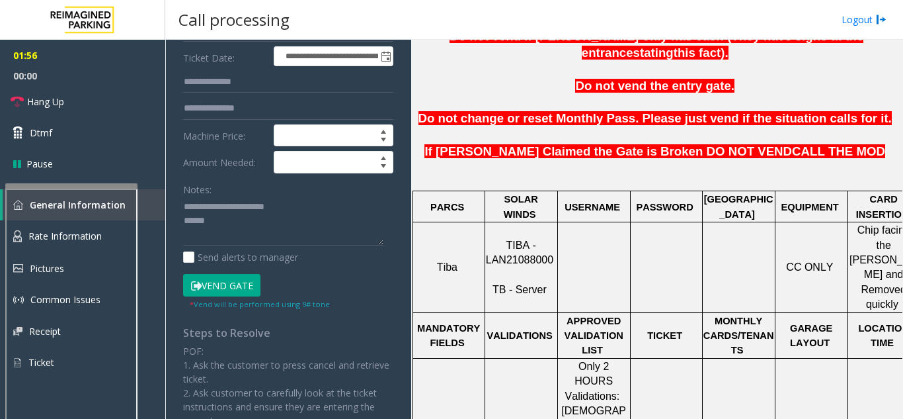
type input "*****"
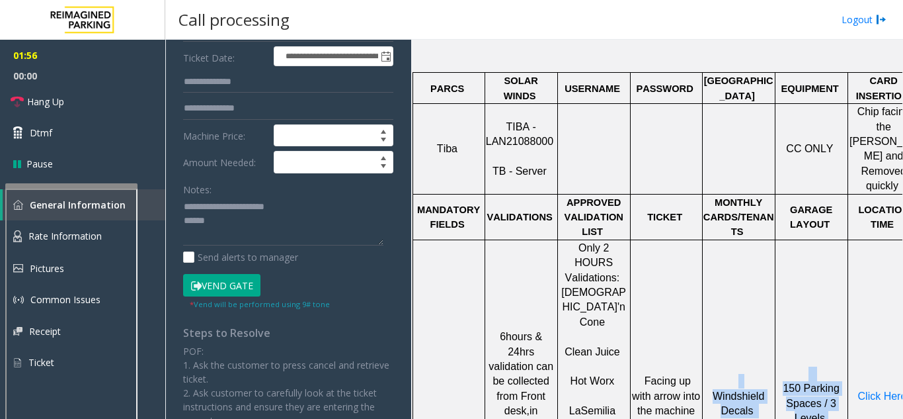
drag, startPoint x: 751, startPoint y: 408, endPoint x: 841, endPoint y: 412, distance: 90.0
click at [841, 412] on div "Main Revenue Control Manufacturer: TIBA ← Move left → Move right ↑ Move up ↓ Mo…" at bounding box center [656, 229] width 491 height 379
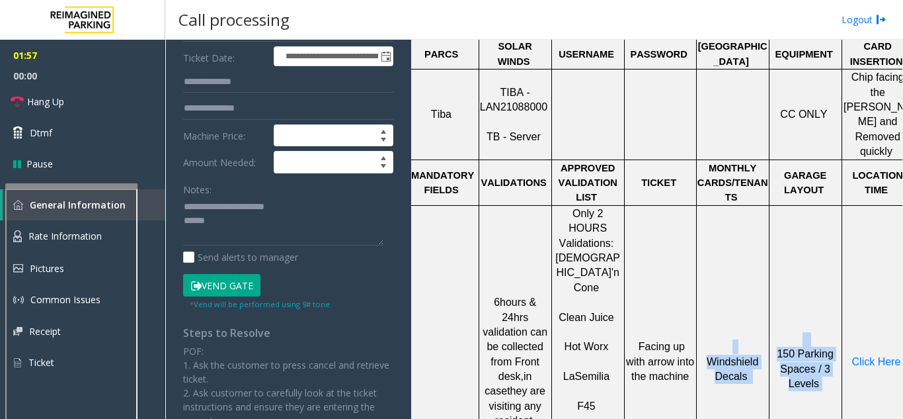
scroll to position [550, 28]
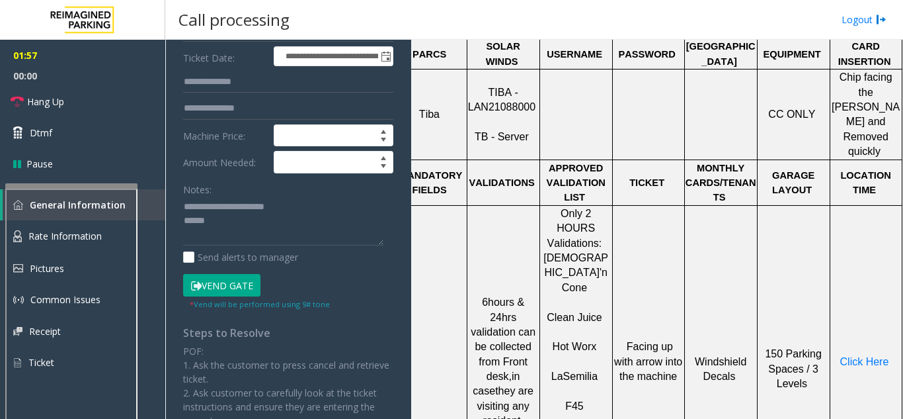
click at [869, 294] on td "Click Here" at bounding box center [866, 361] width 72 height 312
click at [862, 356] on span "Click Here" at bounding box center [864, 361] width 49 height 11
click at [225, 292] on button "Vend Gate" at bounding box center [221, 285] width 77 height 22
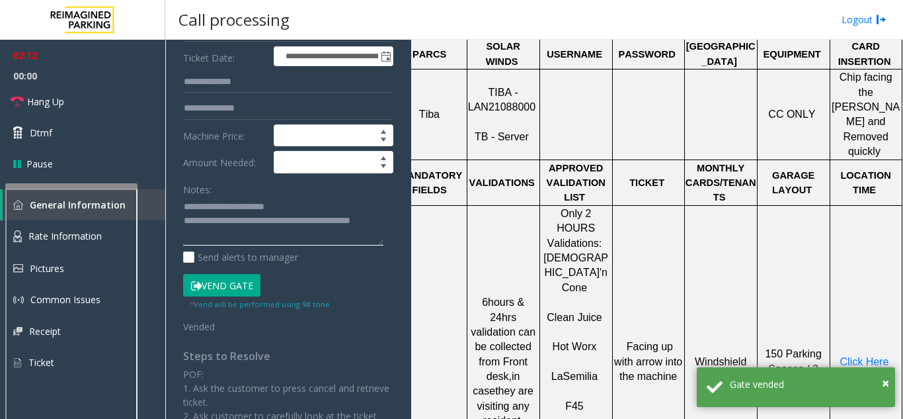
scroll to position [66, 0]
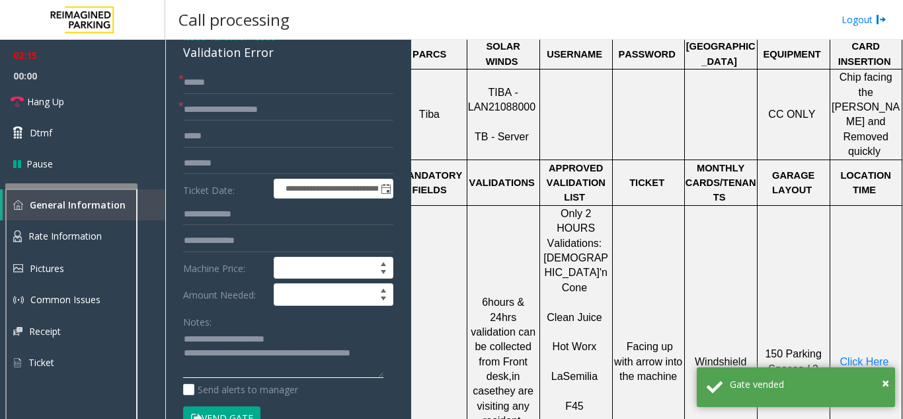
type textarea "**********"
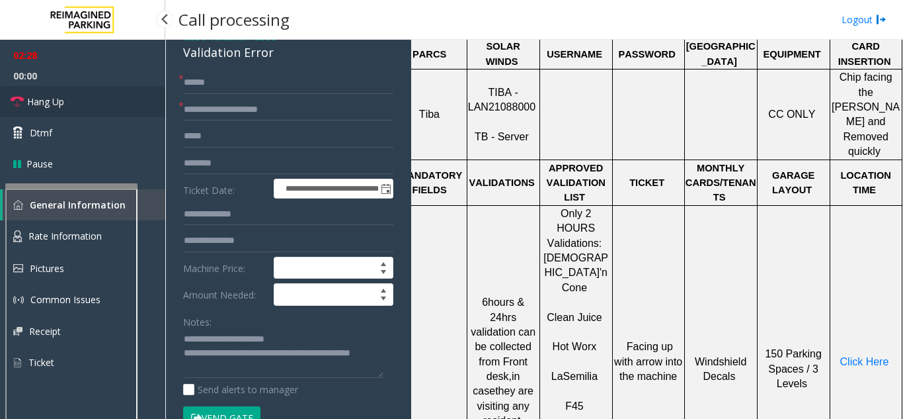
click at [83, 91] on link "Hang Up" at bounding box center [82, 101] width 165 height 31
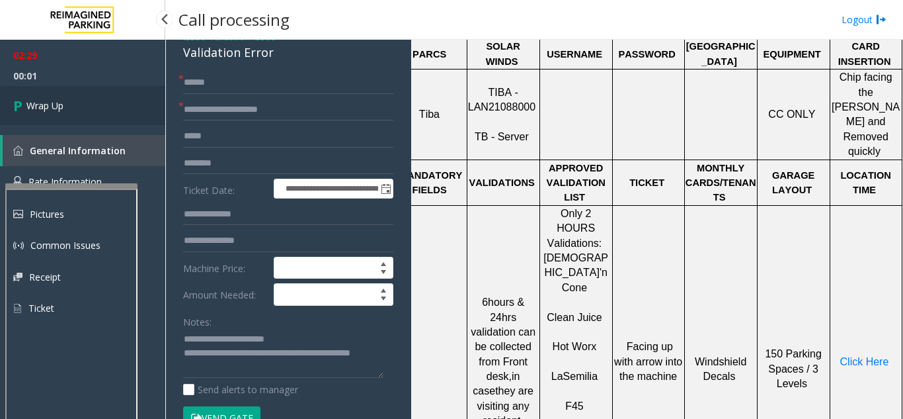
click at [46, 112] on span "Wrap Up" at bounding box center [44, 106] width 37 height 14
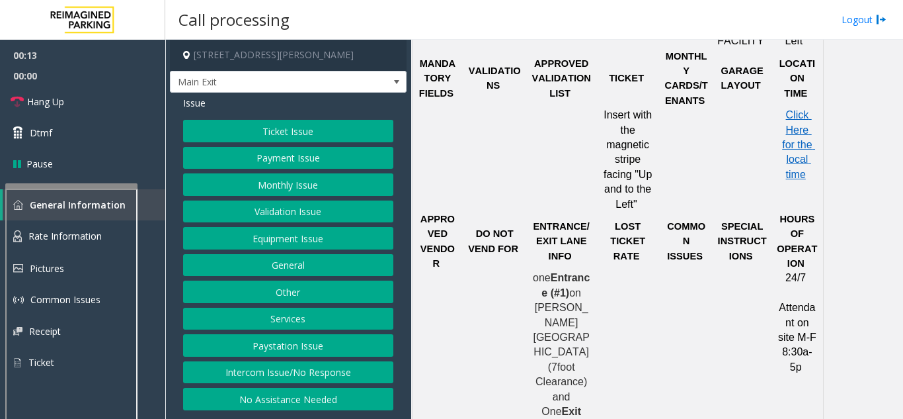
scroll to position [926, 0]
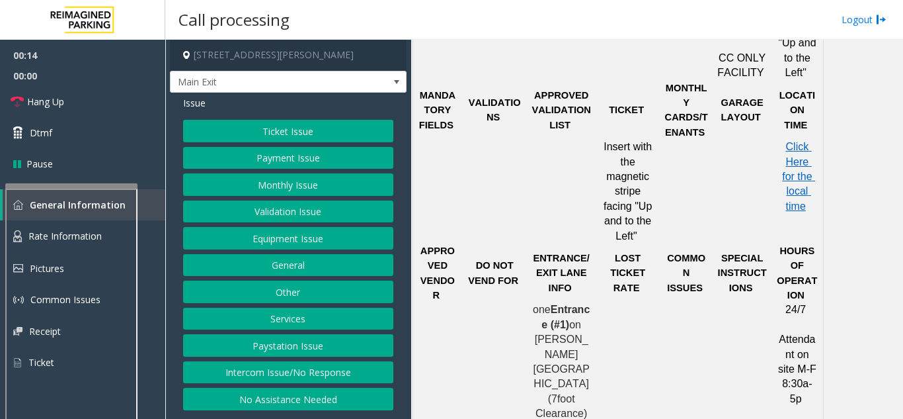
click at [327, 138] on button "Ticket Issue" at bounding box center [288, 131] width 210 height 22
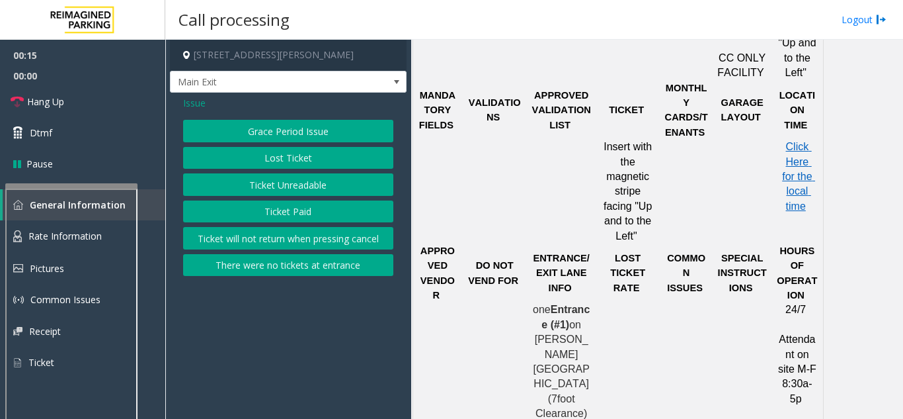
click at [307, 168] on button "Lost Ticket" at bounding box center [288, 158] width 210 height 22
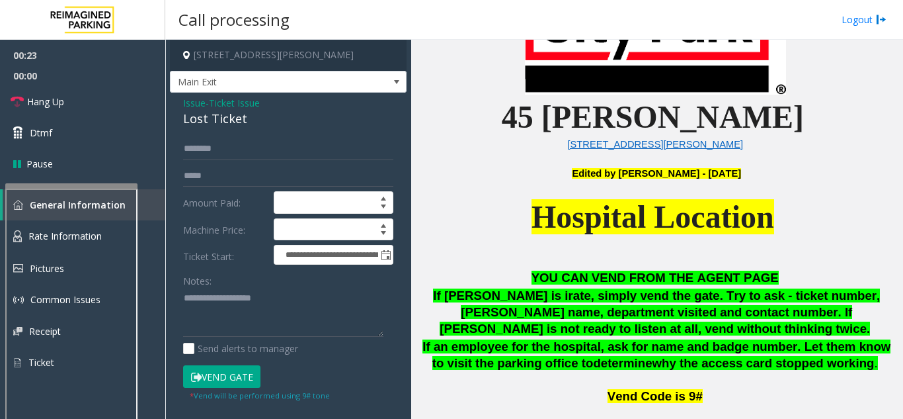
scroll to position [397, 0]
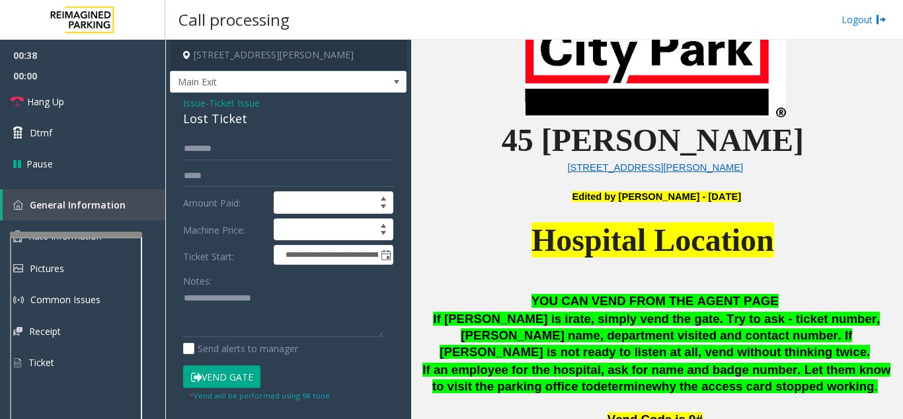
click at [110, 237] on div at bounding box center [76, 233] width 132 height 5
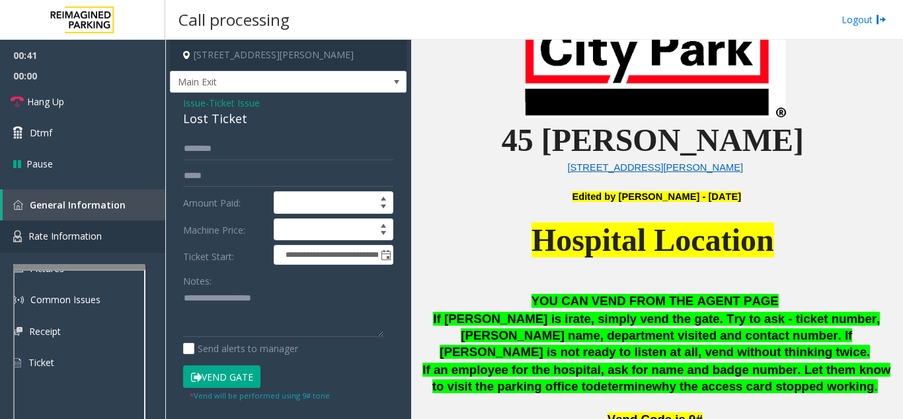
click at [91, 270] on div at bounding box center [79, 419] width 132 height 310
click at [77, 235] on span "Rate Information" at bounding box center [64, 235] width 73 height 13
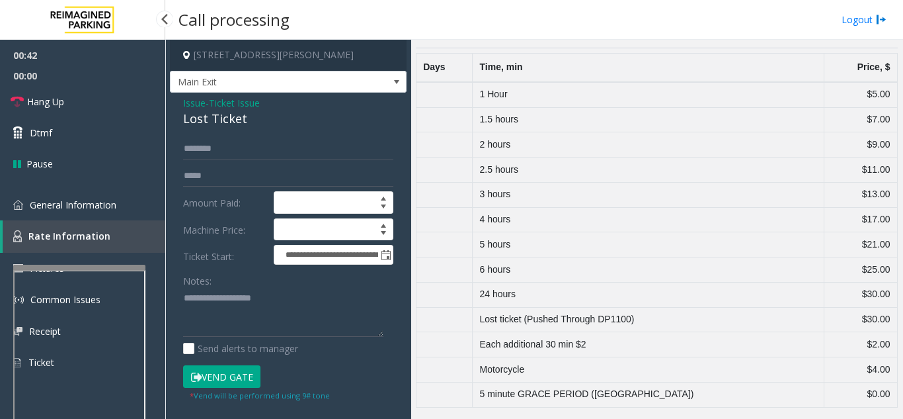
scroll to position [302, 0]
click at [57, 206] on span "General Information" at bounding box center [73, 204] width 87 height 13
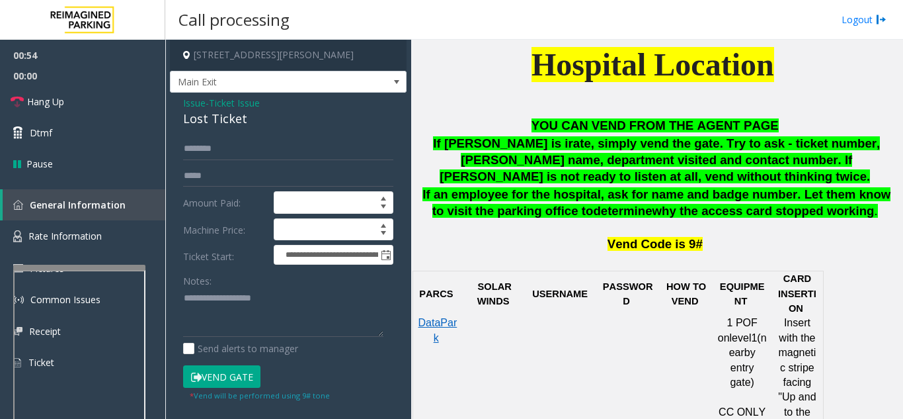
scroll to position [595, 0]
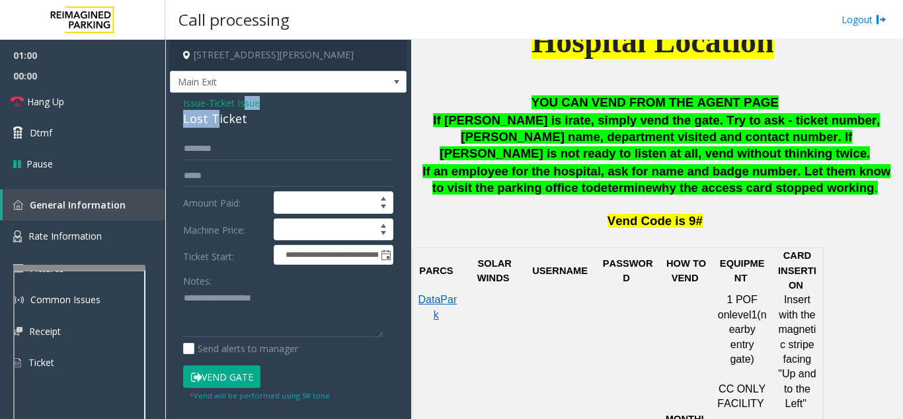
drag, startPoint x: 247, startPoint y: 110, endPoint x: 216, endPoint y: 116, distance: 31.1
click at [216, 116] on div "Issue - Ticket Issue Lost Ticket" at bounding box center [288, 112] width 210 height 32
click at [246, 125] on div "Lost Ticket" at bounding box center [288, 119] width 210 height 18
drag, startPoint x: 243, startPoint y: 123, endPoint x: 177, endPoint y: 103, distance: 68.4
click at [177, 103] on div "**********" at bounding box center [288, 298] width 237 height 411
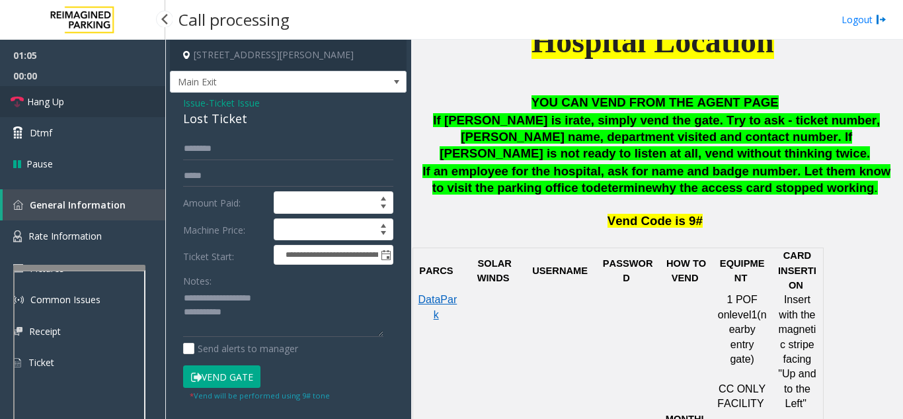
click at [68, 106] on link "Hang Up" at bounding box center [82, 101] width 165 height 31
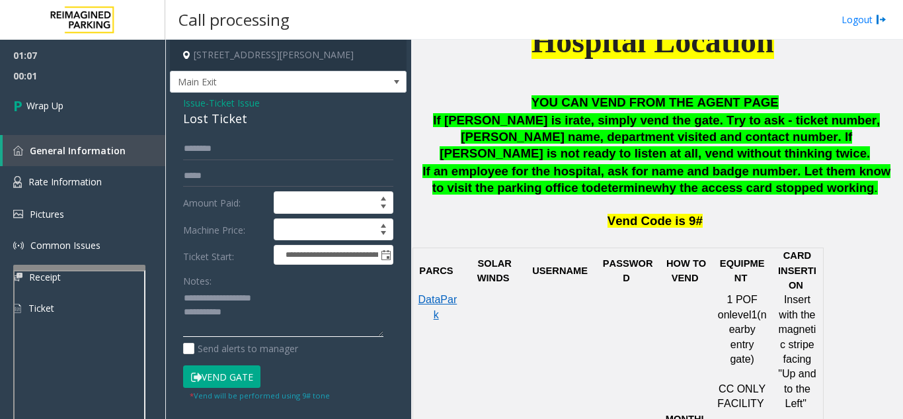
click at [251, 313] on textarea at bounding box center [283, 313] width 200 height 50
click at [222, 329] on textarea at bounding box center [283, 313] width 200 height 50
paste textarea "**********"
click at [307, 321] on textarea at bounding box center [283, 313] width 200 height 50
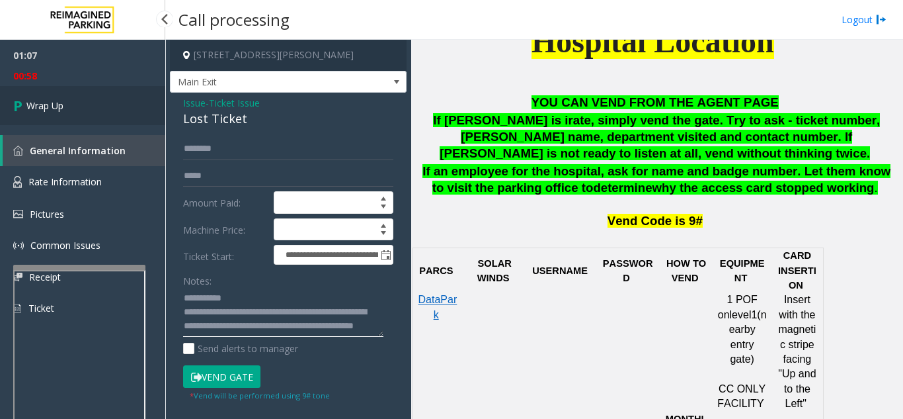
type textarea "**********"
click at [106, 112] on link "Wrap Up" at bounding box center [82, 105] width 165 height 39
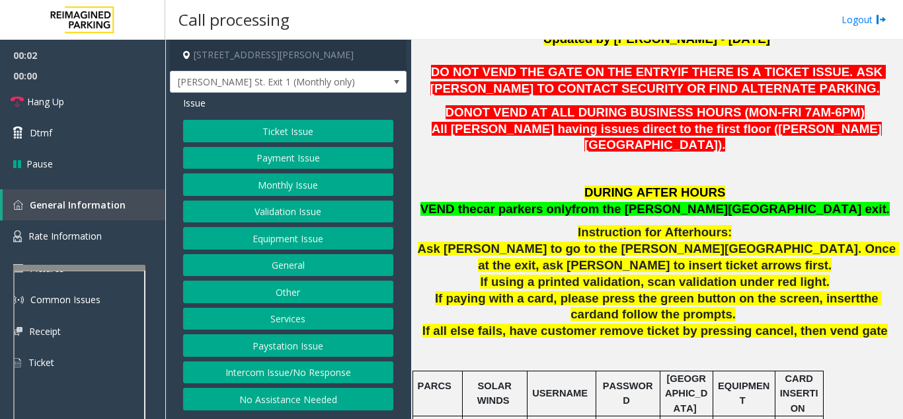
scroll to position [397, 0]
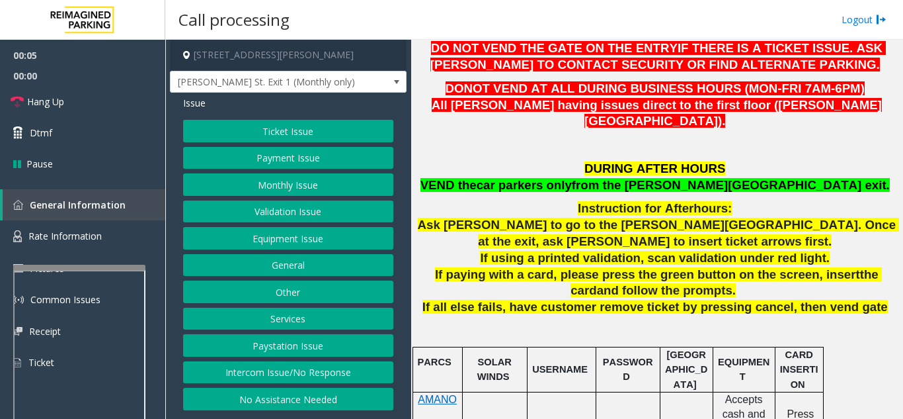
click at [315, 344] on button "Paystation Issue" at bounding box center [288, 345] width 210 height 22
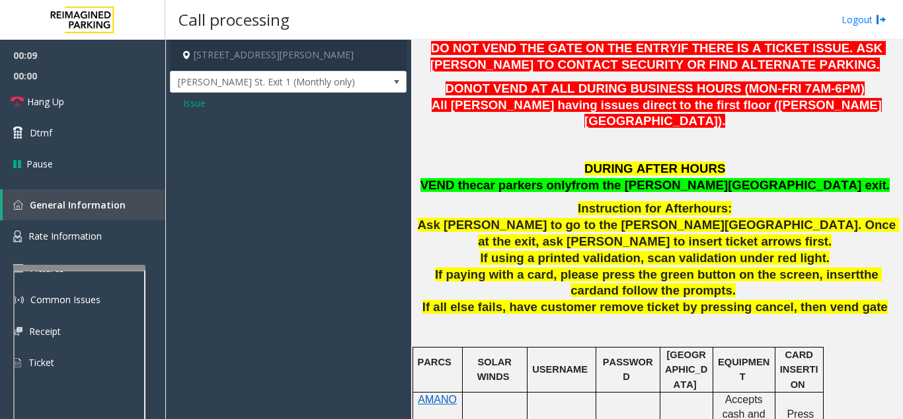
click at [190, 108] on span "Issue" at bounding box center [194, 103] width 22 height 14
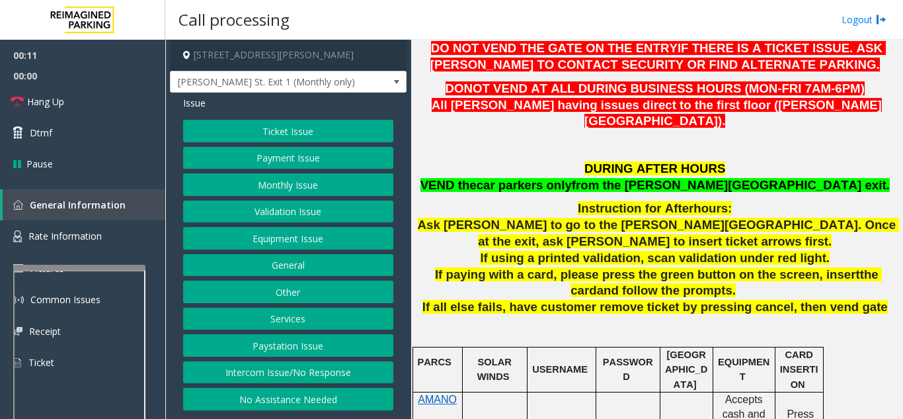
click at [298, 270] on button "General" at bounding box center [288, 265] width 210 height 22
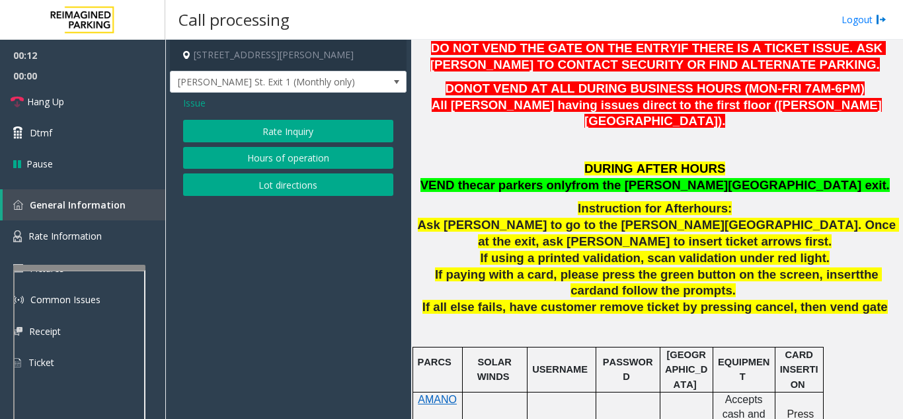
click at [192, 95] on div "Issue Rate Inquiry Hours of operation Lot directions" at bounding box center [288, 148] width 237 height 110
click at [194, 103] on span "Issue" at bounding box center [194, 103] width 22 height 14
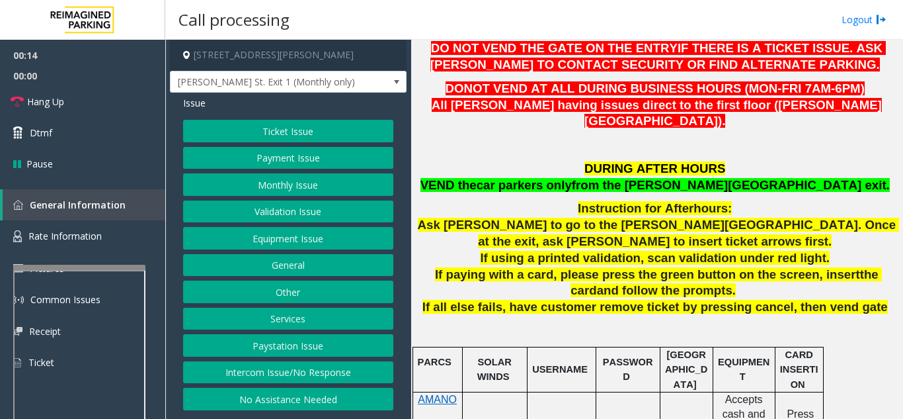
drag, startPoint x: 296, startPoint y: 243, endPoint x: 304, endPoint y: 263, distance: 21.1
click at [304, 263] on div "Ticket Issue Payment Issue Monthly Issue Validation Issue Equipment Issue Gener…" at bounding box center [288, 265] width 210 height 290
click at [304, 263] on button "General" at bounding box center [288, 265] width 210 height 22
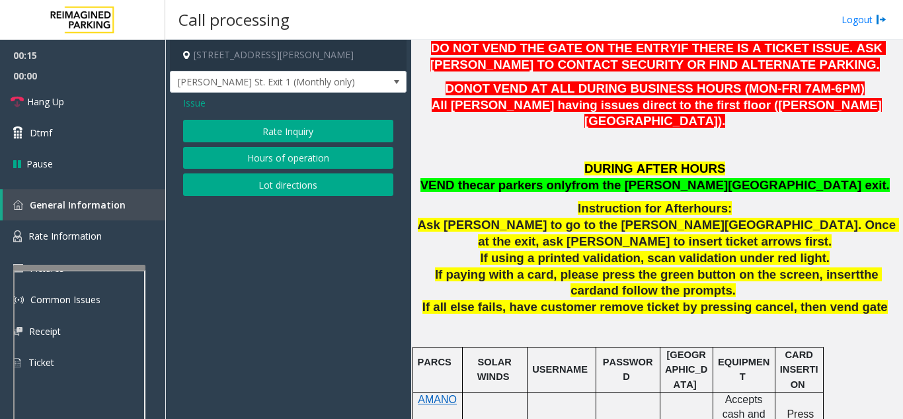
click at [198, 102] on span "Issue" at bounding box center [194, 103] width 22 height 14
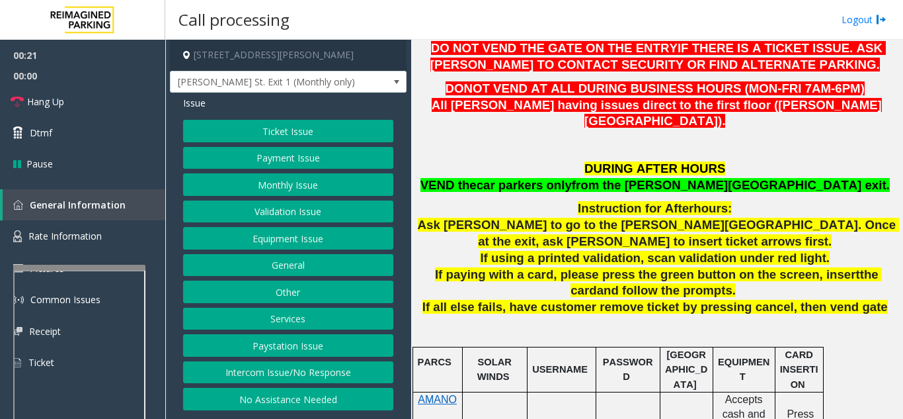
click at [302, 302] on button "Other" at bounding box center [288, 291] width 210 height 22
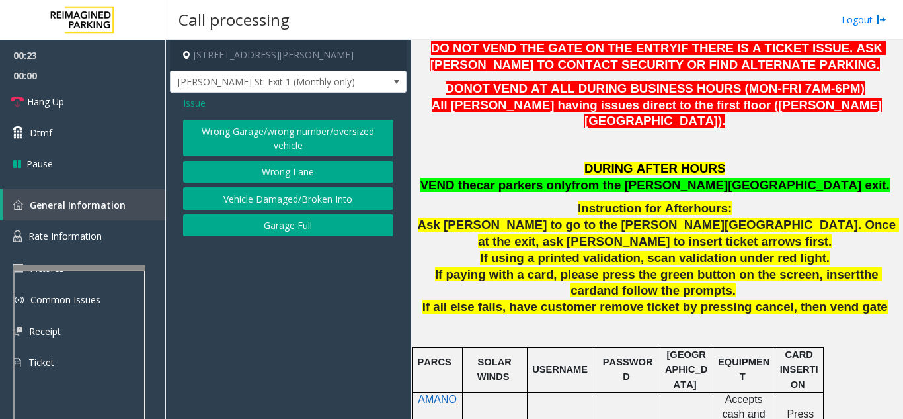
click at [269, 183] on button "Wrong Lane" at bounding box center [288, 172] width 210 height 22
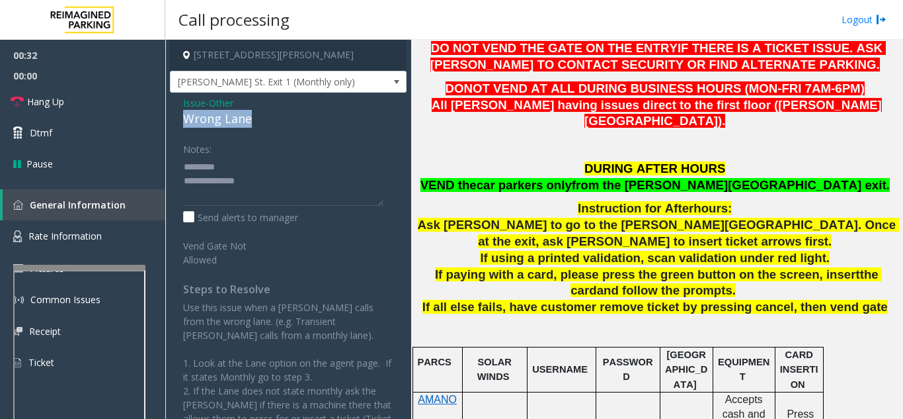
drag, startPoint x: 183, startPoint y: 118, endPoint x: 255, endPoint y: 121, distance: 71.5
click at [255, 121] on div "Wrong Lane" at bounding box center [288, 119] width 210 height 18
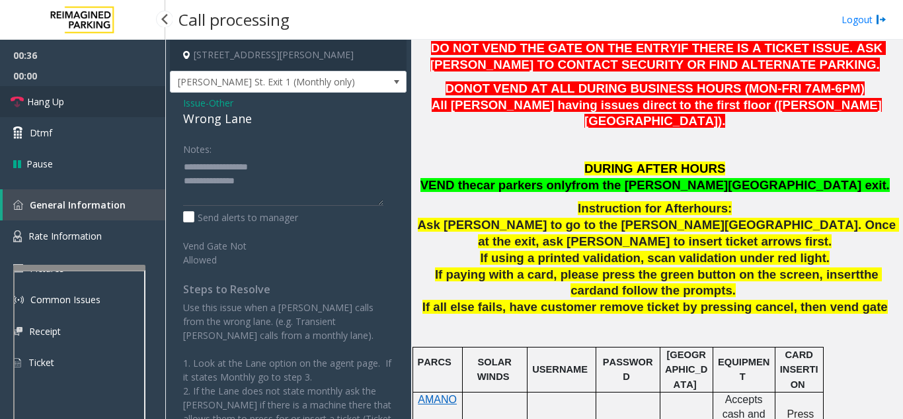
click at [60, 108] on link "Hang Up" at bounding box center [82, 101] width 165 height 31
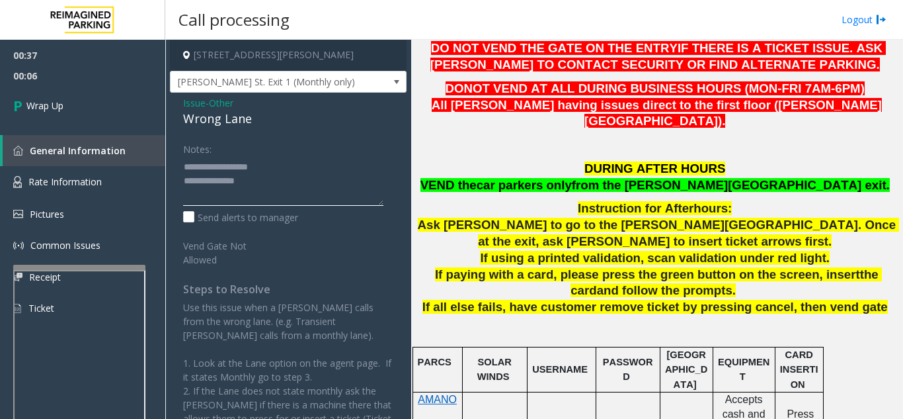
click at [252, 184] on textarea at bounding box center [283, 181] width 200 height 50
paste textarea "**********"
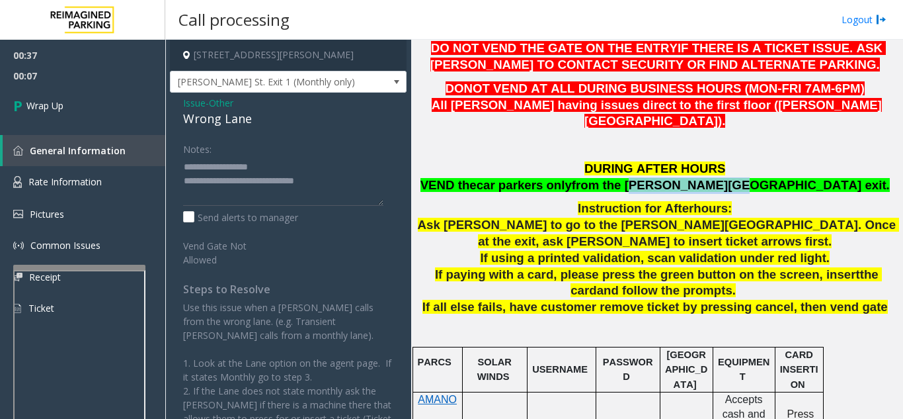
drag, startPoint x: 706, startPoint y: 167, endPoint x: 786, endPoint y: 168, distance: 80.0
click at [786, 168] on p "DURING AFTER HOURS VEND the car parkers only from the BOONE Ave exit." at bounding box center [657, 177] width 482 height 33
copy span "BOONE Ave exit."
click at [335, 179] on textarea at bounding box center [283, 181] width 200 height 50
paste textarea "**********"
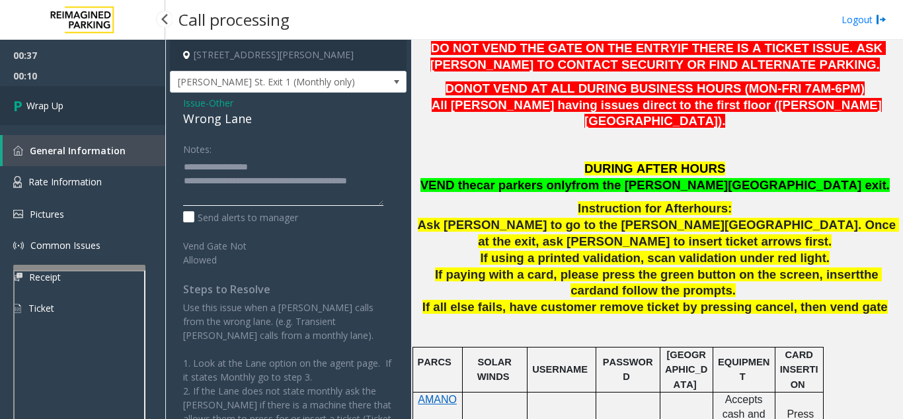
type textarea "**********"
click at [40, 114] on link "Wrap Up" at bounding box center [82, 105] width 165 height 39
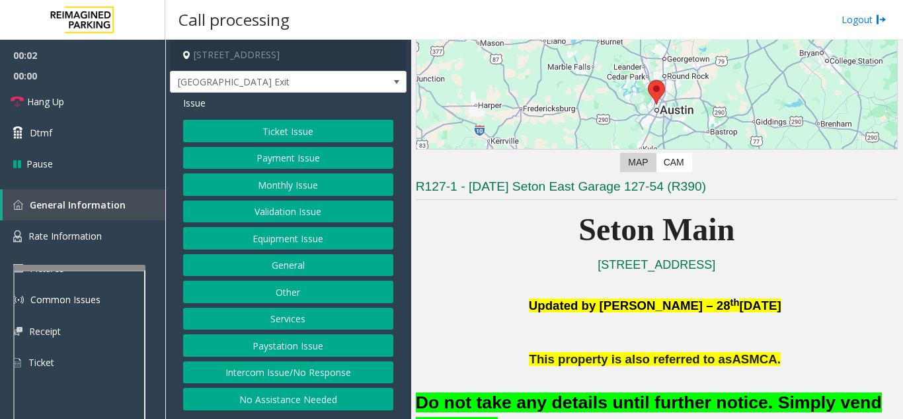
scroll to position [198, 0]
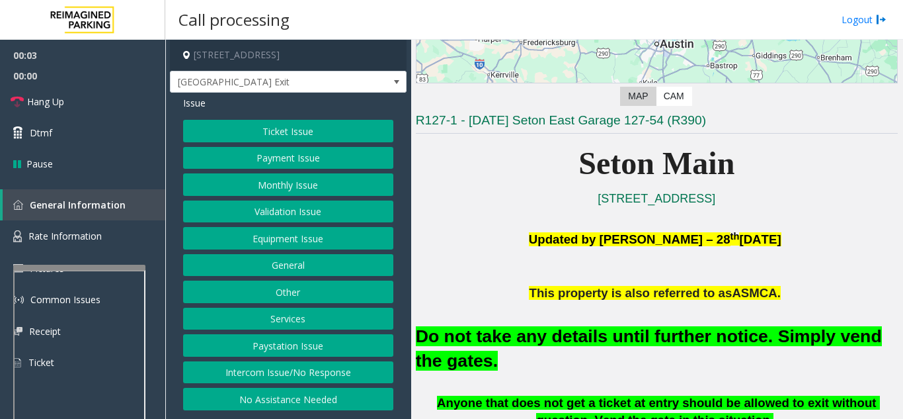
click at [319, 236] on button "Equipment Issue" at bounding box center [288, 238] width 210 height 22
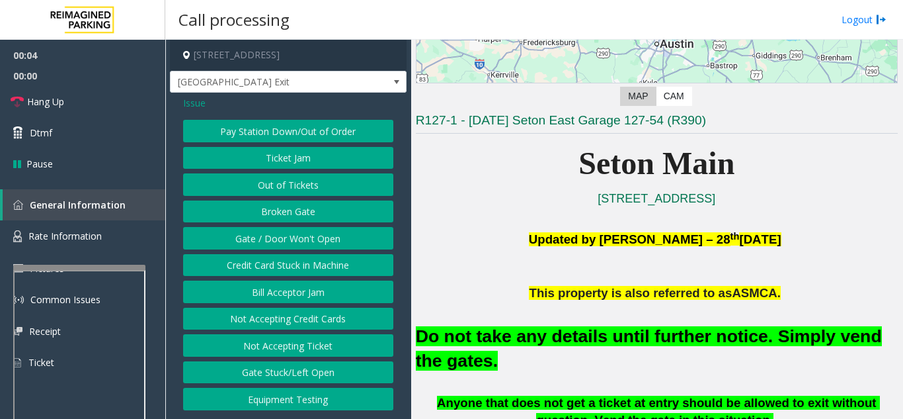
click at [329, 243] on button "Gate / Door Won't Open" at bounding box center [288, 238] width 210 height 22
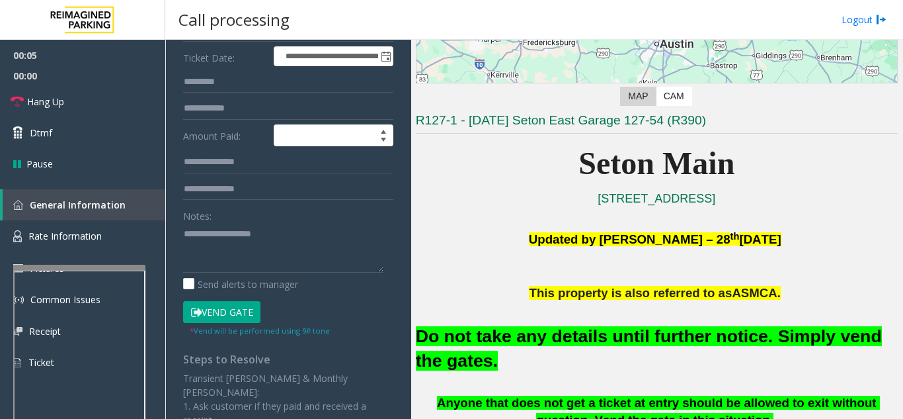
click at [234, 317] on button "Vend Gate" at bounding box center [221, 312] width 77 height 22
click at [432, 345] on font "Do not take any details until further notice. Simply vend the gates." at bounding box center [649, 348] width 466 height 44
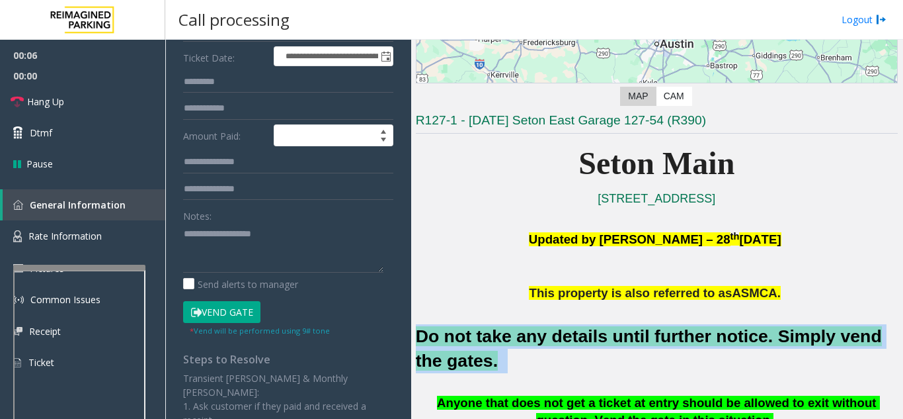
drag, startPoint x: 432, startPoint y: 345, endPoint x: 486, endPoint y: 345, distance: 53.6
click at [433, 345] on font "Do not take any details until further notice. Simply vend the gates." at bounding box center [649, 348] width 466 height 44
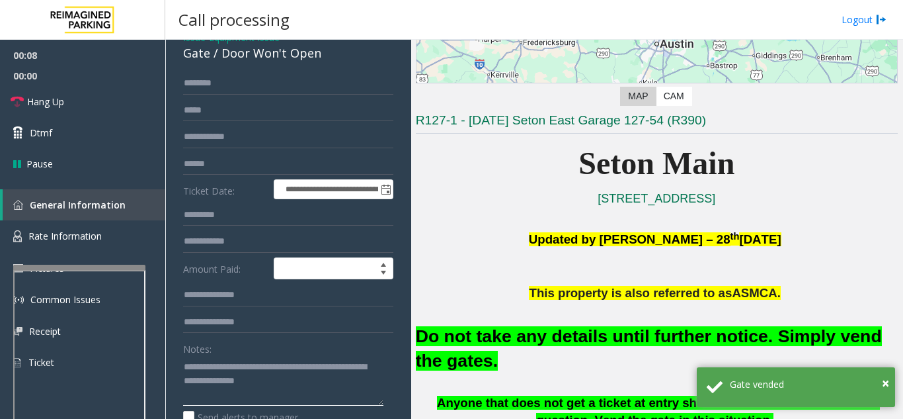
scroll to position [0, 0]
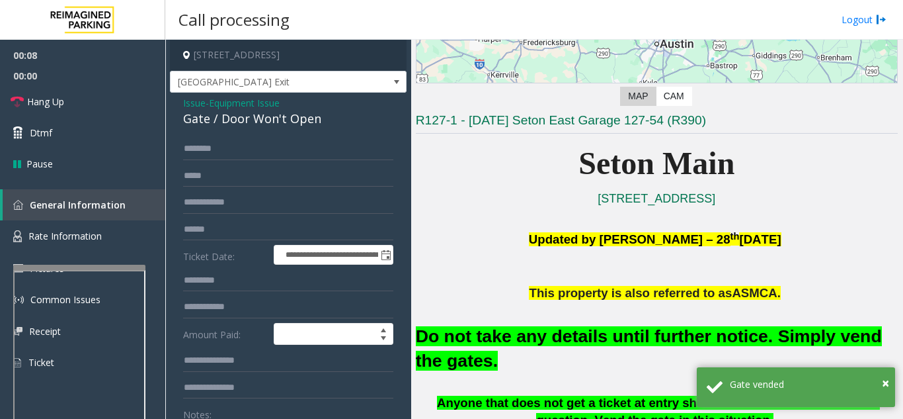
type textarea "**********"
click at [222, 99] on span "Equipment Issue" at bounding box center [244, 103] width 71 height 14
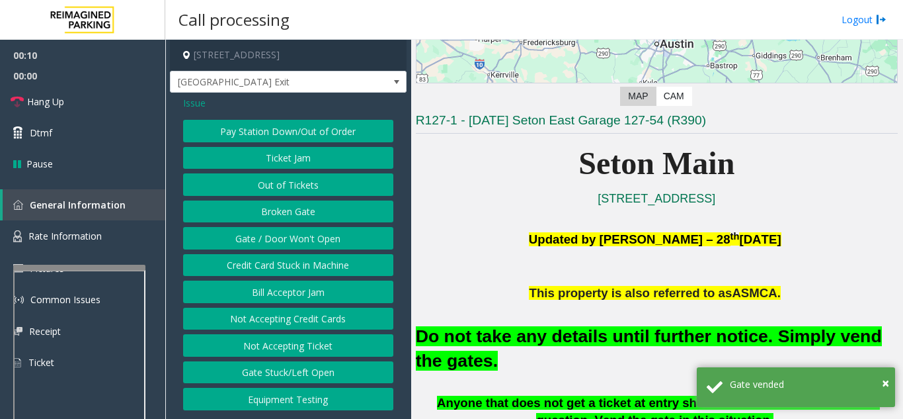
click at [202, 106] on span "Issue" at bounding box center [194, 103] width 22 height 14
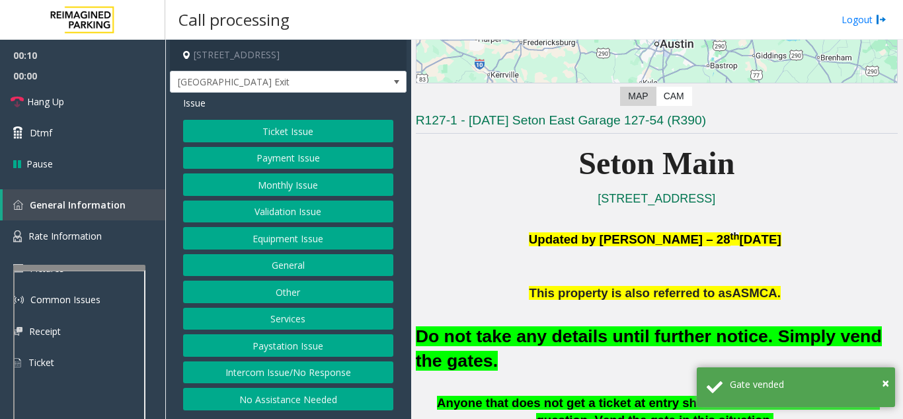
click at [241, 129] on button "Ticket Issue" at bounding box center [288, 131] width 210 height 22
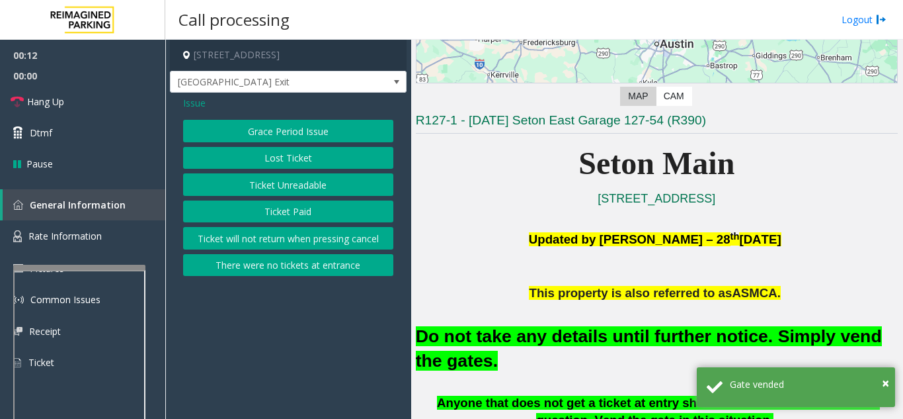
click at [310, 265] on button "There were no tickets at entrance" at bounding box center [288, 265] width 210 height 22
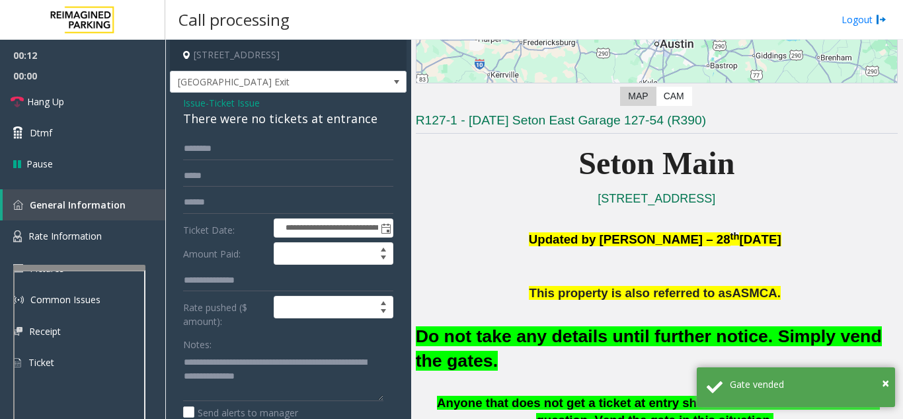
click at [230, 110] on div "There were no tickets at entrance" at bounding box center [288, 119] width 210 height 18
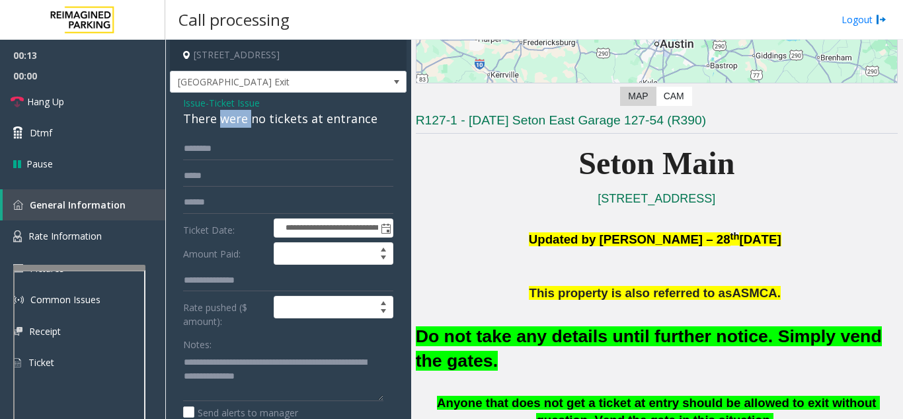
click at [230, 110] on div "There were no tickets at entrance" at bounding box center [288, 119] width 210 height 18
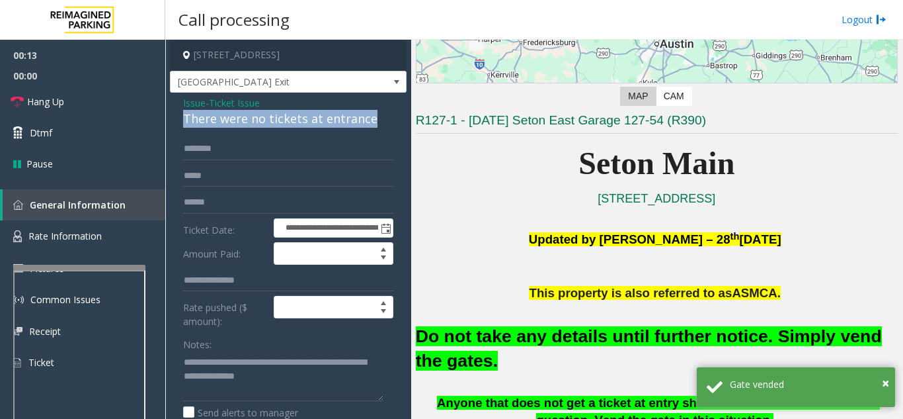
click at [230, 110] on div "There were no tickets at entrance" at bounding box center [288, 119] width 210 height 18
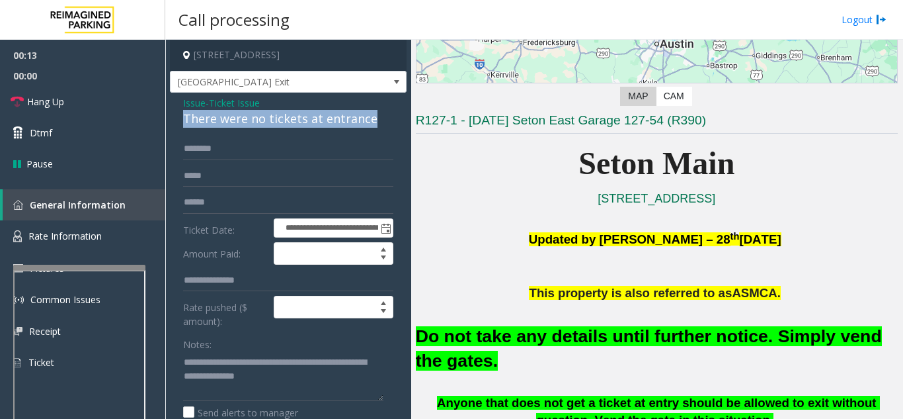
drag, startPoint x: 309, startPoint y: 122, endPoint x: 339, endPoint y: 140, distance: 34.9
click at [309, 122] on div "There were no tickets at entrance" at bounding box center [288, 119] width 210 height 18
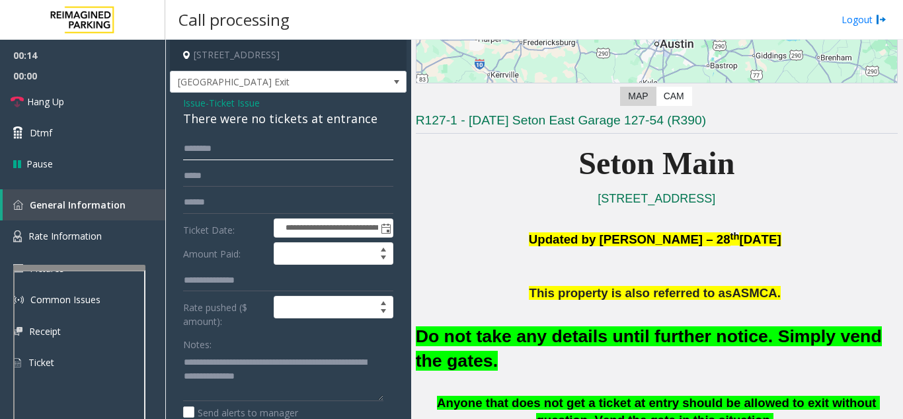
click at [350, 140] on input "text" at bounding box center [288, 149] width 210 height 22
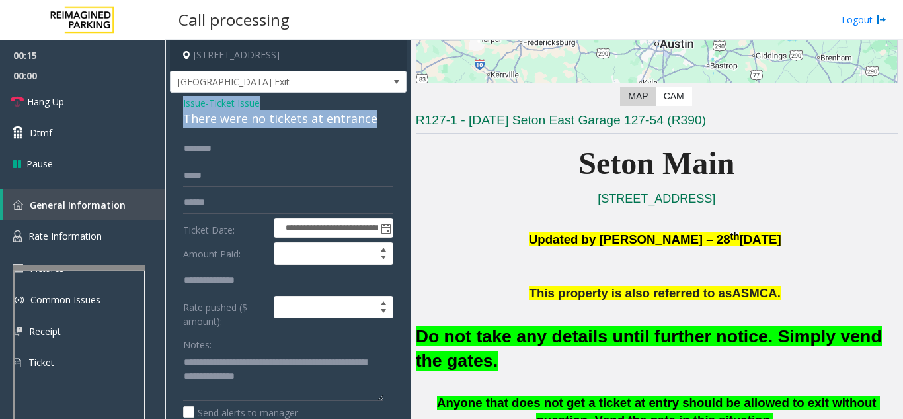
drag, startPoint x: 368, startPoint y: 122, endPoint x: 181, endPoint y: 108, distance: 188.3
click at [181, 108] on div "**********" at bounding box center [288, 379] width 237 height 572
copy div "Issue - Ticket Issue There were no tickets at entrance"
click at [117, 102] on link "Hang Up" at bounding box center [82, 101] width 165 height 31
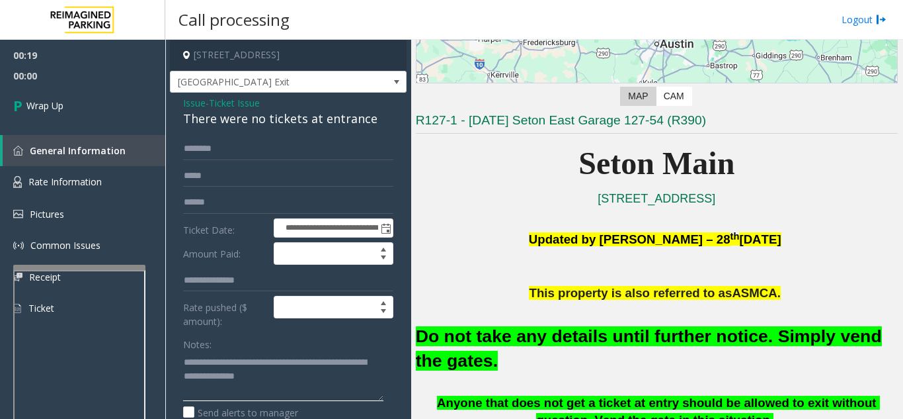
click at [188, 358] on textarea at bounding box center [283, 376] width 200 height 50
click at [183, 358] on div "**********" at bounding box center [288, 395] width 230 height 514
click at [186, 360] on textarea at bounding box center [283, 376] width 200 height 50
paste textarea "**********"
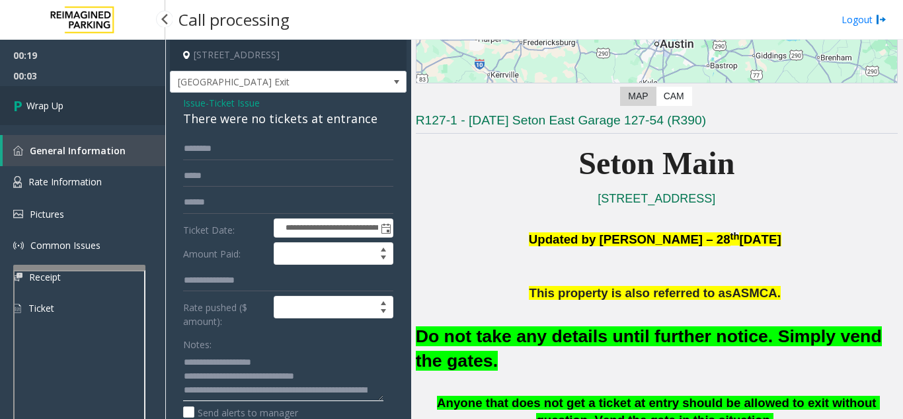
type textarea "**********"
click at [26, 93] on link "Wrap Up" at bounding box center [82, 105] width 165 height 39
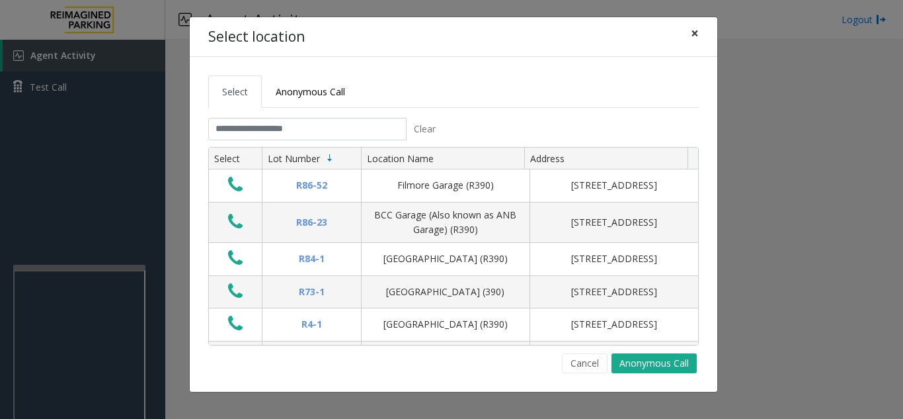
click at [696, 32] on span "×" at bounding box center [695, 33] width 8 height 19
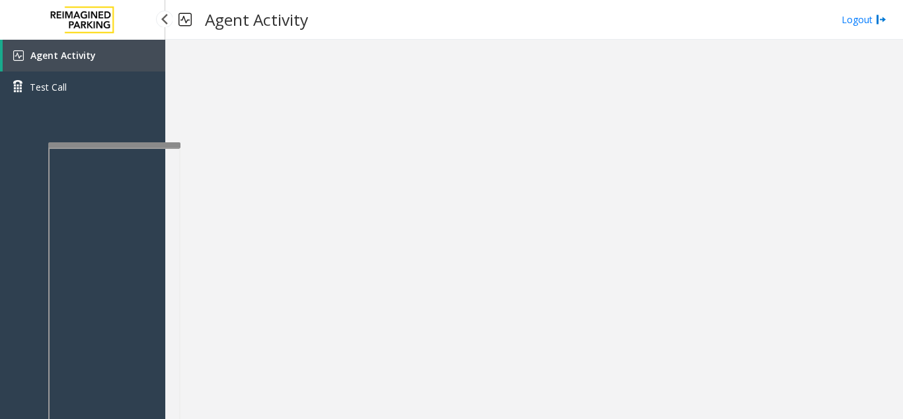
click at [145, 113] on app-root "Agent Activity Test Call × Close Powered by Umojo © 2025 Agent Activity Logout ×" at bounding box center [451, 209] width 903 height 419
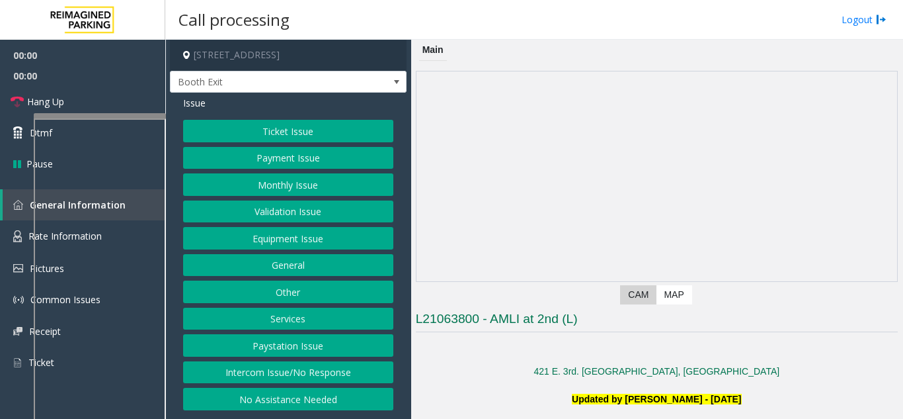
click at [130, 113] on div at bounding box center [100, 115] width 132 height 5
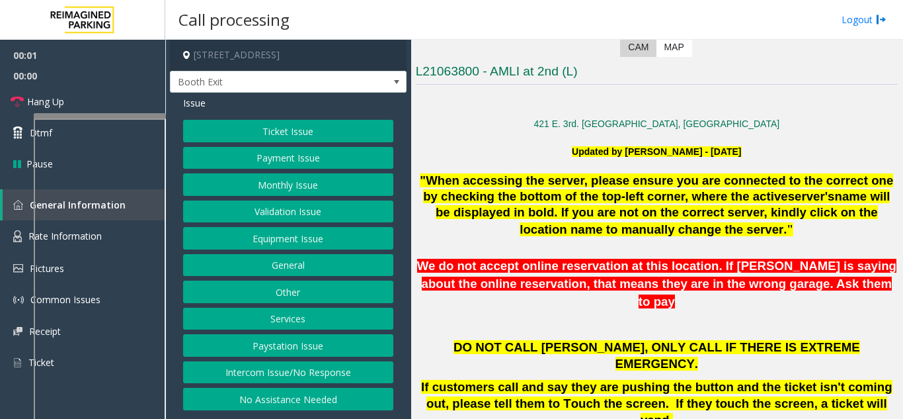
scroll to position [265, 0]
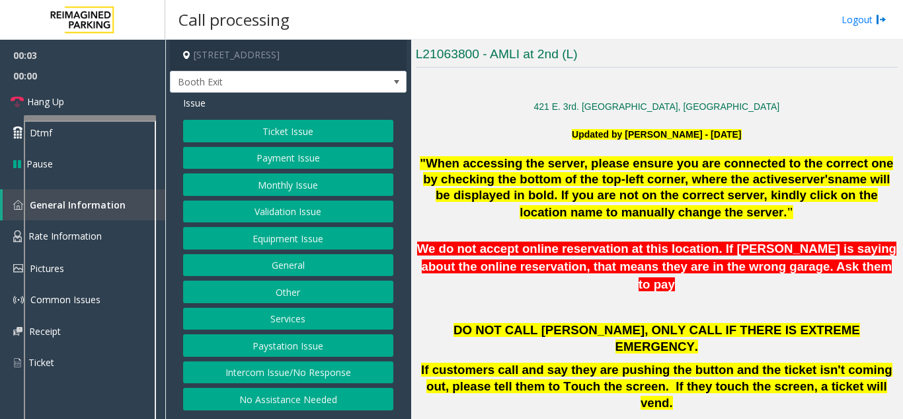
click at [91, 117] on div at bounding box center [90, 117] width 132 height 5
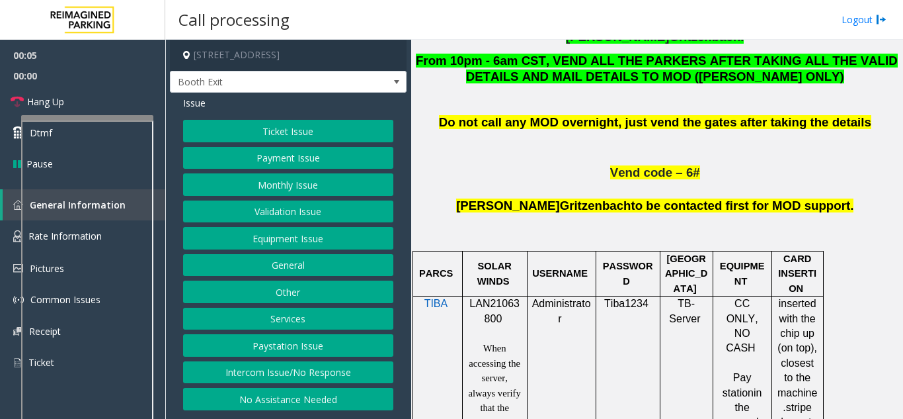
scroll to position [727, 0]
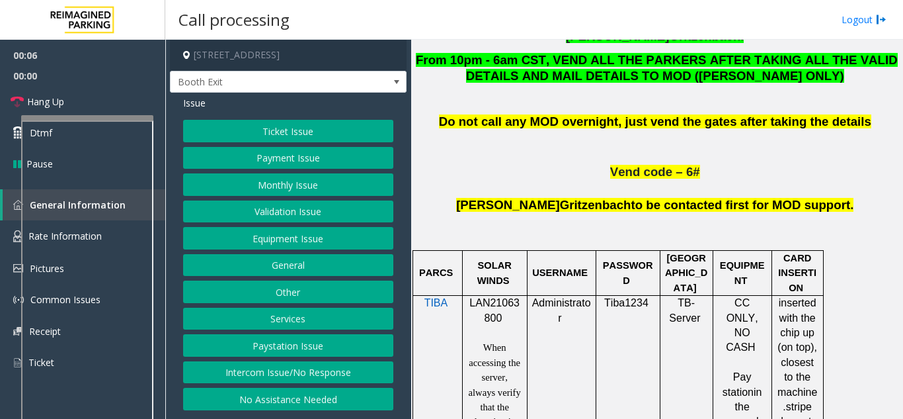
click at [490, 297] on span "LAN21063800" at bounding box center [494, 310] width 50 height 26
copy p "LAN21063800"
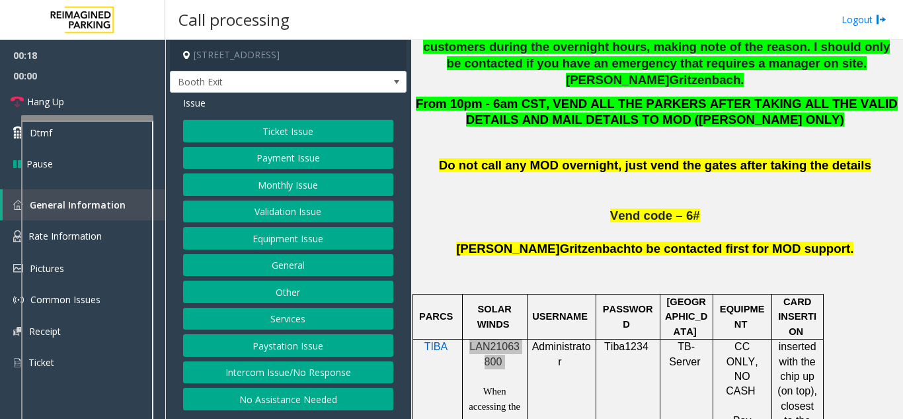
scroll to position [661, 0]
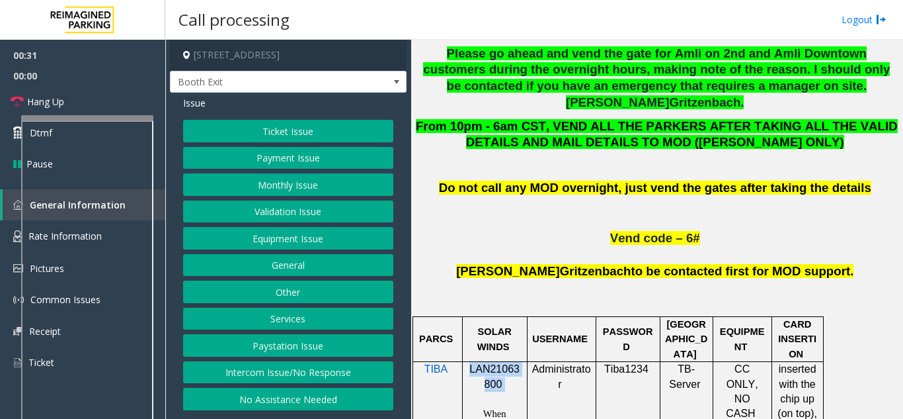
click at [304, 206] on button "Validation Issue" at bounding box center [288, 211] width 210 height 22
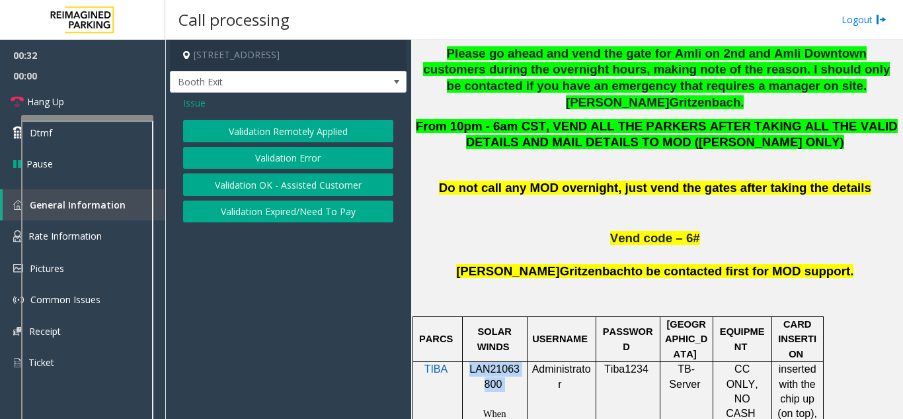
click at [317, 159] on button "Validation Error" at bounding box center [288, 158] width 210 height 22
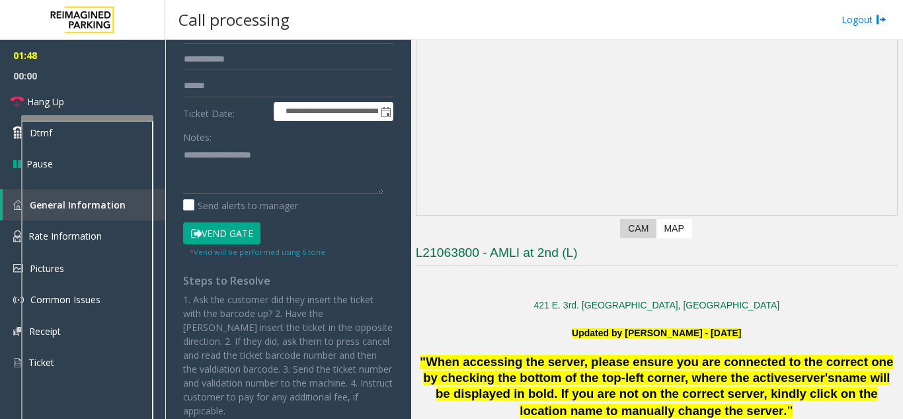
scroll to position [0, 0]
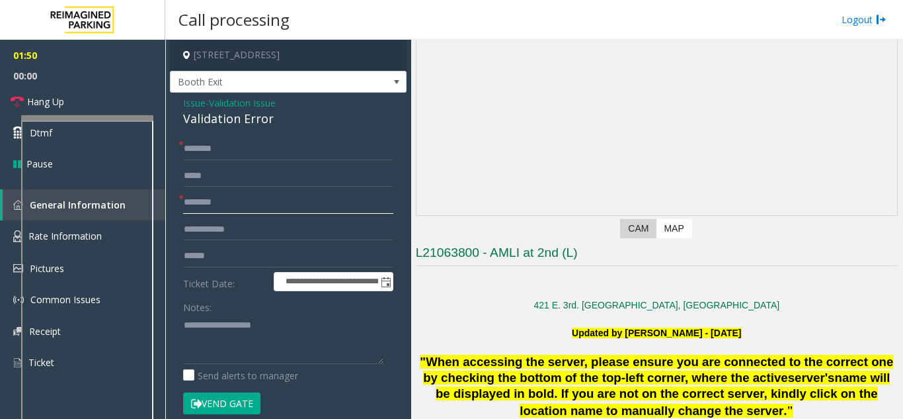
paste input "**********"
drag, startPoint x: 257, startPoint y: 203, endPoint x: 145, endPoint y: 204, distance: 112.4
click at [97, 83] on app-root "**********" at bounding box center [451, 209] width 903 height 419
drag, startPoint x: 198, startPoint y: 195, endPoint x: 147, endPoint y: 193, distance: 51.6
click at [77, 71] on app-root "**********" at bounding box center [451, 209] width 903 height 419
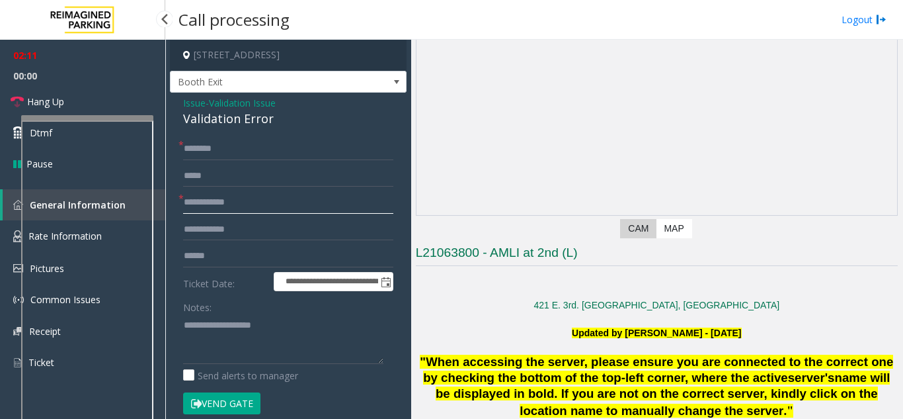
paste input "**"
type input "**********"
click at [231, 254] on input "text" at bounding box center [288, 256] width 210 height 22
type input "*******"
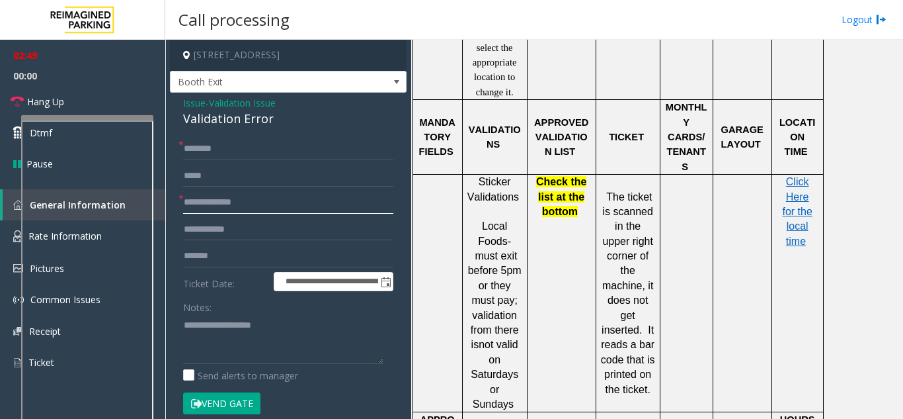
drag, startPoint x: 266, startPoint y: 204, endPoint x: 151, endPoint y: 194, distance: 115.5
click at [126, 74] on app-root "**********" at bounding box center [451, 209] width 903 height 419
type input "****"
click at [233, 149] on input "text" at bounding box center [288, 149] width 210 height 22
drag, startPoint x: 289, startPoint y: 155, endPoint x: 272, endPoint y: 155, distance: 16.5
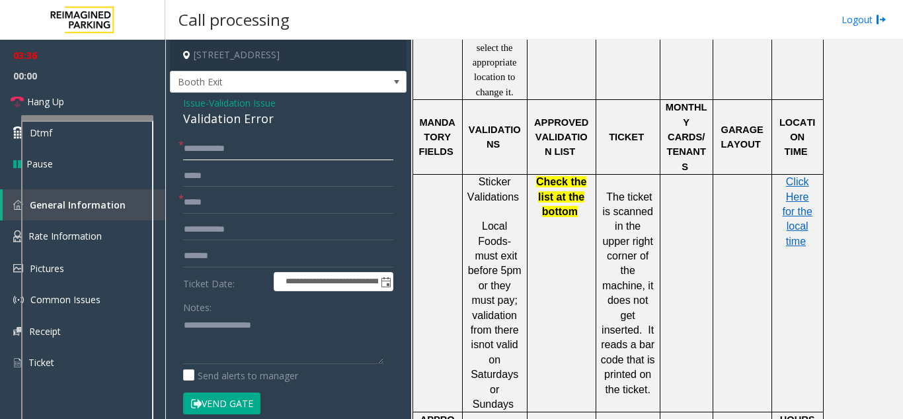
click at [272, 155] on input "**********" at bounding box center [288, 149] width 210 height 22
drag, startPoint x: 218, startPoint y: 151, endPoint x: 285, endPoint y: 159, distance: 67.3
click at [285, 159] on input "**********" at bounding box center [288, 149] width 210 height 22
type input "*******"
drag, startPoint x: 277, startPoint y: 114, endPoint x: 177, endPoint y: 108, distance: 100.7
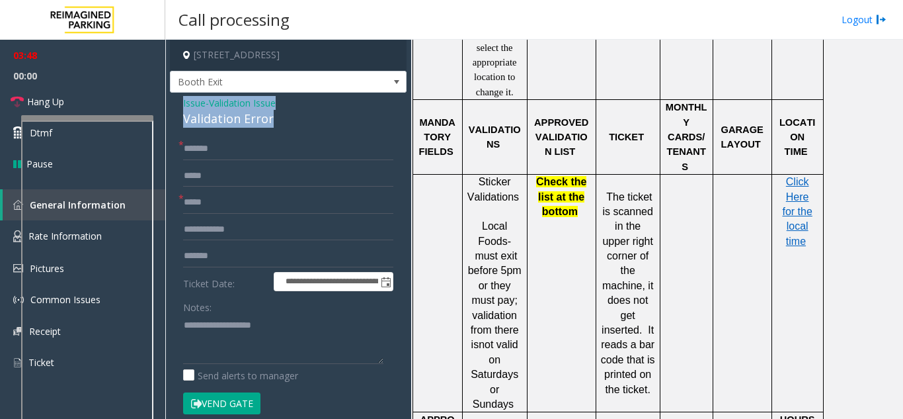
click at [177, 108] on div "**********" at bounding box center [288, 374] width 237 height 563
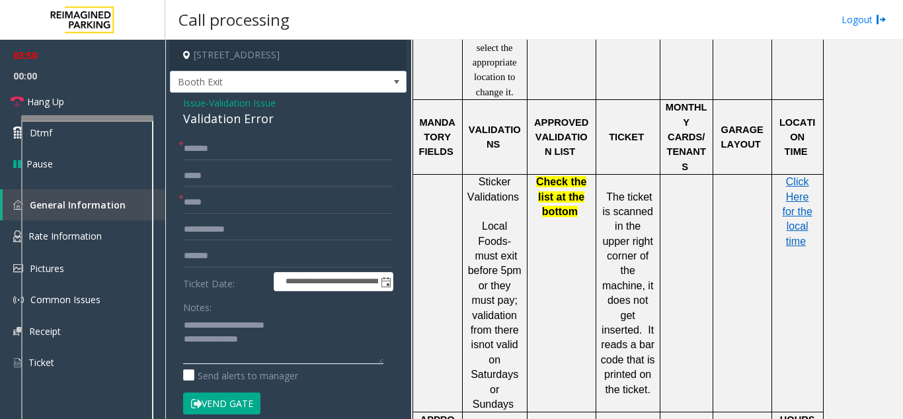
click at [266, 342] on textarea at bounding box center [283, 339] width 200 height 50
click at [203, 408] on button "Vend Gate" at bounding box center [221, 403] width 77 height 22
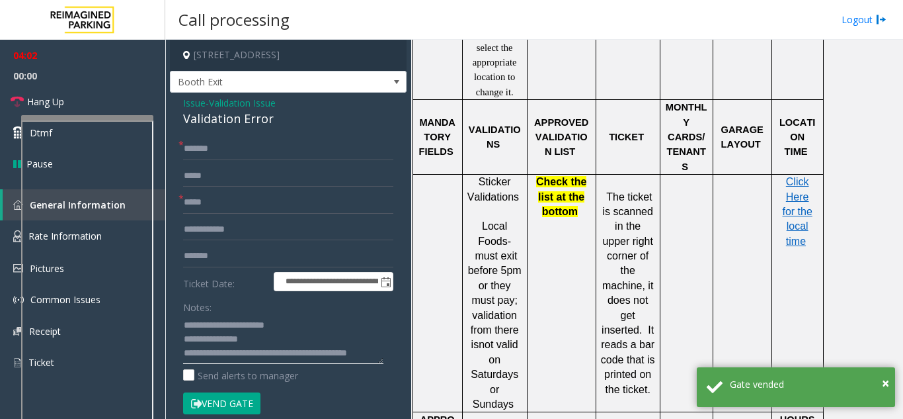
click at [260, 357] on textarea at bounding box center [283, 339] width 200 height 50
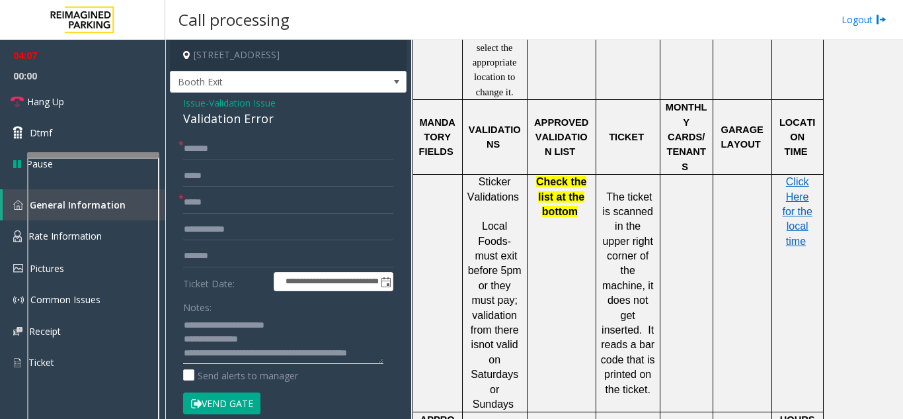
click at [136, 164] on div at bounding box center [93, 307] width 132 height 310
type textarea "**********"
click at [77, 152] on div at bounding box center [93, 154] width 132 height 5
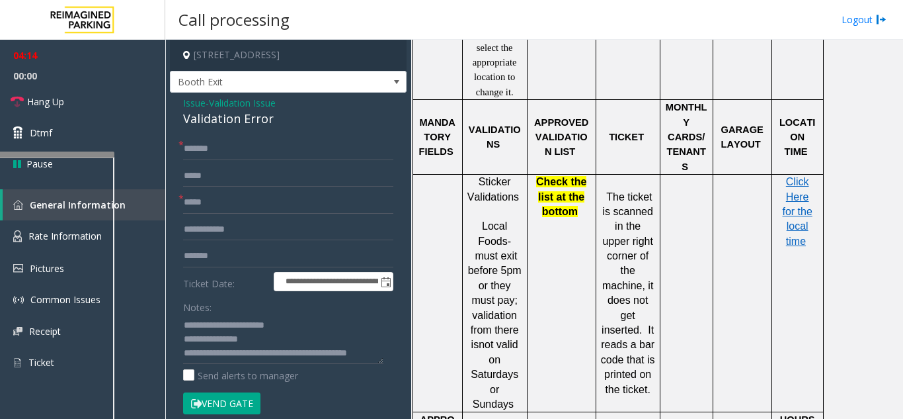
click at [246, 403] on button "Vend Gate" at bounding box center [221, 403] width 77 height 22
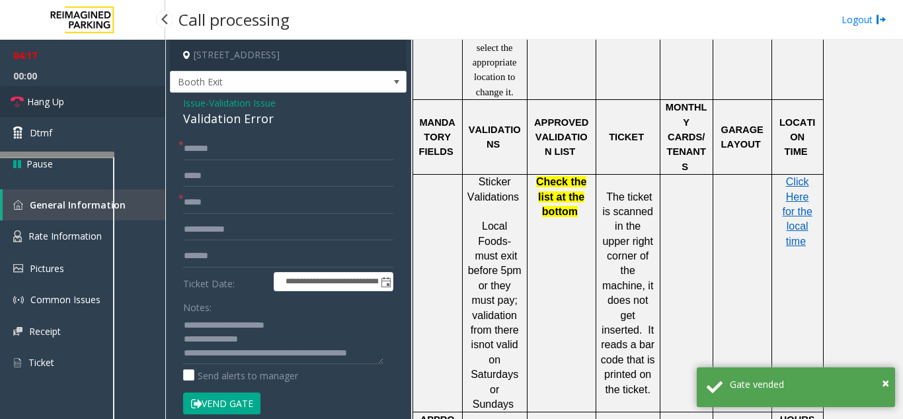
click at [46, 106] on span "Hang Up" at bounding box center [45, 102] width 37 height 14
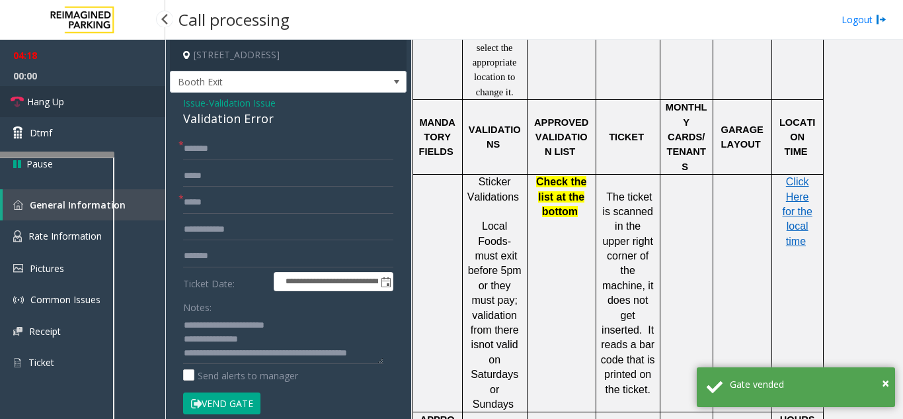
click at [46, 106] on span "Hang Up" at bounding box center [45, 102] width 37 height 14
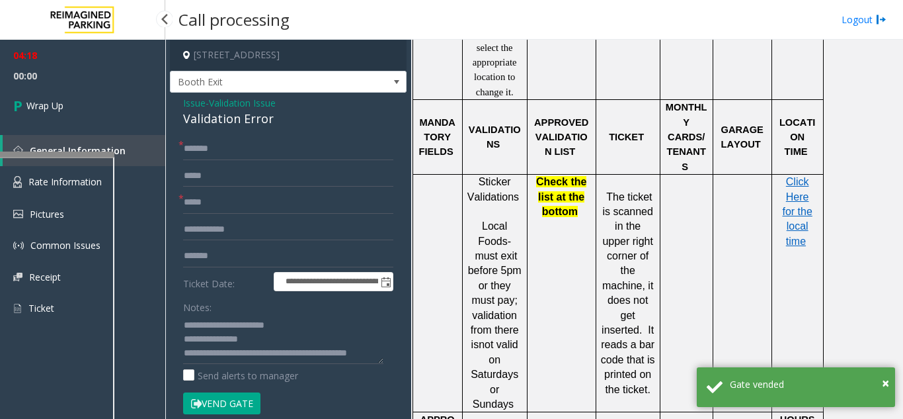
click at [46, 106] on span "Wrap Up" at bounding box center [44, 106] width 37 height 14
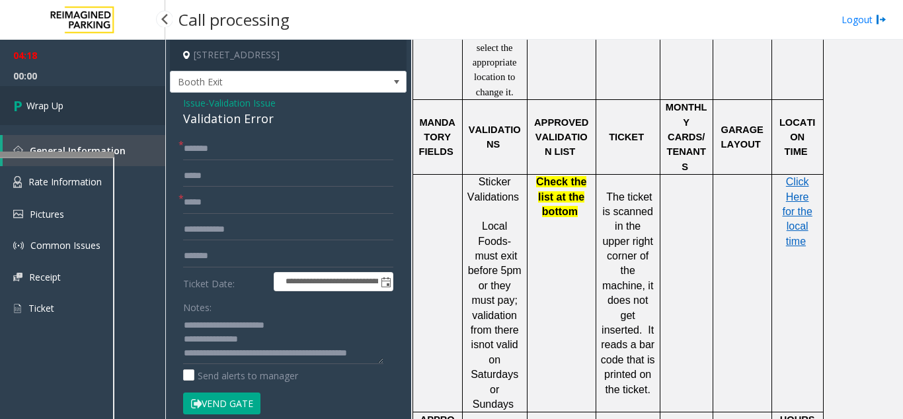
click at [73, 104] on link "Wrap Up" at bounding box center [82, 105] width 165 height 39
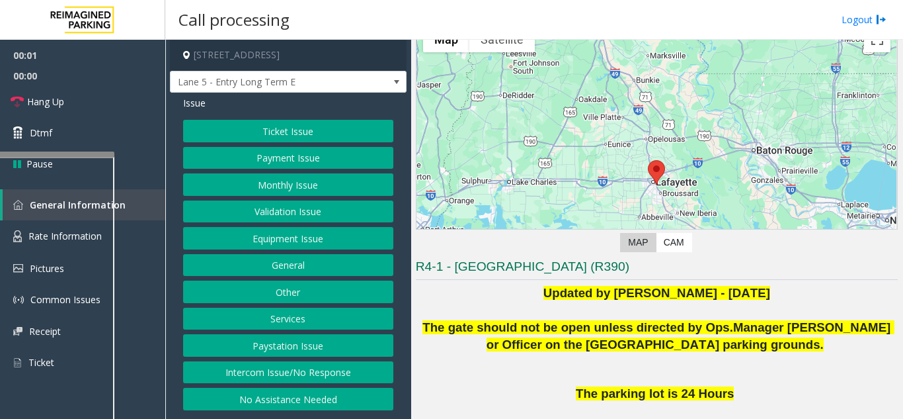
scroll to position [198, 0]
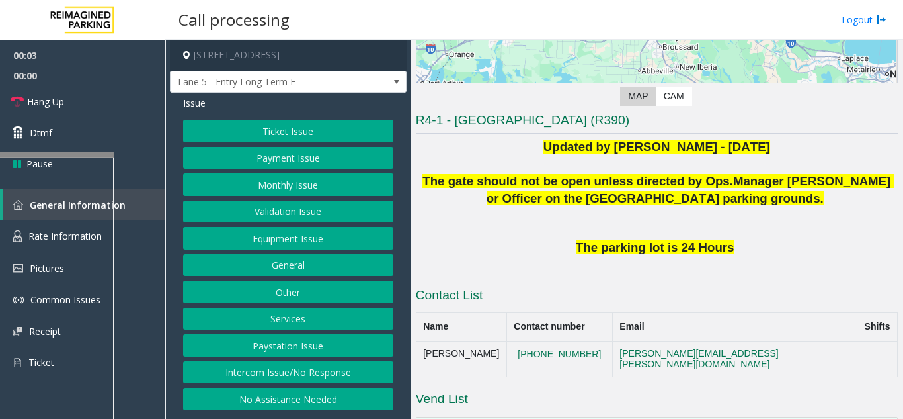
click at [292, 375] on button "Intercom Issue/No Response" at bounding box center [288, 372] width 210 height 22
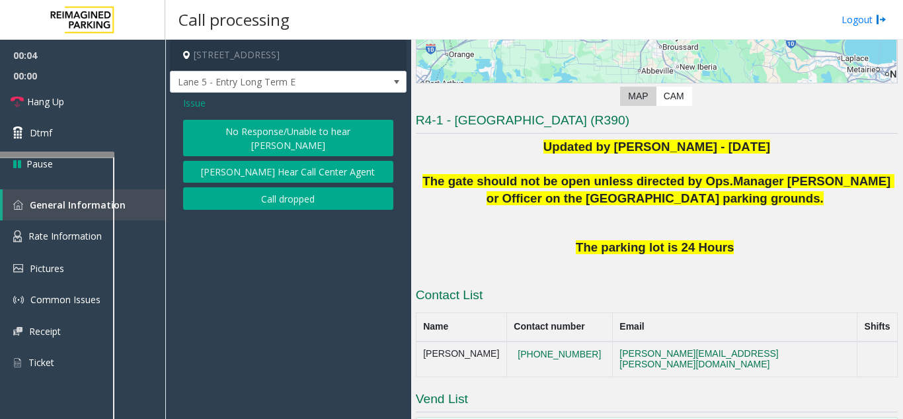
click at [348, 161] on button "[PERSON_NAME] Hear Call Center Agent" at bounding box center [288, 172] width 210 height 22
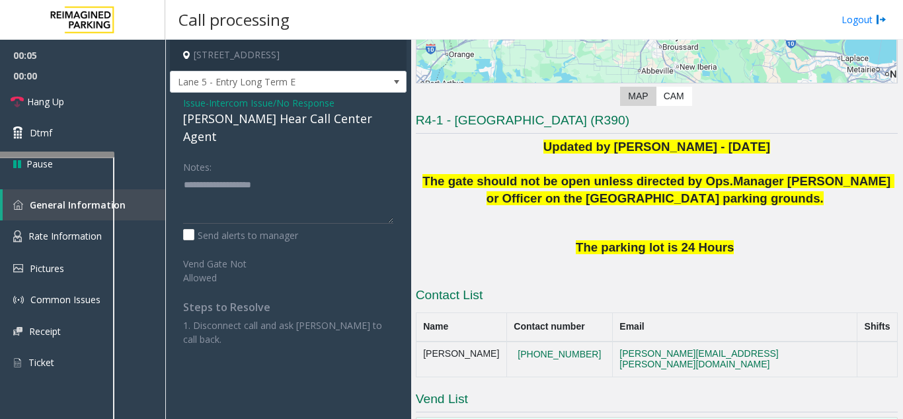
click at [302, 105] on span "Intercom Issue/No Response" at bounding box center [272, 103] width 126 height 14
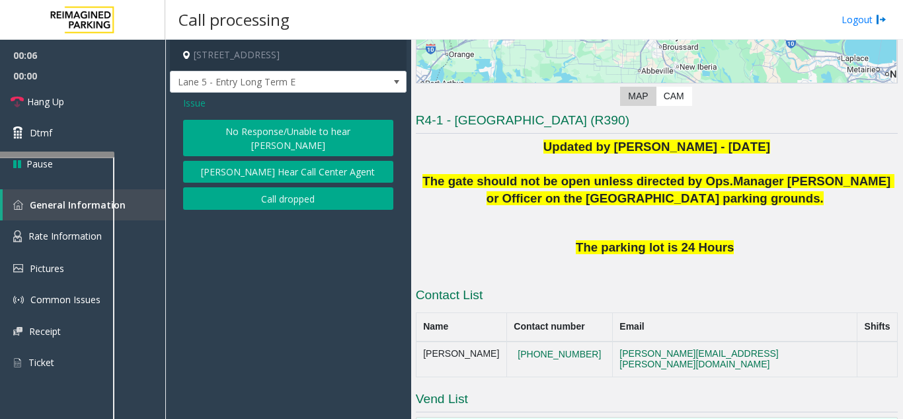
click at [314, 129] on button "No Response/Unable to hear [PERSON_NAME]" at bounding box center [288, 138] width 210 height 36
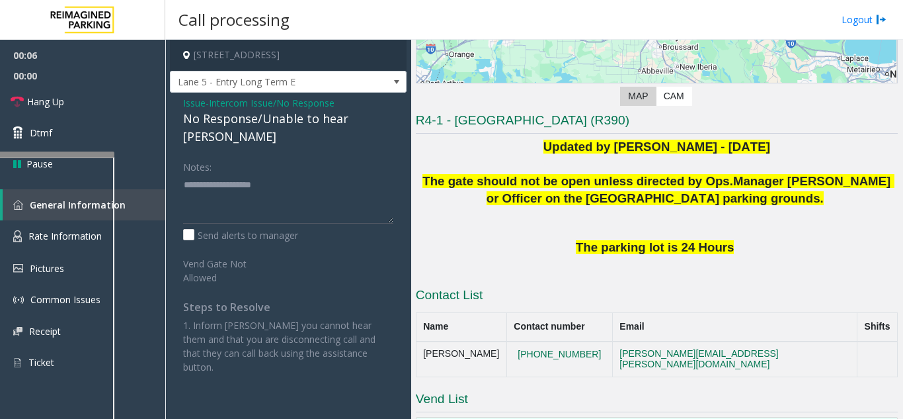
click at [237, 126] on div "No Response/Unable to hear [PERSON_NAME]" at bounding box center [288, 128] width 210 height 36
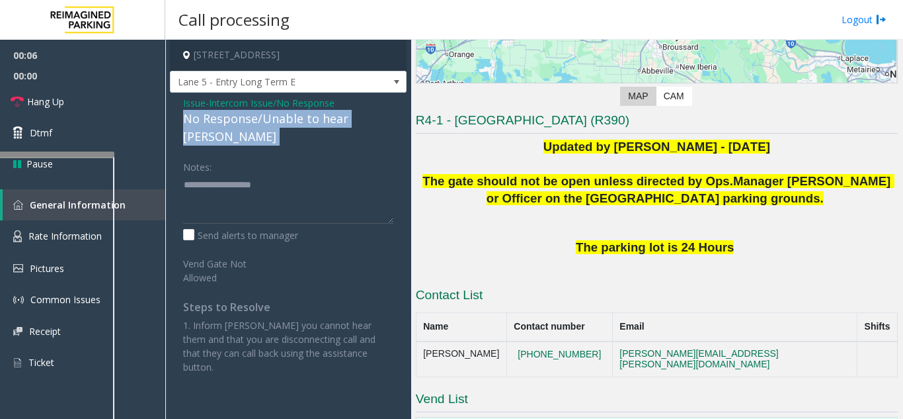
click at [237, 126] on div "No Response/Unable to hear [PERSON_NAME]" at bounding box center [288, 128] width 210 height 36
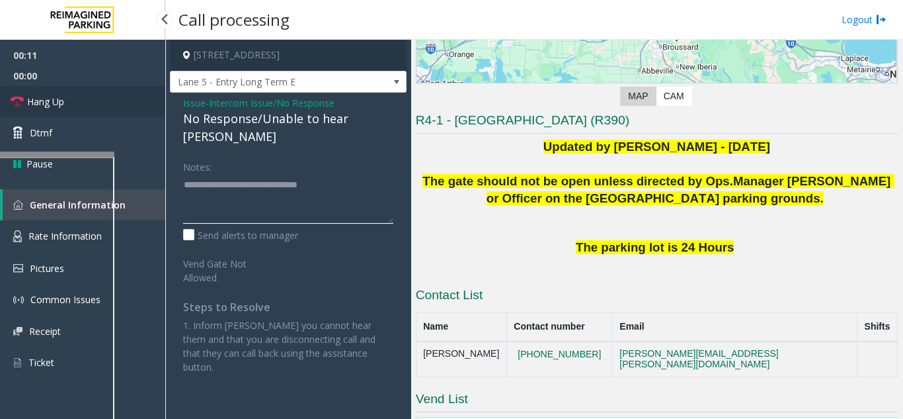
type textarea "**********"
click at [79, 103] on link "Hang Up" at bounding box center [82, 101] width 165 height 31
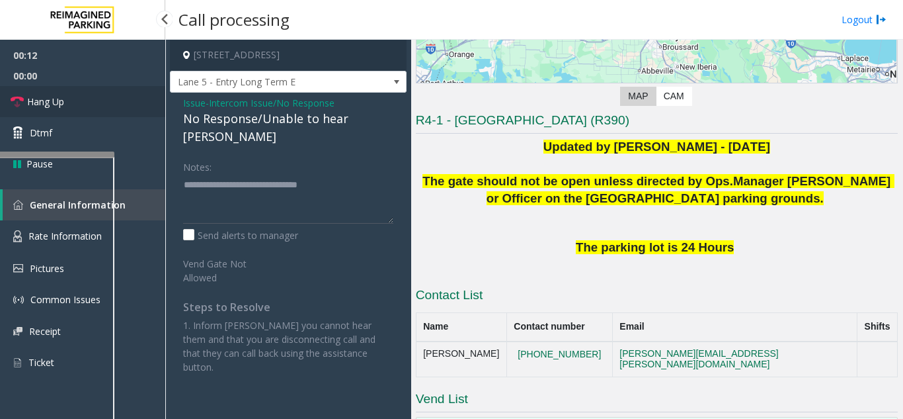
click at [79, 103] on link "Hang Up" at bounding box center [82, 101] width 165 height 31
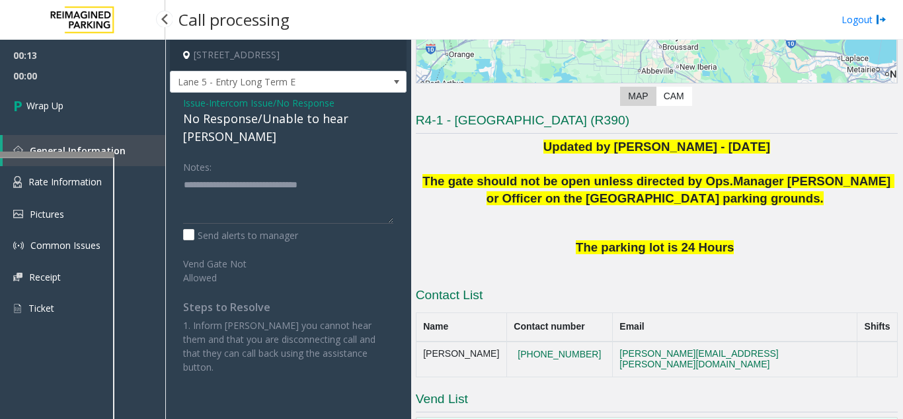
click at [79, 103] on link "Wrap Up" at bounding box center [82, 105] width 165 height 39
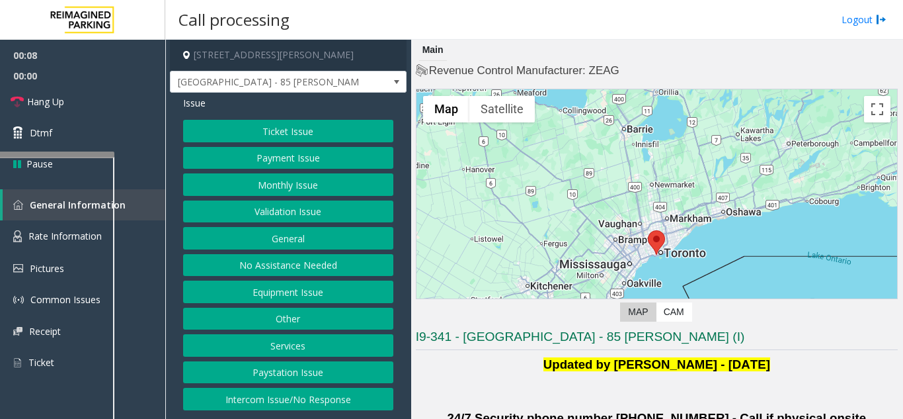
click at [310, 209] on button "Validation Issue" at bounding box center [288, 211] width 210 height 22
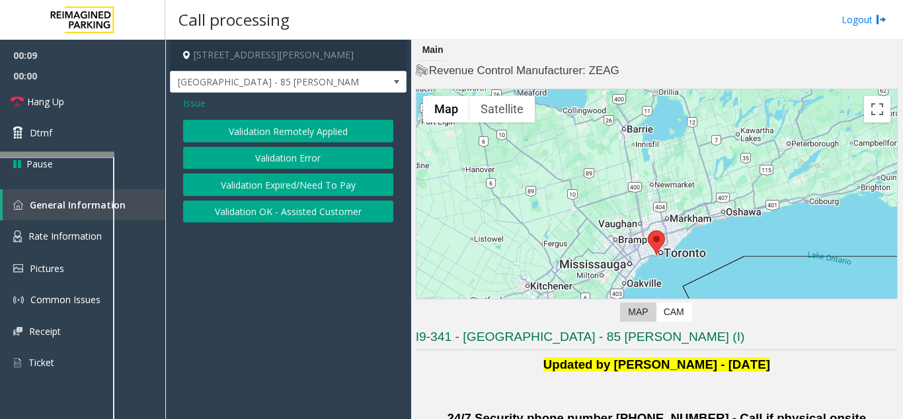
click at [303, 165] on button "Validation Error" at bounding box center [288, 158] width 210 height 22
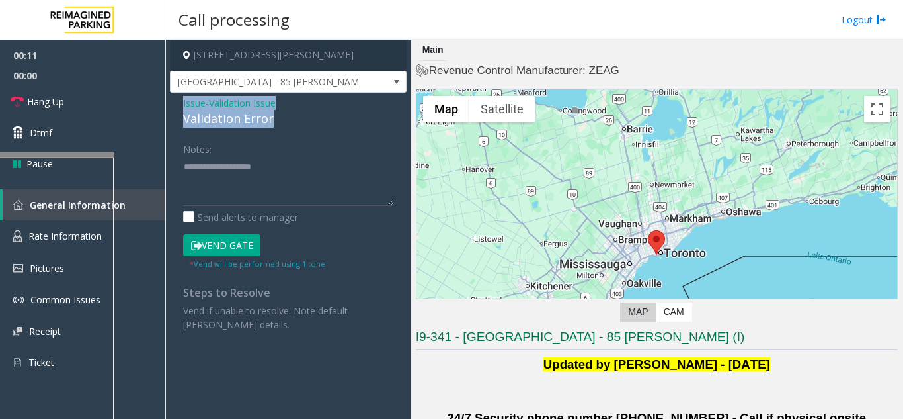
drag, startPoint x: 275, startPoint y: 126, endPoint x: 179, endPoint y: 95, distance: 100.6
click at [179, 95] on div "Issue - Validation Issue Validation Error Notes: Send alerts to manager Vend Ga…" at bounding box center [288, 219] width 237 height 252
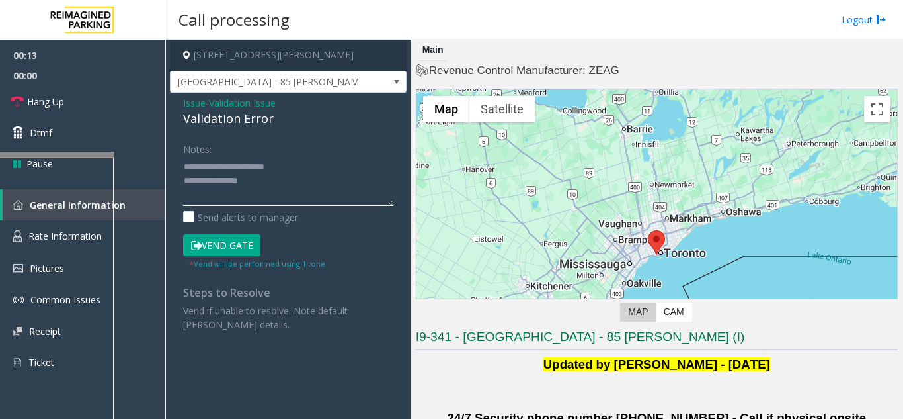
click at [285, 187] on textarea at bounding box center [288, 181] width 210 height 50
click at [227, 169] on textarea at bounding box center [288, 181] width 210 height 50
drag, startPoint x: 214, startPoint y: 163, endPoint x: 294, endPoint y: 159, distance: 80.1
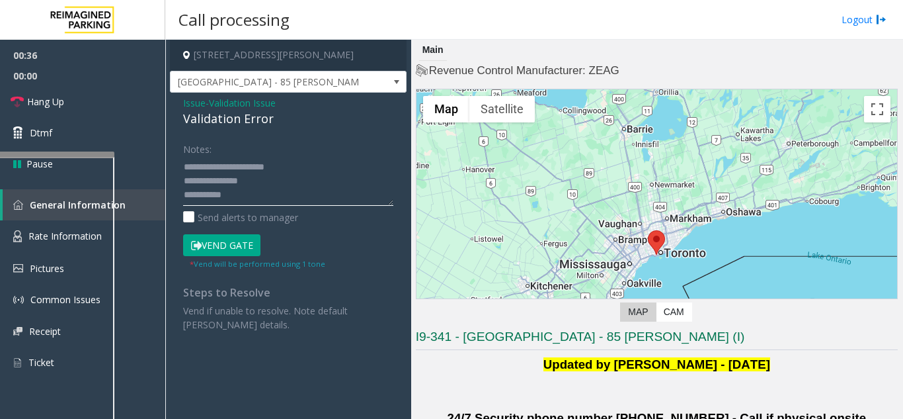
click at [294, 159] on textarea at bounding box center [288, 181] width 210 height 50
click at [185, 181] on textarea at bounding box center [288, 181] width 210 height 50
click at [302, 163] on textarea at bounding box center [288, 181] width 210 height 50
click at [235, 186] on textarea at bounding box center [288, 181] width 210 height 50
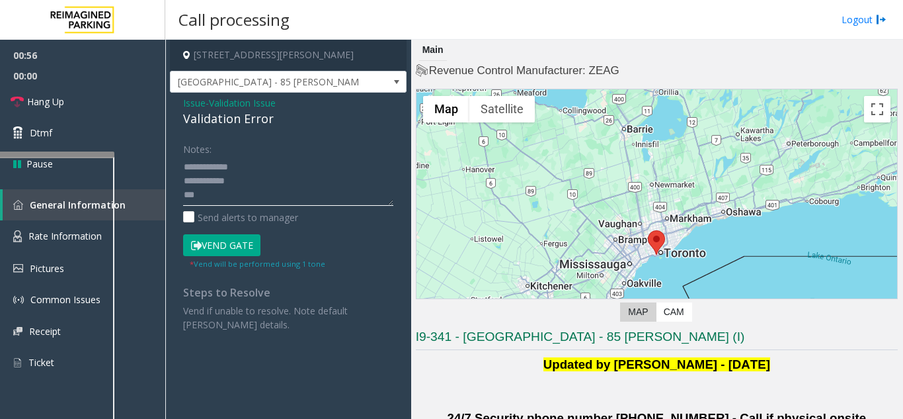
click at [204, 198] on textarea at bounding box center [288, 181] width 210 height 50
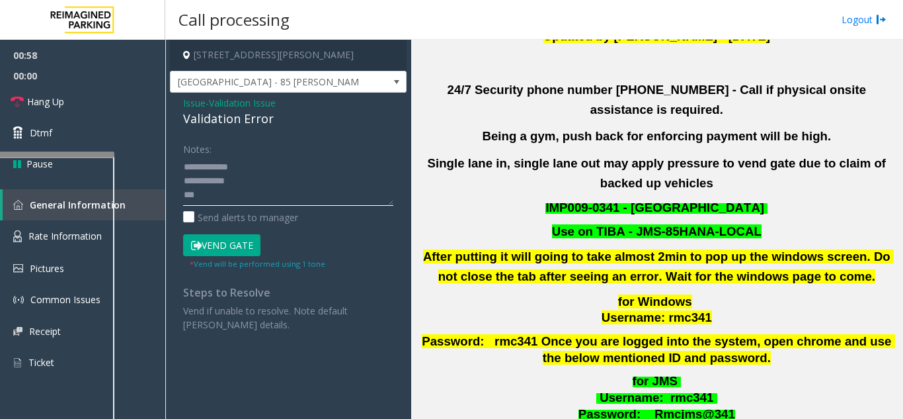
scroll to position [331, 0]
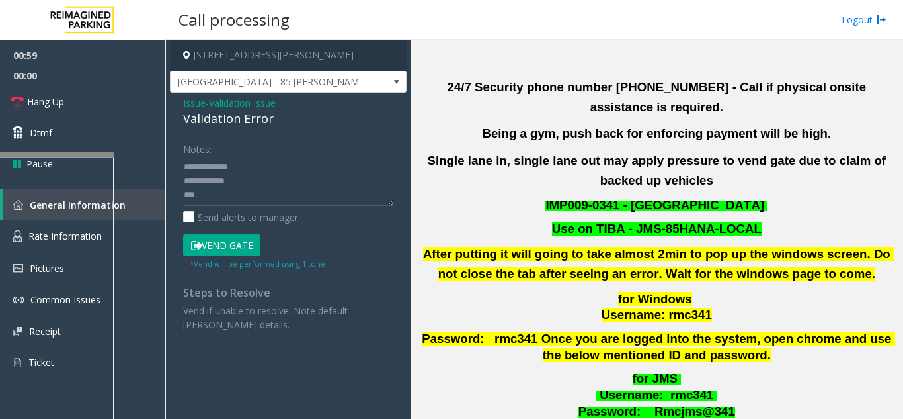
drag, startPoint x: 231, startPoint y: 196, endPoint x: 220, endPoint y: 193, distance: 11.5
click at [227, 196] on textarea at bounding box center [288, 181] width 210 height 50
click at [255, 202] on textarea at bounding box center [288, 181] width 210 height 50
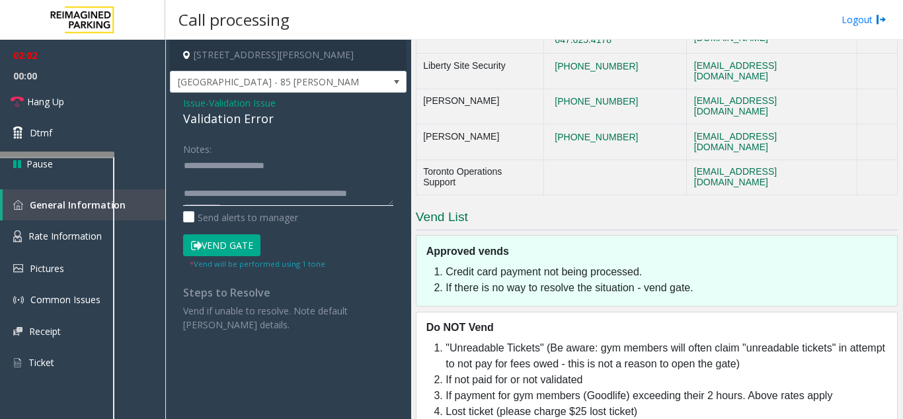
scroll to position [0, 0]
type textarea "**********"
click at [237, 97] on span "Validation Issue" at bounding box center [242, 103] width 67 height 14
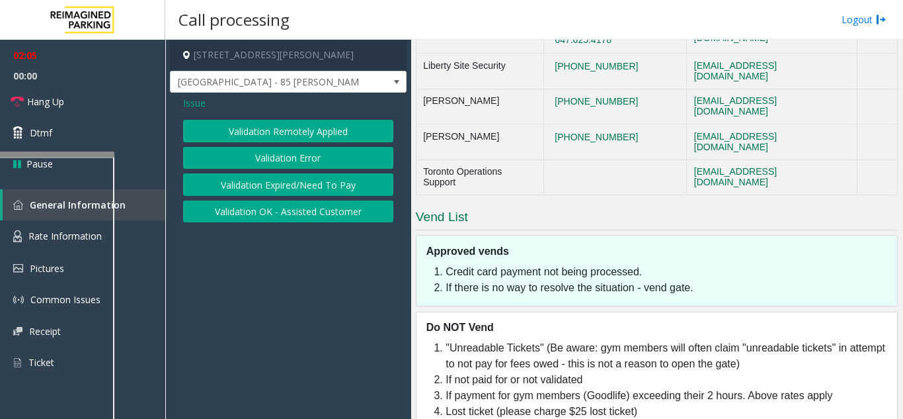
click at [278, 193] on button "Validation Expired/Need To Pay" at bounding box center [288, 184] width 210 height 22
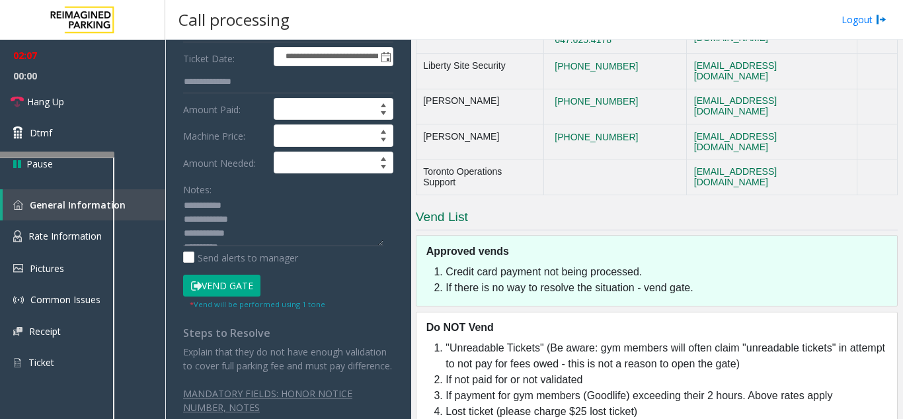
scroll to position [66, 0]
drag, startPoint x: 372, startPoint y: 245, endPoint x: 380, endPoint y: 290, distance: 45.6
click at [376, 349] on div "**********" at bounding box center [288, 183] width 230 height 488
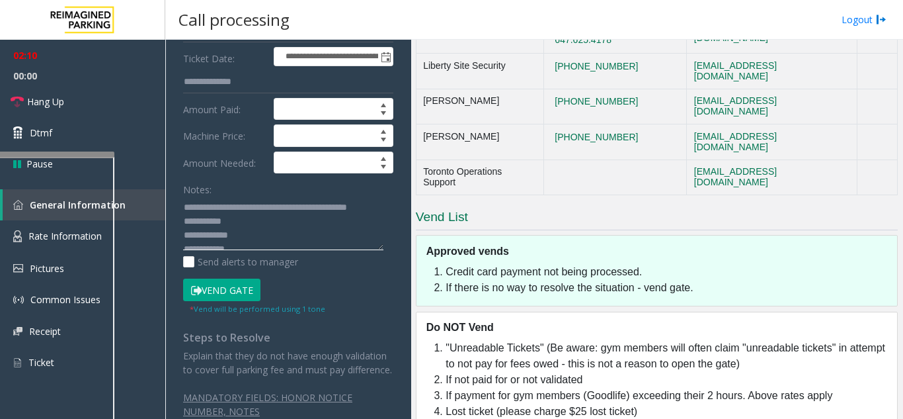
scroll to position [0, 0]
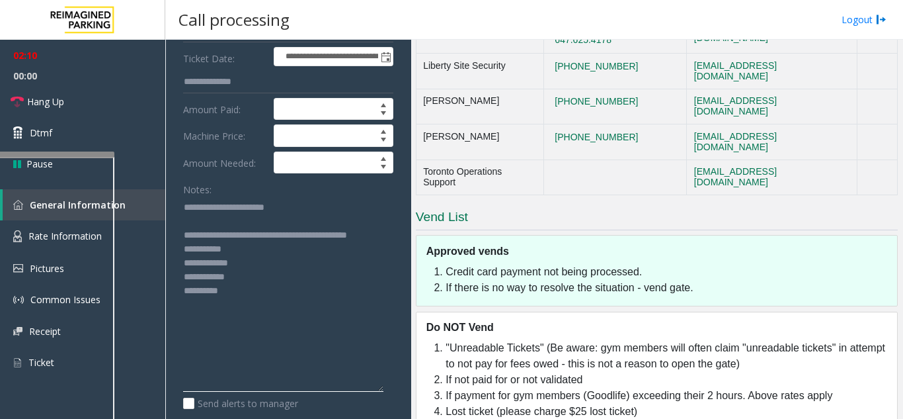
drag, startPoint x: 379, startPoint y: 242, endPoint x: 372, endPoint y: 399, distance: 157.5
click at [376, 391] on textarea at bounding box center [283, 293] width 200 height 195
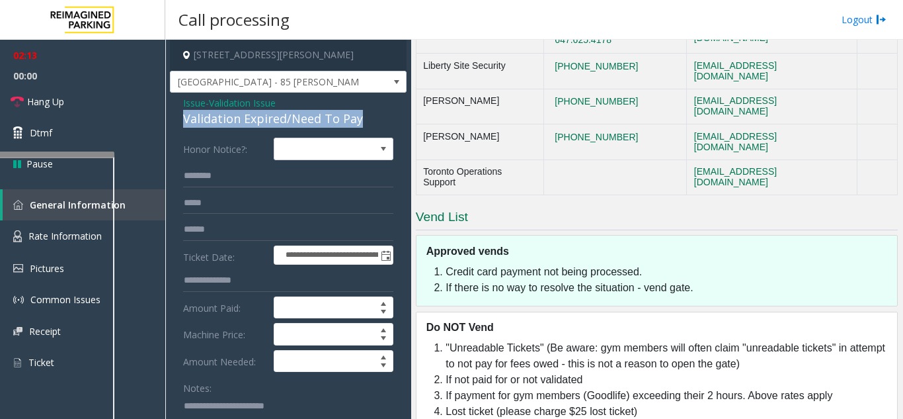
drag, startPoint x: 209, startPoint y: 122, endPoint x: 360, endPoint y: 118, distance: 151.5
click at [360, 118] on div "Validation Expired/Need To Pay" at bounding box center [288, 119] width 210 height 18
copy div "Validation Expired/Need To Pay"
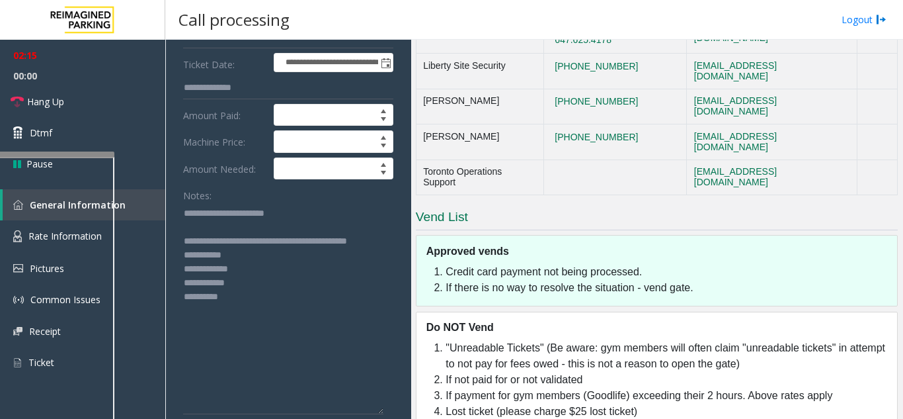
scroll to position [198, 0]
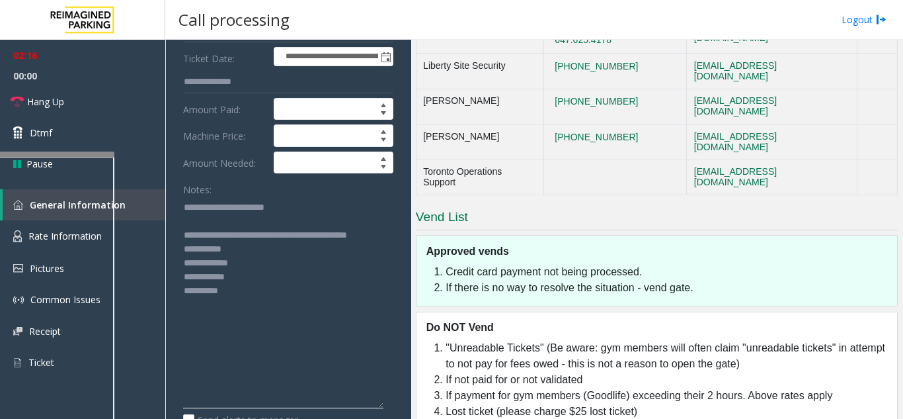
drag, startPoint x: 220, startPoint y: 205, endPoint x: 288, endPoint y: 202, distance: 67.5
click at [288, 202] on textarea at bounding box center [283, 302] width 200 height 212
paste textarea "**********"
drag, startPoint x: 208, startPoint y: 237, endPoint x: 251, endPoint y: 247, distance: 44.8
click at [251, 247] on textarea at bounding box center [283, 302] width 200 height 212
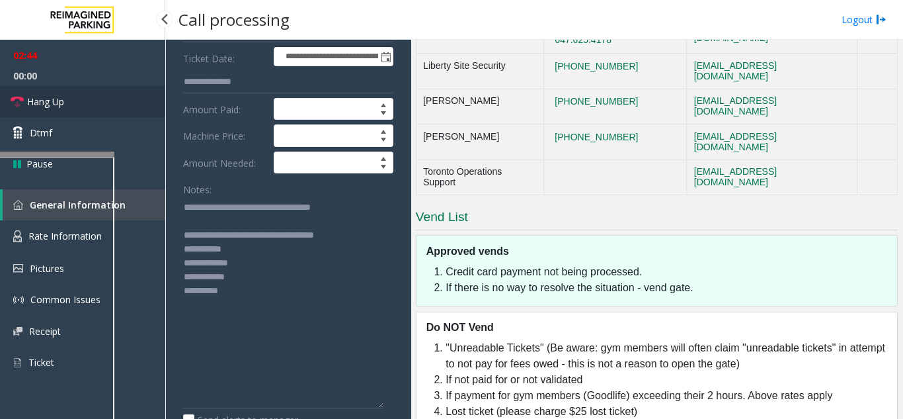
click at [82, 93] on link "Hang Up" at bounding box center [82, 101] width 165 height 31
click at [229, 234] on textarea at bounding box center [283, 302] width 200 height 212
click at [227, 234] on textarea at bounding box center [283, 302] width 200 height 212
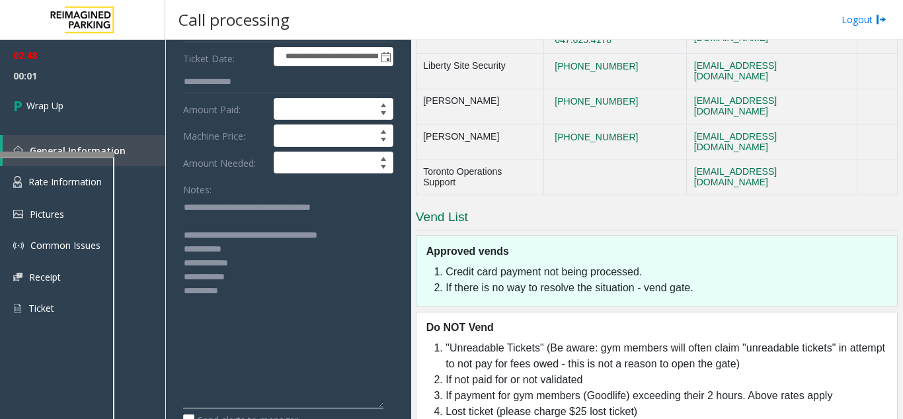
click at [355, 241] on textarea at bounding box center [283, 302] width 200 height 212
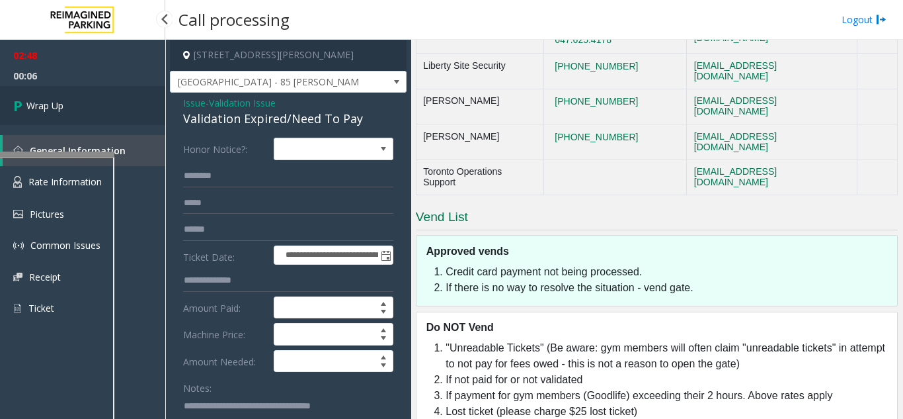
type textarea "**********"
click at [89, 110] on link "Wrap Up" at bounding box center [82, 105] width 165 height 39
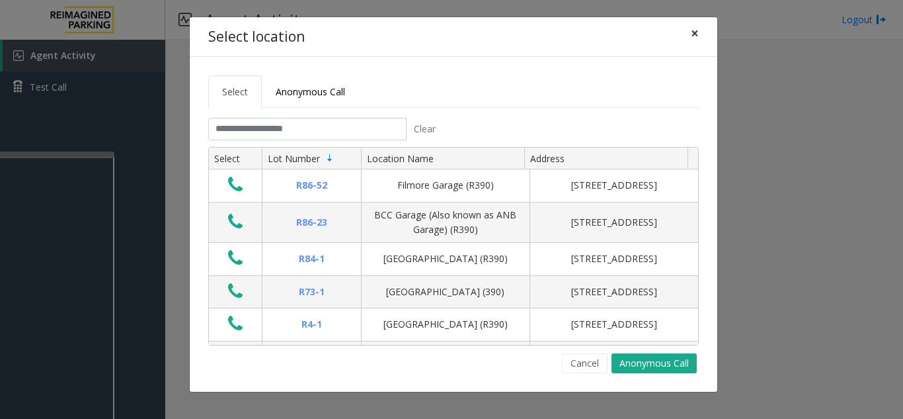
click at [692, 34] on span "×" at bounding box center [695, 33] width 8 height 19
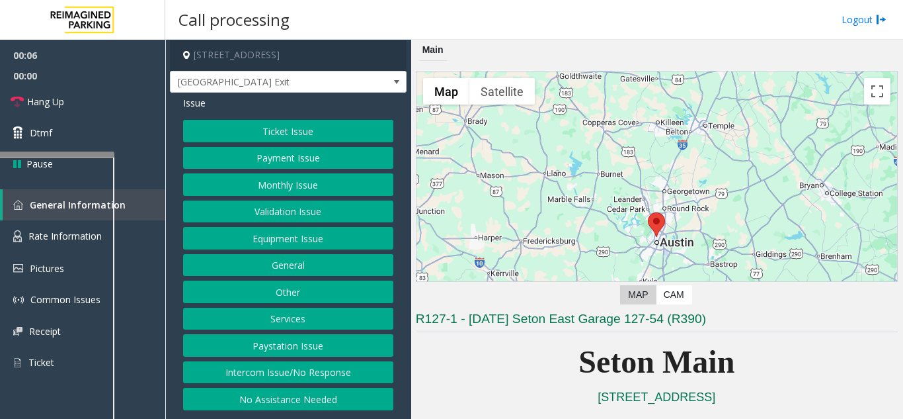
click at [324, 237] on button "Equipment Issue" at bounding box center [288, 238] width 210 height 22
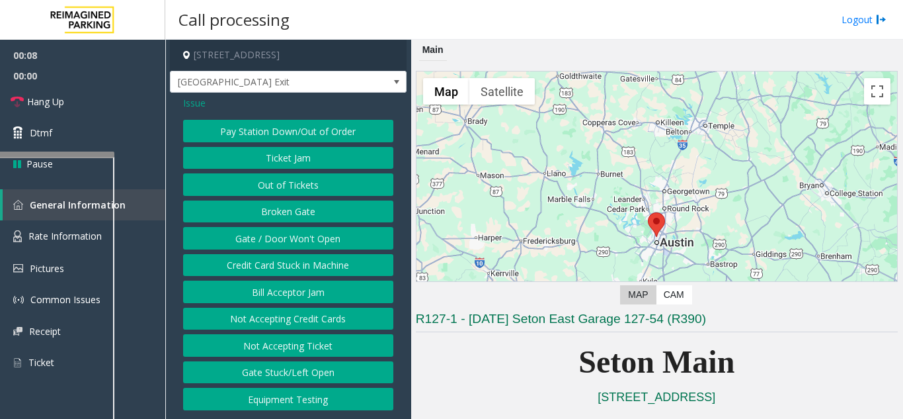
click at [309, 233] on button "Gate / Door Won't Open" at bounding box center [288, 238] width 210 height 22
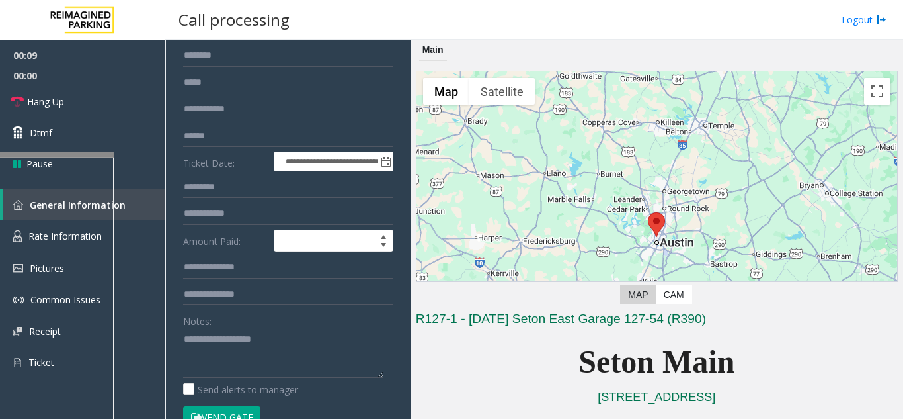
scroll to position [198, 0]
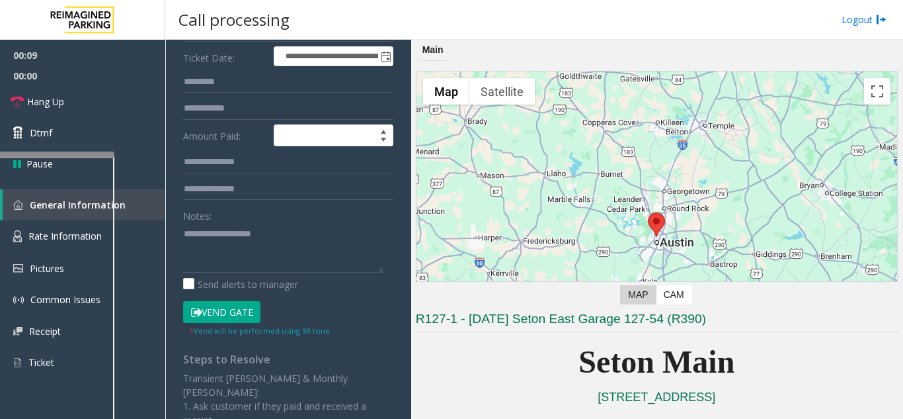
click at [211, 321] on button "Vend Gate" at bounding box center [221, 312] width 77 height 22
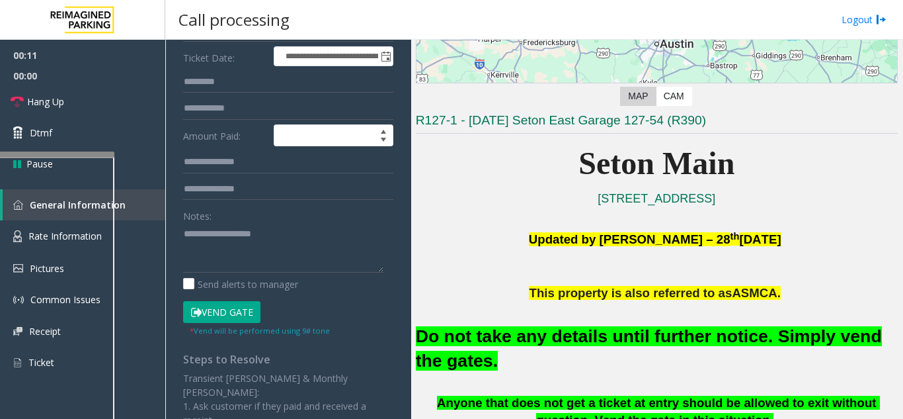
click at [634, 341] on font "Do not take any details until further notice. Simply vend the gates." at bounding box center [649, 348] width 466 height 44
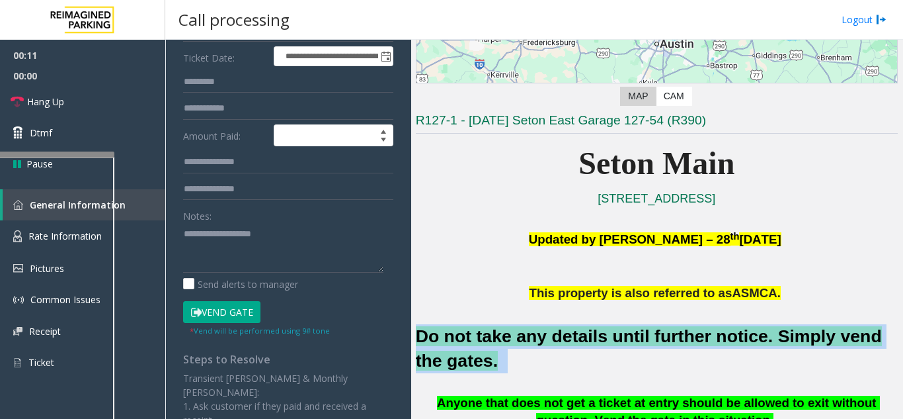
click at [634, 341] on font "Do not take any details until further notice. Simply vend the gates." at bounding box center [649, 348] width 466 height 44
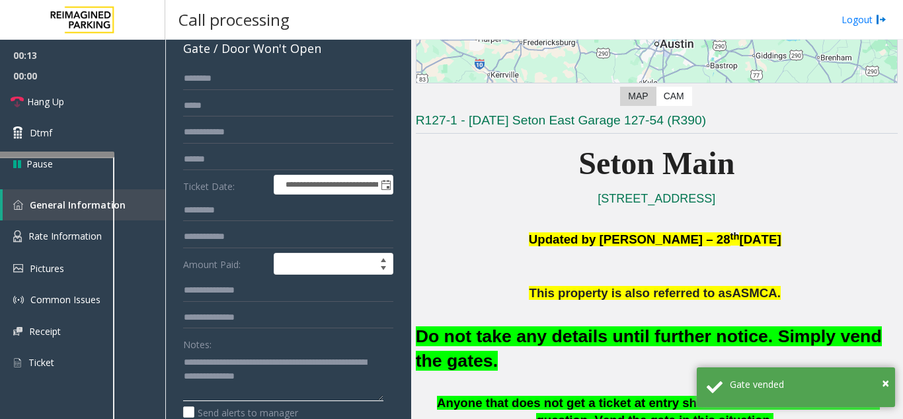
scroll to position [66, 0]
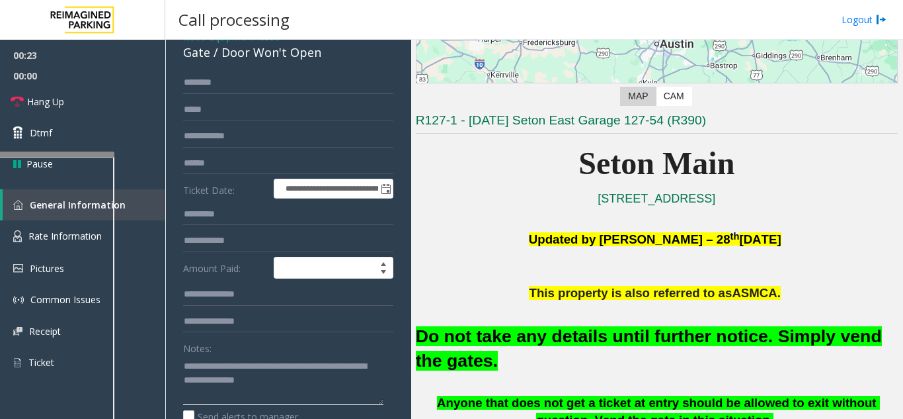
type textarea "**********"
click at [100, 101] on link "Hang Up" at bounding box center [82, 101] width 165 height 31
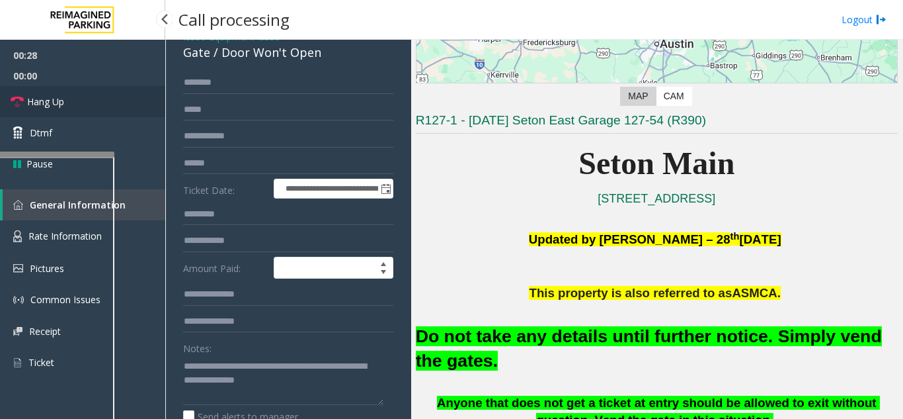
click at [100, 101] on link "Hang Up" at bounding box center [82, 101] width 165 height 31
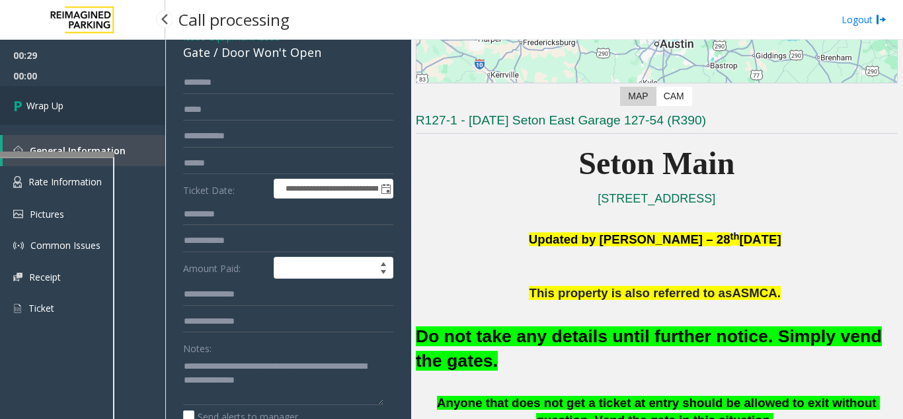
click at [103, 103] on link "Wrap Up" at bounding box center [82, 105] width 165 height 39
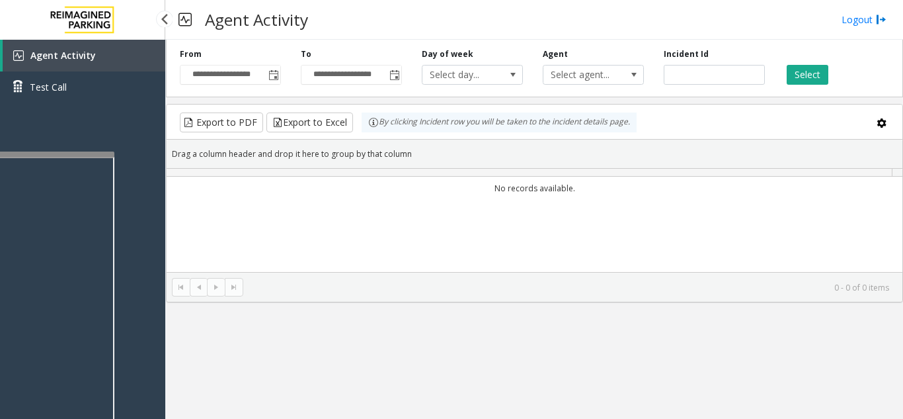
click at [103, 103] on div "Agent Activity Test Call" at bounding box center [82, 76] width 165 height 73
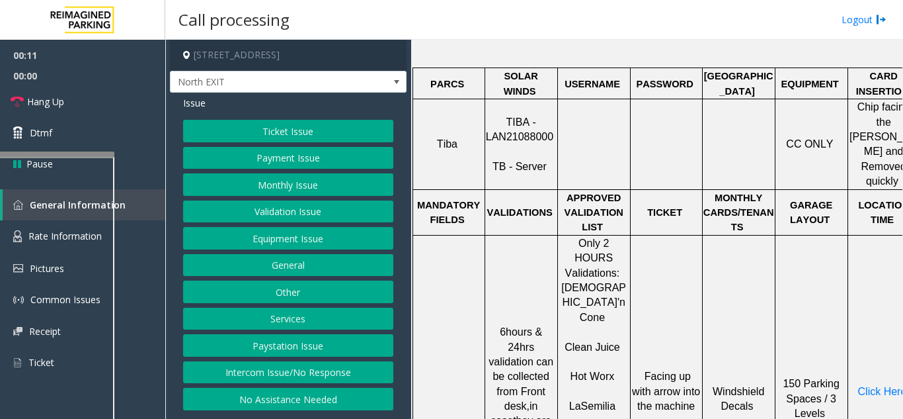
scroll to position [529, 0]
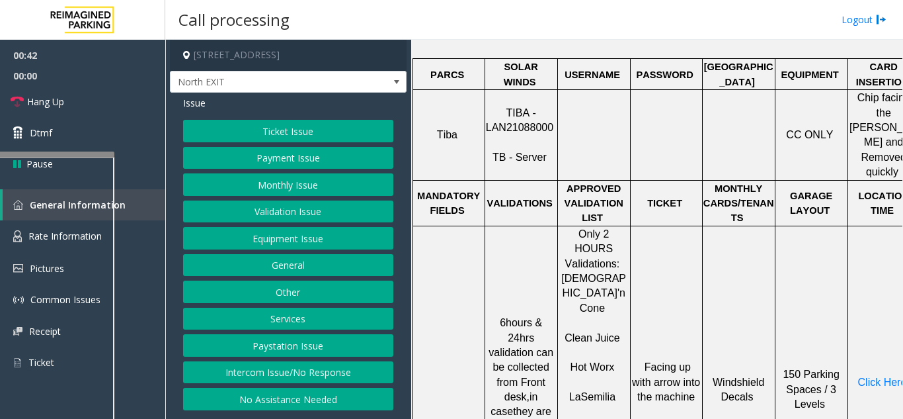
click at [610, 361] on span "Hot Worx" at bounding box center [593, 366] width 44 height 11
copy p "Hot Worx"
click at [355, 203] on button "Validation Issue" at bounding box center [288, 211] width 210 height 22
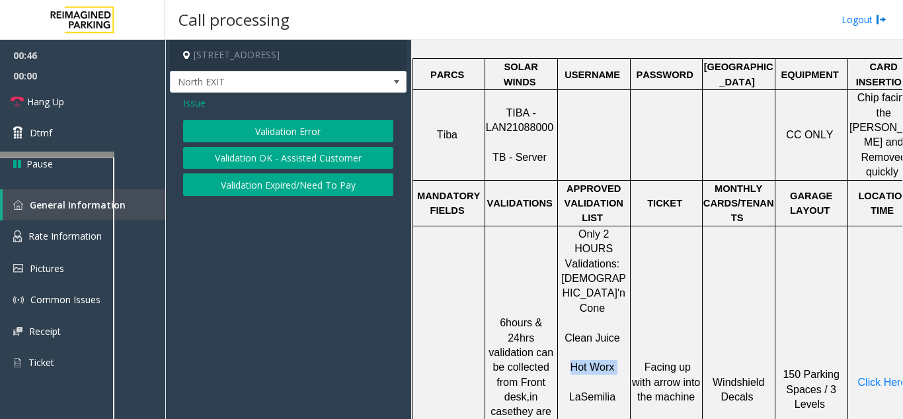
click at [293, 136] on button "Validation Error" at bounding box center [288, 131] width 210 height 22
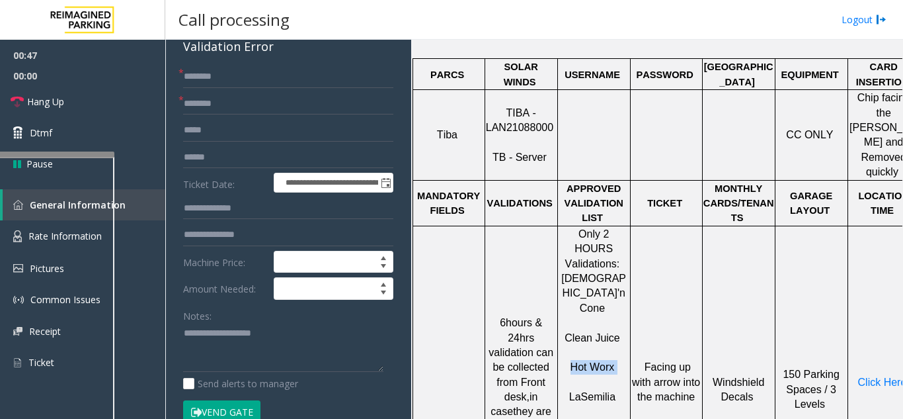
scroll to position [198, 0]
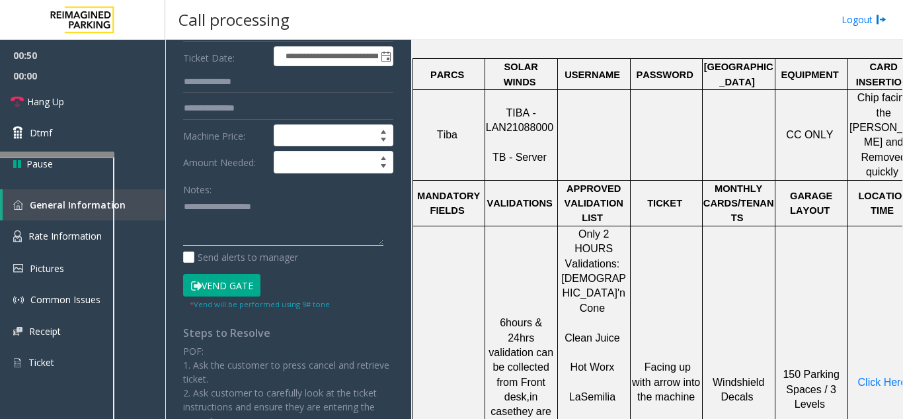
paste textarea "********"
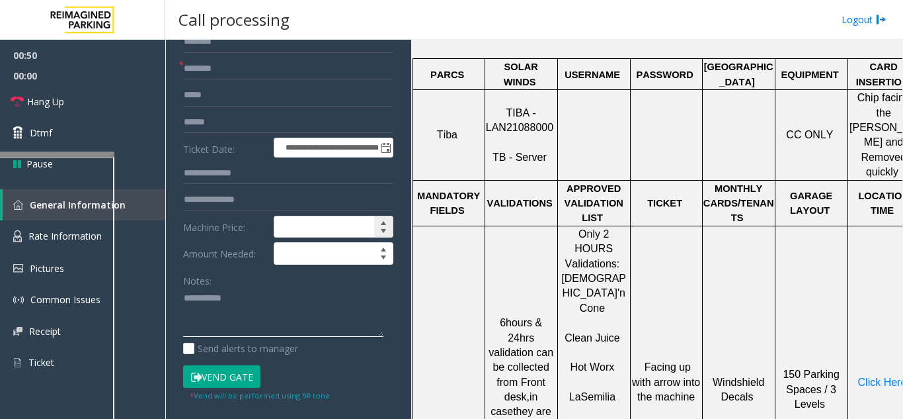
scroll to position [0, 0]
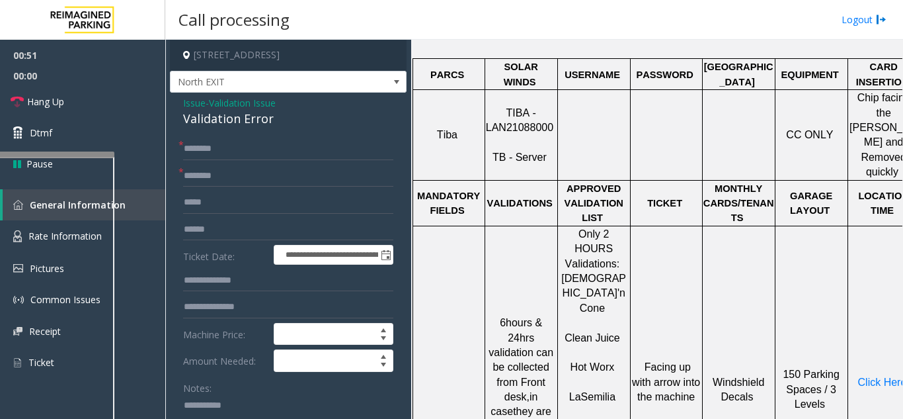
type textarea "********"
drag, startPoint x: 183, startPoint y: 179, endPoint x: 162, endPoint y: 181, distance: 20.7
click at [162, 181] on div "00:53 00:00 Hang Up Dtmf Pause General Information Rate Information Pictures Co…" at bounding box center [82, 214] width 165 height 349
click at [196, 149] on input "text" at bounding box center [288, 149] width 210 height 22
drag, startPoint x: 196, startPoint y: 149, endPoint x: 186, endPoint y: 145, distance: 10.7
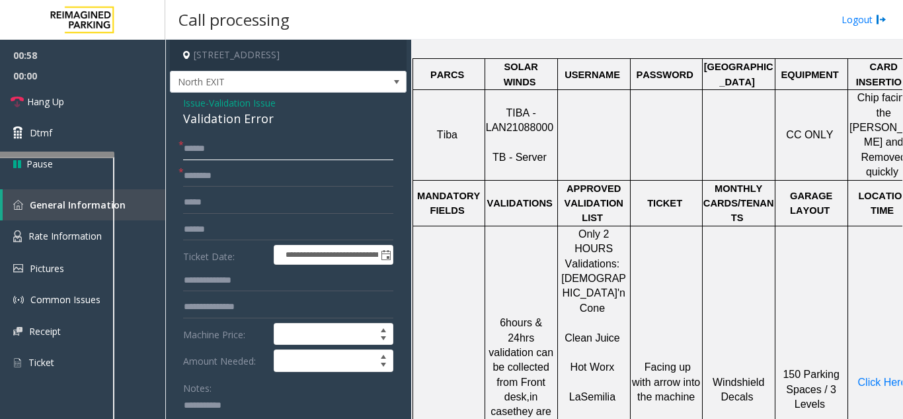
click at [186, 145] on input "*****" at bounding box center [288, 149] width 210 height 22
type input "*****"
paste input "********"
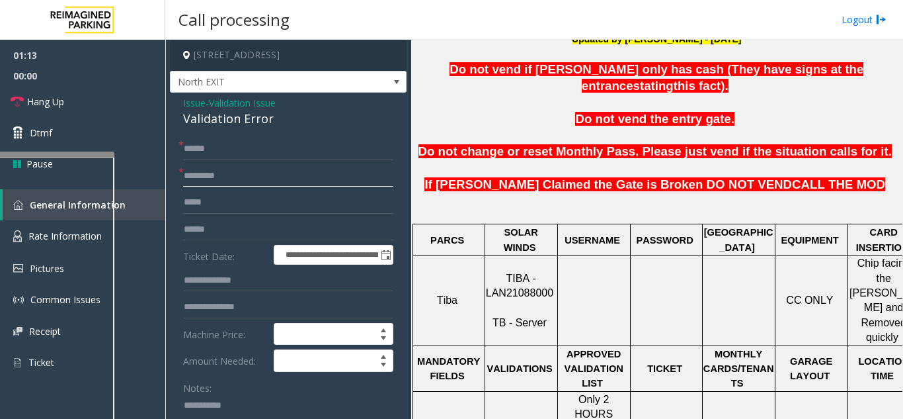
scroll to position [331, 0]
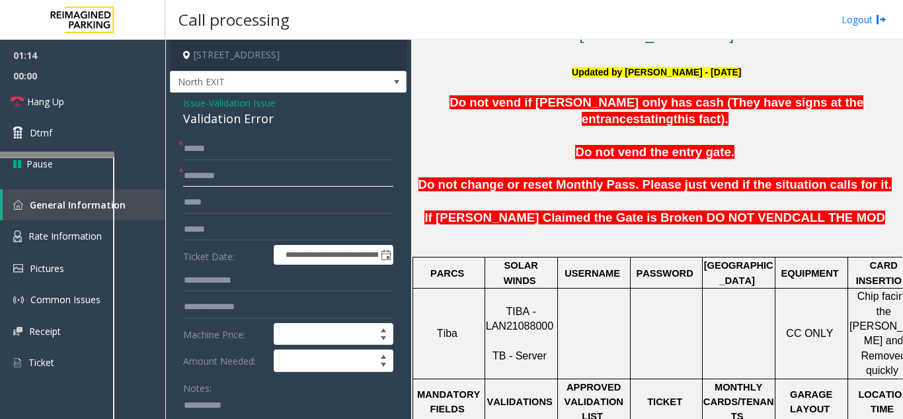
type input "********"
click at [536, 306] on span "TIBA - LAN21088000" at bounding box center [519, 319] width 67 height 26
click at [541, 306] on span "TIBA - LAN21088000" at bounding box center [519, 319] width 67 height 26
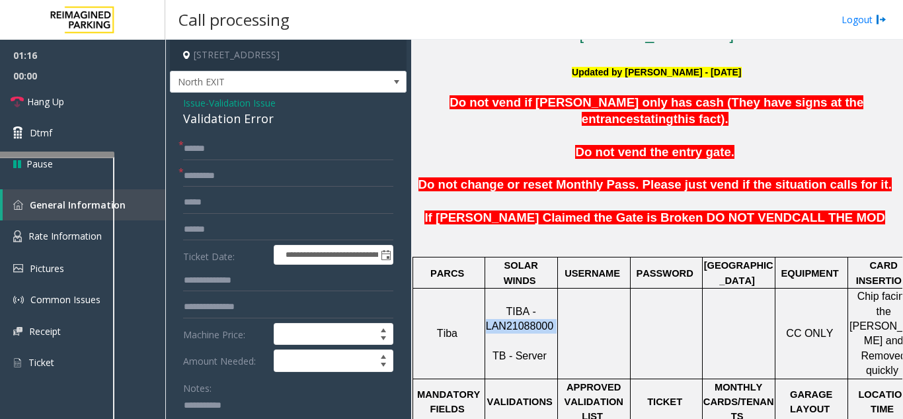
click at [541, 306] on span "TIBA - LAN21088000" at bounding box center [519, 319] width 67 height 26
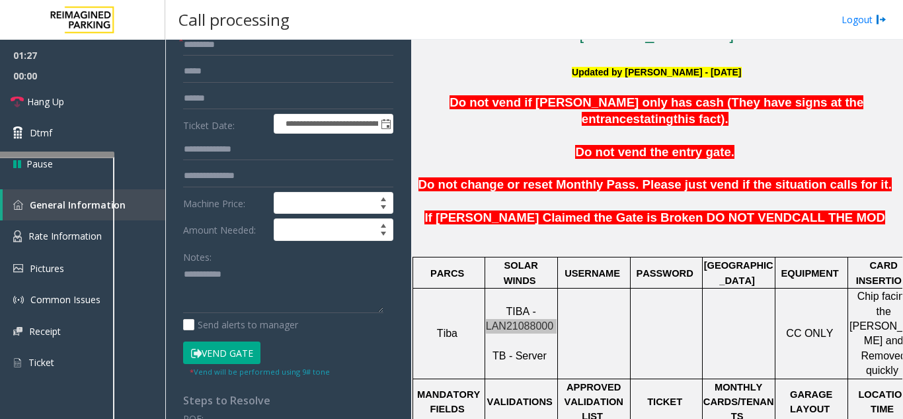
scroll to position [132, 0]
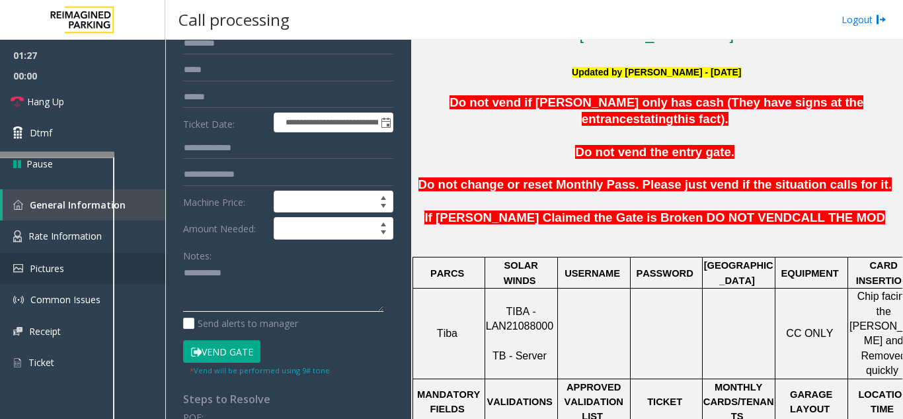
drag, startPoint x: 248, startPoint y: 268, endPoint x: 142, endPoint y: 271, distance: 105.9
click at [142, 271] on app-root "**********" at bounding box center [451, 209] width 903 height 419
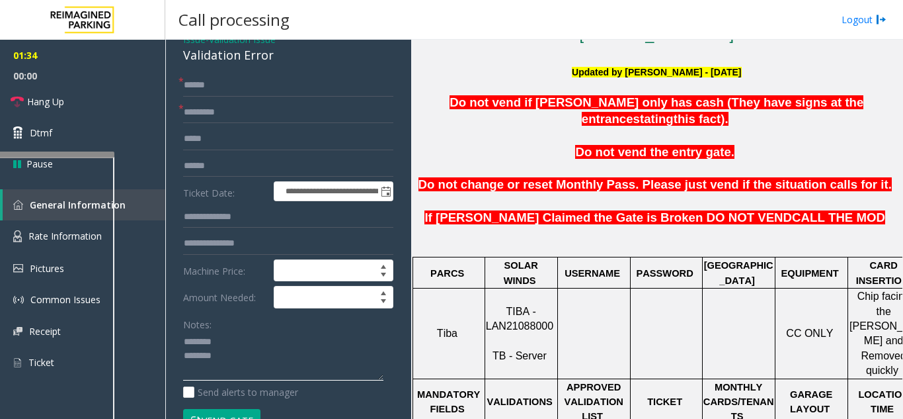
scroll to position [0, 0]
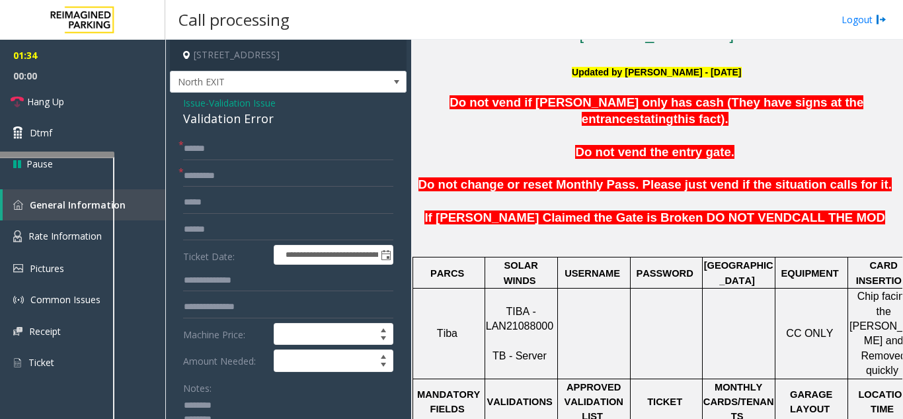
click at [91, 101] on link "Hang Up" at bounding box center [82, 101] width 165 height 31
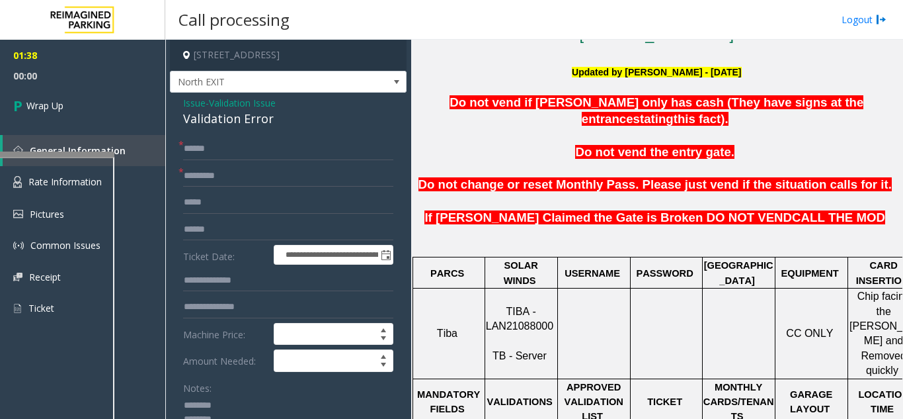
click at [227, 120] on div "Validation Error" at bounding box center [288, 119] width 210 height 18
copy div "Validation Error"
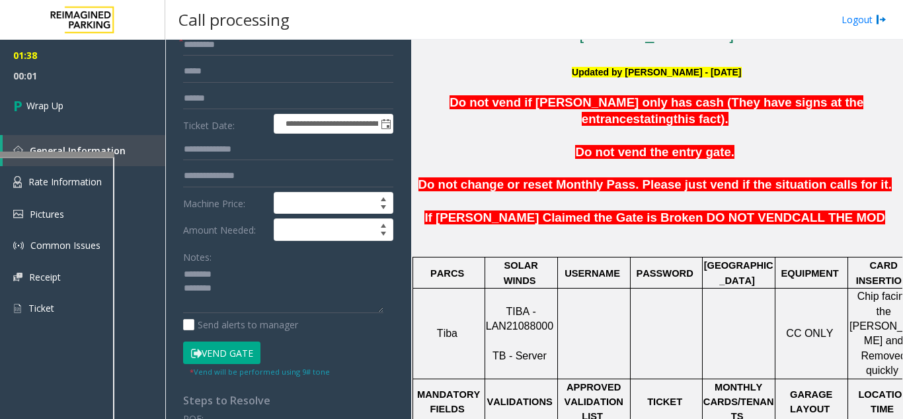
scroll to position [132, 0]
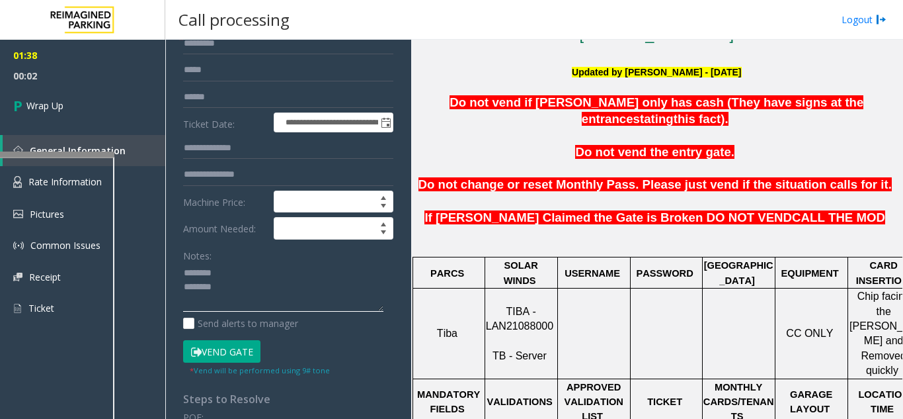
click at [225, 276] on textarea at bounding box center [283, 288] width 200 height 50
paste textarea "**********"
click at [221, 307] on textarea at bounding box center [283, 288] width 200 height 50
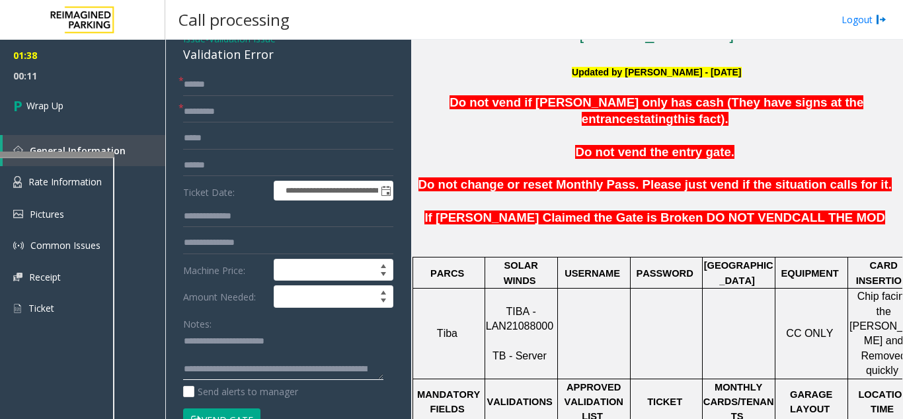
scroll to position [0, 0]
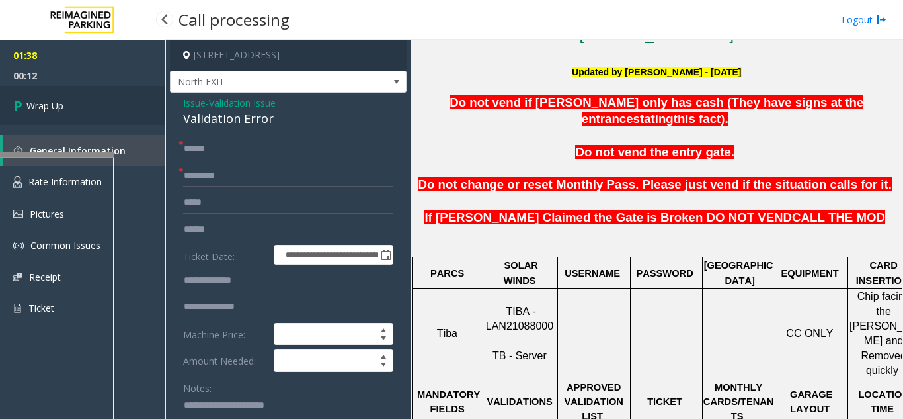
type textarea "**********"
click at [118, 114] on link "Wrap Up" at bounding box center [82, 105] width 165 height 39
